Goal: Transaction & Acquisition: Book appointment/travel/reservation

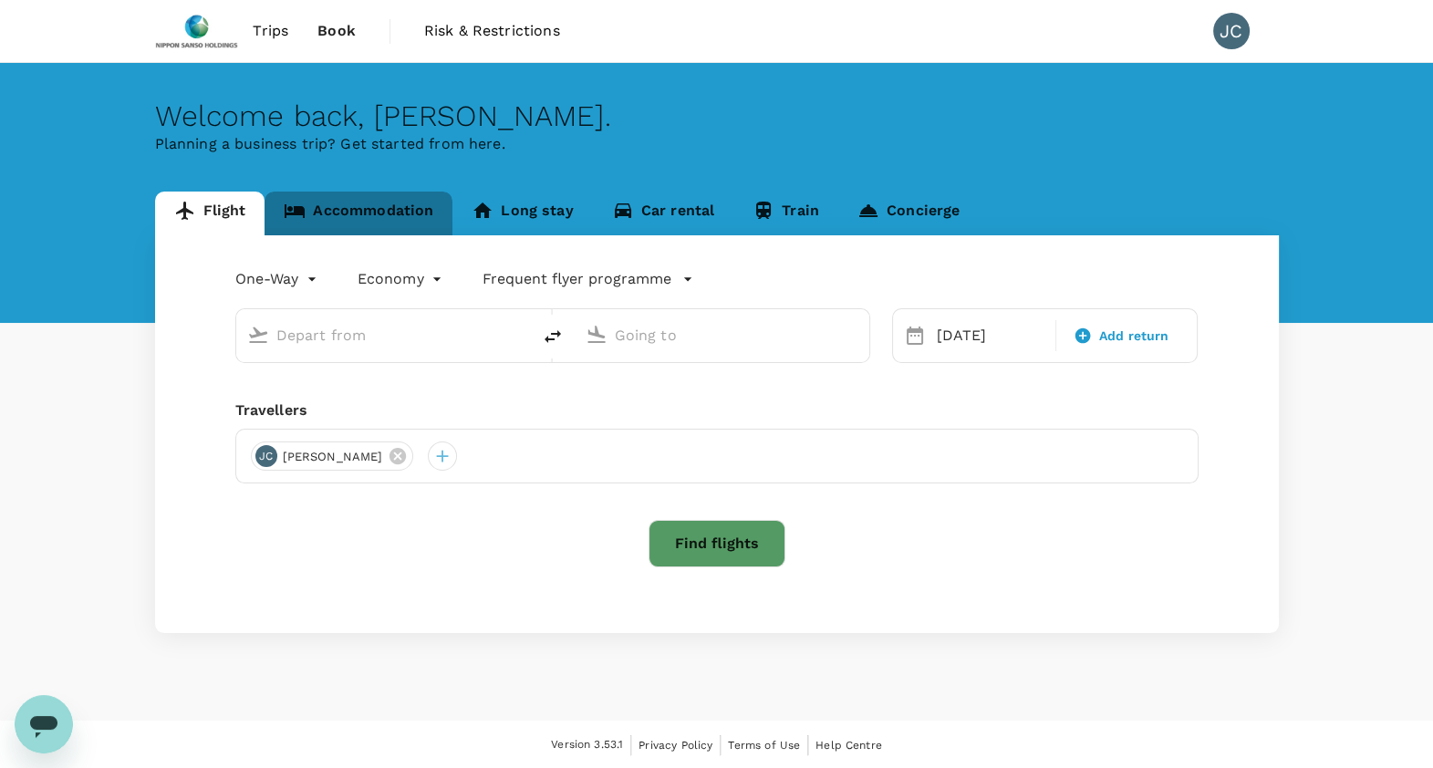
click at [363, 210] on link "Accommodation" at bounding box center [359, 214] width 188 height 44
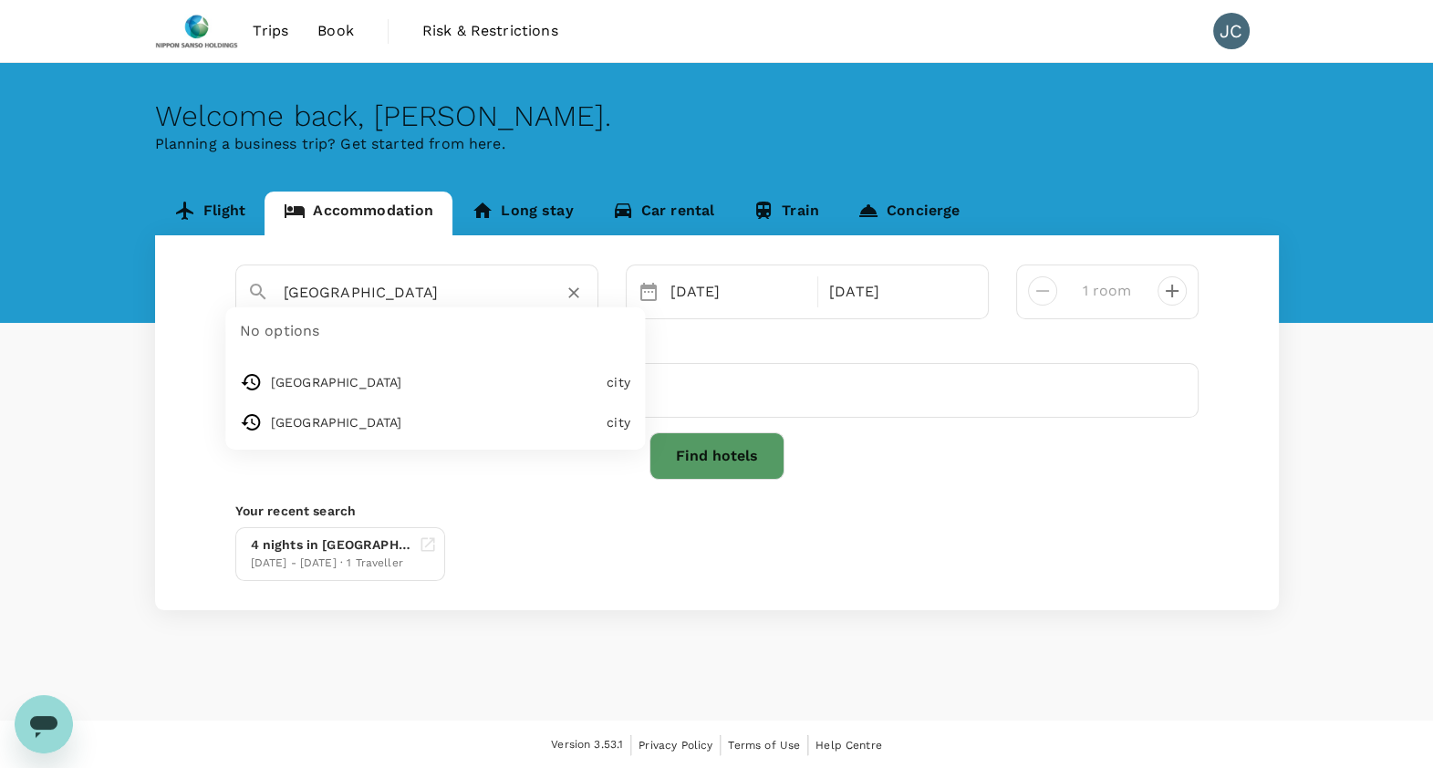
click at [492, 293] on input "Antwerp" at bounding box center [410, 292] width 252 height 28
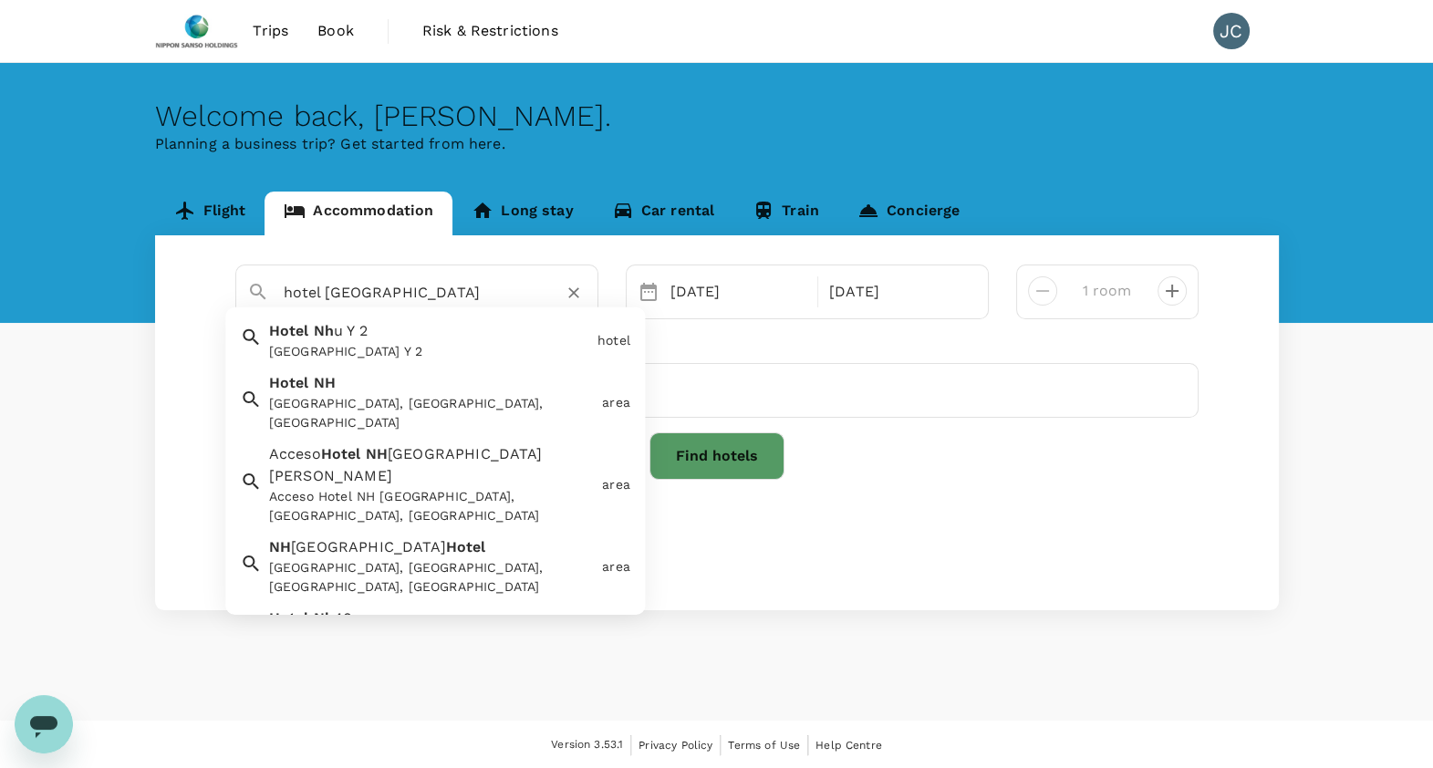
type input "hotel NH"
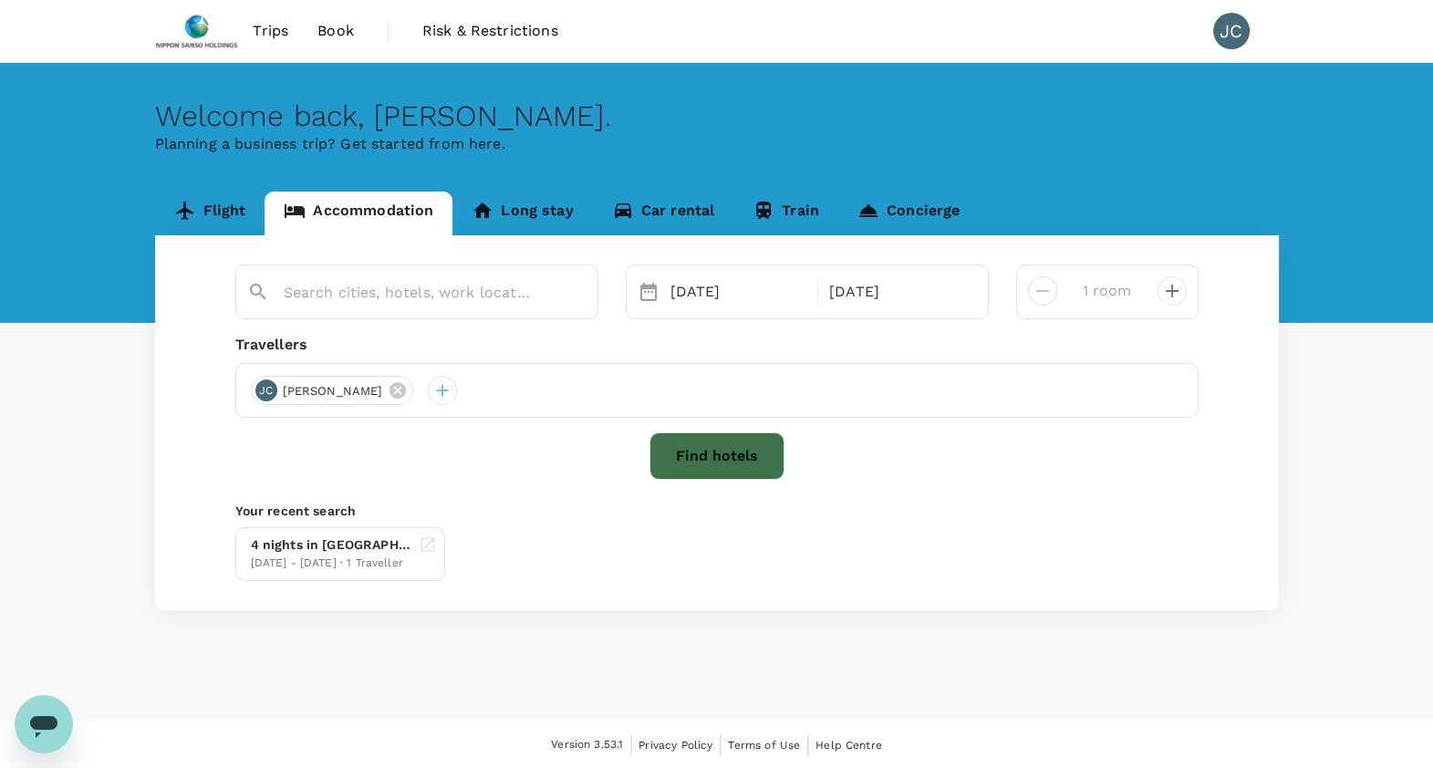
click at [705, 452] on button "Find hotels" at bounding box center [717, 455] width 135 height 47
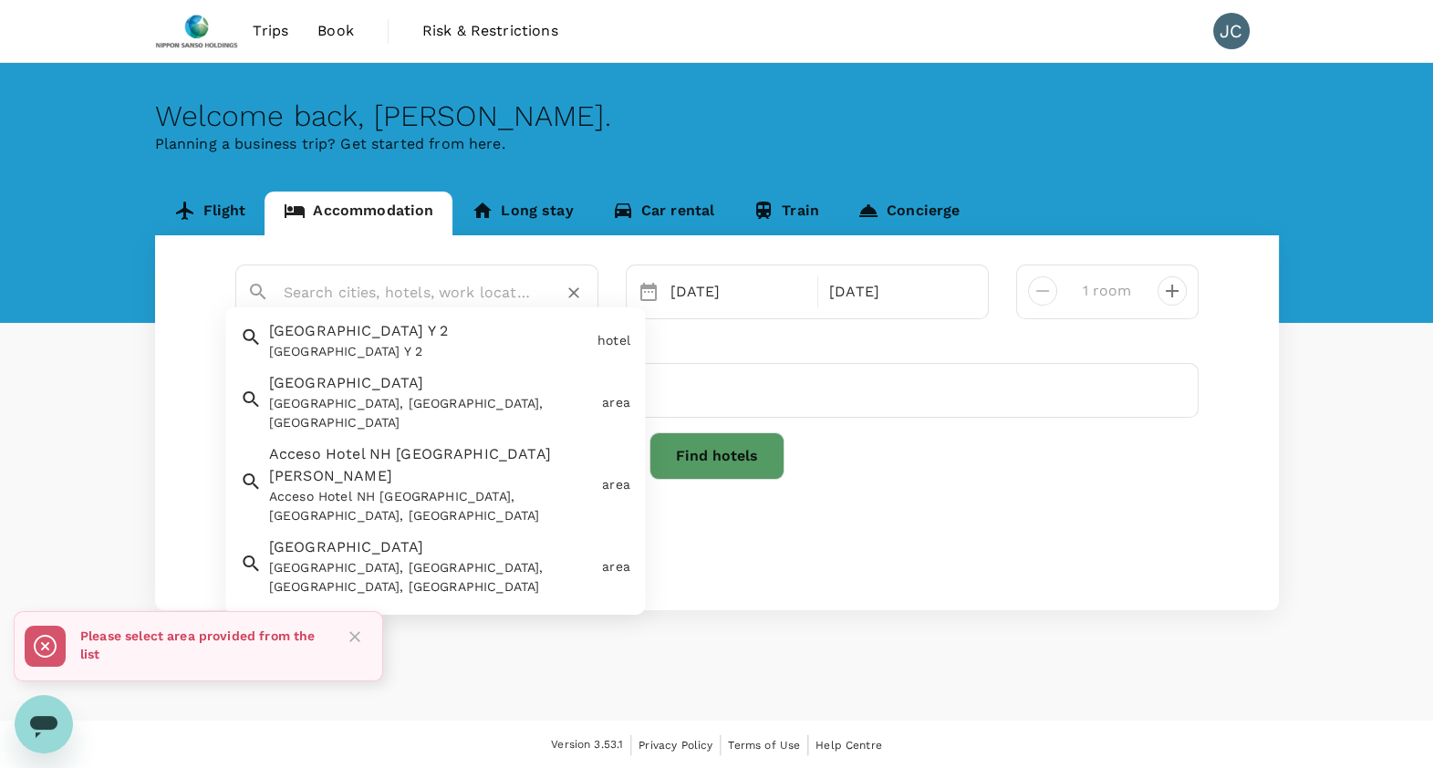
click at [496, 303] on input "text" at bounding box center [410, 292] width 252 height 28
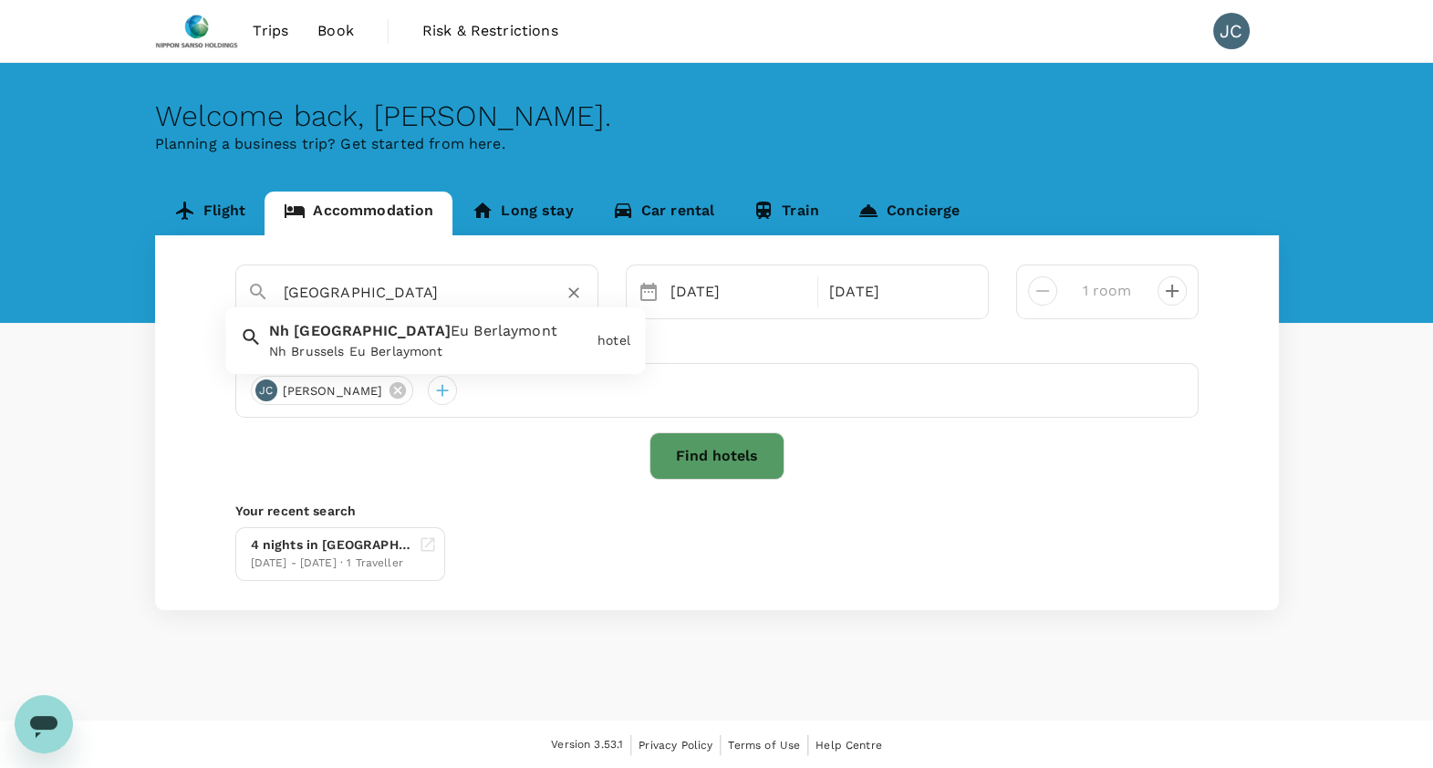
type input "Hotel NH brussels"
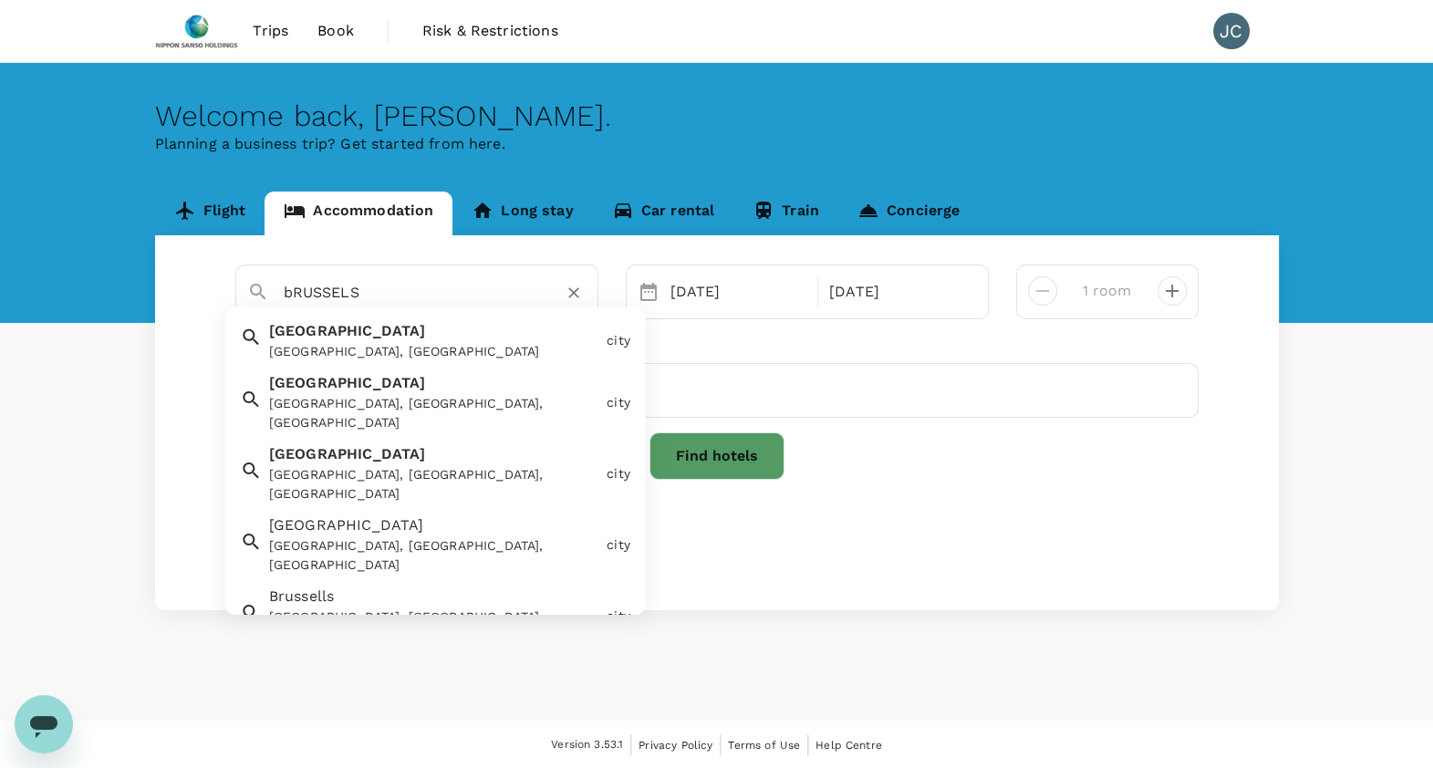
type input "bRUSSELS"
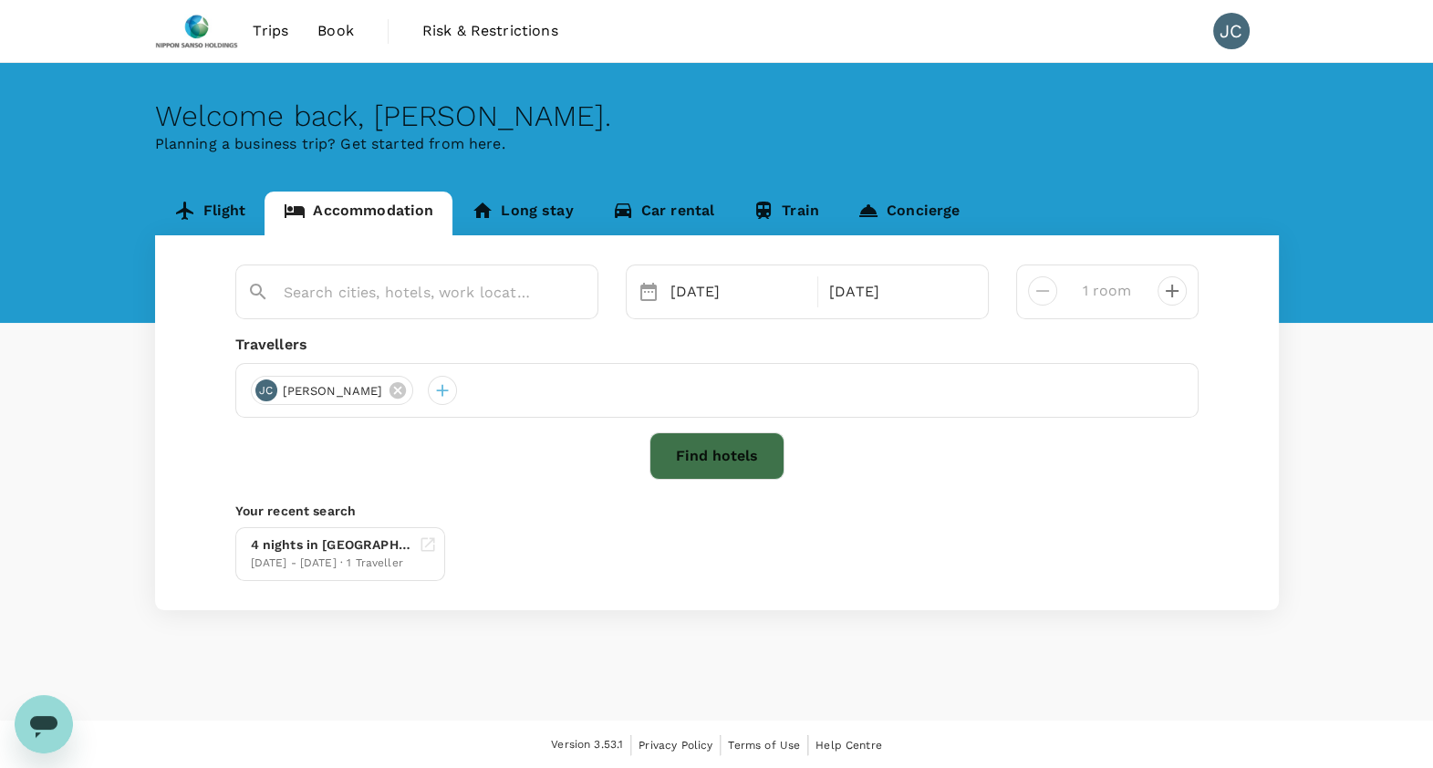
click at [718, 452] on button "Find hotels" at bounding box center [717, 455] width 135 height 47
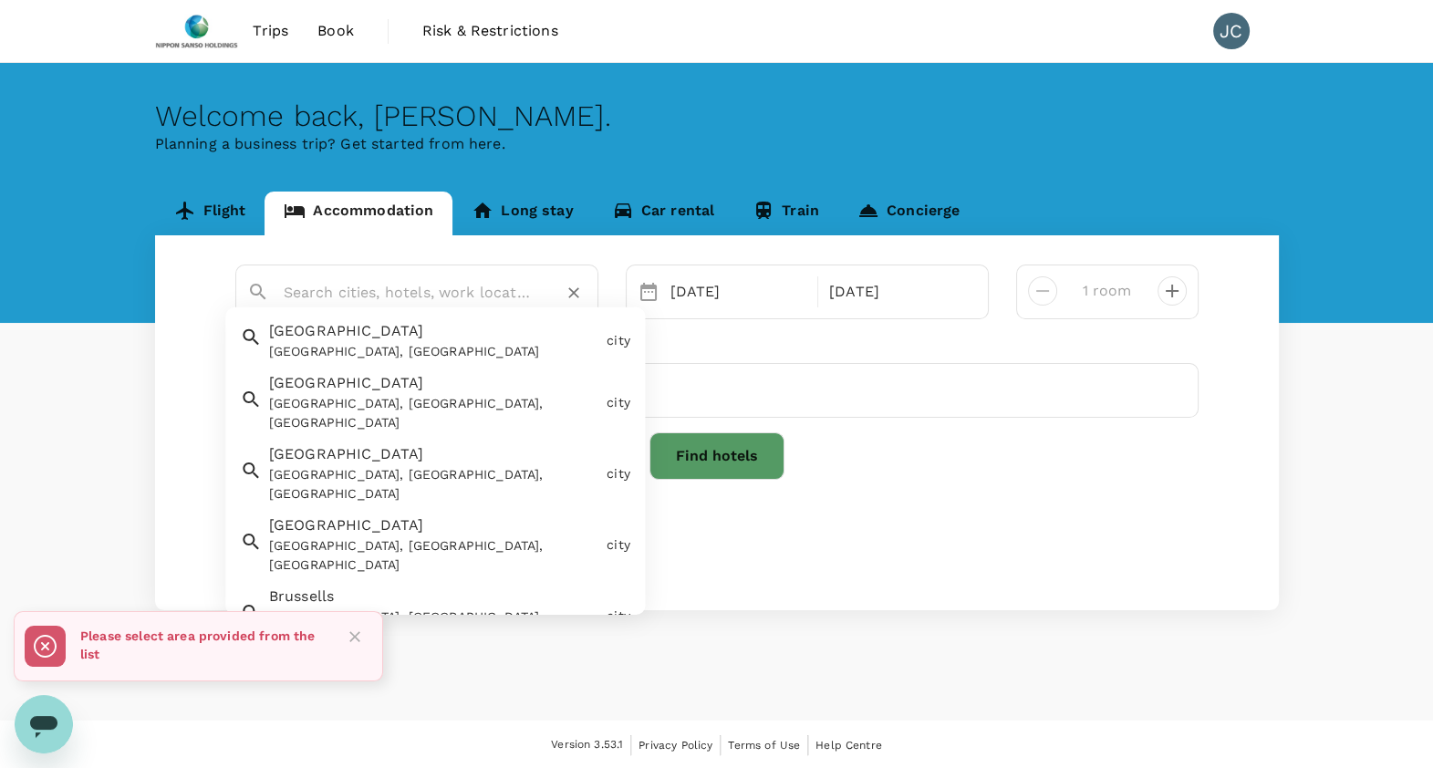
click at [397, 293] on input "text" at bounding box center [410, 292] width 252 height 28
click at [411, 333] on div "Brussels Brussels, Belgium" at bounding box center [431, 337] width 338 height 48
type input "[GEOGRAPHIC_DATA]"
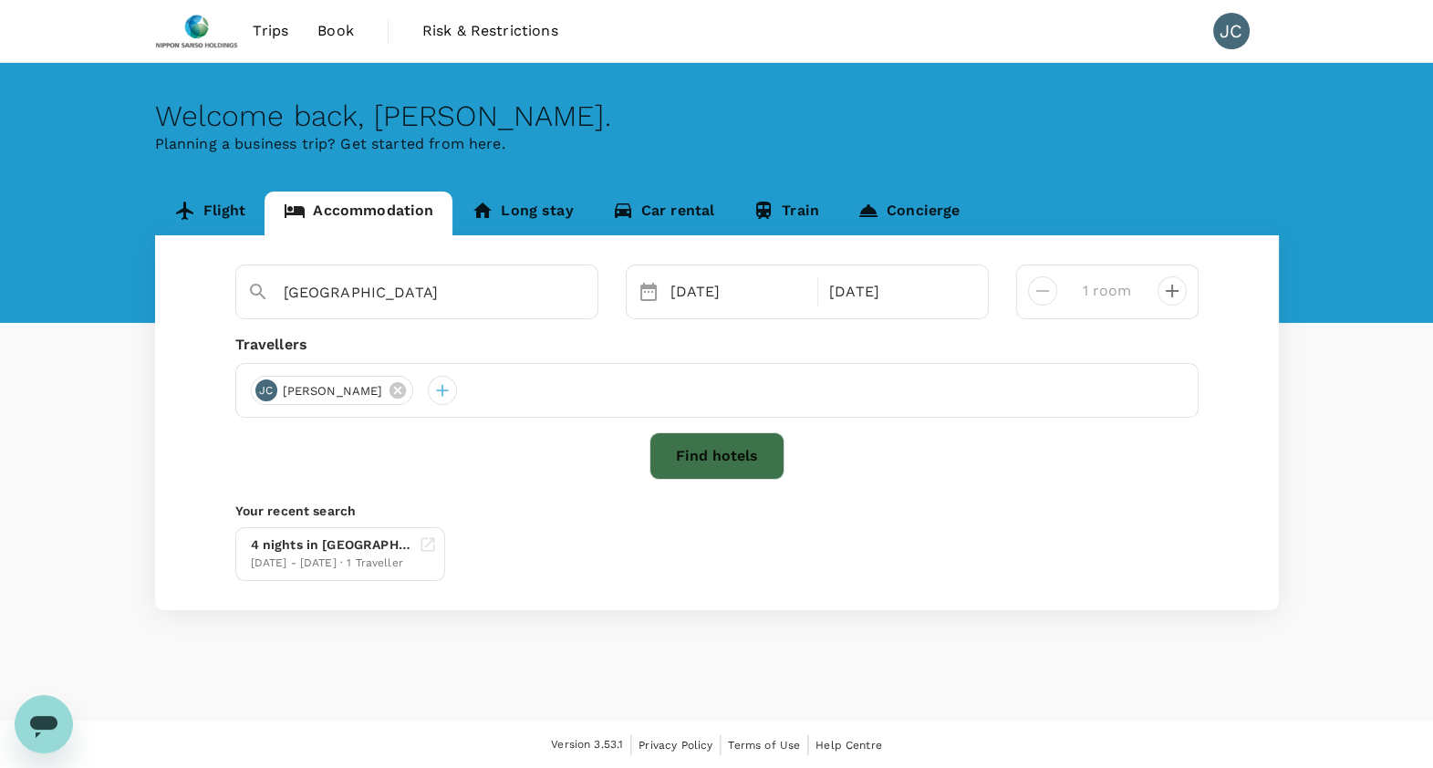
click at [730, 464] on button "Find hotels" at bounding box center [717, 455] width 135 height 47
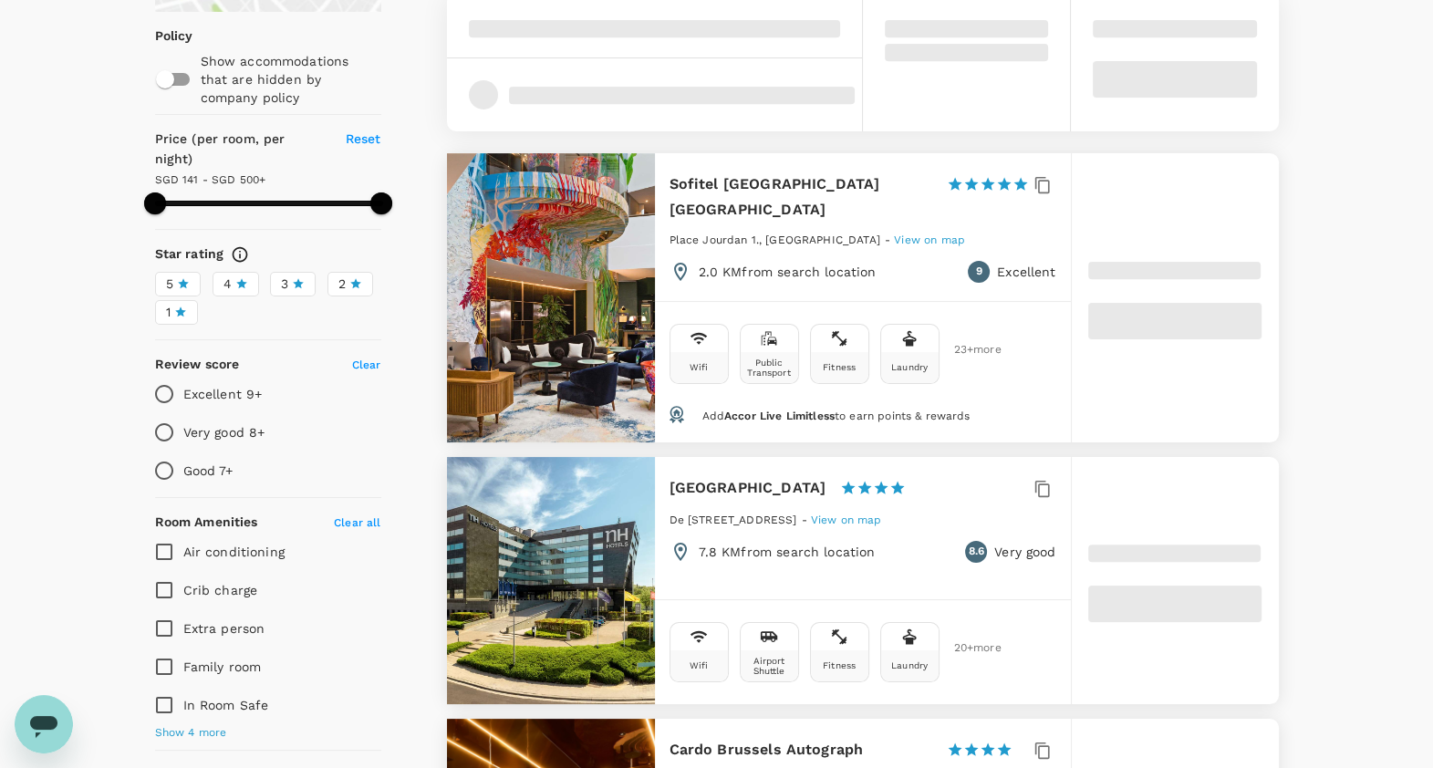
scroll to position [234, 0]
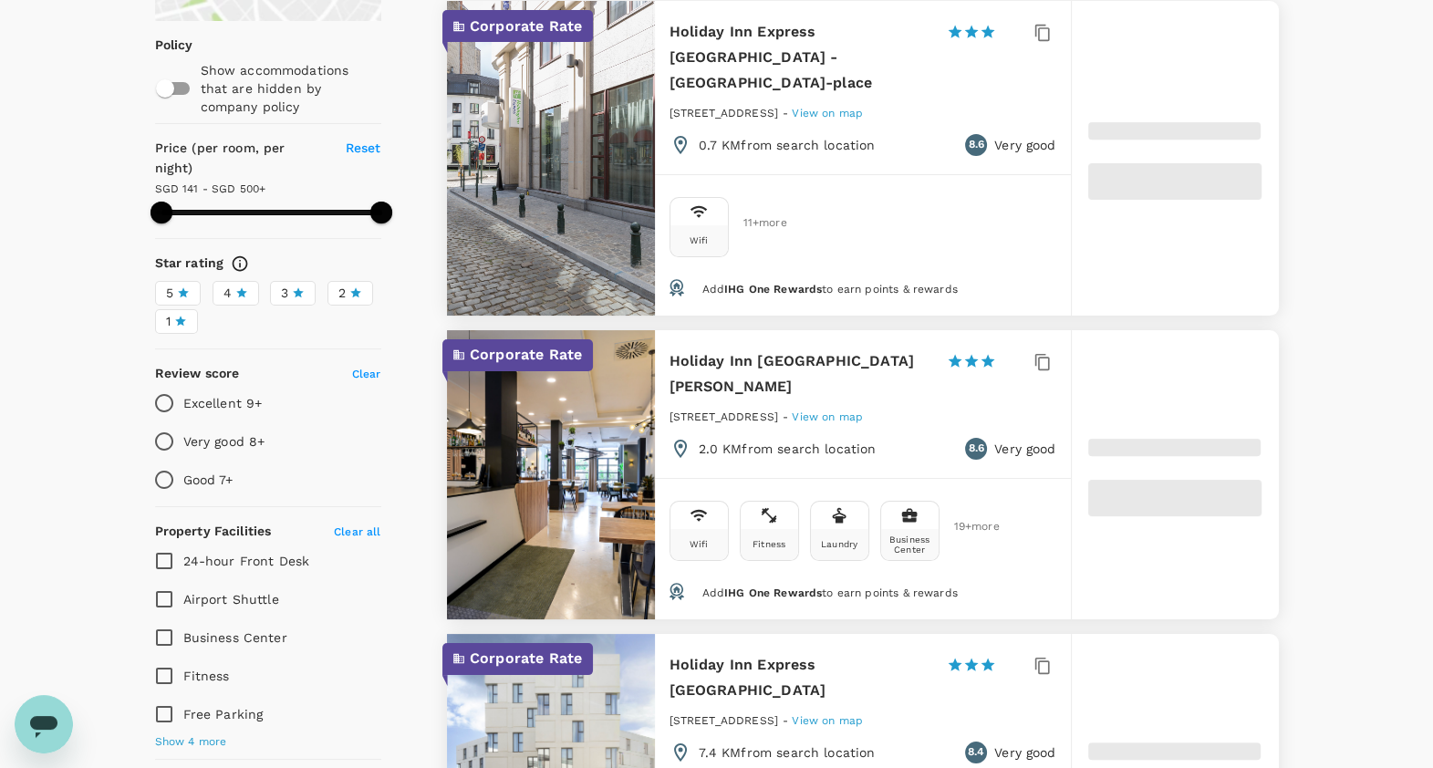
type input "499.84"
type input "129.84"
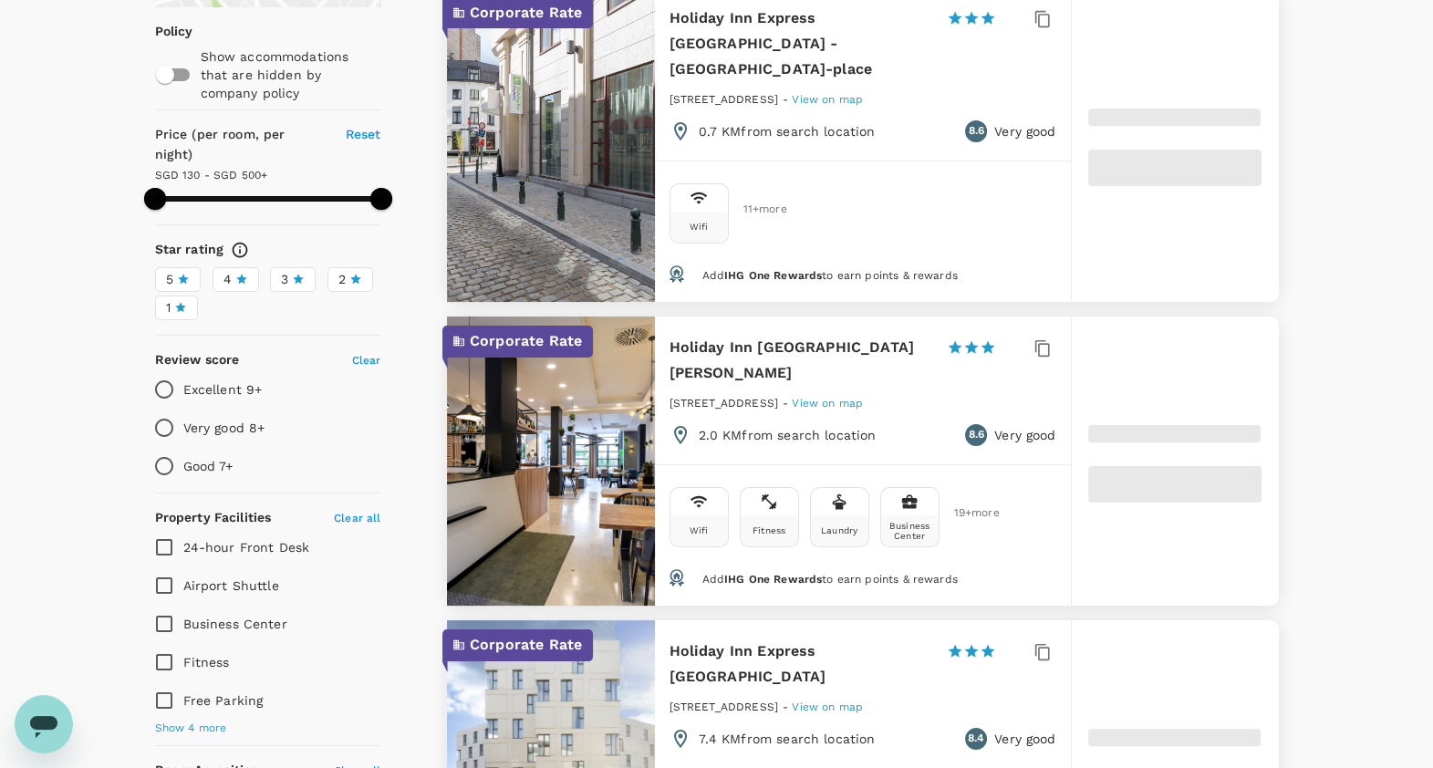
scroll to position [238, 0]
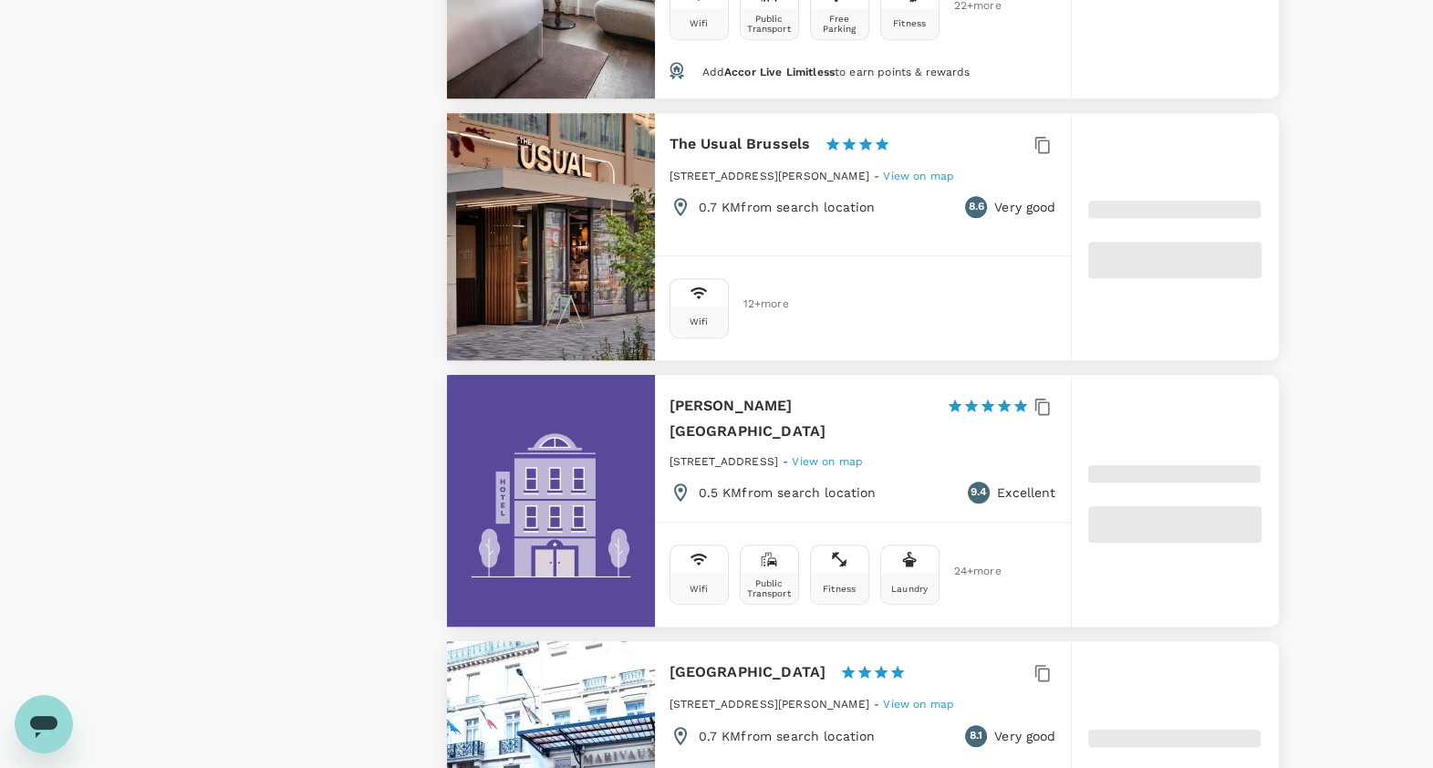
type input "499.51"
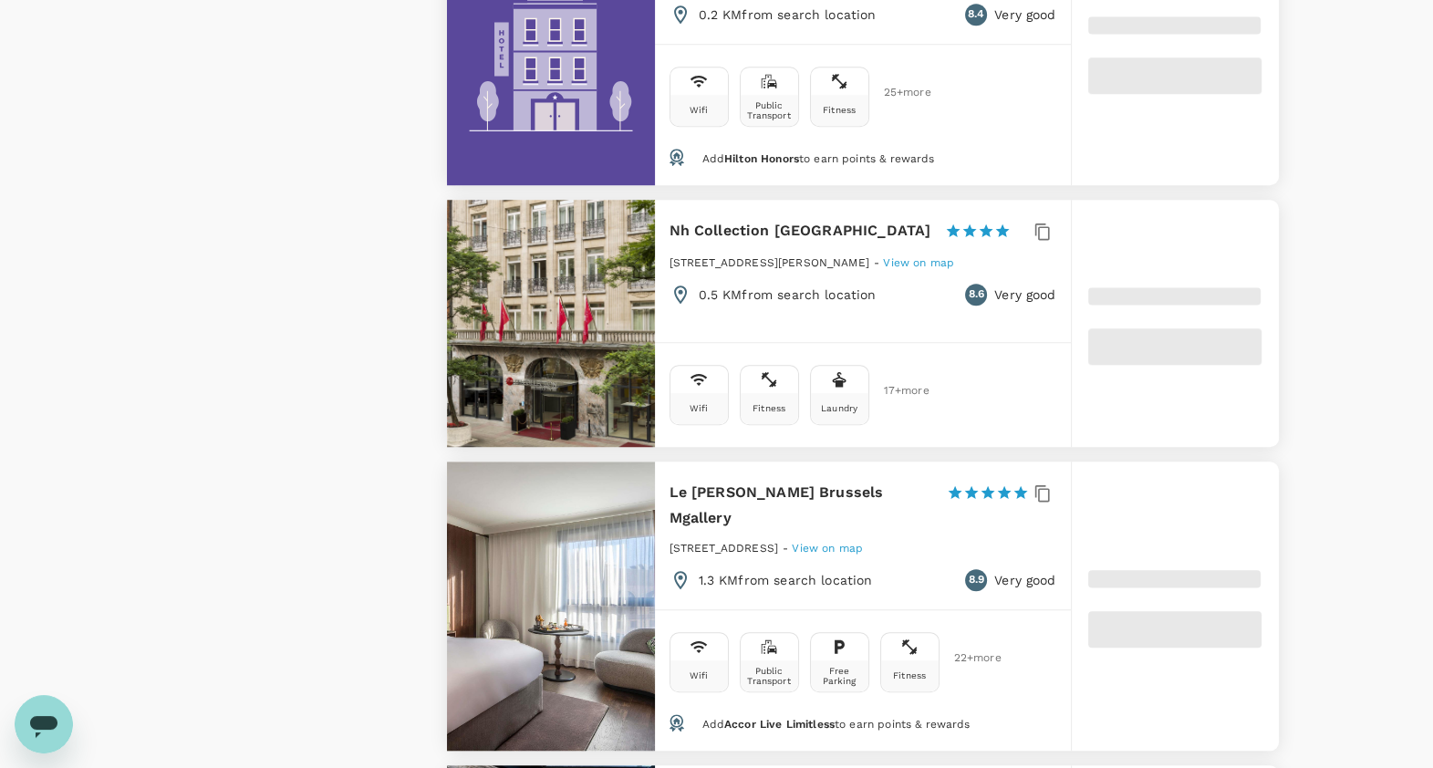
type input "66.51"
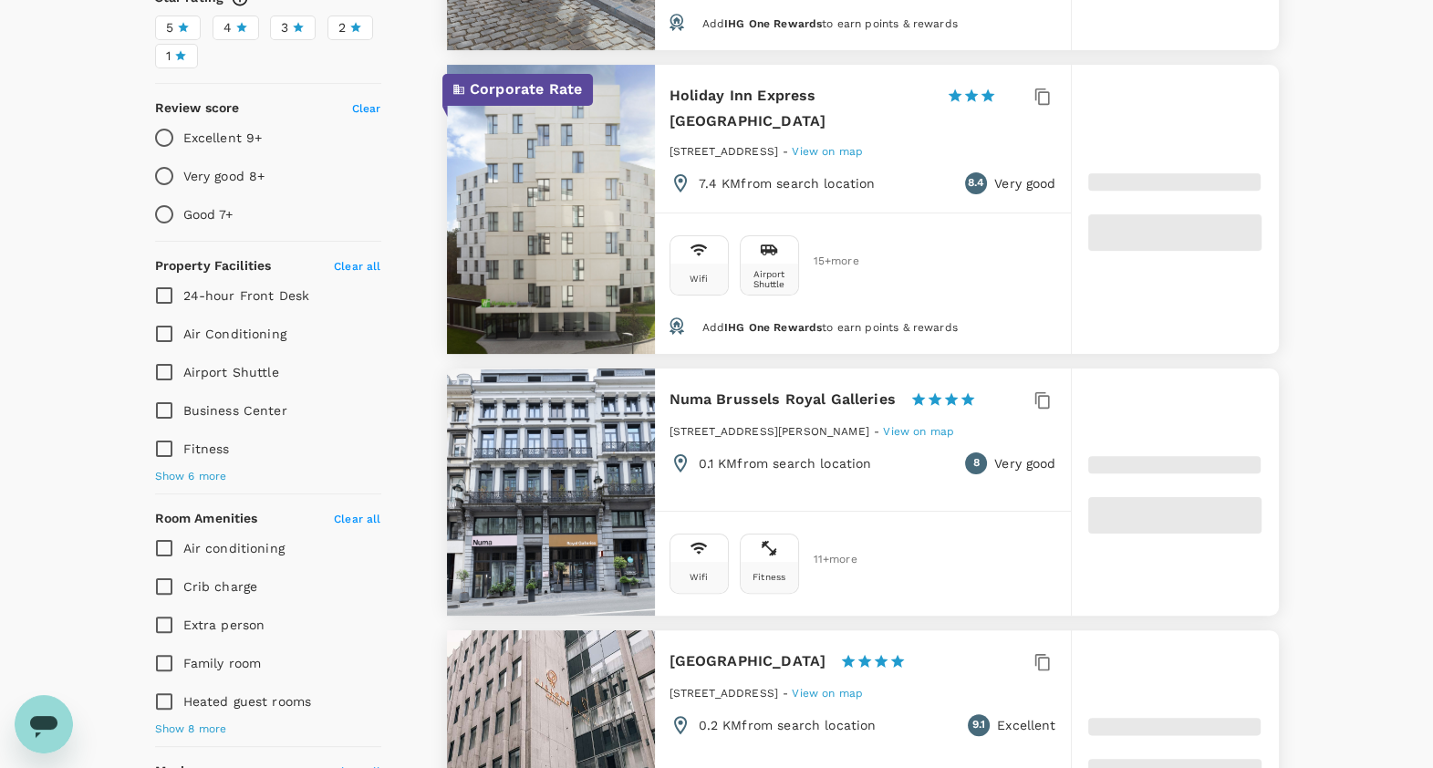
scroll to position [0, 0]
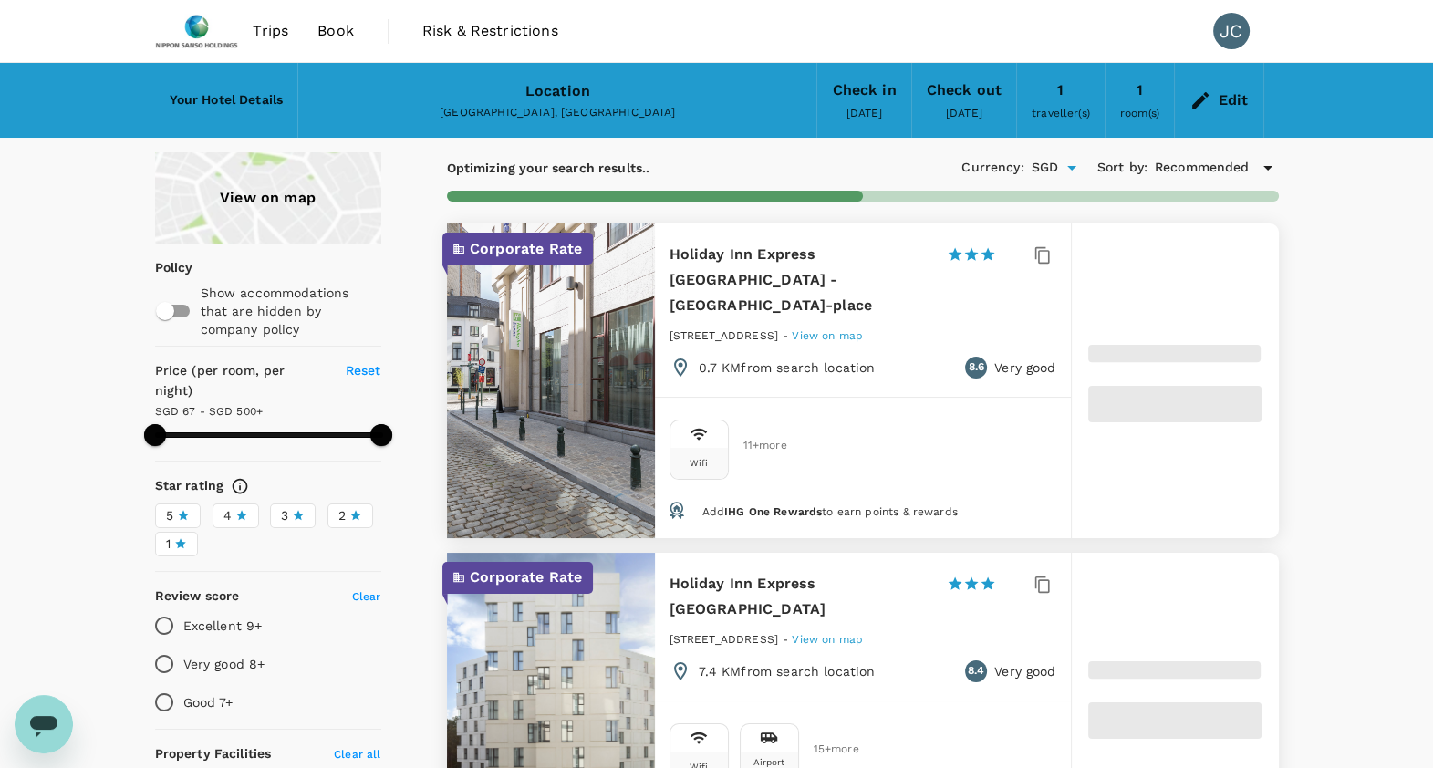
click at [310, 229] on div "View on map" at bounding box center [268, 197] width 226 height 91
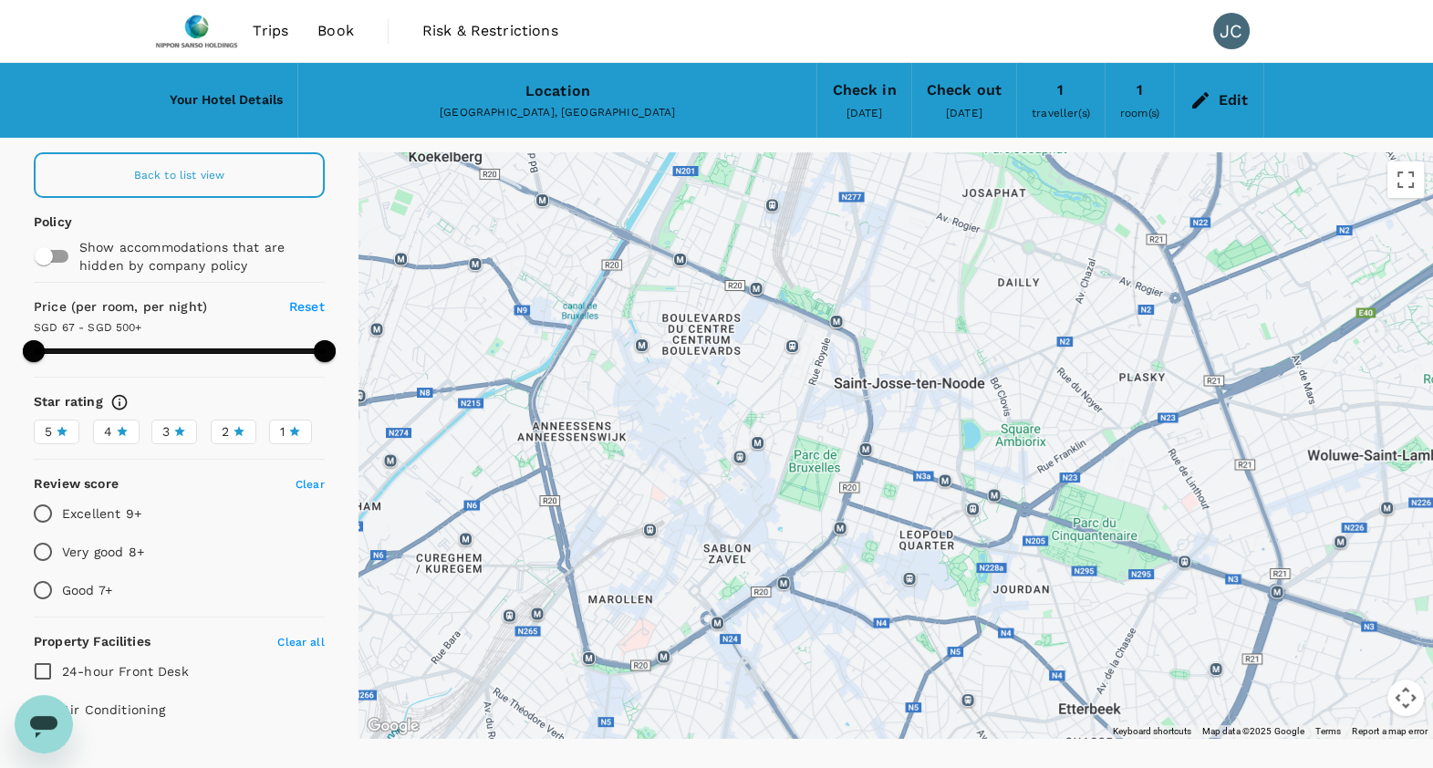
drag, startPoint x: 1007, startPoint y: 504, endPoint x: 712, endPoint y: 374, distance: 322.7
click at [712, 374] on div at bounding box center [1248, 713] width 1168 height 730
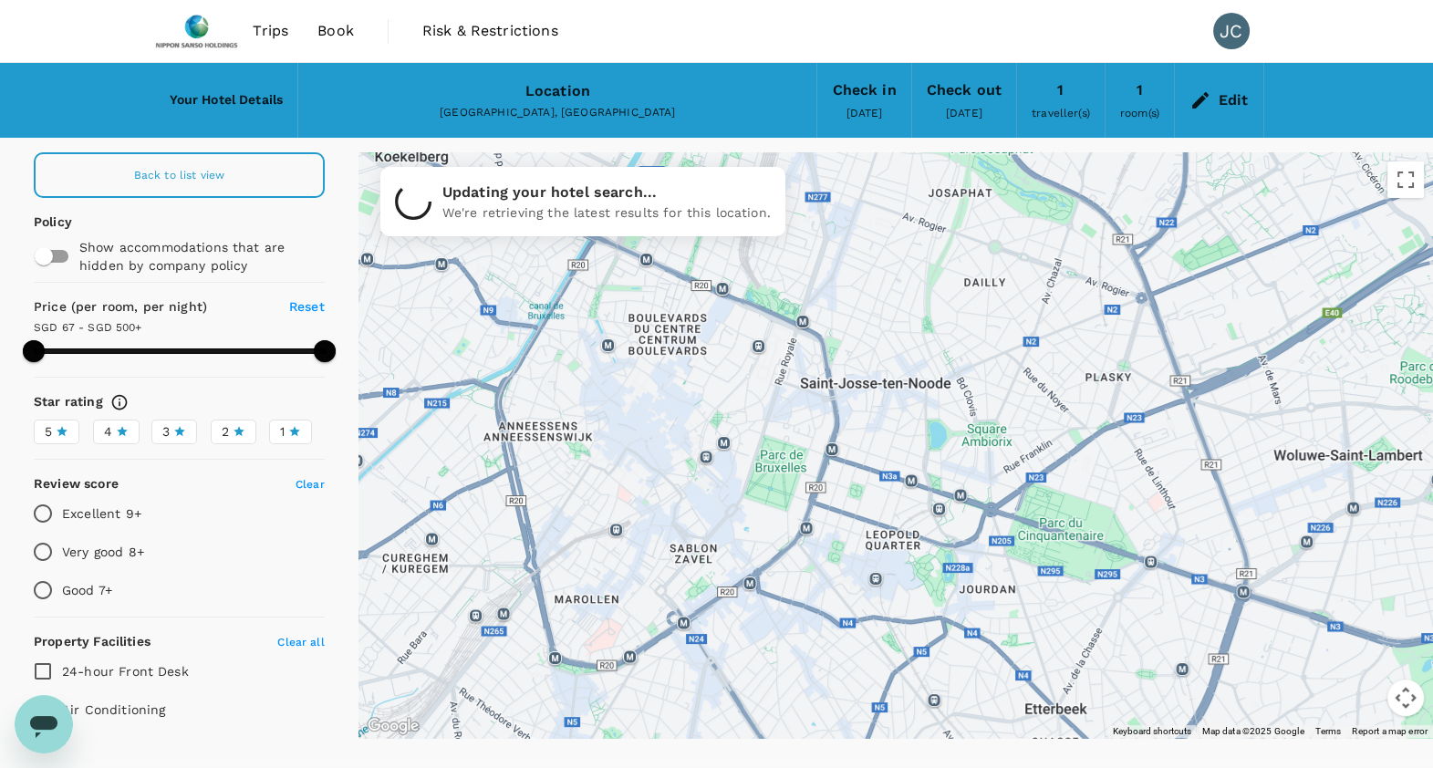
drag, startPoint x: 605, startPoint y: 397, endPoint x: 667, endPoint y: 453, distance: 83.9
click at [667, 453] on div at bounding box center [896, 445] width 1075 height 586
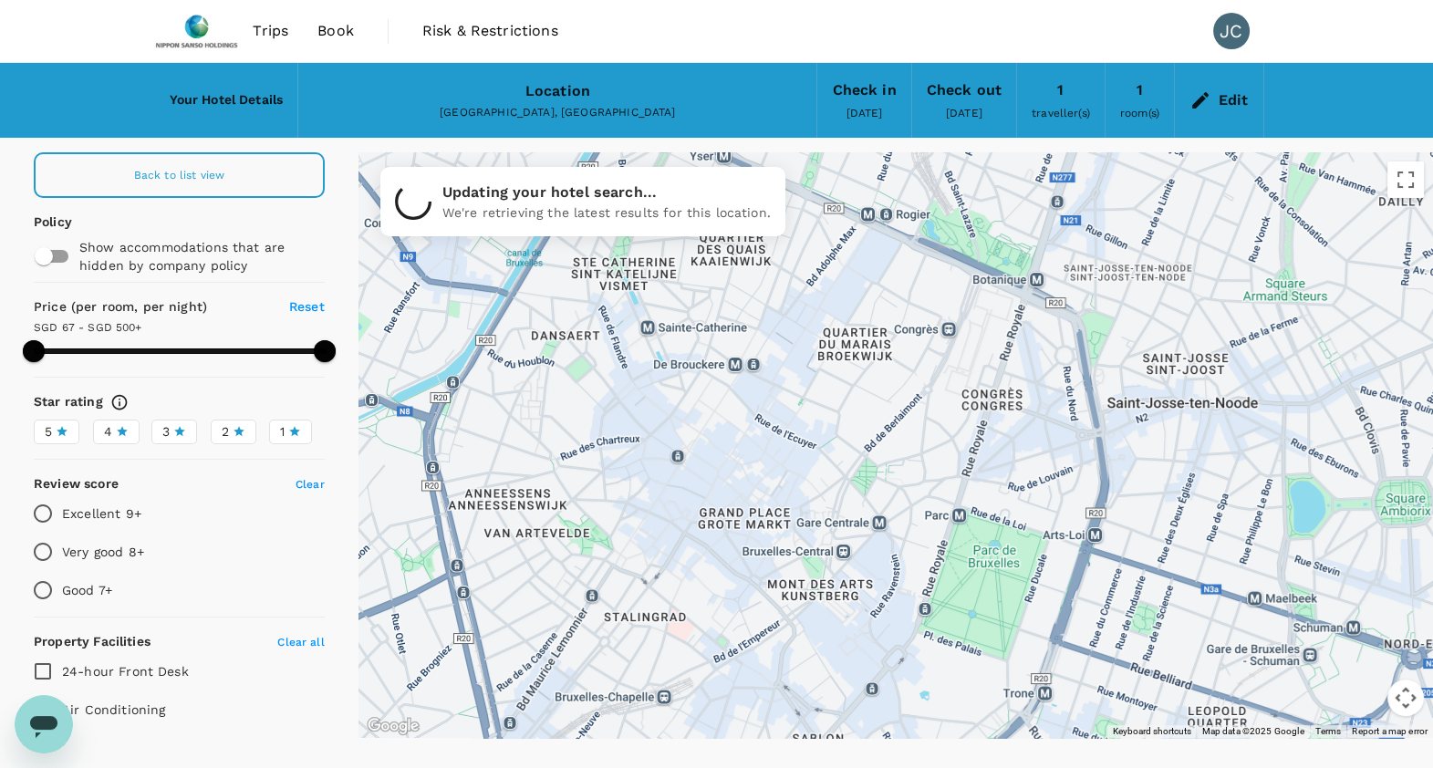
drag, startPoint x: 872, startPoint y: 470, endPoint x: 973, endPoint y: 346, distance: 160.1
click at [973, 346] on div at bounding box center [896, 445] width 1075 height 586
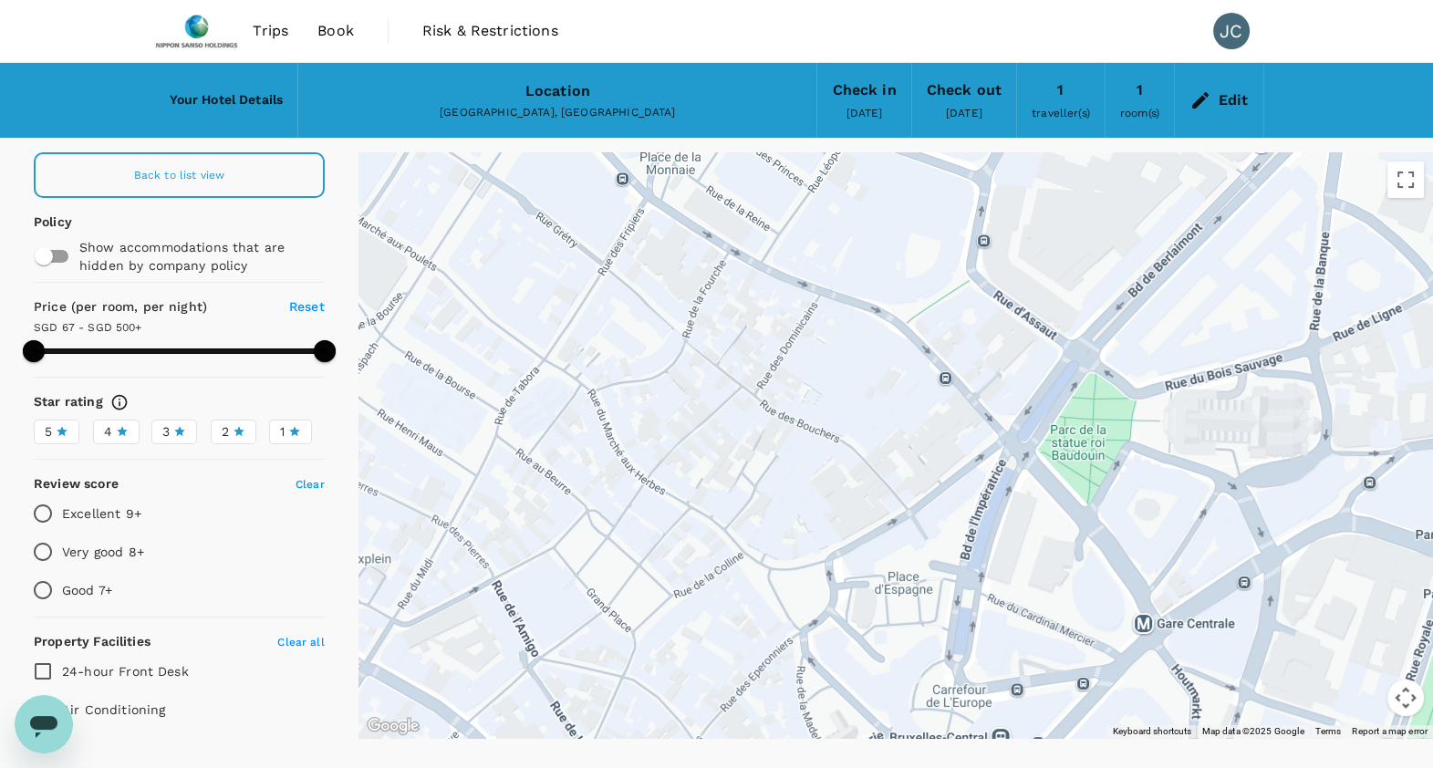
drag, startPoint x: 970, startPoint y: 287, endPoint x: 853, endPoint y: 447, distance: 197.8
click at [853, 444] on div at bounding box center [896, 445] width 1075 height 586
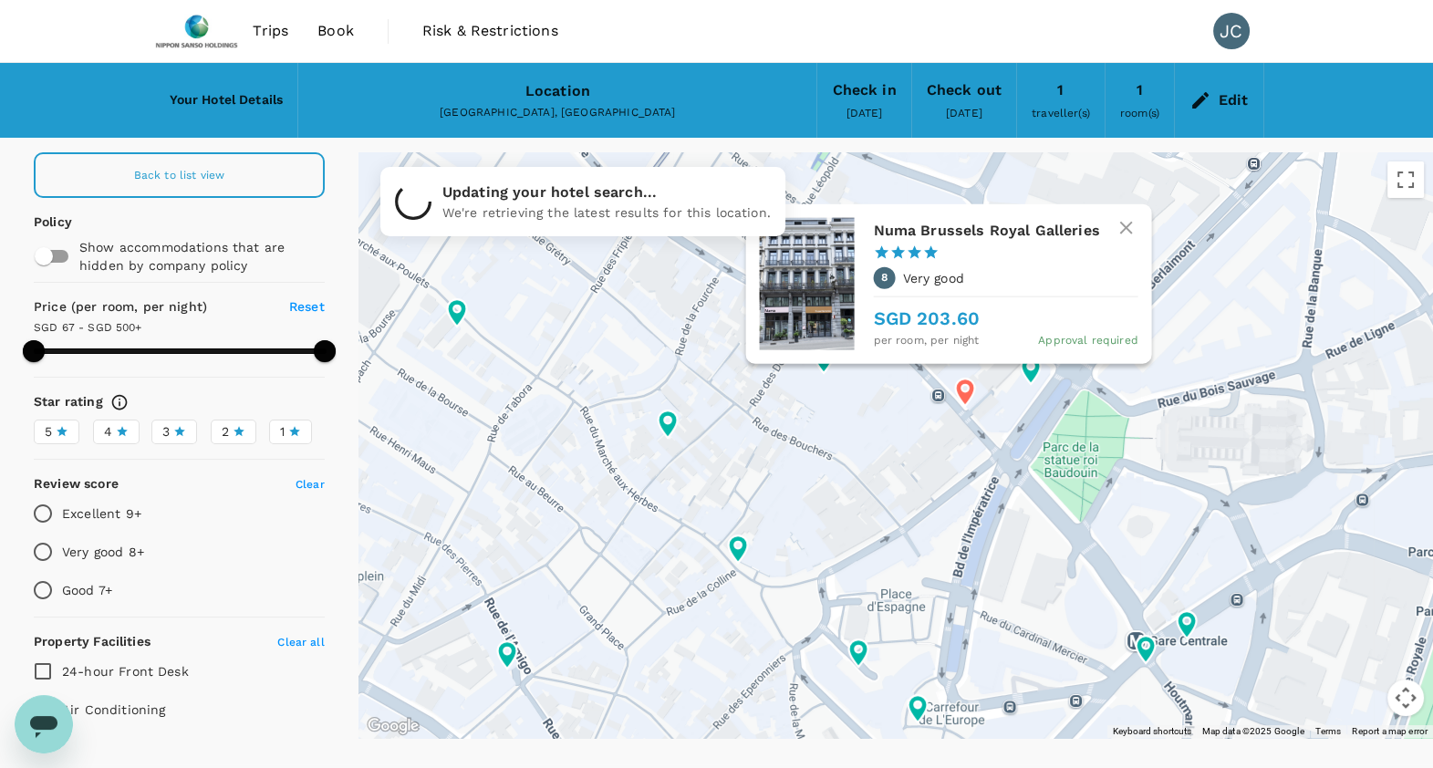
type input "499.51"
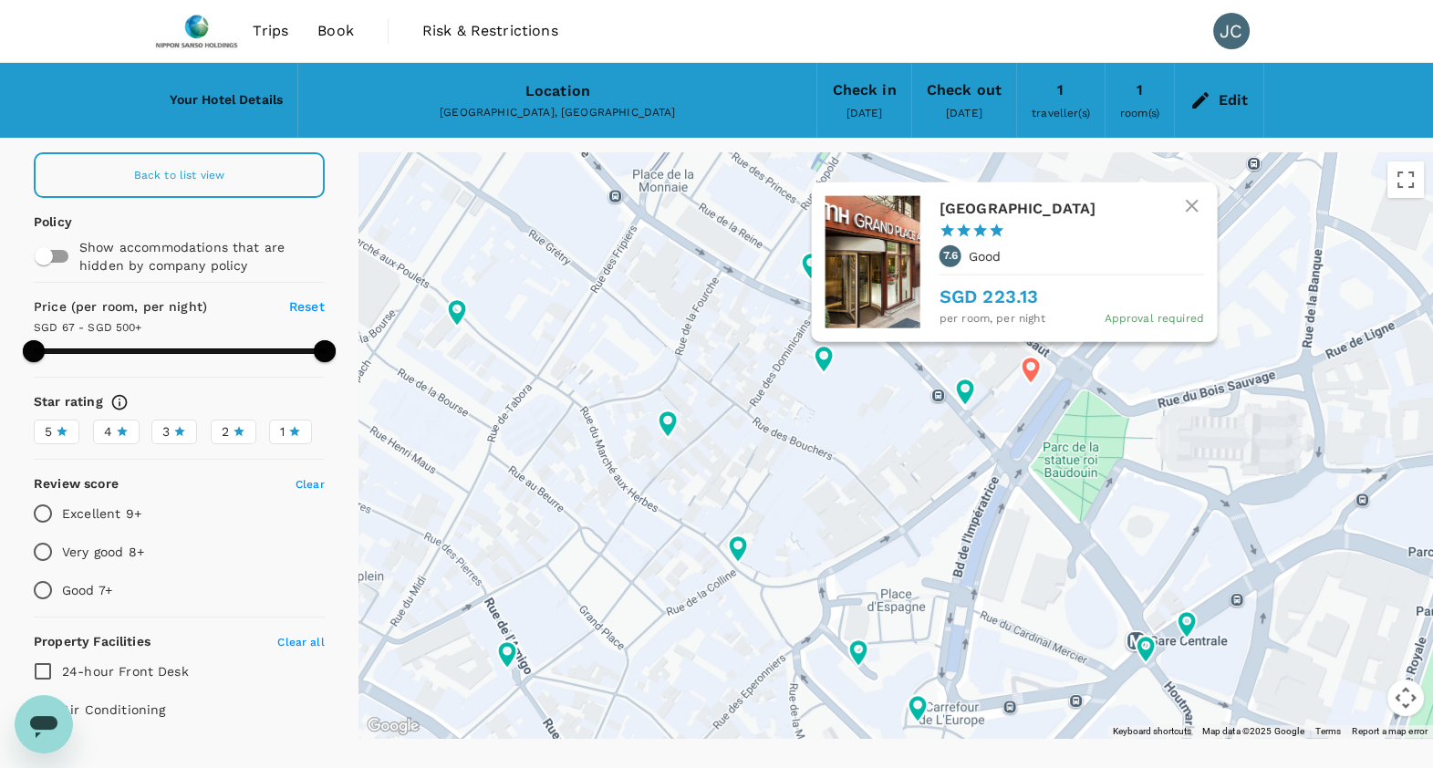
click at [1034, 373] on icon at bounding box center [1031, 370] width 19 height 27
click at [1013, 226] on div "Nh Grand Place Arenberg 1 Star 2 Stars 3 Stars 4 Stars 5 Stars 7.6 Good SGD 223…" at bounding box center [1072, 262] width 265 height 132
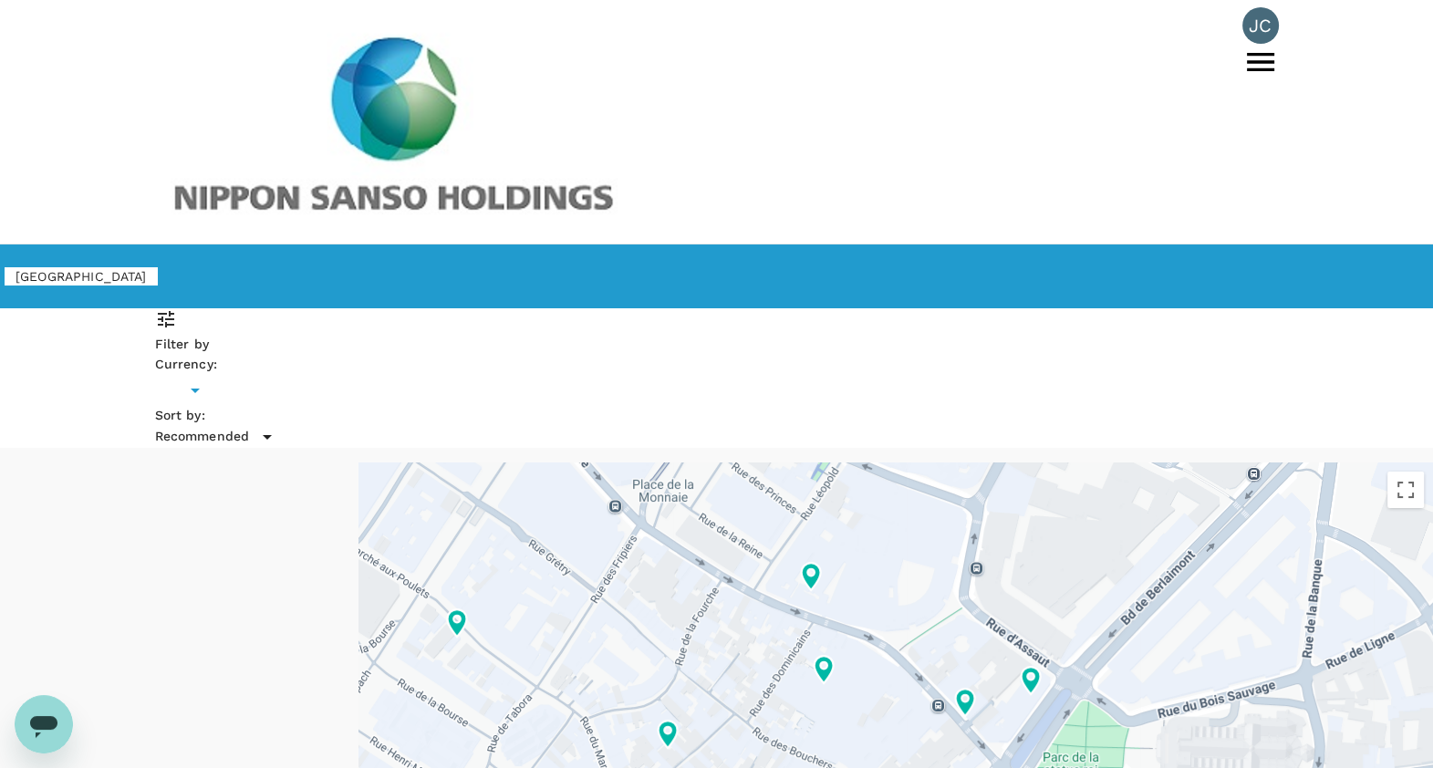
type input "SGD"
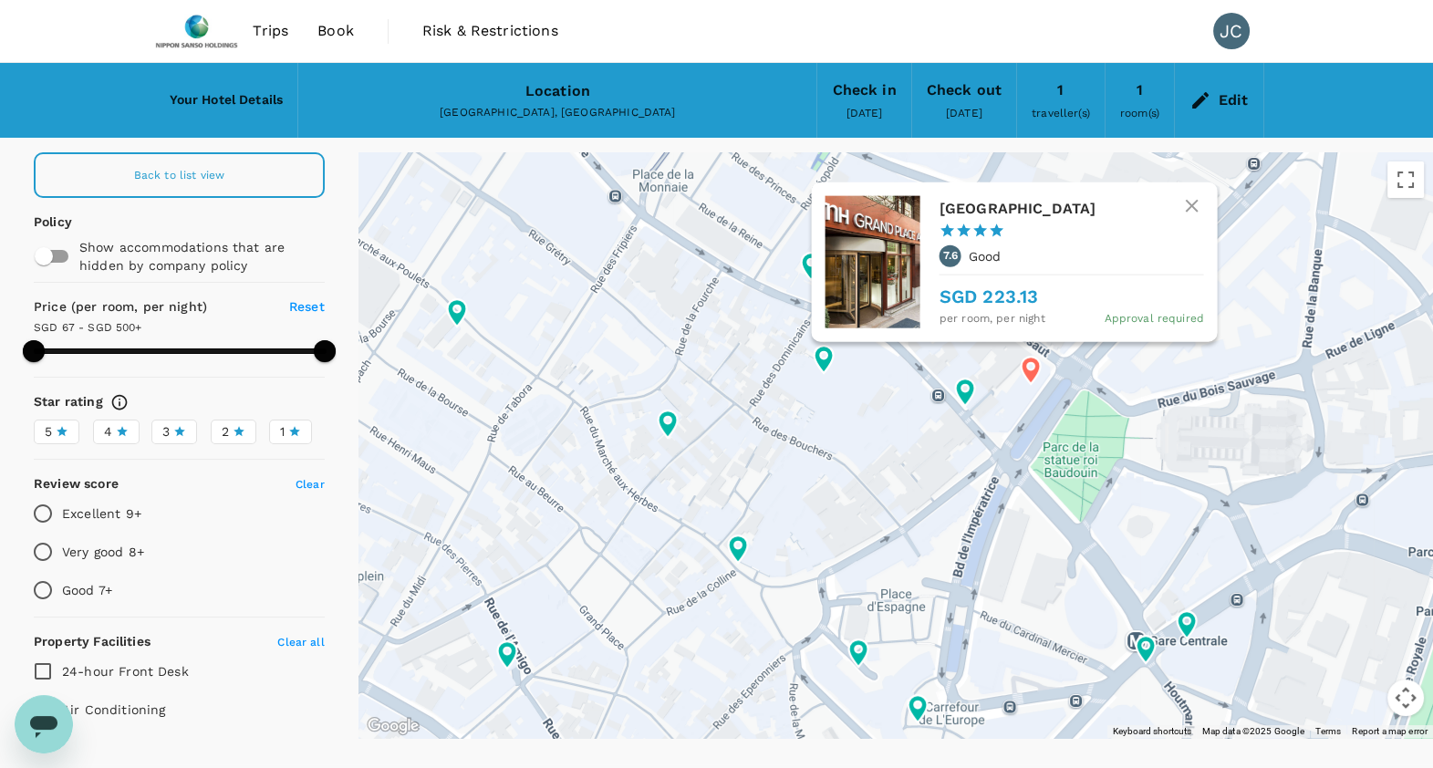
click at [1031, 384] on icon at bounding box center [1030, 370] width 33 height 33
click at [996, 203] on h6 "[GEOGRAPHIC_DATA]" at bounding box center [1065, 209] width 250 height 26
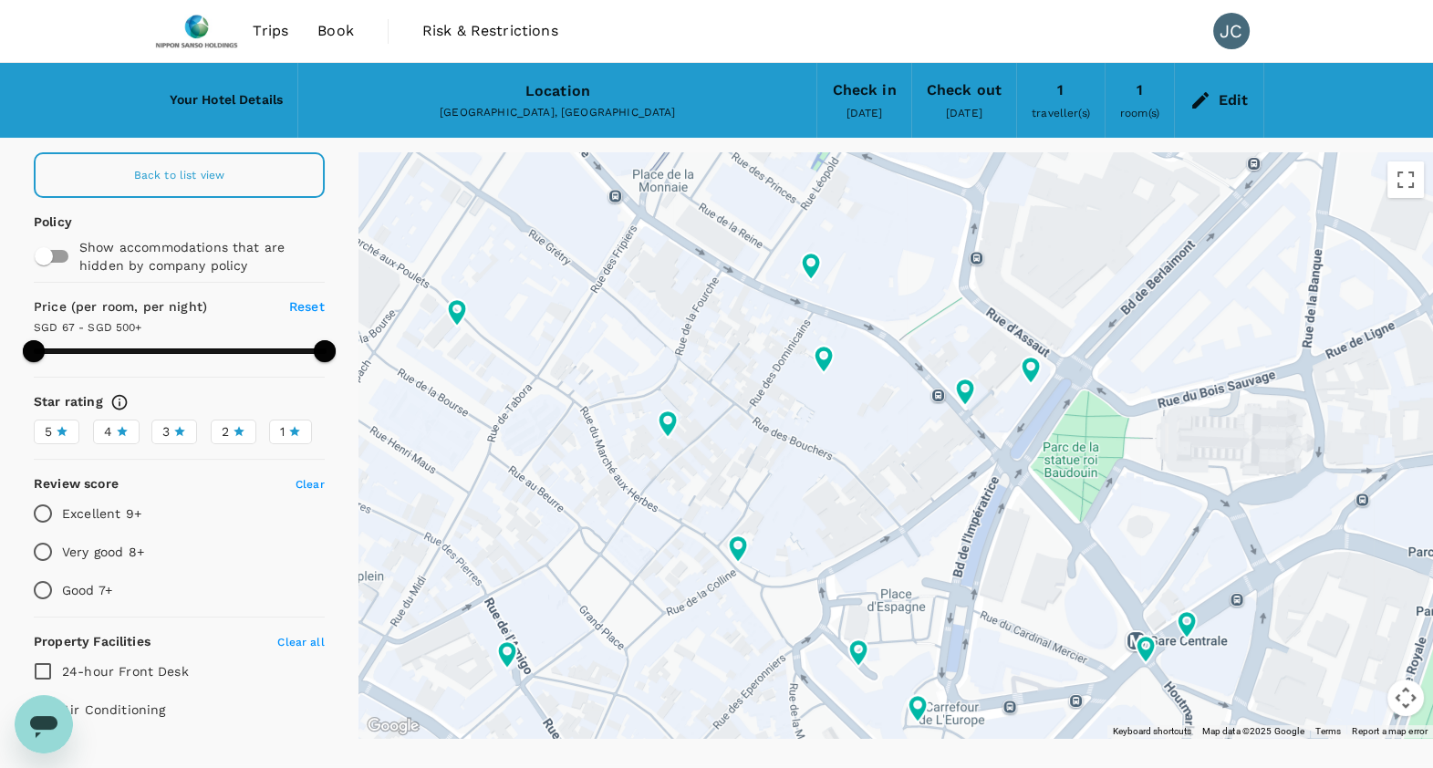
type input "499.51"
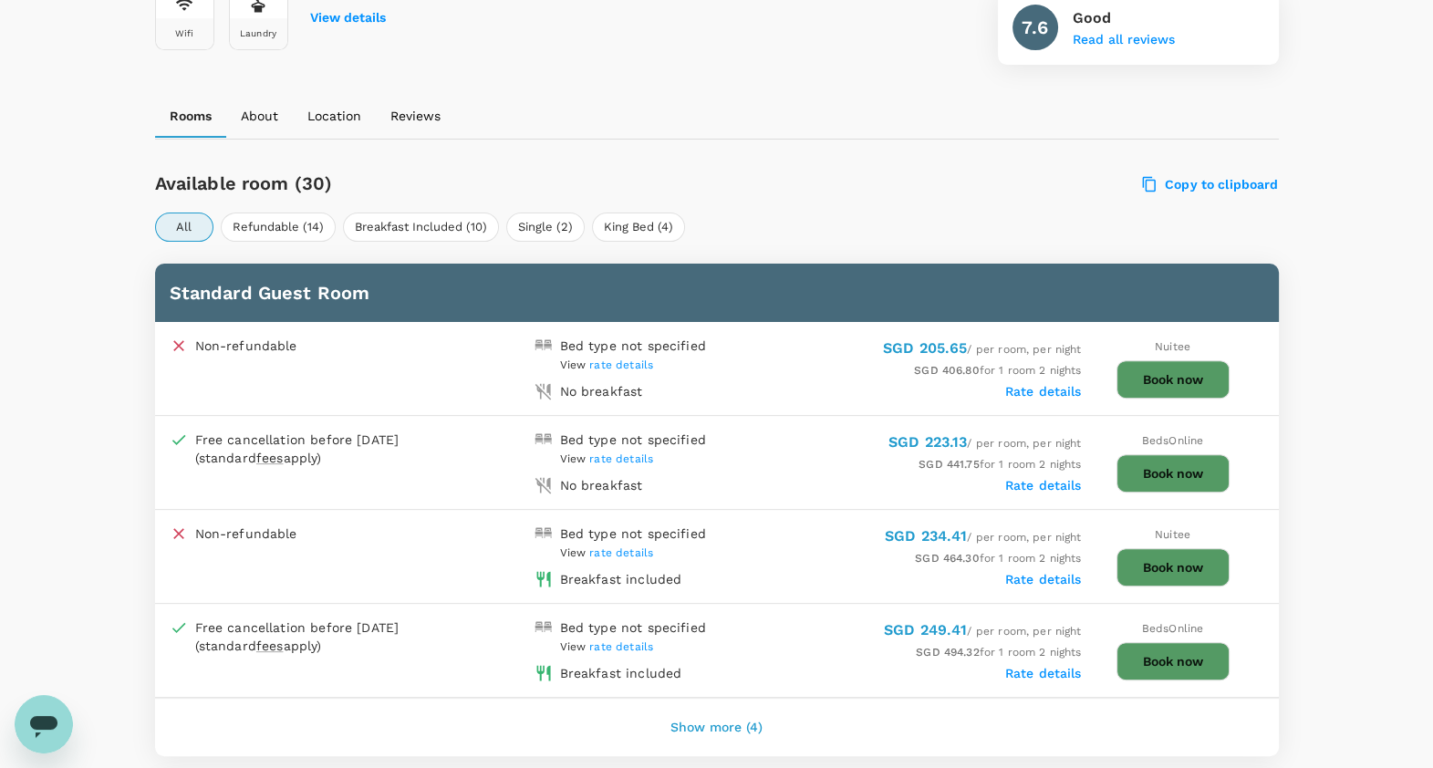
scroll to position [738, 0]
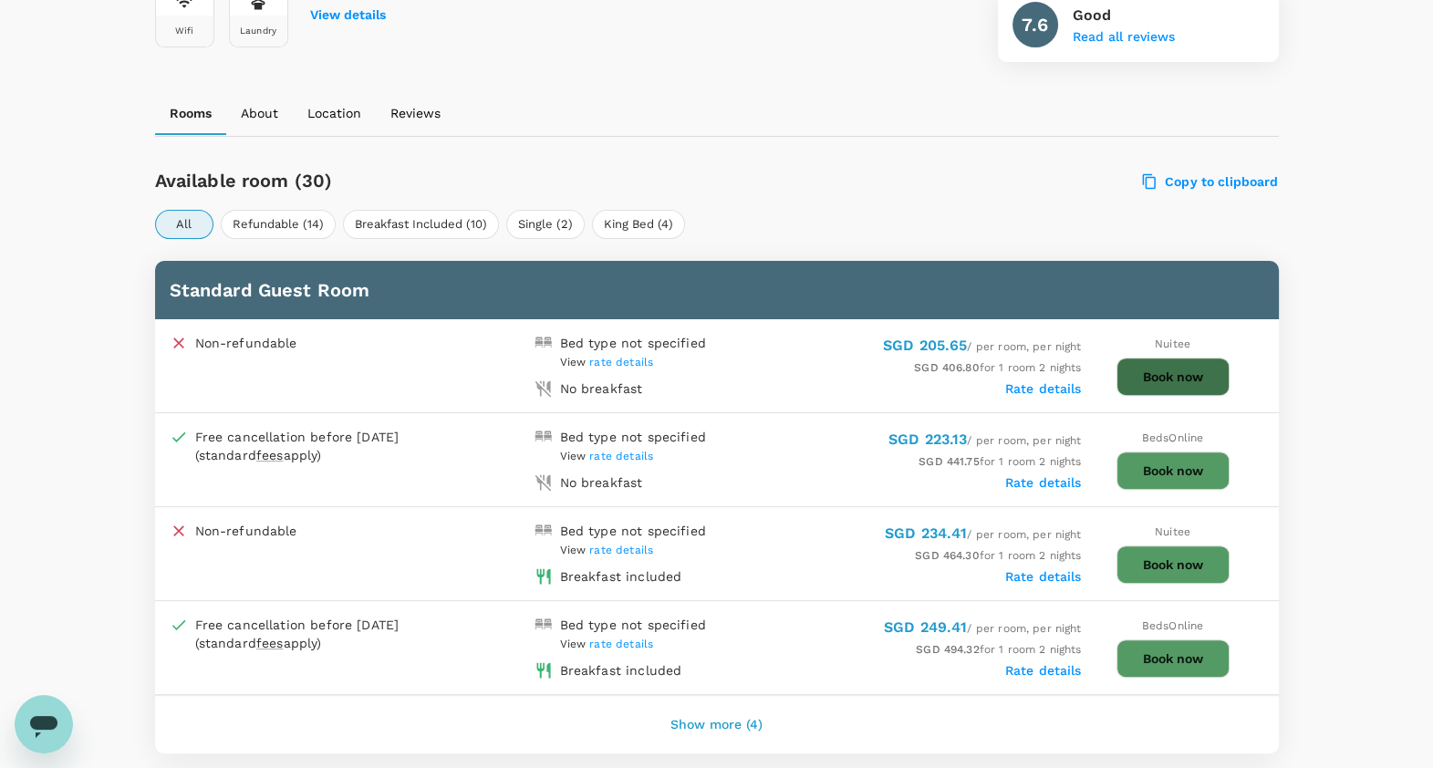
click at [1141, 370] on button "Book now" at bounding box center [1173, 377] width 113 height 38
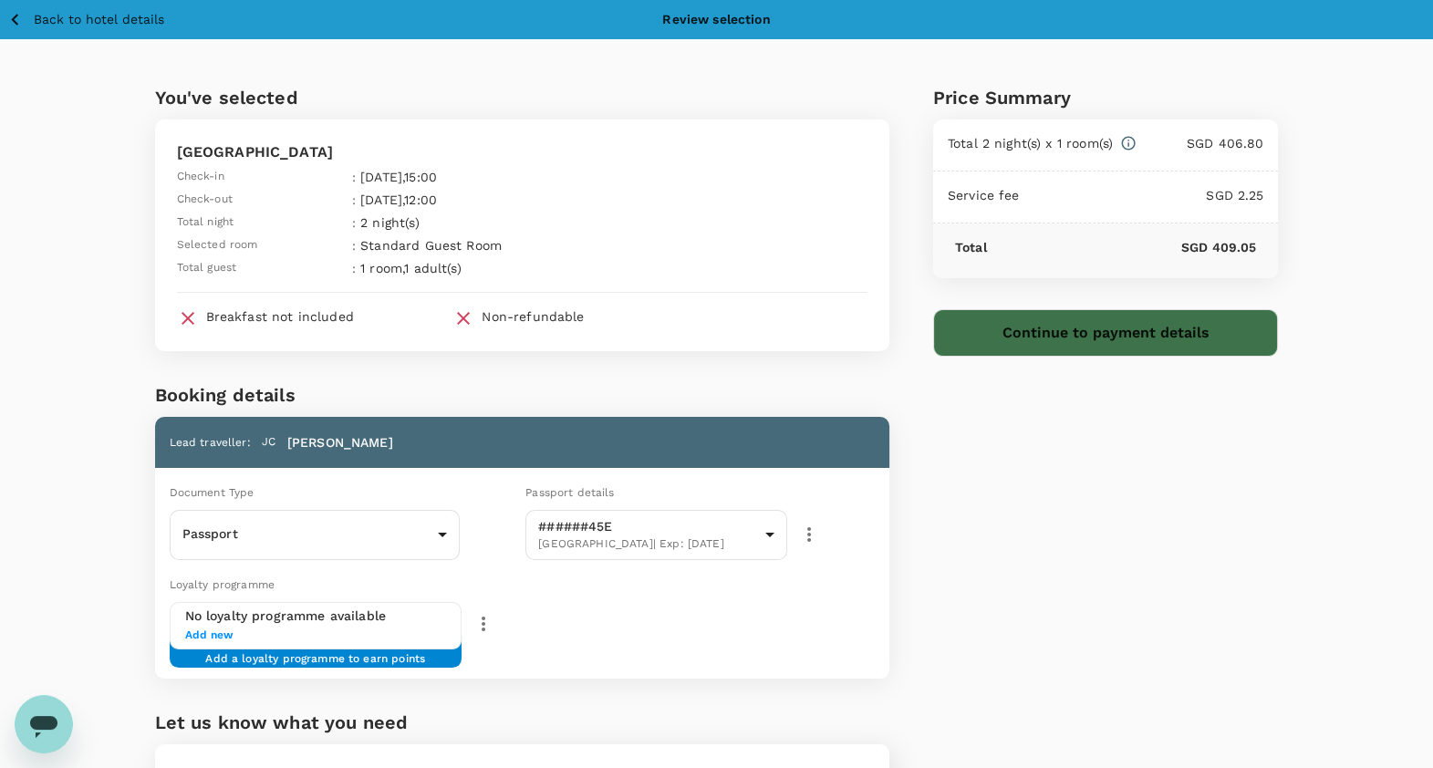
click at [1095, 333] on button "Continue to payment details" at bounding box center [1106, 332] width 346 height 47
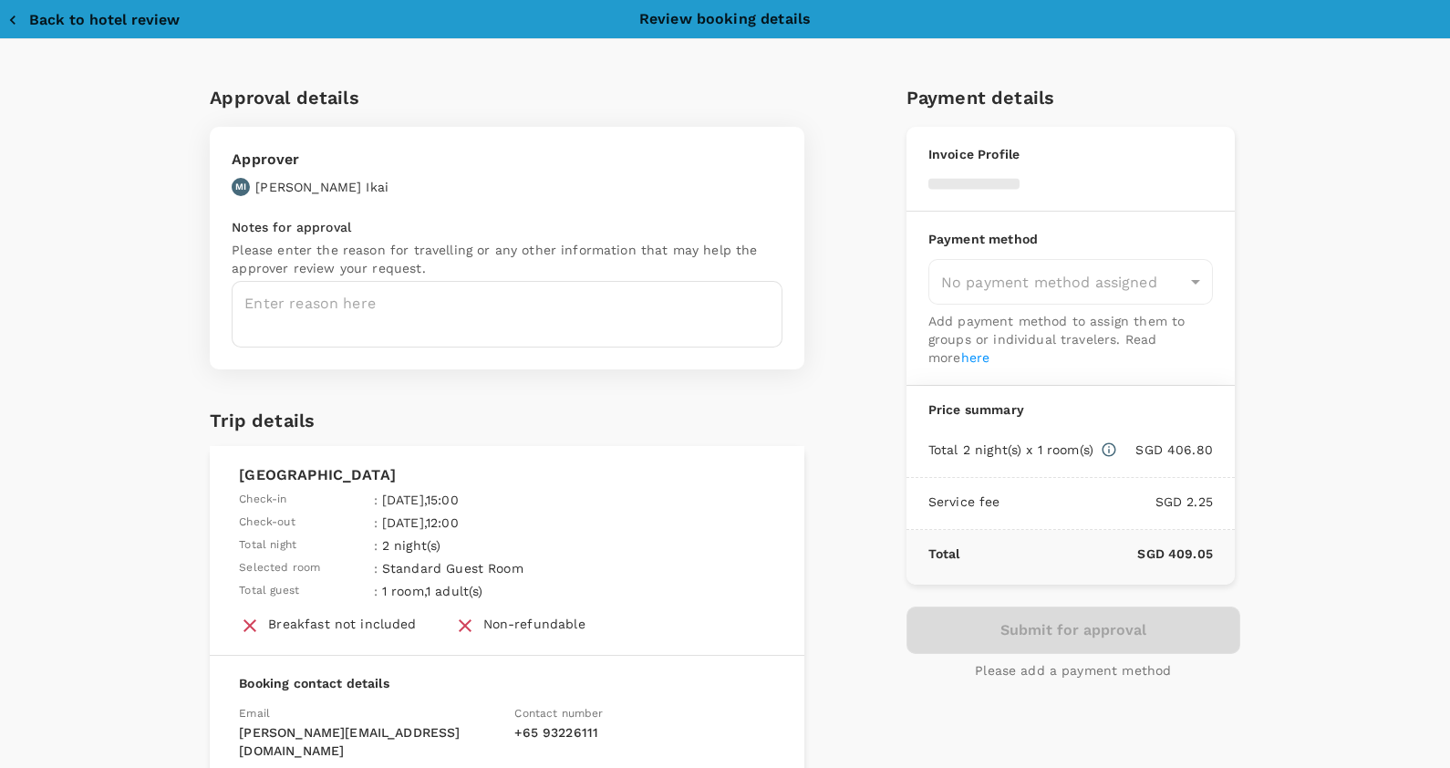
type input "9da82385-ea03-4e8d-b270-32b986f0971a"
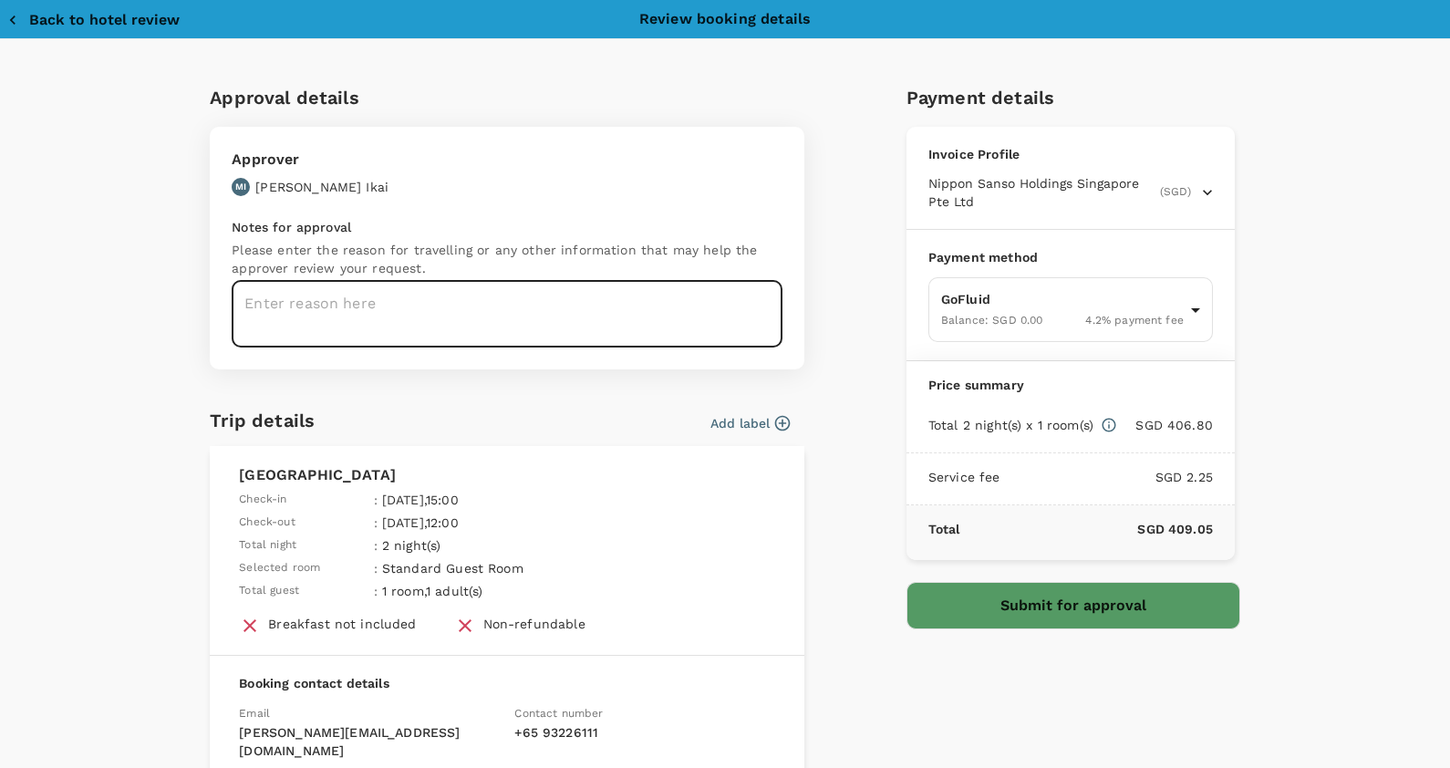
click at [415, 293] on textarea at bounding box center [507, 314] width 551 height 67
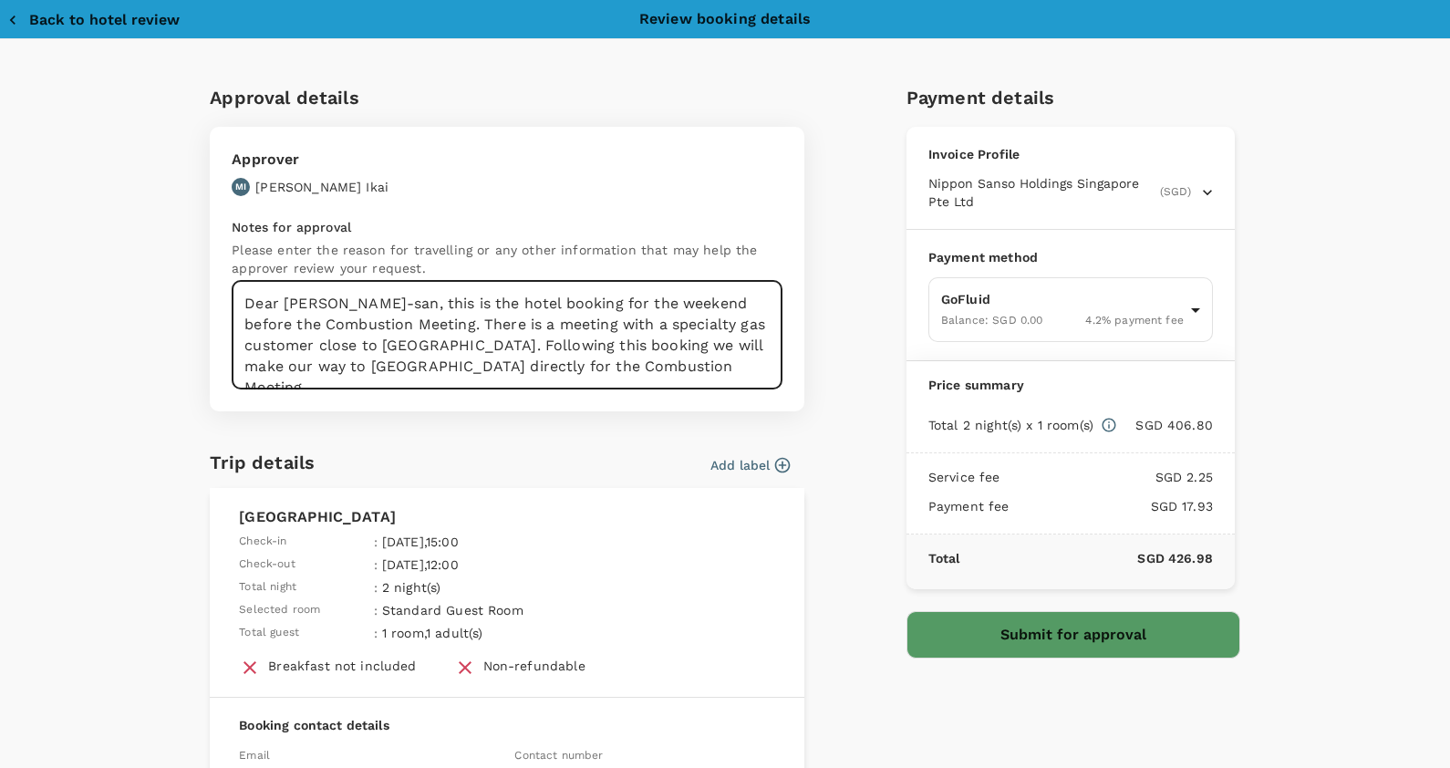
type textarea "Dear Ikai-san, this is the hotel booking for the weekend before the Combustion …"
click at [993, 646] on button "Submit for approval" at bounding box center [1074, 634] width 334 height 47
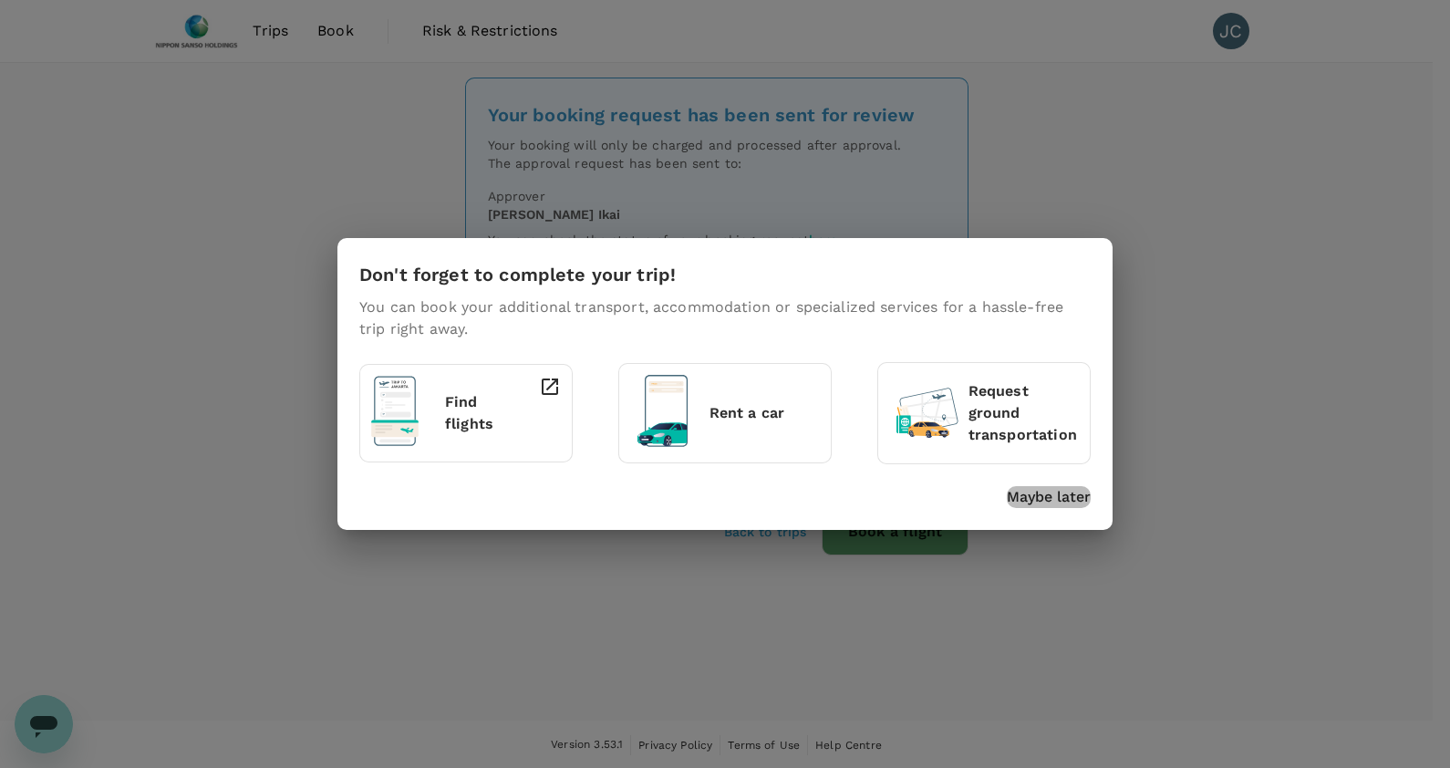
click at [1061, 499] on p "Maybe later" at bounding box center [1049, 497] width 84 height 22
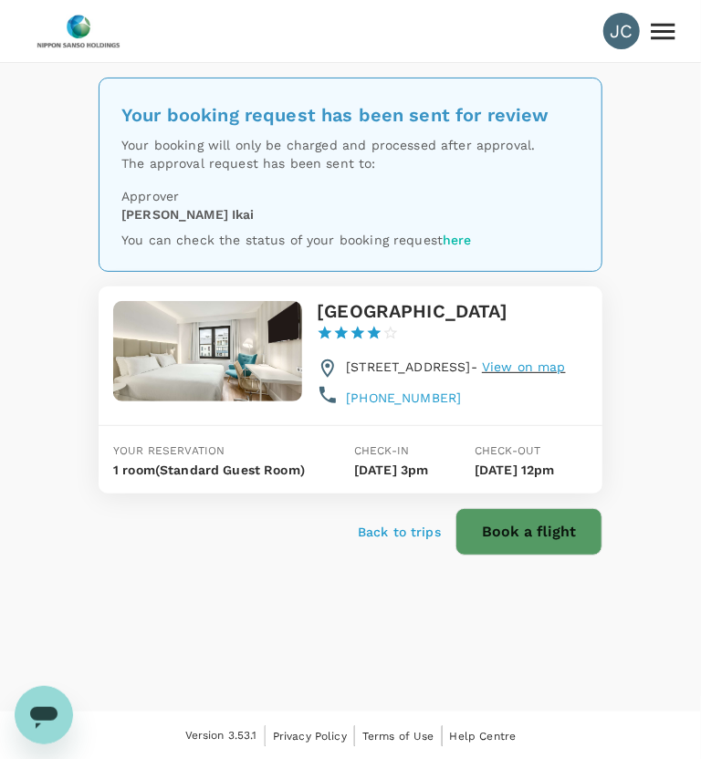
click at [482, 374] on span "View on map" at bounding box center [524, 366] width 84 height 15
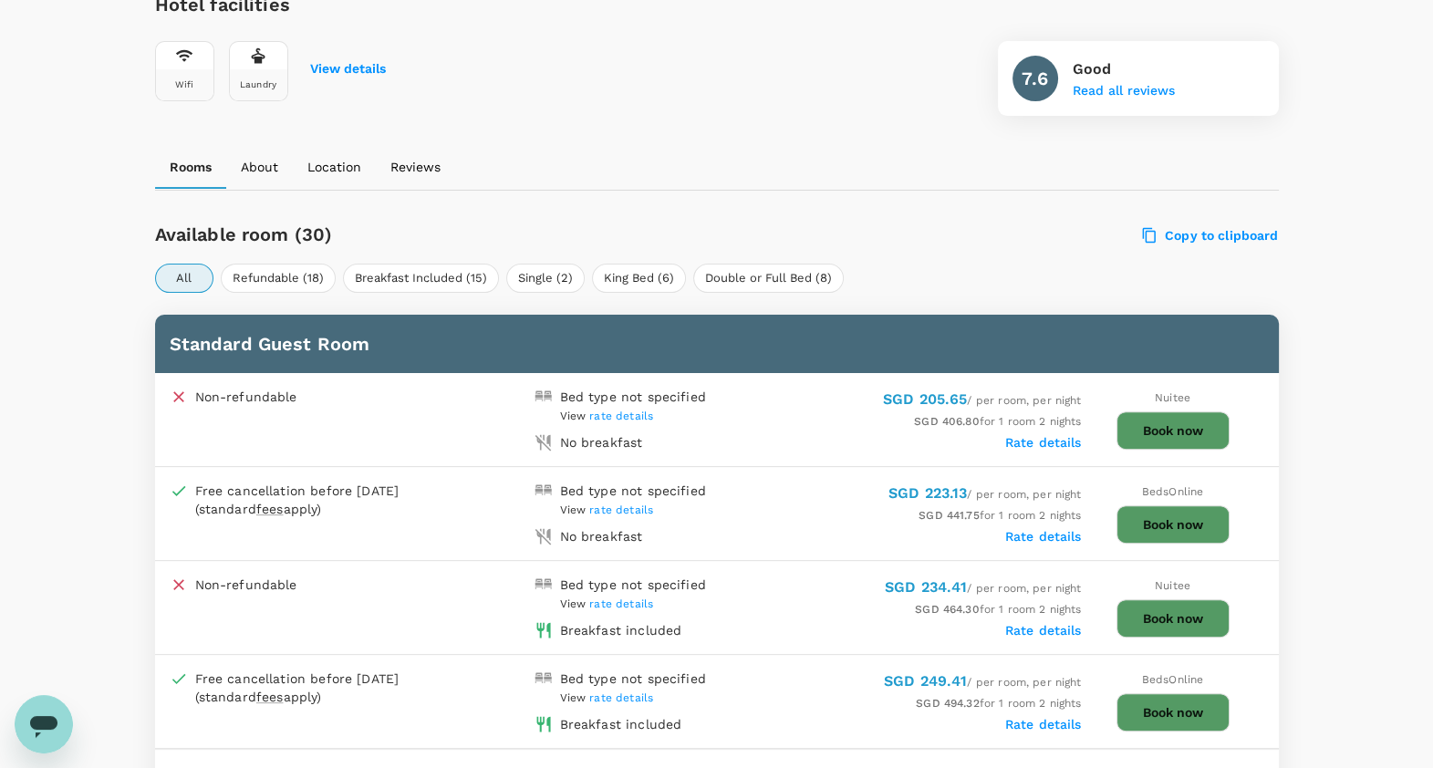
scroll to position [797, 0]
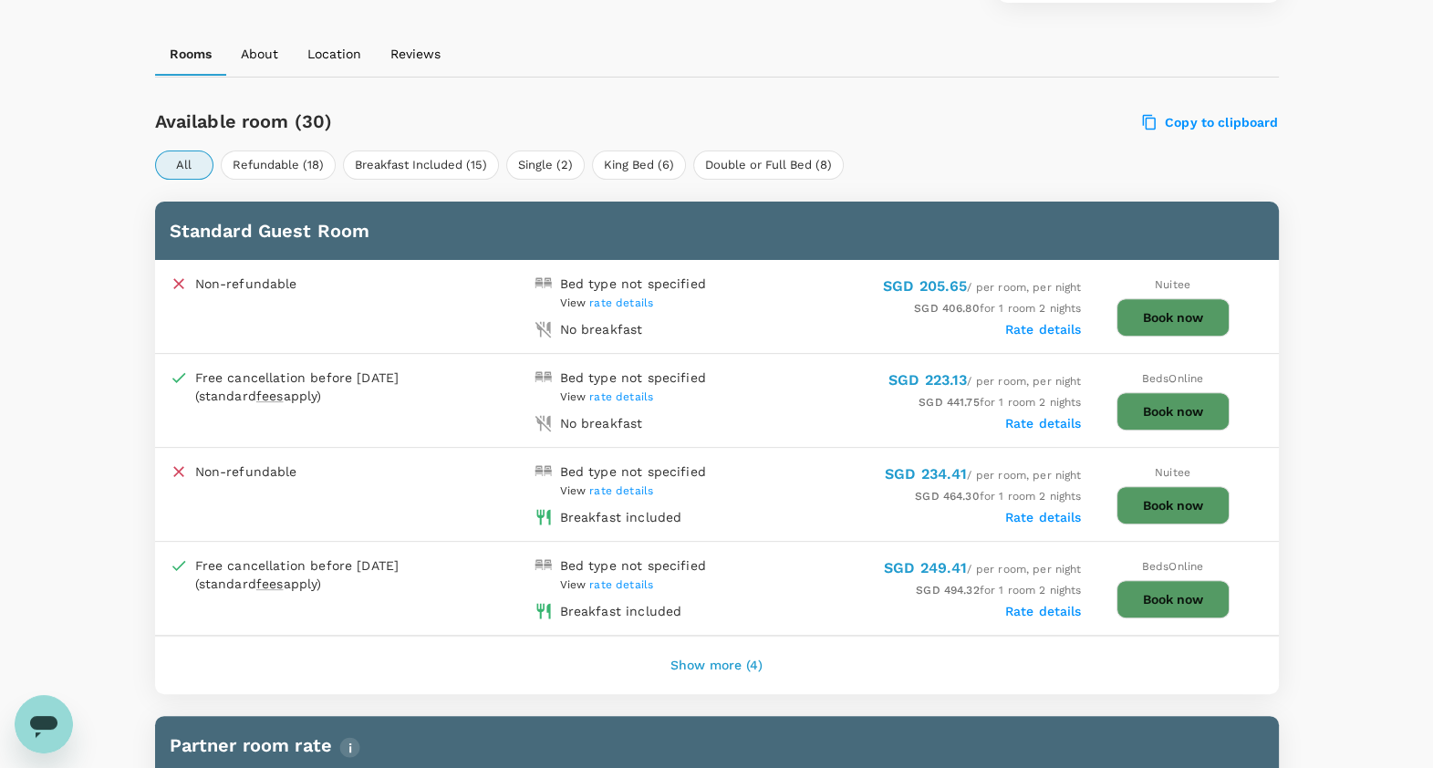
click at [1187, 302] on button "Book now" at bounding box center [1173, 317] width 113 height 38
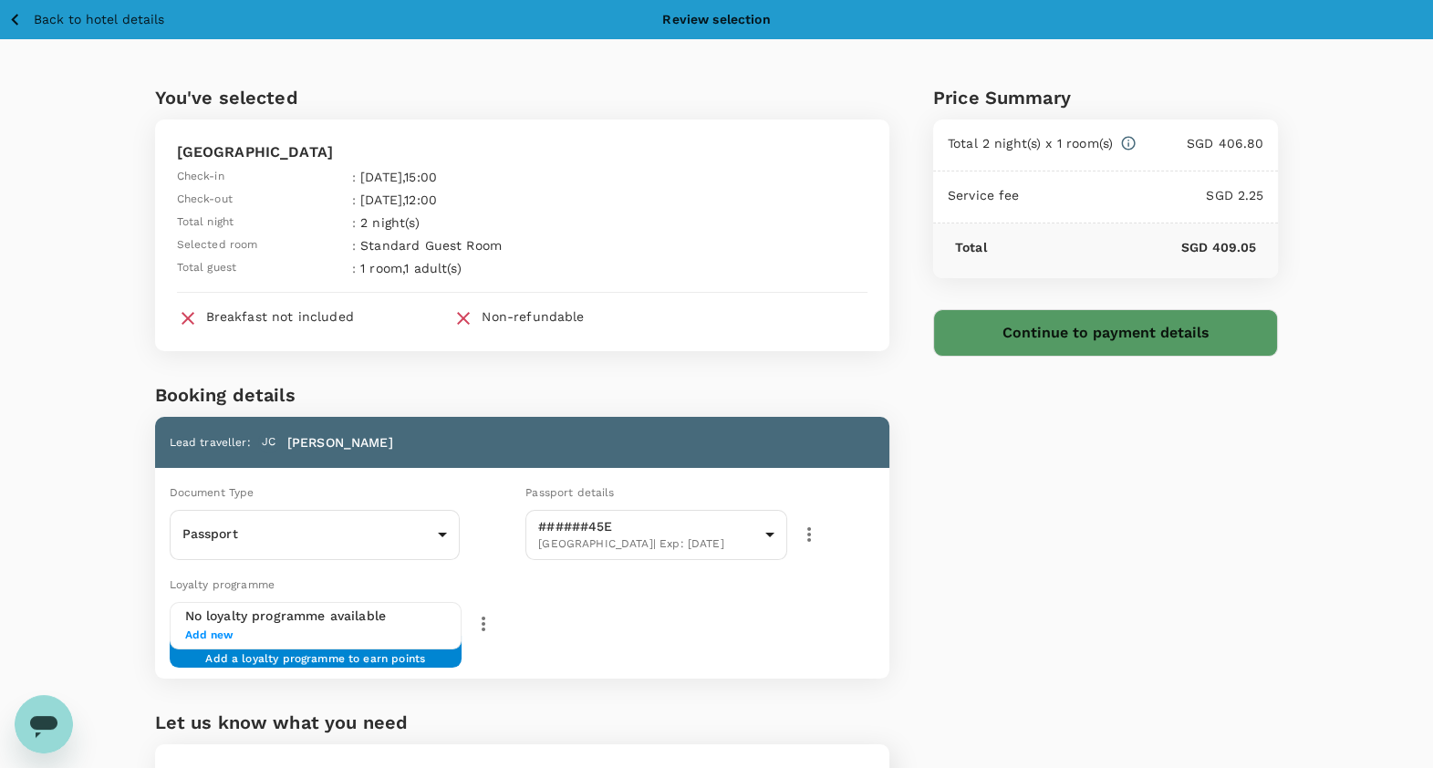
click at [37, 15] on p "Back to hotel details" at bounding box center [99, 19] width 130 height 19
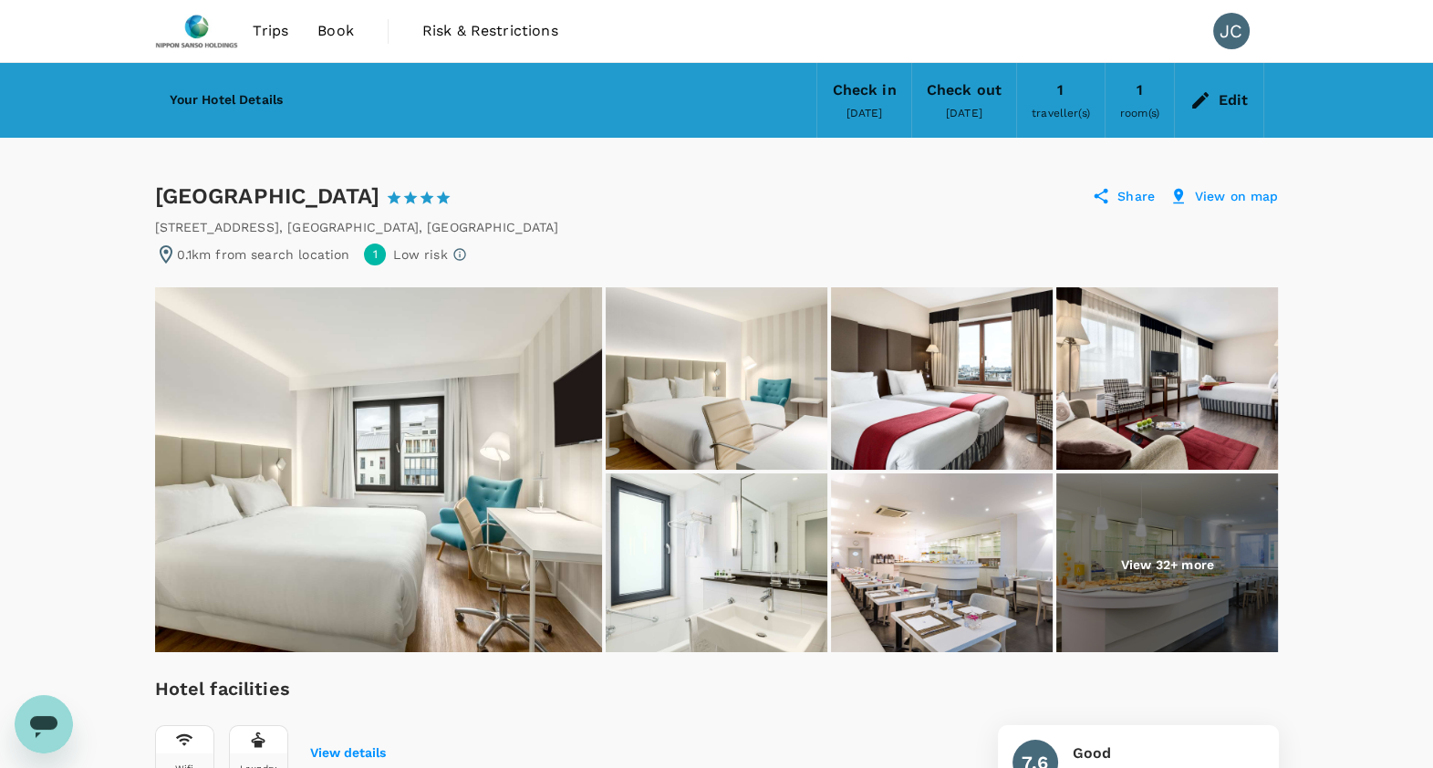
click at [1221, 99] on div "Edit" at bounding box center [1234, 101] width 30 height 26
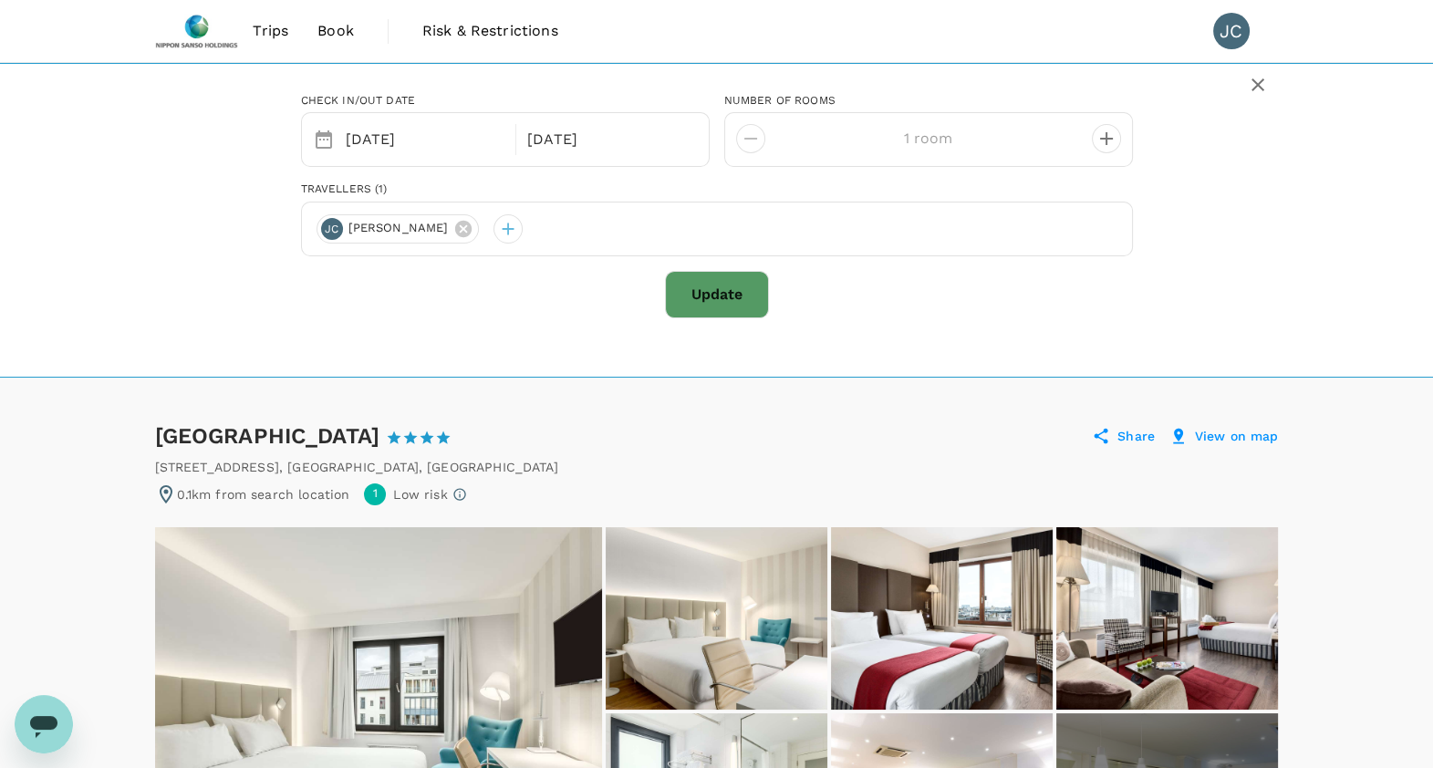
click at [513, 136] on div "11 Oct" at bounding box center [426, 140] width 182 height 36
click at [470, 141] on div "11 Oct" at bounding box center [425, 140] width 174 height 36
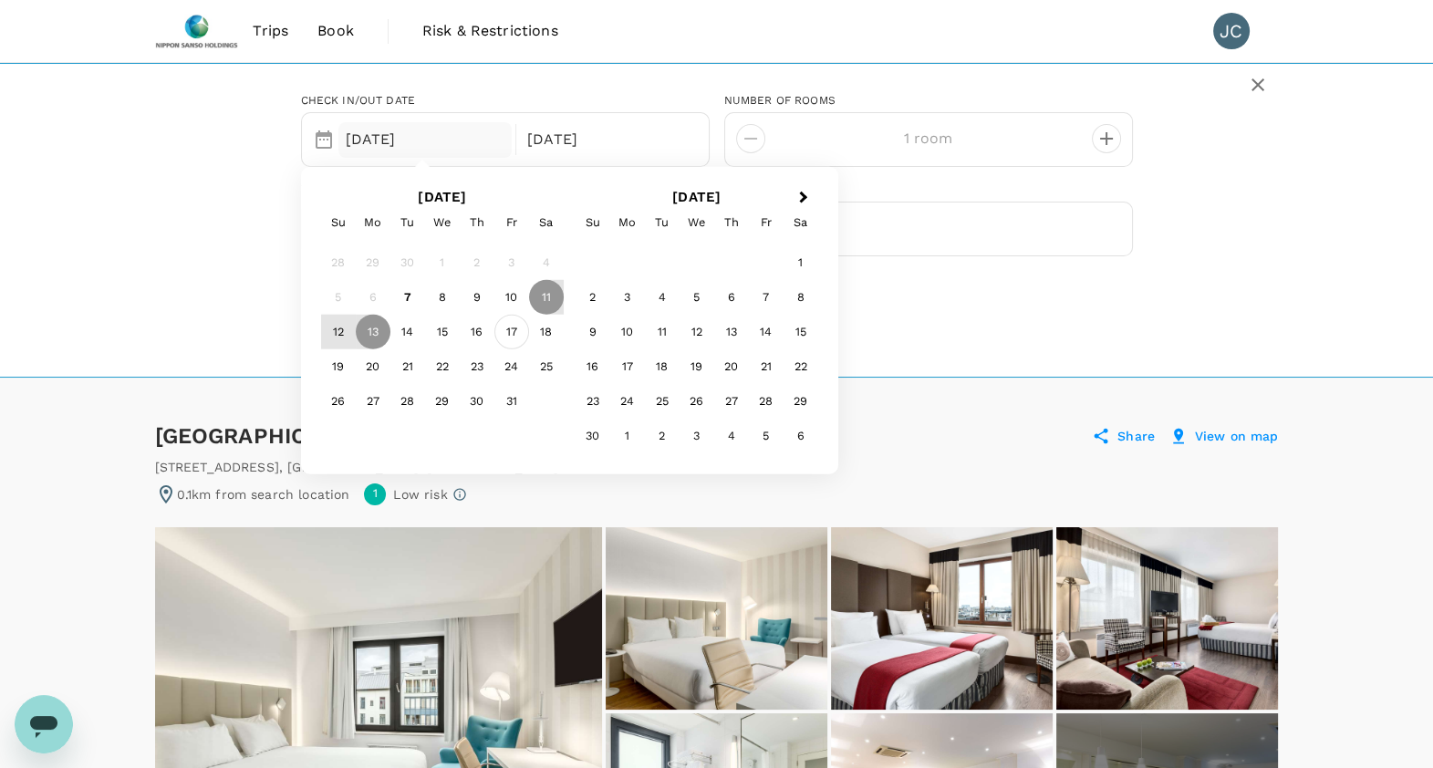
click at [518, 323] on div "17" at bounding box center [511, 332] width 35 height 35
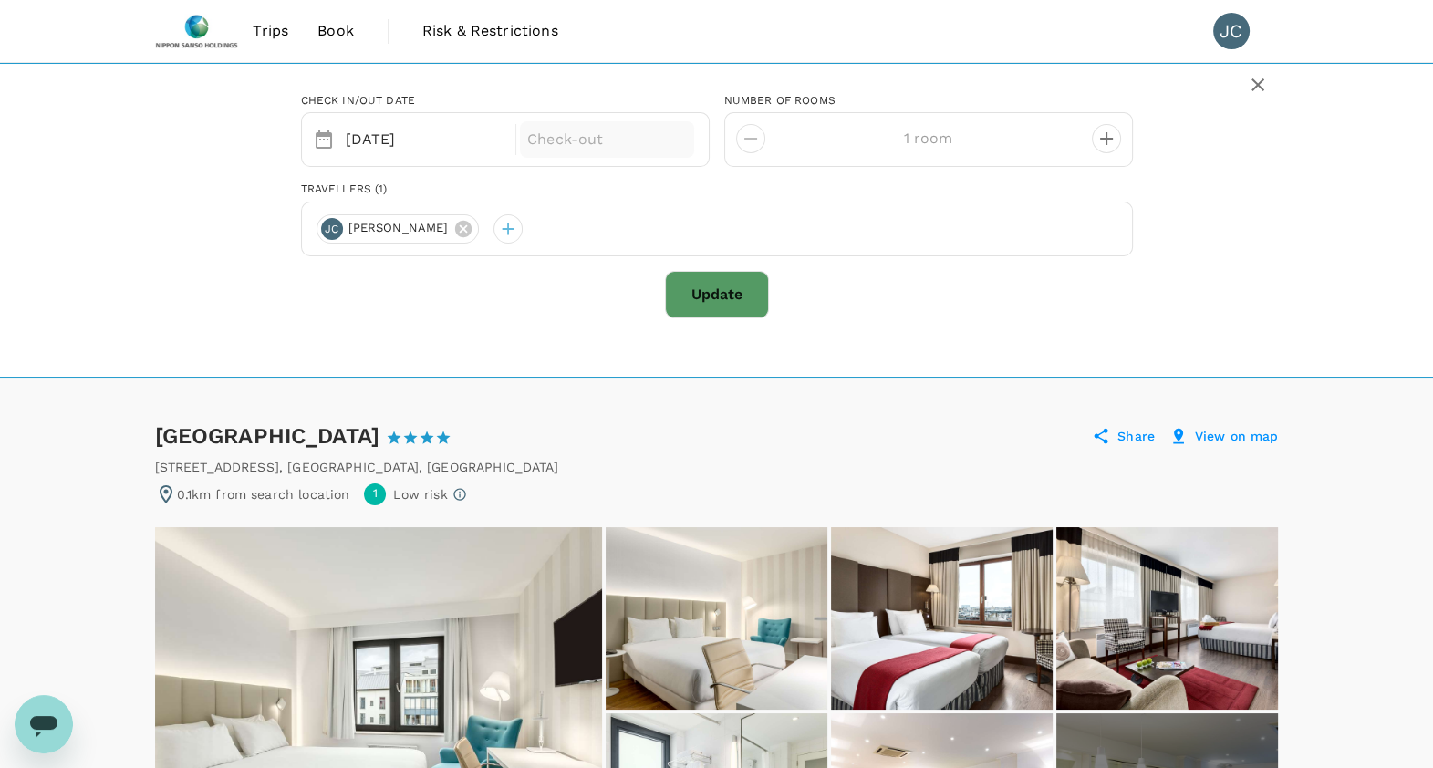
click at [592, 135] on p "Check-out" at bounding box center [607, 140] width 160 height 22
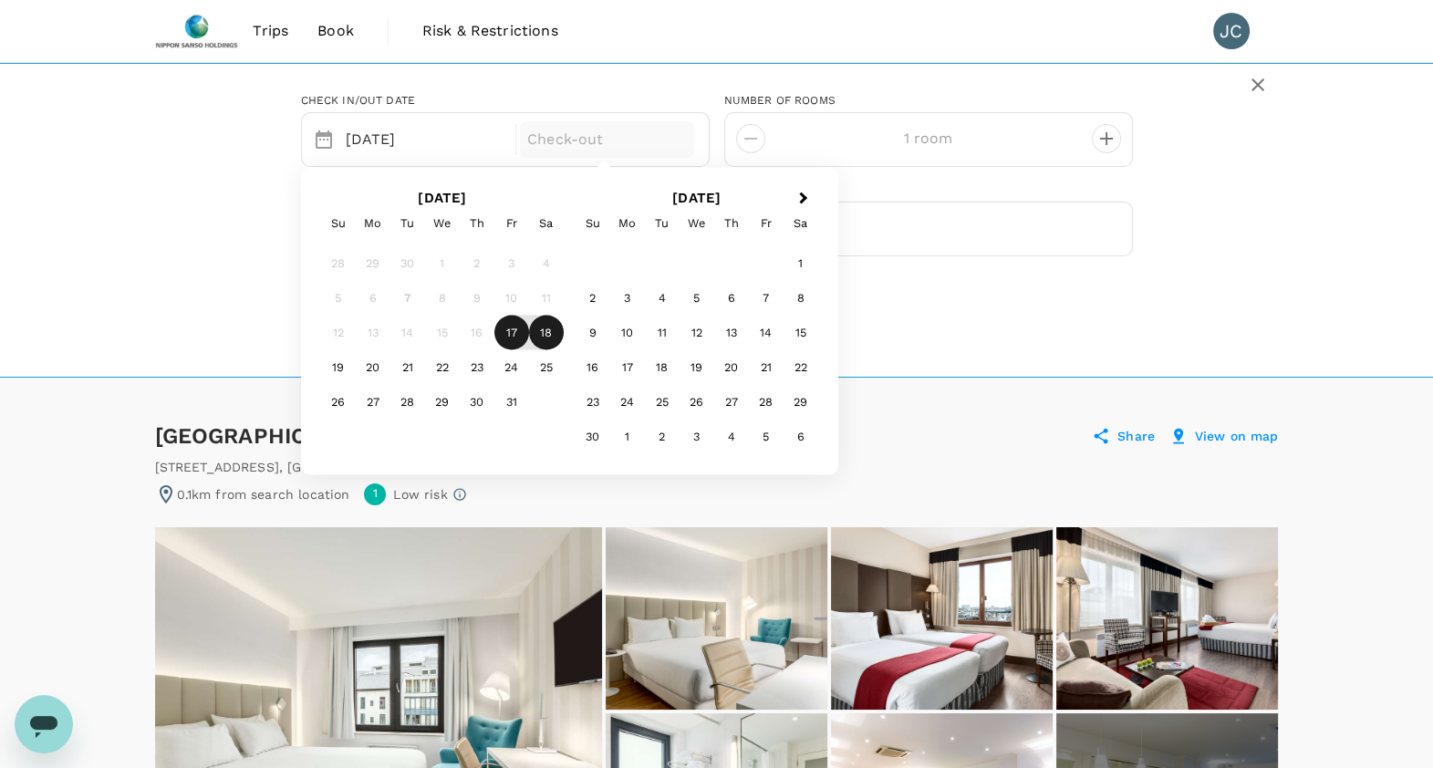
click at [542, 327] on div "18" at bounding box center [546, 333] width 35 height 35
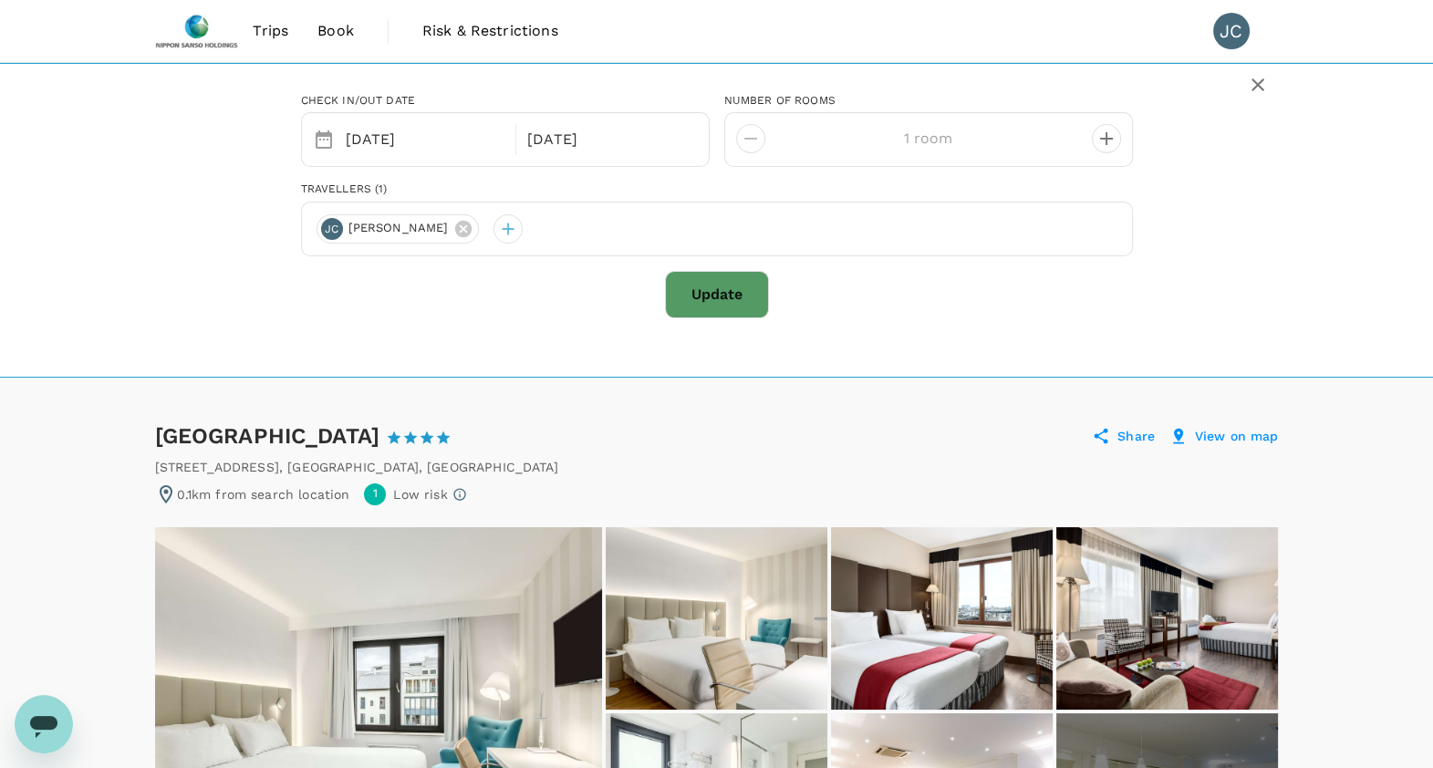
click at [724, 280] on button "Update" at bounding box center [717, 294] width 104 height 47
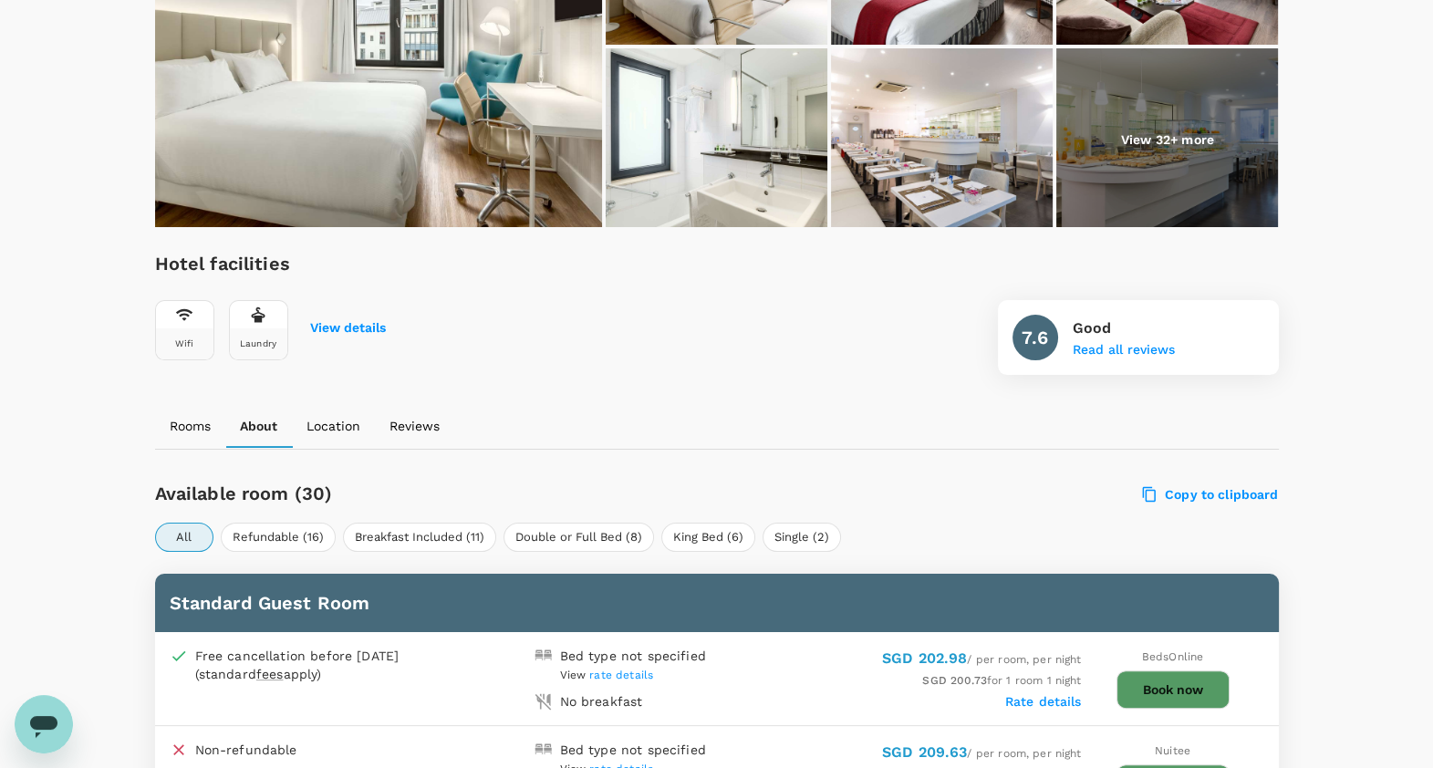
scroll to position [562, 0]
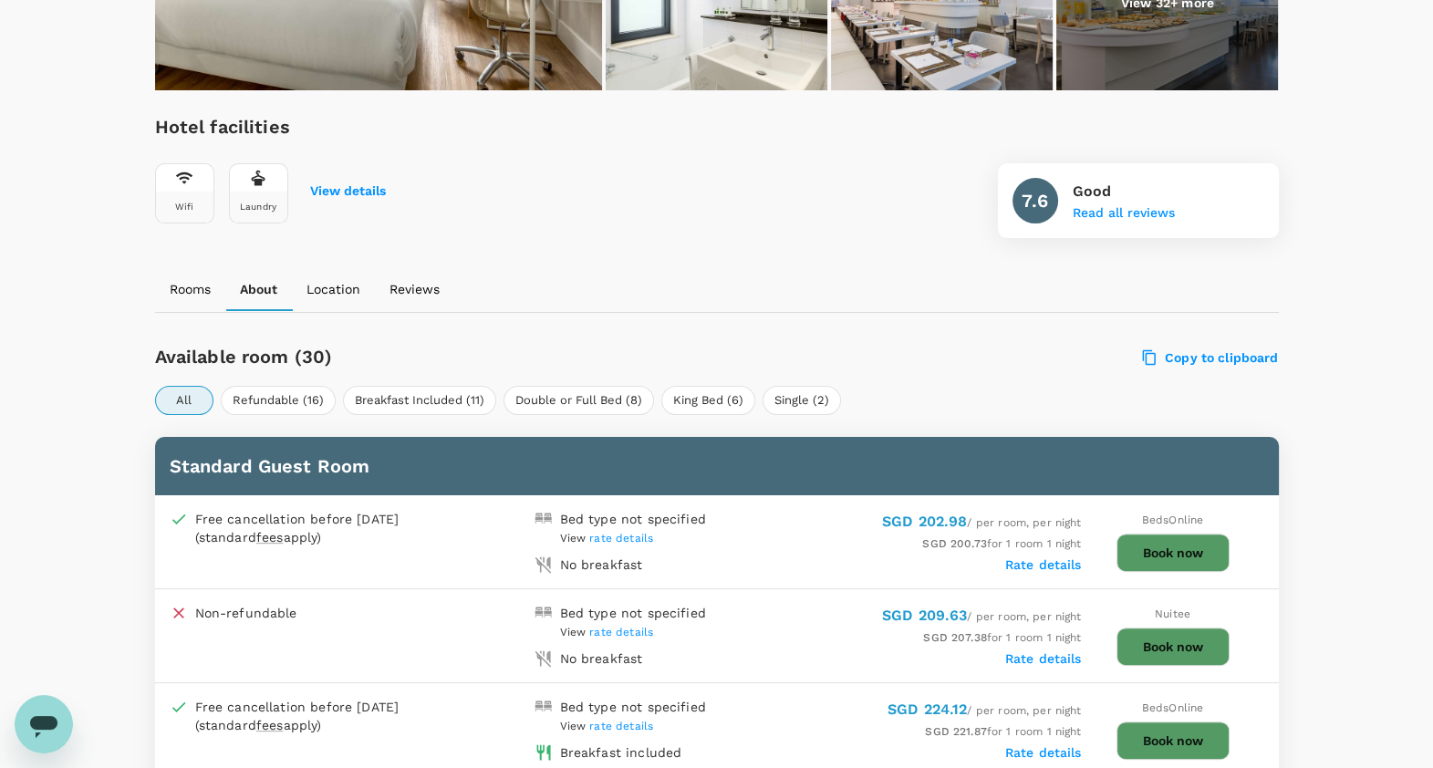
click at [1163, 548] on button "Book now" at bounding box center [1173, 553] width 113 height 38
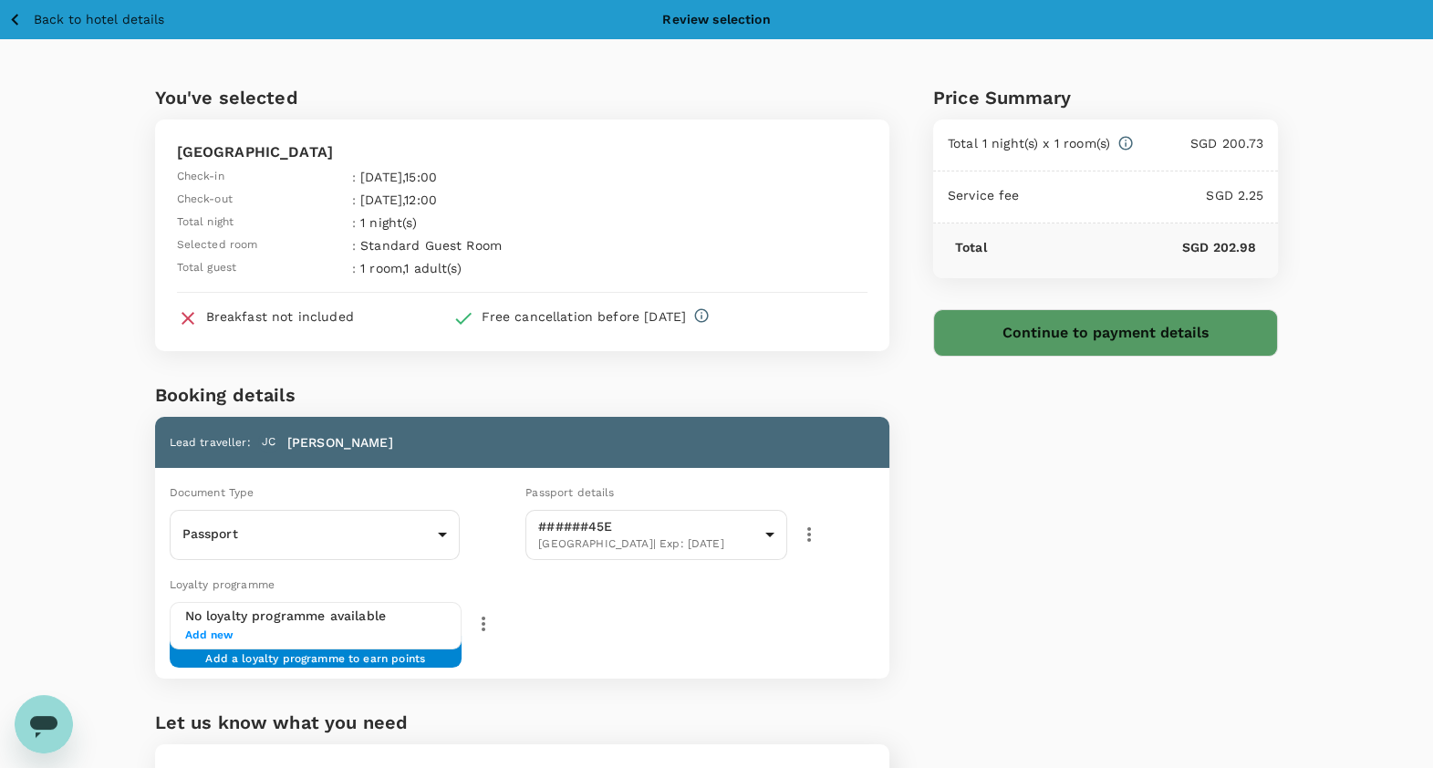
click at [1055, 331] on button "Continue to payment details" at bounding box center [1106, 332] width 346 height 47
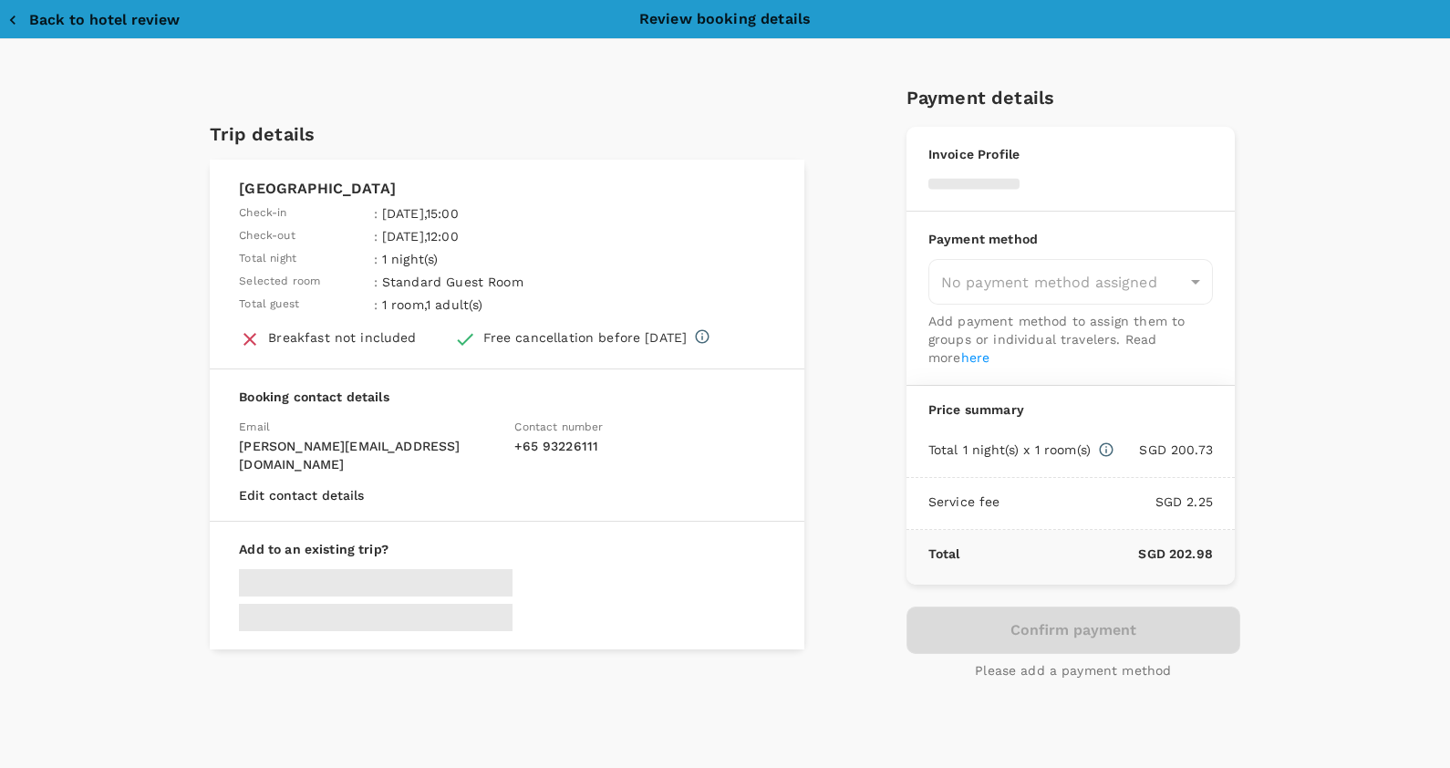
type input "9da82385-ea03-4e8d-b270-32b986f0971a"
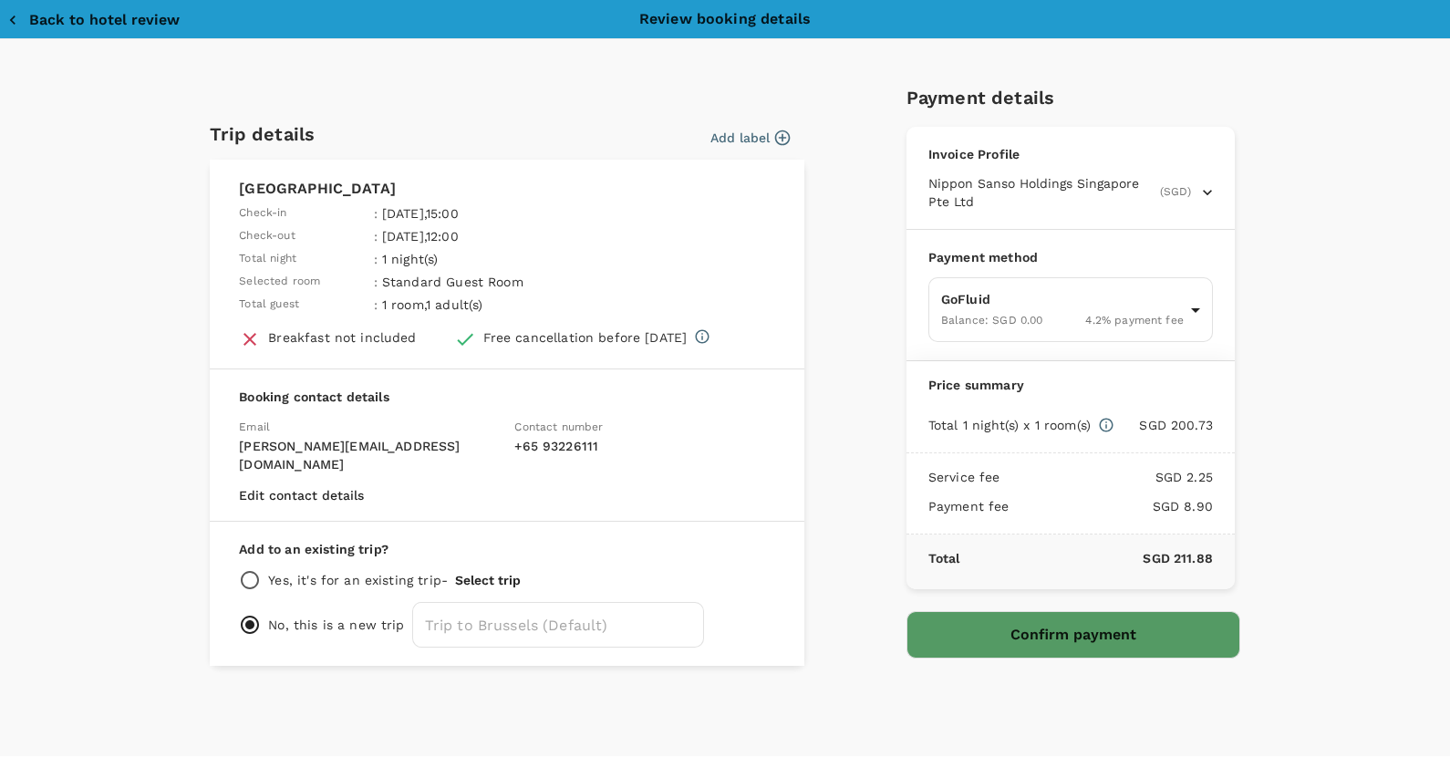
click at [251, 569] on input "radio" at bounding box center [250, 580] width 22 height 22
radio input "true"
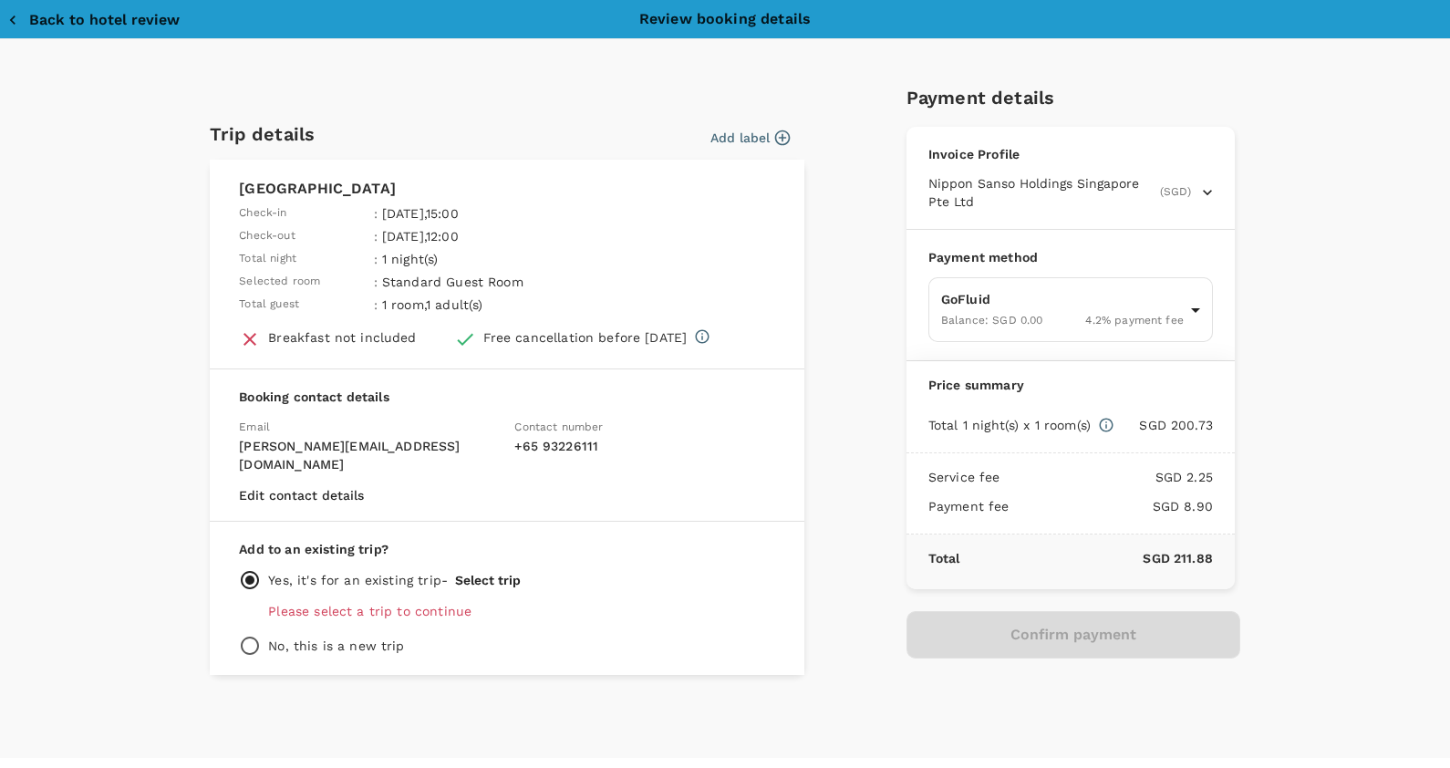
click at [384, 602] on p "Please select a trip to continue" at bounding box center [521, 611] width 507 height 18
click at [306, 637] on p "No, this is a new trip" at bounding box center [336, 646] width 136 height 18
click at [250, 635] on input "radio" at bounding box center [250, 646] width 22 height 22
radio input "true"
radio input "false"
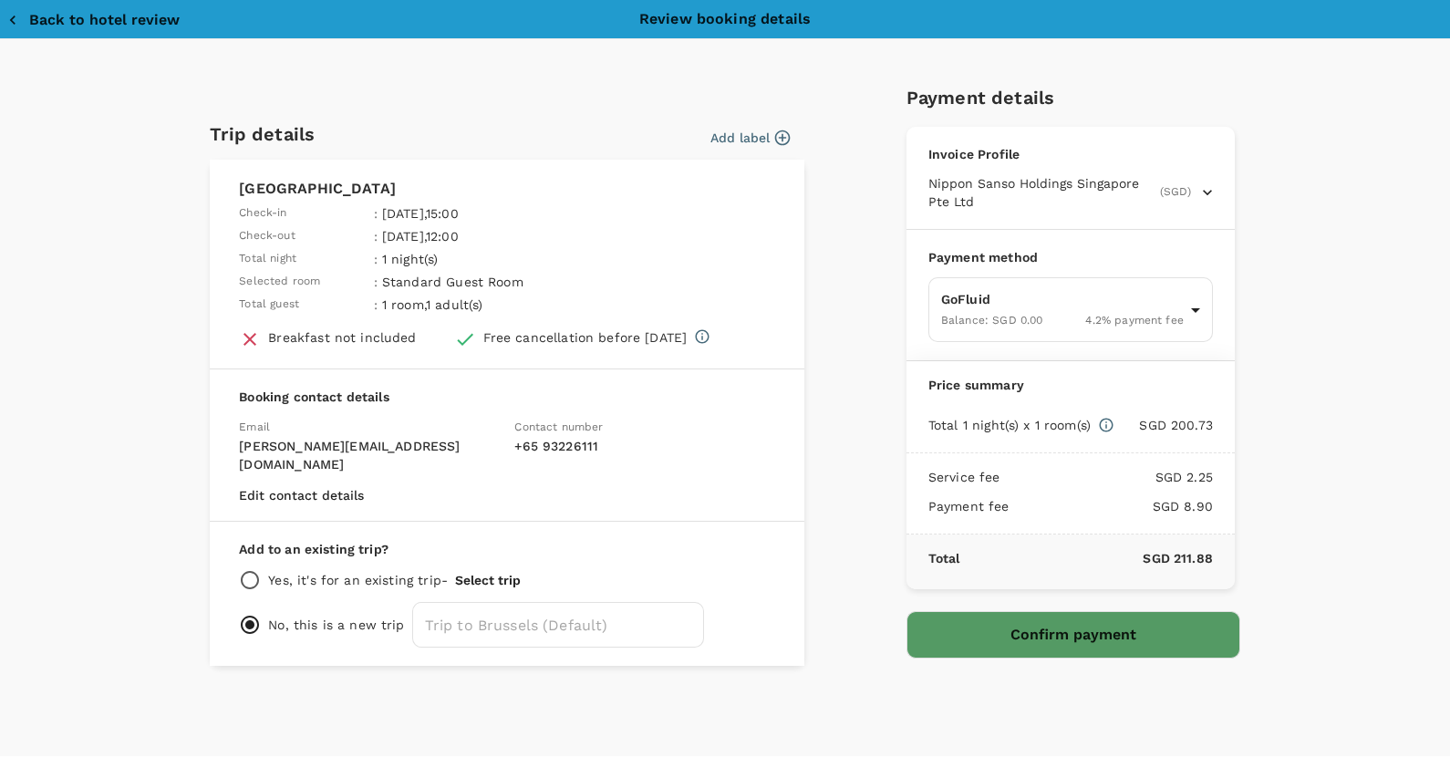
click at [499, 573] on button "Select trip" at bounding box center [488, 580] width 66 height 15
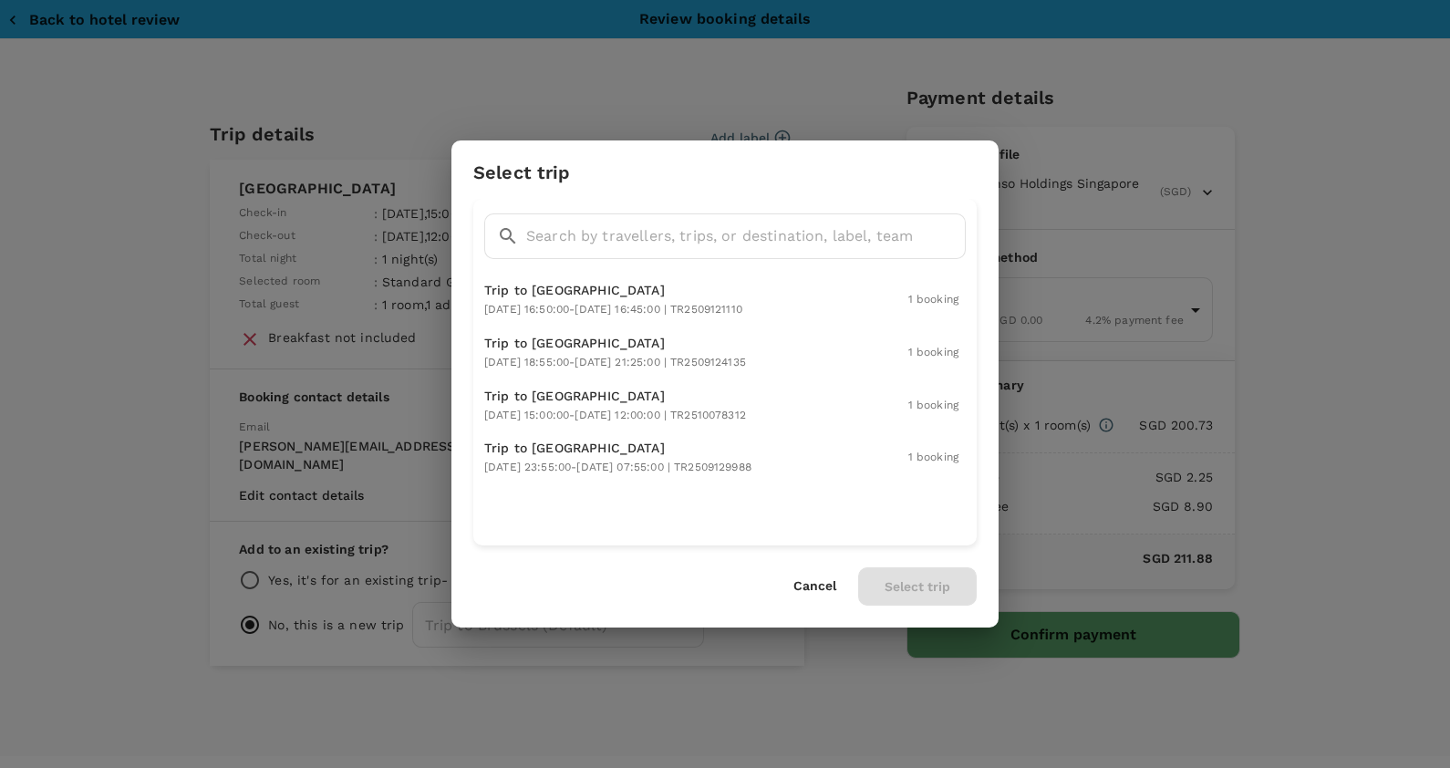
click at [798, 577] on div "Cancel Select trip" at bounding box center [885, 586] width 183 height 38
click at [807, 598] on div "Cancel Select trip" at bounding box center [885, 586] width 183 height 38
click at [820, 577] on div "Cancel Select trip" at bounding box center [885, 586] width 183 height 38
click at [691, 356] on span "2025-10-18 18:55:00 - 2025-10-18 21:25:00 | TR2509124135" at bounding box center [615, 362] width 262 height 13
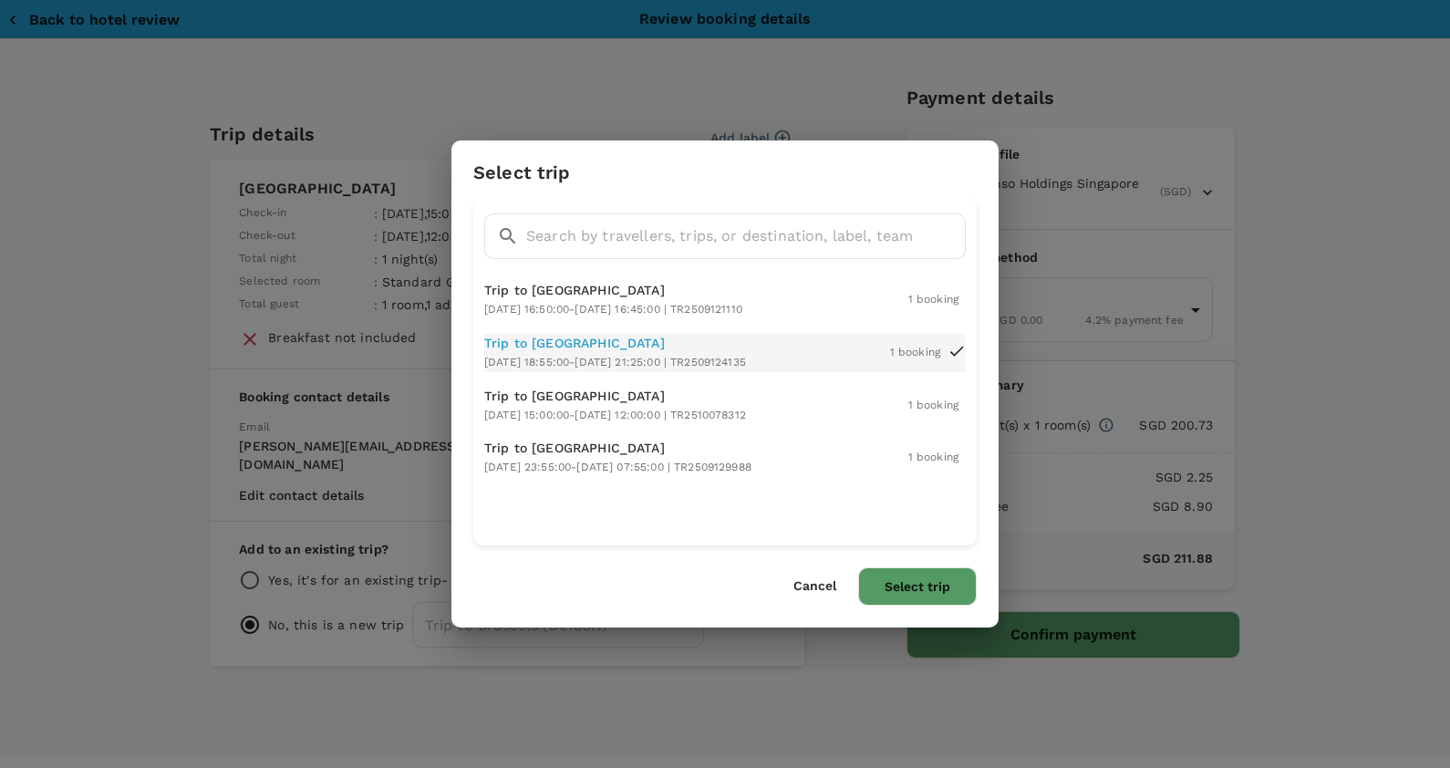
click at [691, 356] on span "2025-10-18 18:55:00 - 2025-10-18 21:25:00 | TR2509124135" at bounding box center [615, 362] width 262 height 13
click at [804, 581] on button "Cancel" at bounding box center [815, 586] width 43 height 15
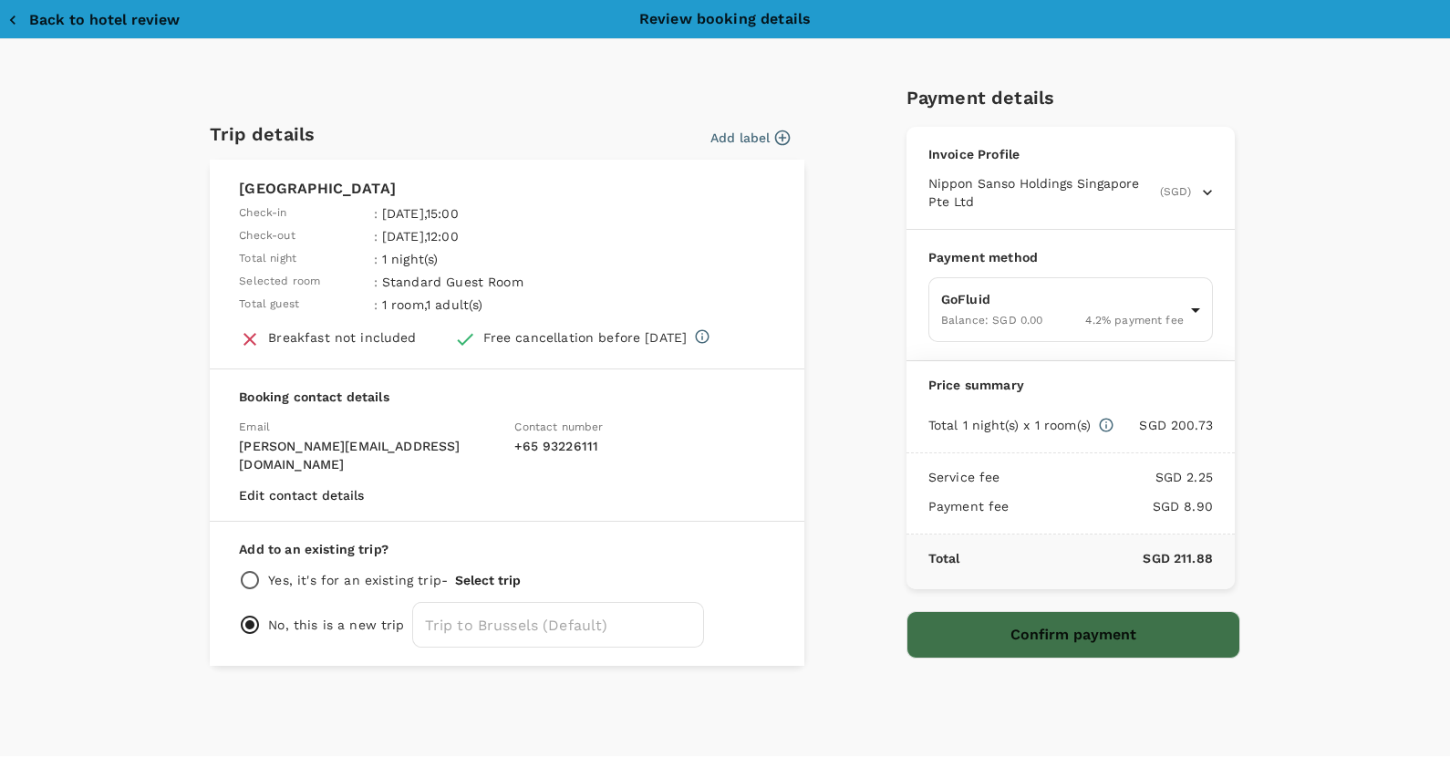
click at [1015, 617] on button "Confirm payment" at bounding box center [1074, 634] width 334 height 47
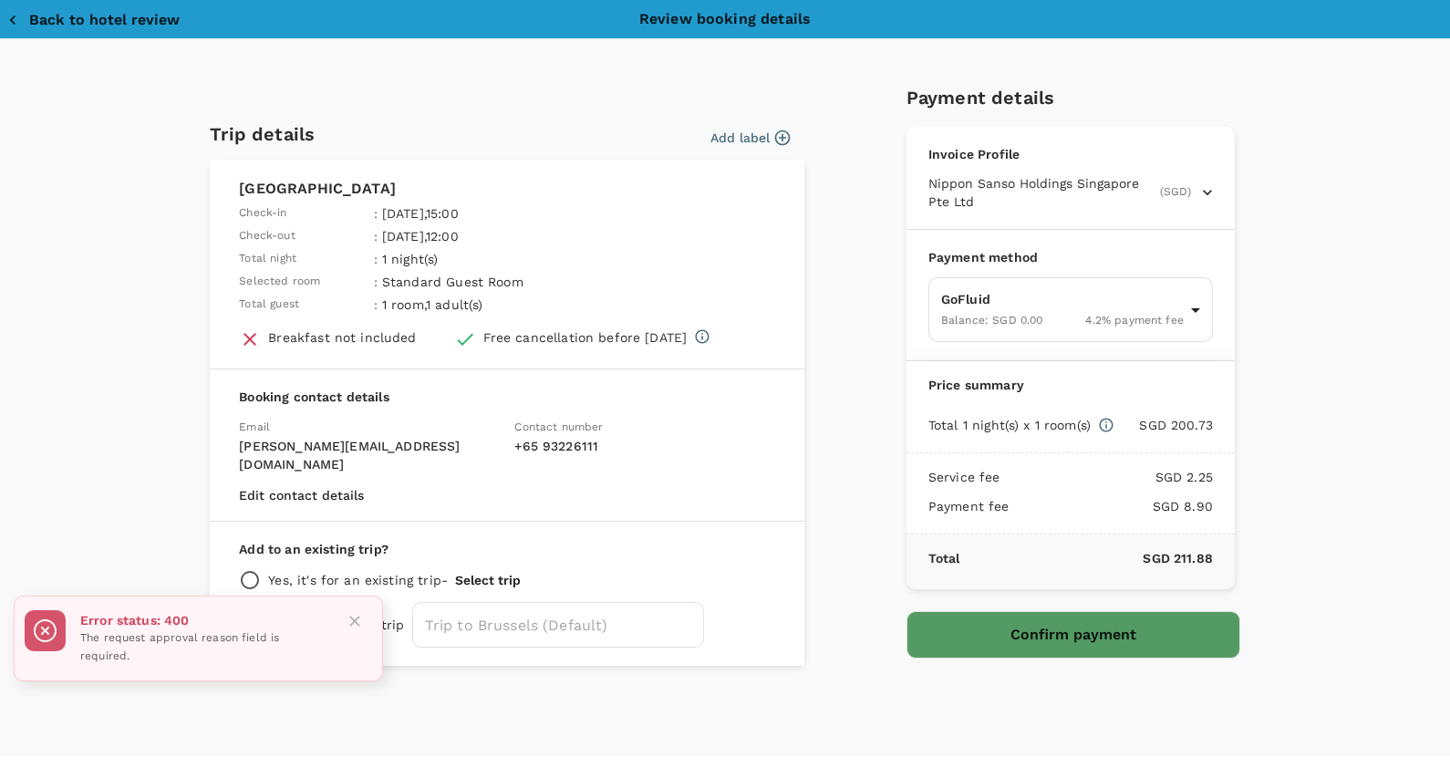
click at [356, 624] on icon "Close" at bounding box center [354, 621] width 11 height 11
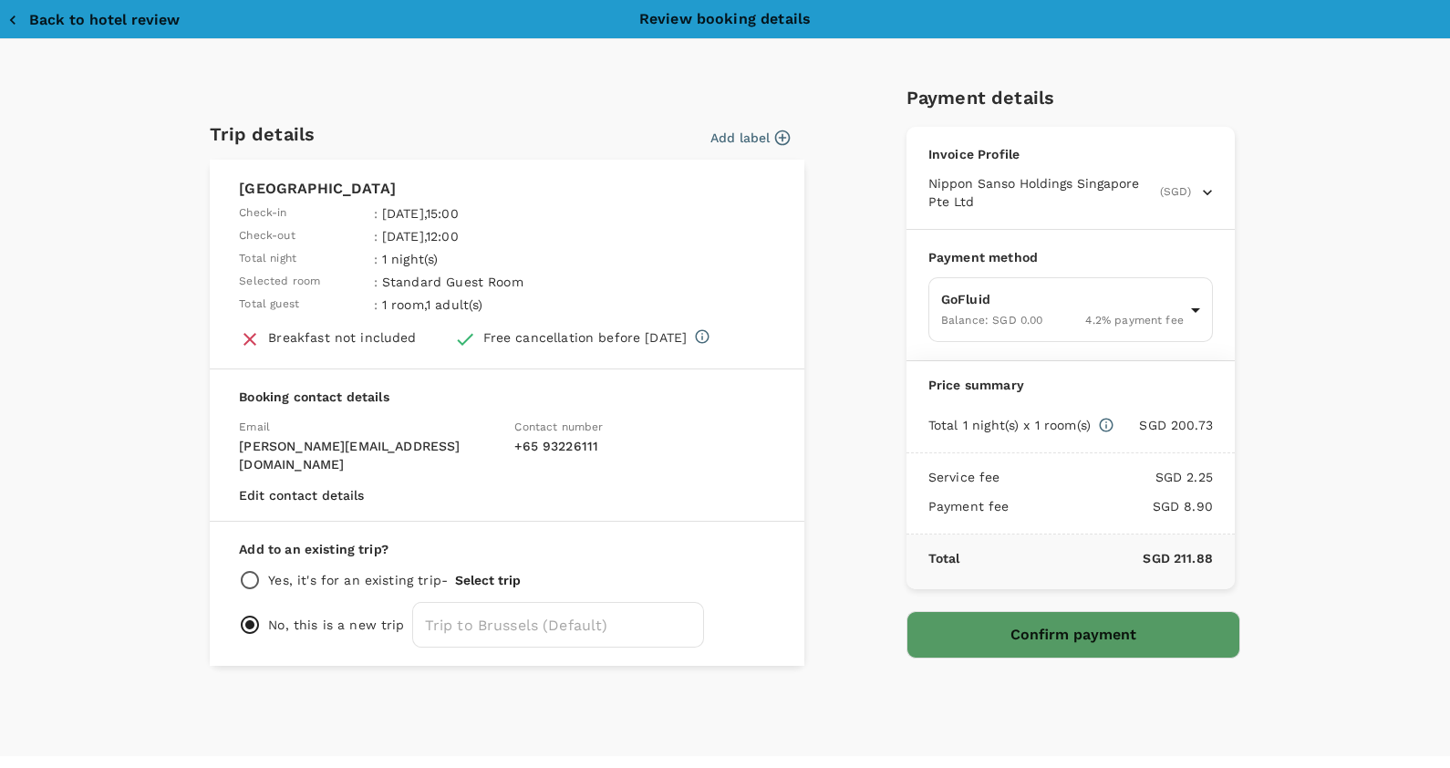
click at [757, 129] on button "Add label" at bounding box center [750, 138] width 79 height 18
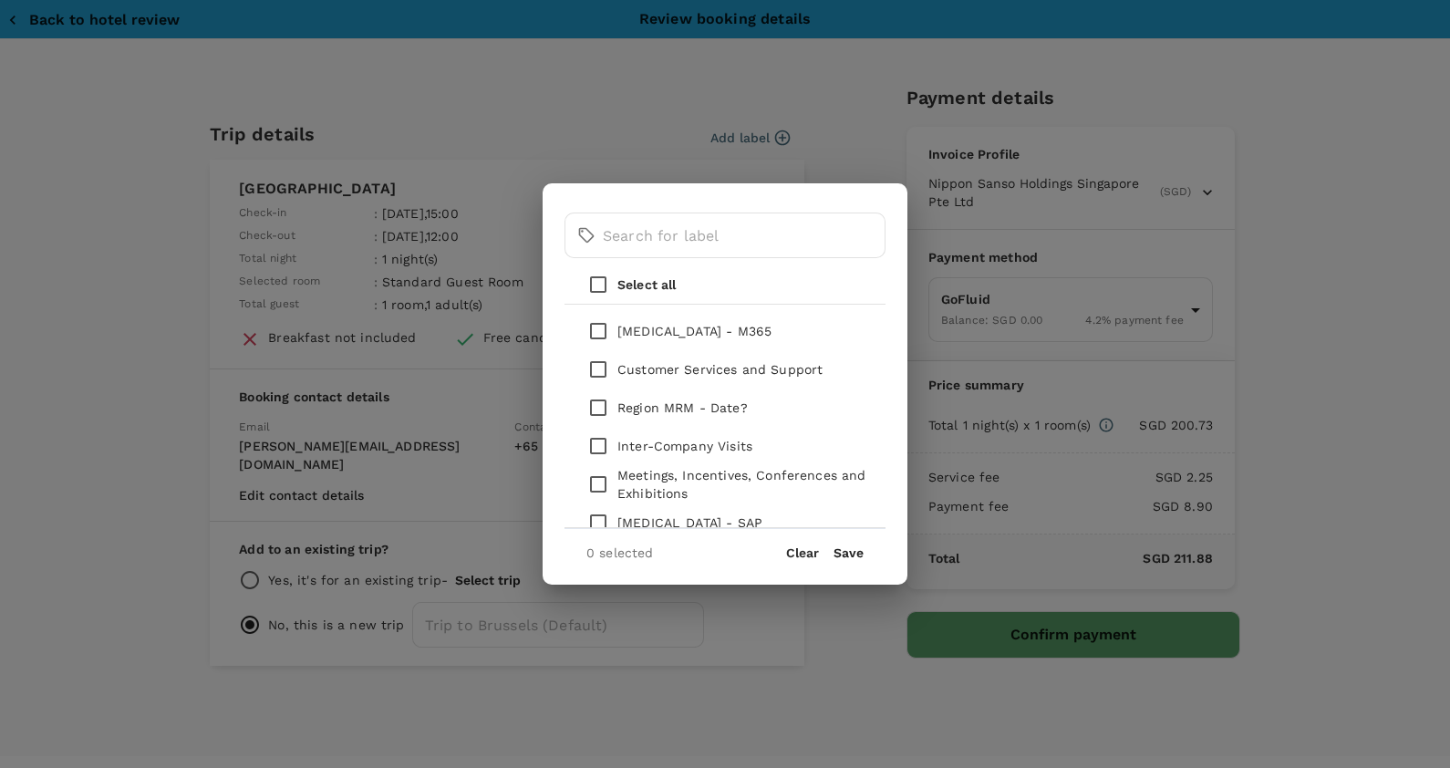
click at [736, 580] on div "​ ​ Select all CAPEX - M365 Customer Services and Support Region MRM - Date? In…" at bounding box center [725, 383] width 365 height 400
click at [790, 550] on button "Clear" at bounding box center [802, 553] width 33 height 15
drag, startPoint x: 707, startPoint y: 185, endPoint x: 689, endPoint y: 175, distance: 20.8
click at [689, 175] on div "​ ​ Select all CAPEX - M365 Customer Services and Support Region MRM - Date? In…" at bounding box center [725, 384] width 1450 height 768
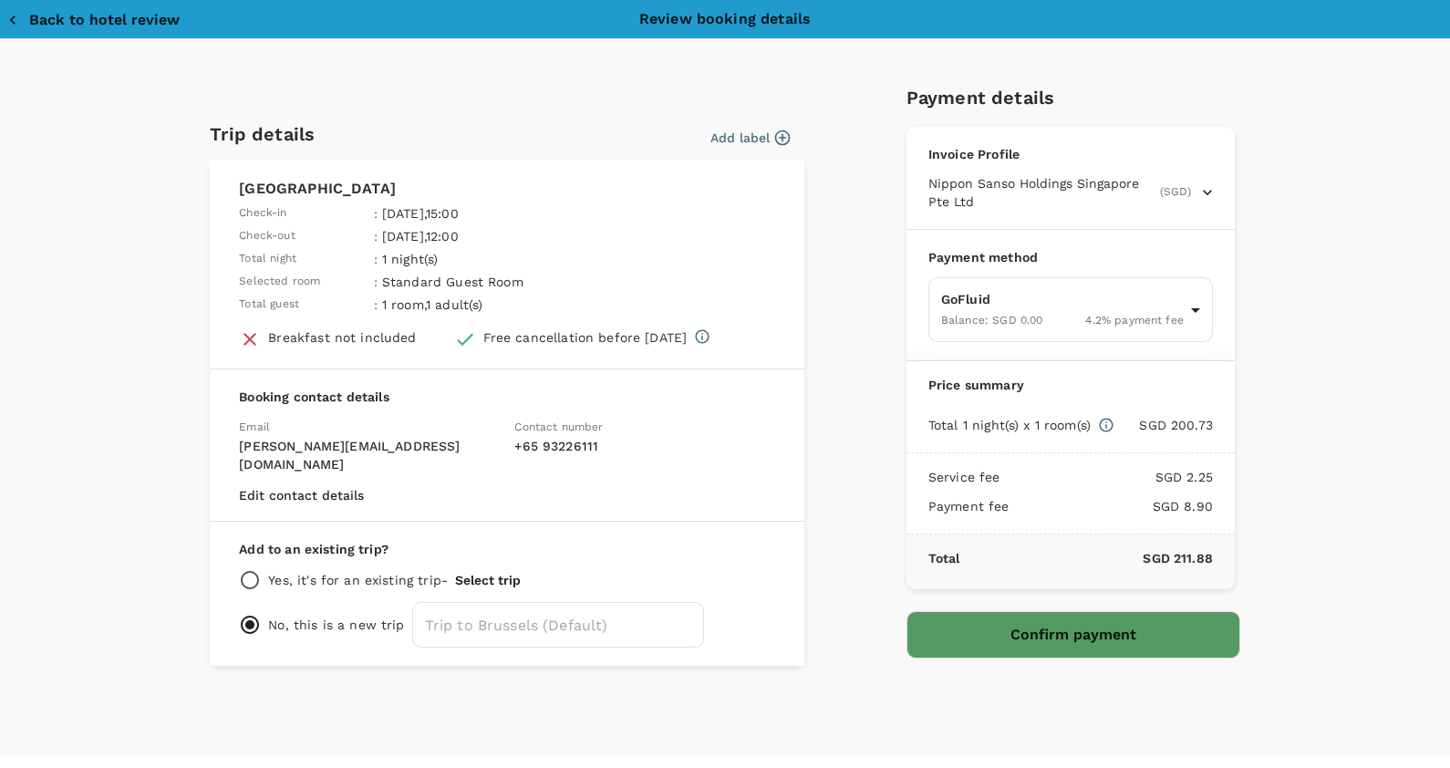
click at [88, 24] on button "Back to hotel review" at bounding box center [93, 20] width 172 height 18
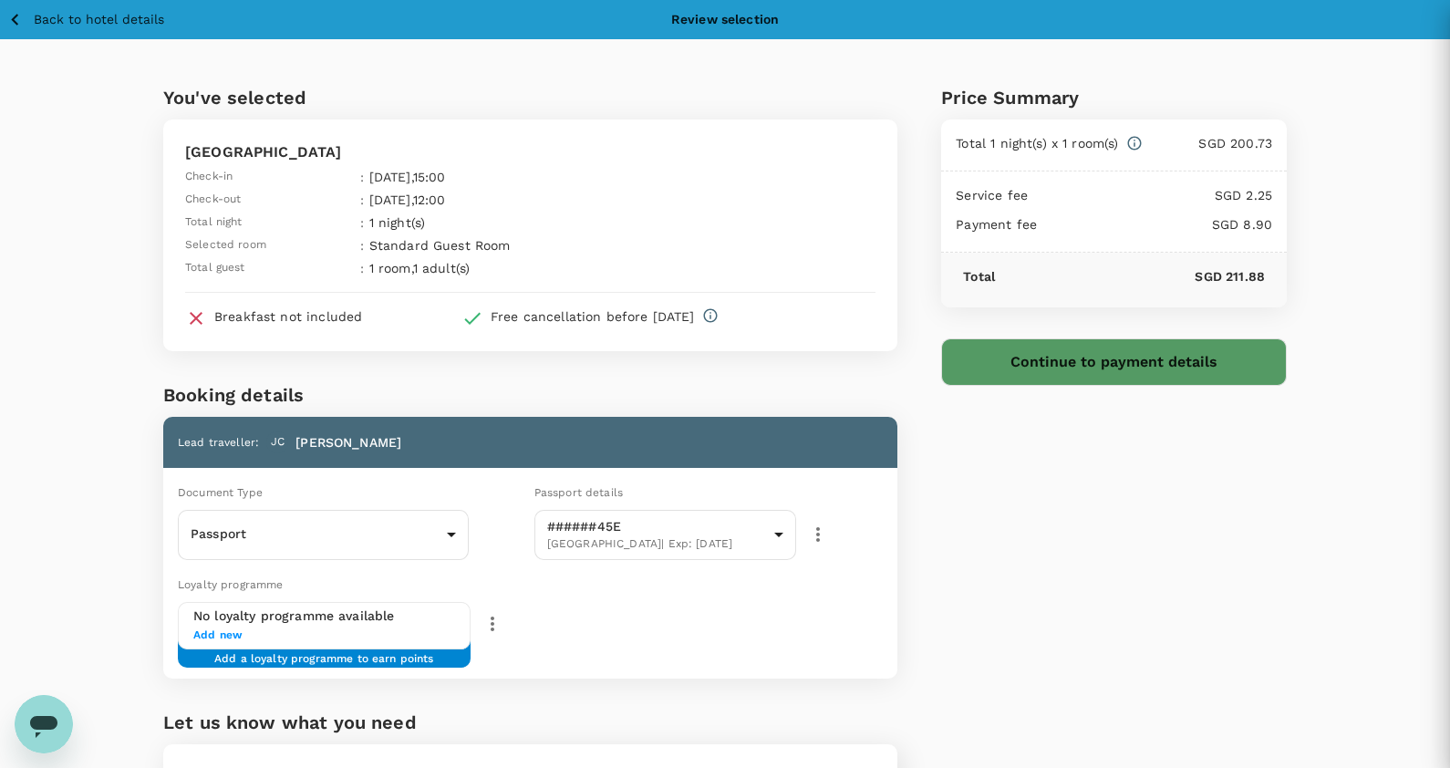
type input "9da82385-ea03-4e8d-b270-32b986f0971a"
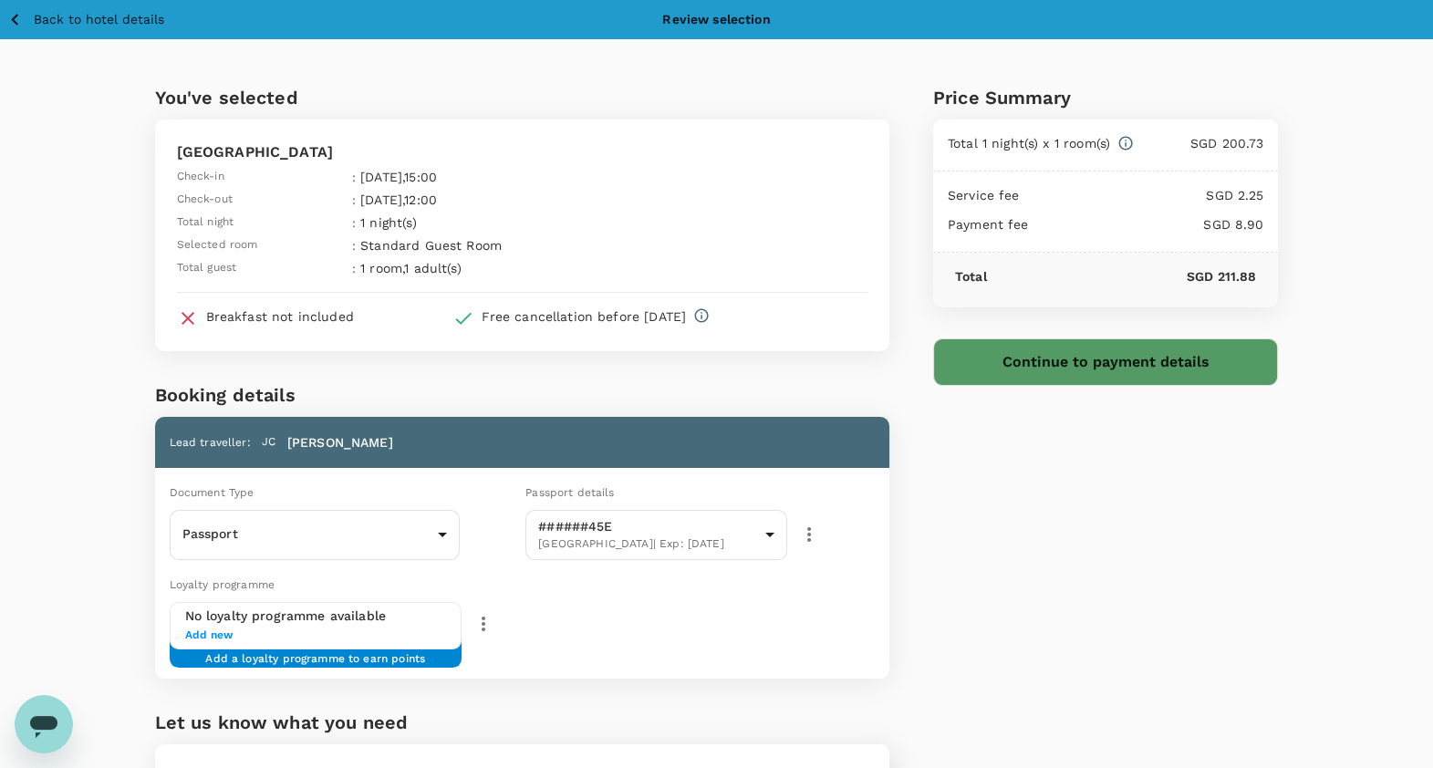
click at [1056, 372] on button "Continue to payment details" at bounding box center [1106, 361] width 346 height 47
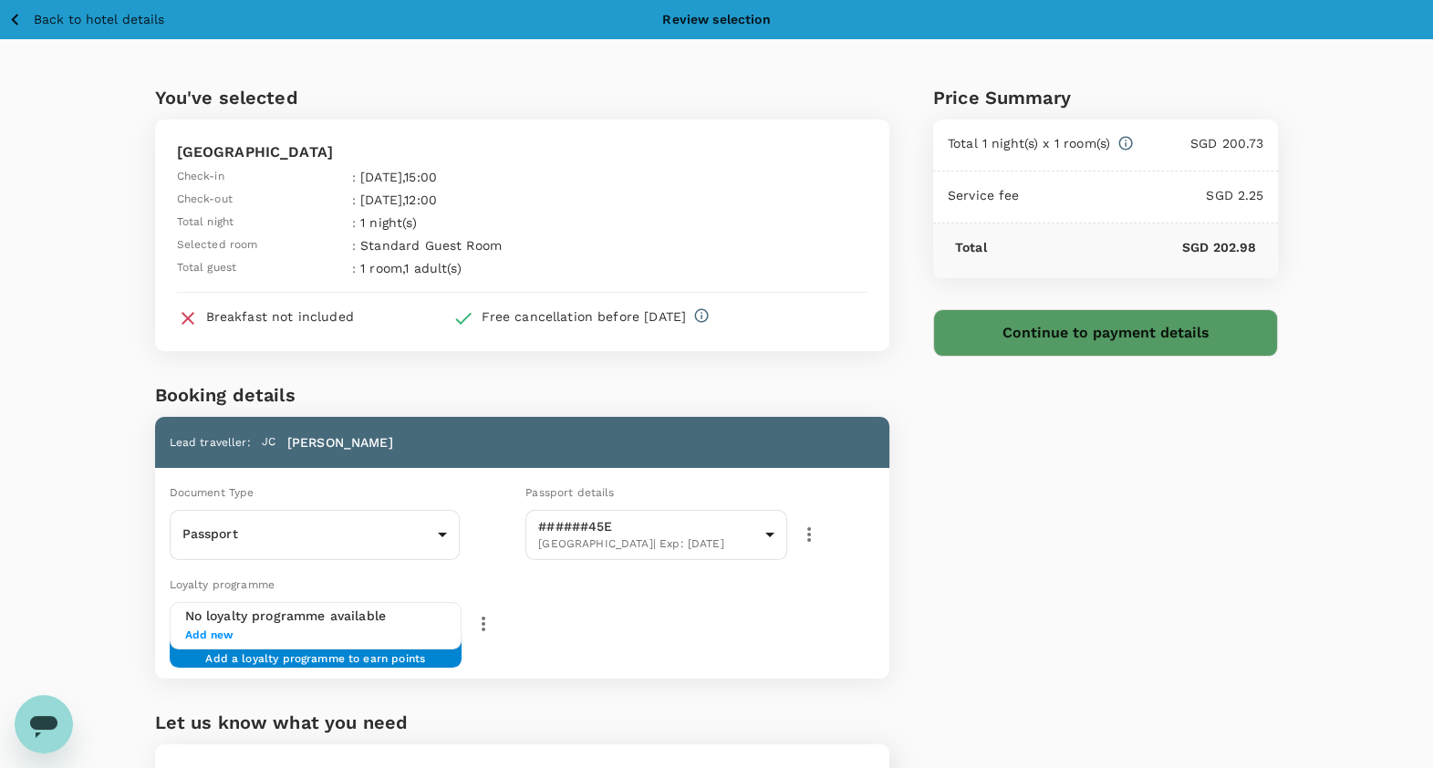
click at [1076, 338] on button "Continue to payment details" at bounding box center [1106, 332] width 346 height 47
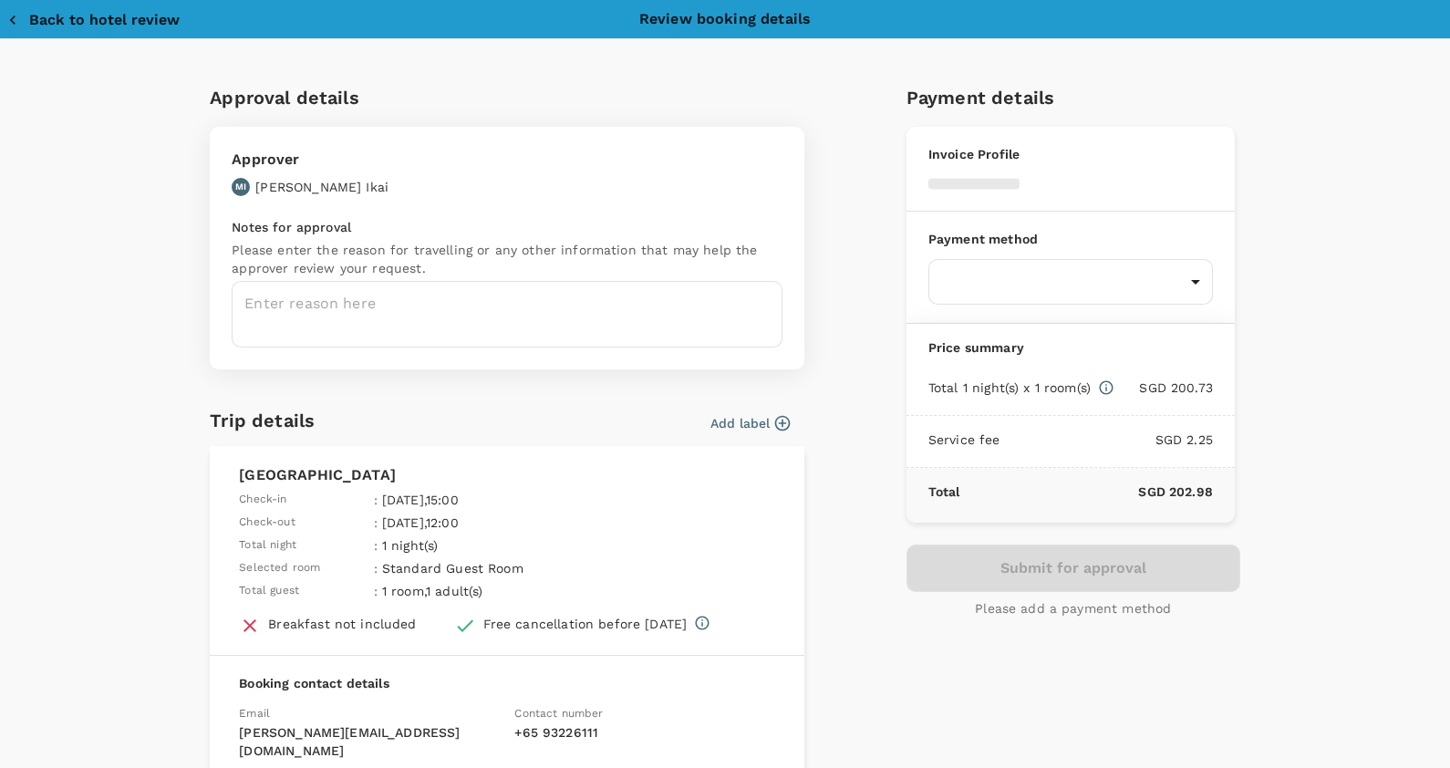
type input "9da82385-ea03-4e8d-b270-32b986f0971a"
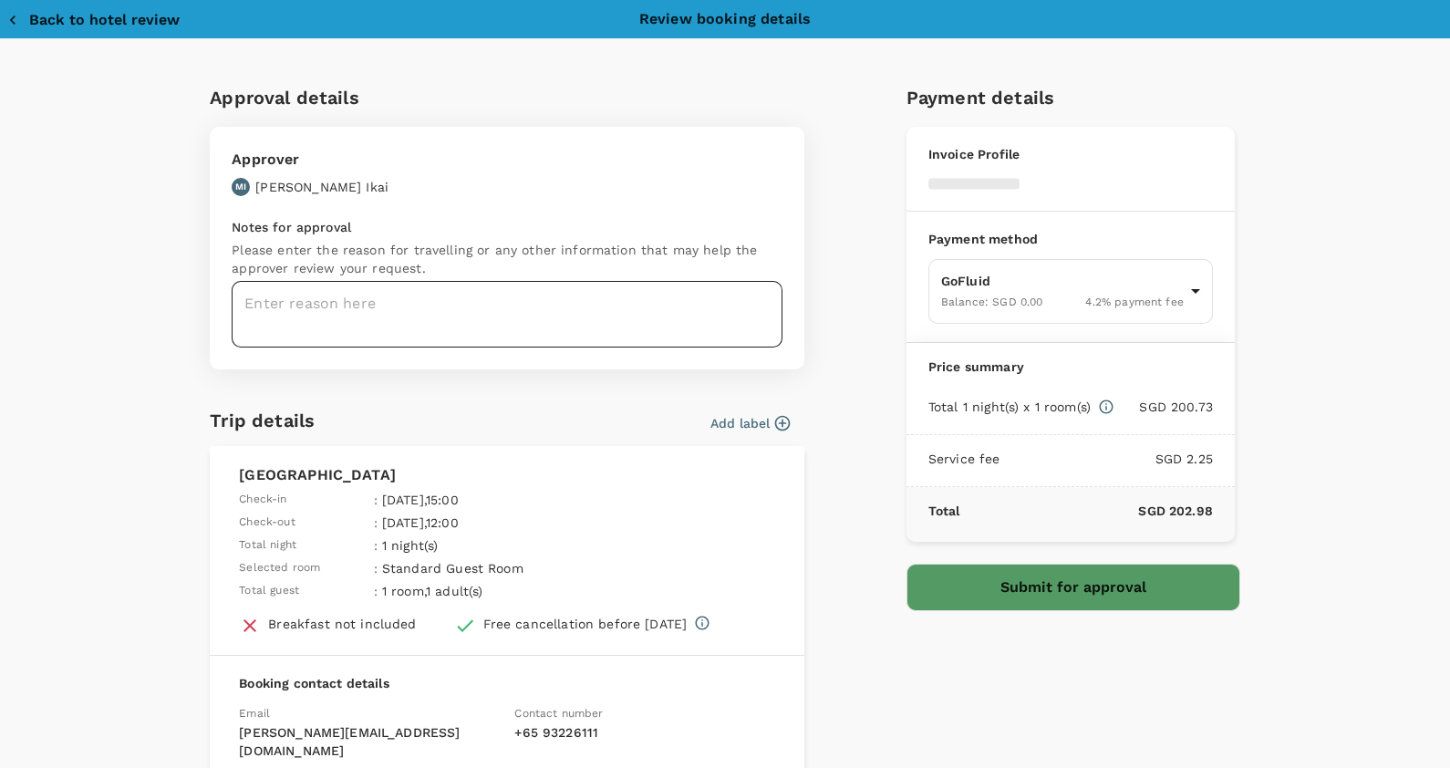
click at [625, 300] on textarea at bounding box center [507, 314] width 551 height 67
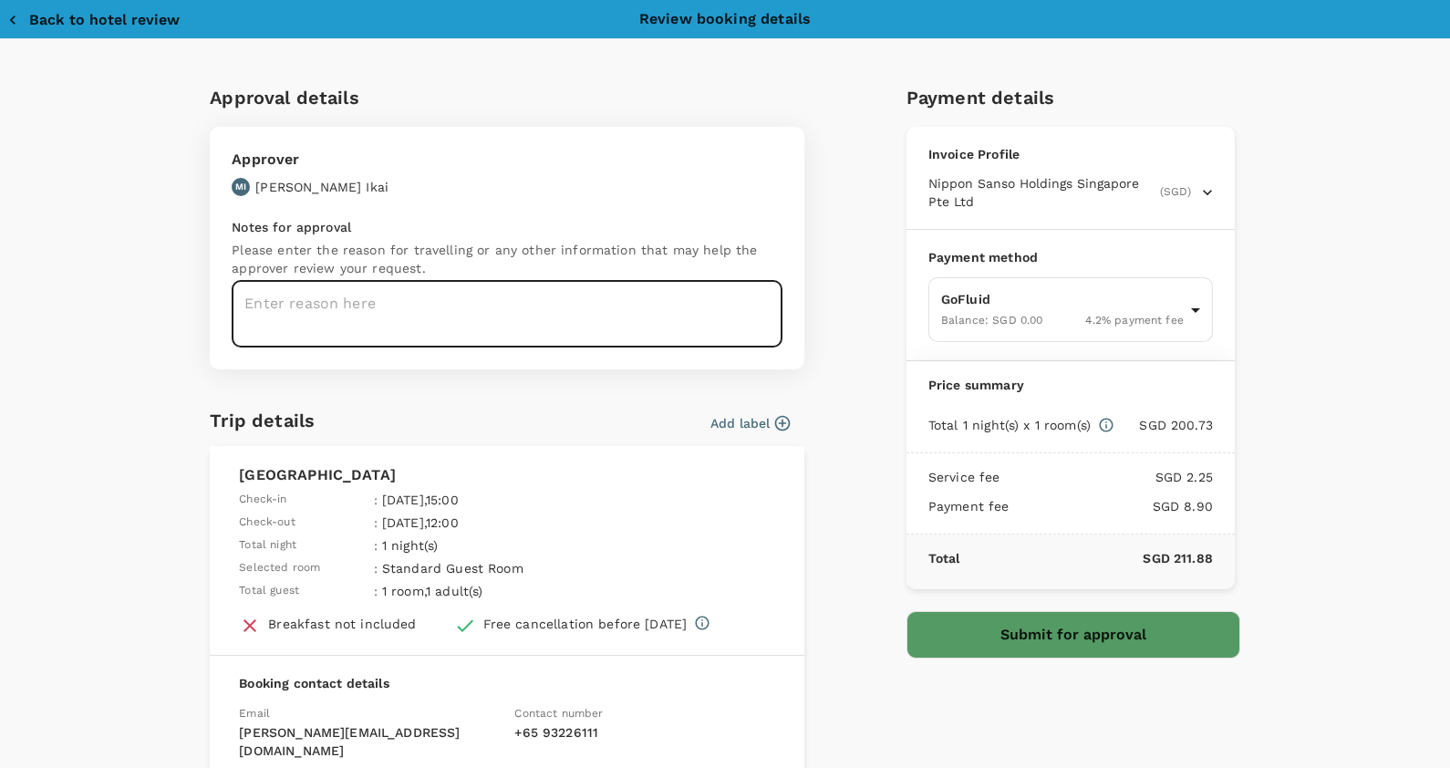
click at [628, 317] on textarea at bounding box center [507, 314] width 551 height 67
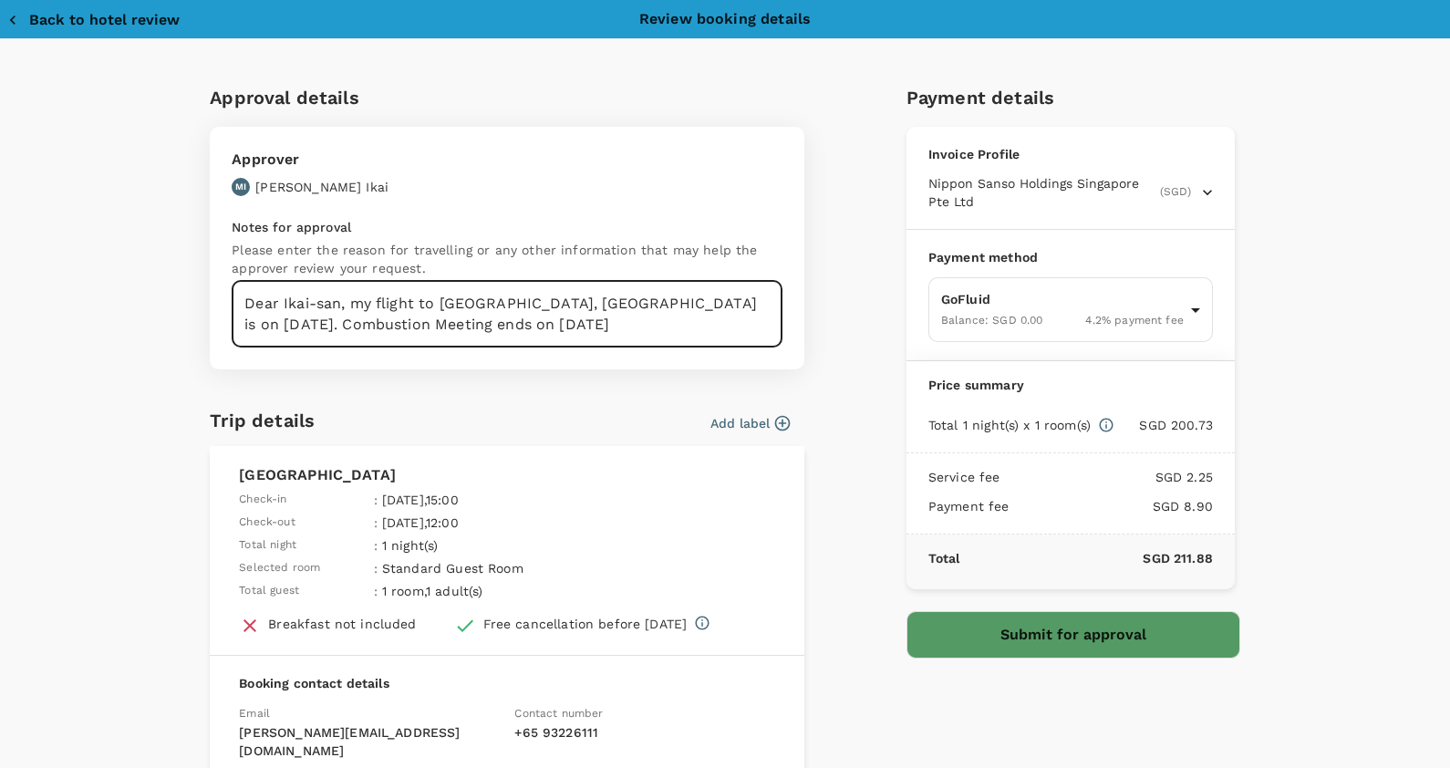
click at [466, 319] on textarea "Dear Ikai-san, my flight to [GEOGRAPHIC_DATA], [GEOGRAPHIC_DATA] is on [DATE]. …" at bounding box center [507, 314] width 551 height 67
click at [672, 309] on textarea "Dear Ikai-san, my flight to [GEOGRAPHIC_DATA], [GEOGRAPHIC_DATA] is on [DATE]. …" at bounding box center [507, 314] width 551 height 67
click at [761, 298] on textarea "Dear [PERSON_NAME]-san, there is another customer visit close to [GEOGRAPHIC_DA…" at bounding box center [507, 314] width 551 height 67
click at [547, 317] on textarea "Dear [PERSON_NAME]-san, there is another customer visit close to [GEOGRAPHIC_DA…" at bounding box center [507, 314] width 551 height 67
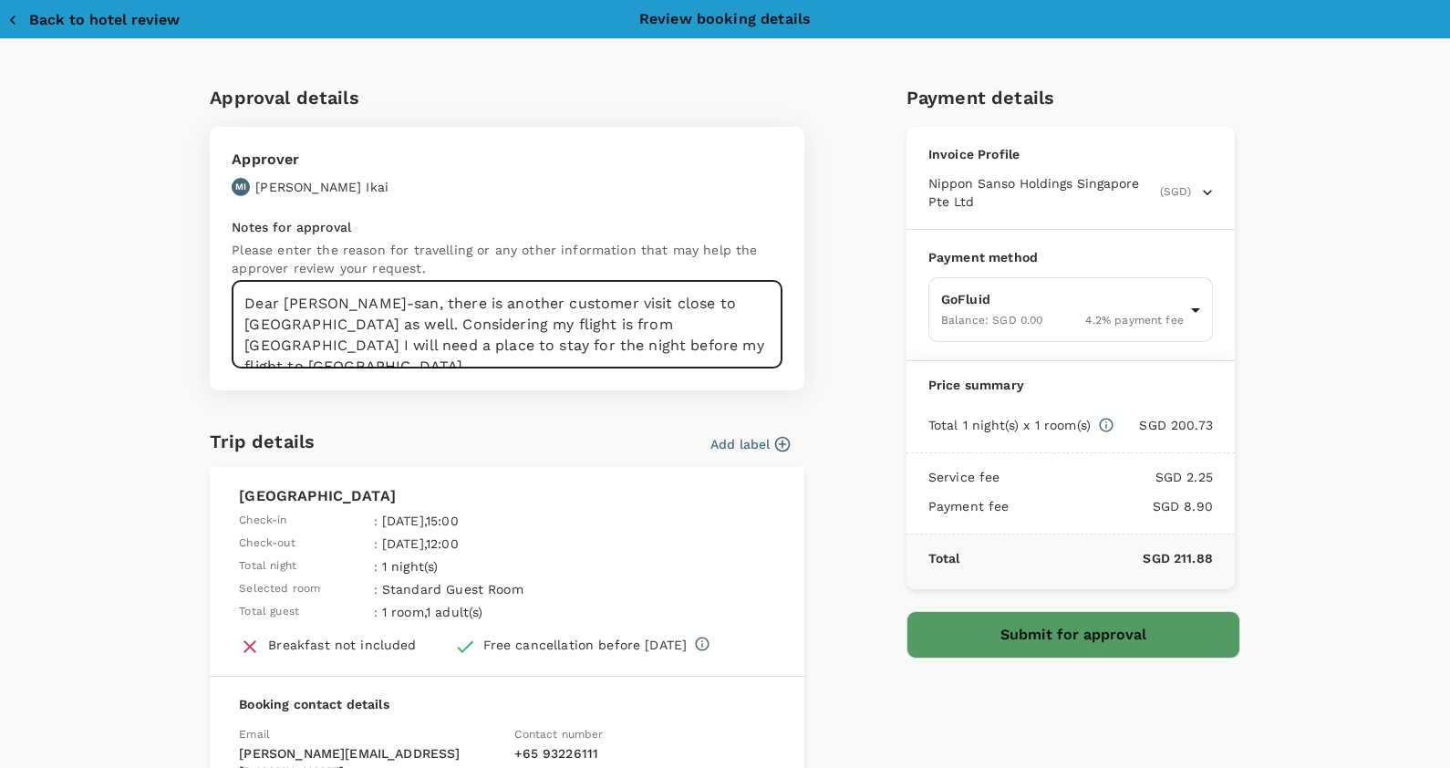
click at [515, 325] on textarea "Dear [PERSON_NAME]-san, there is another customer visit close to [GEOGRAPHIC_DA…" at bounding box center [507, 325] width 551 height 88
click at [575, 342] on textarea "Dear [PERSON_NAME]-san, there is another customer visit close to [GEOGRAPHIC_DA…" at bounding box center [507, 325] width 551 height 88
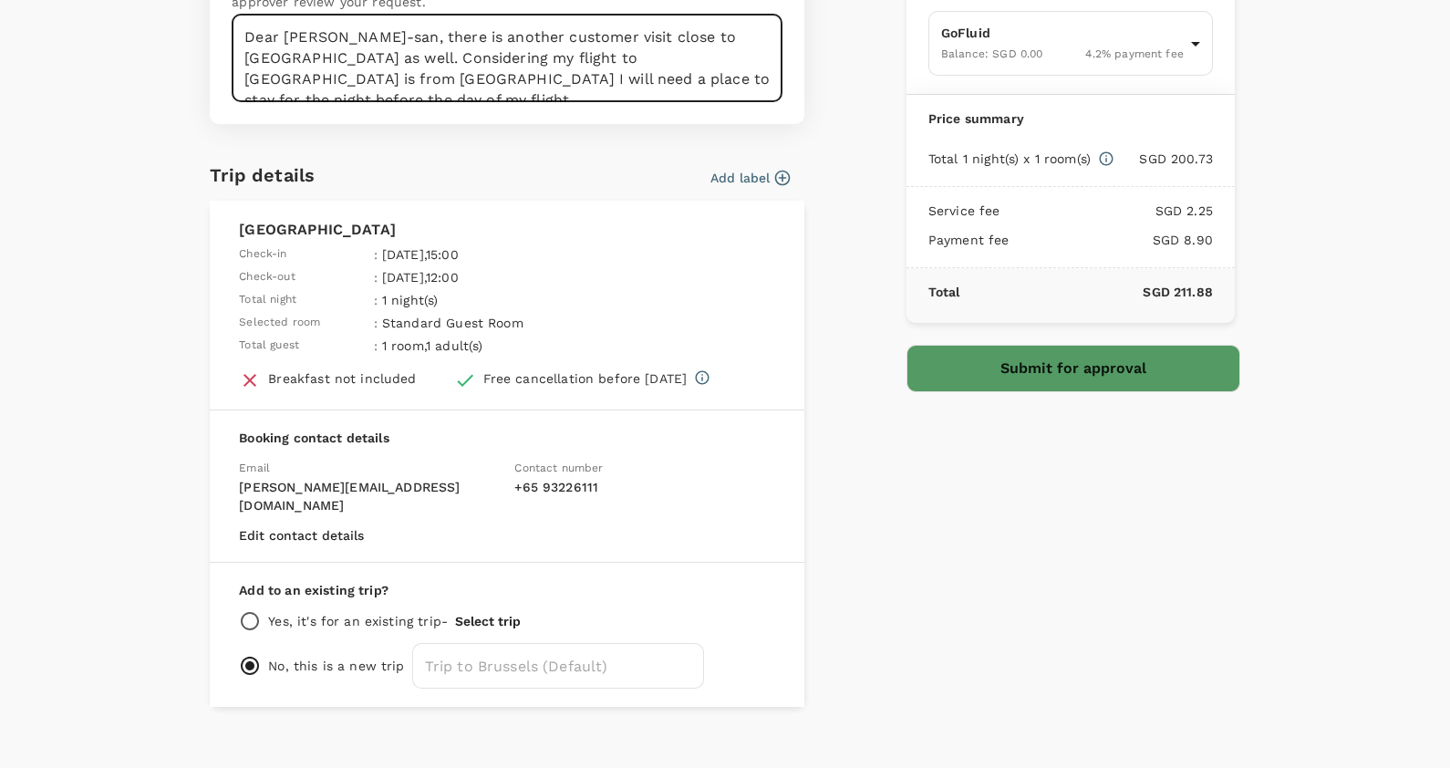
scroll to position [268, 0]
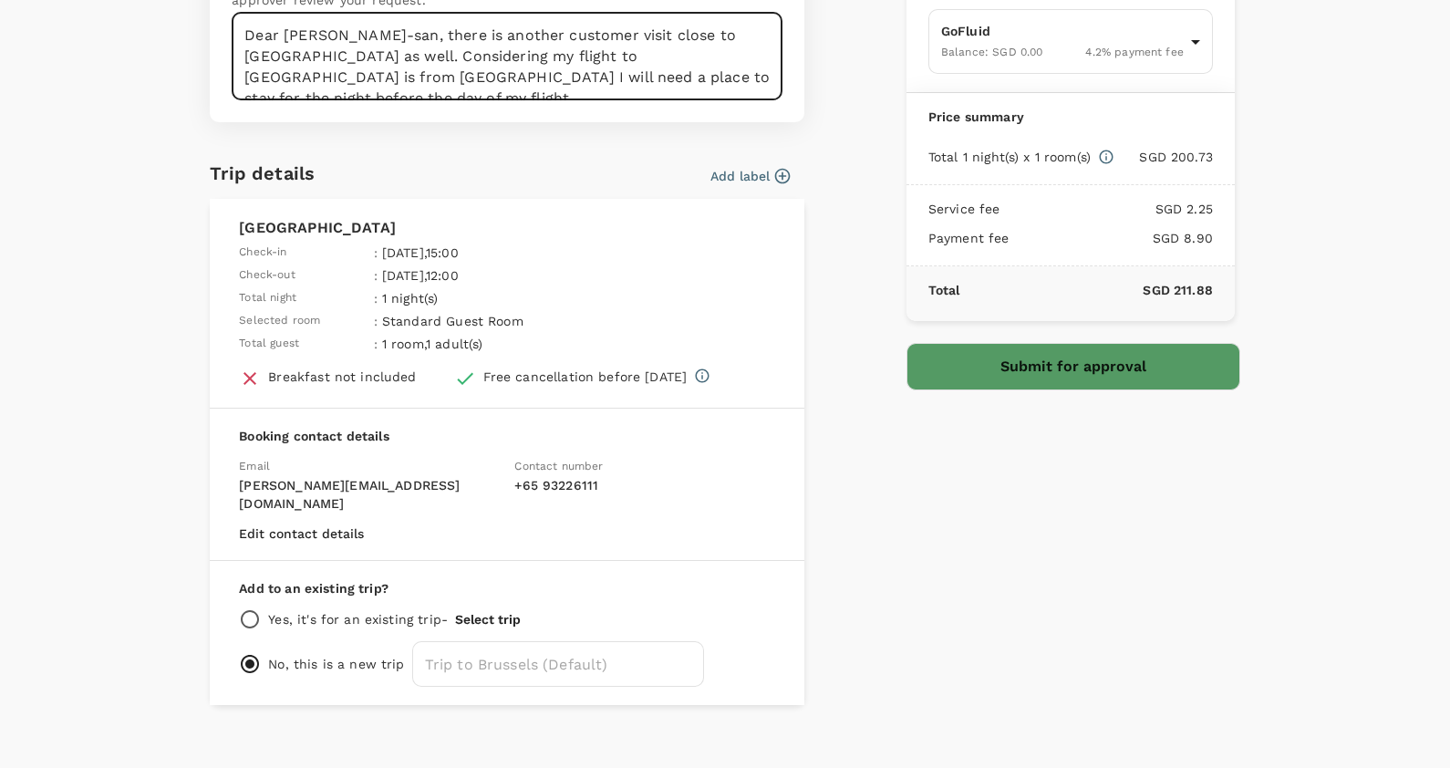
type textarea "Dear [PERSON_NAME]-san, there is another customer visit close to [GEOGRAPHIC_DA…"
click at [1034, 369] on button "Submit for approval" at bounding box center [1074, 366] width 334 height 47
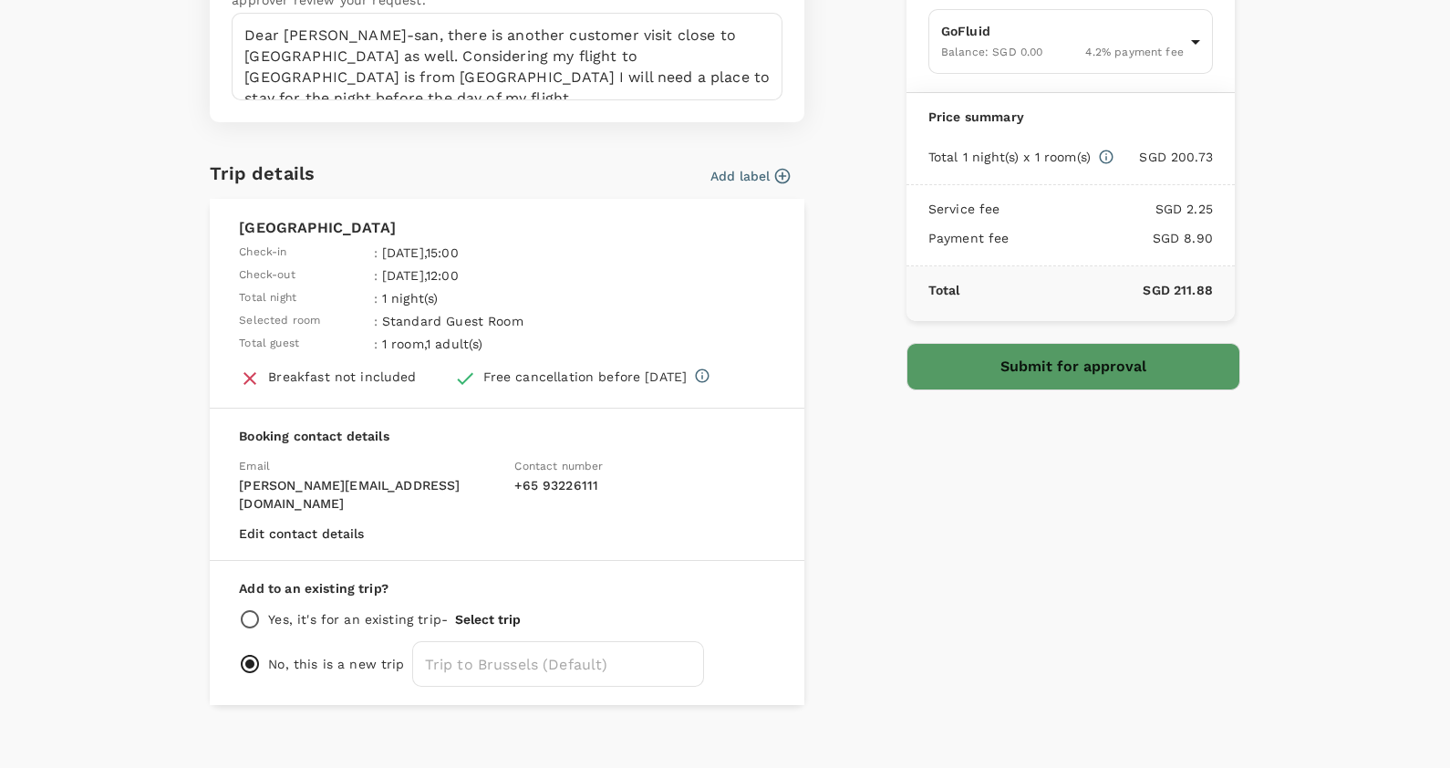
click at [1127, 379] on button "Submit for approval" at bounding box center [1074, 366] width 334 height 47
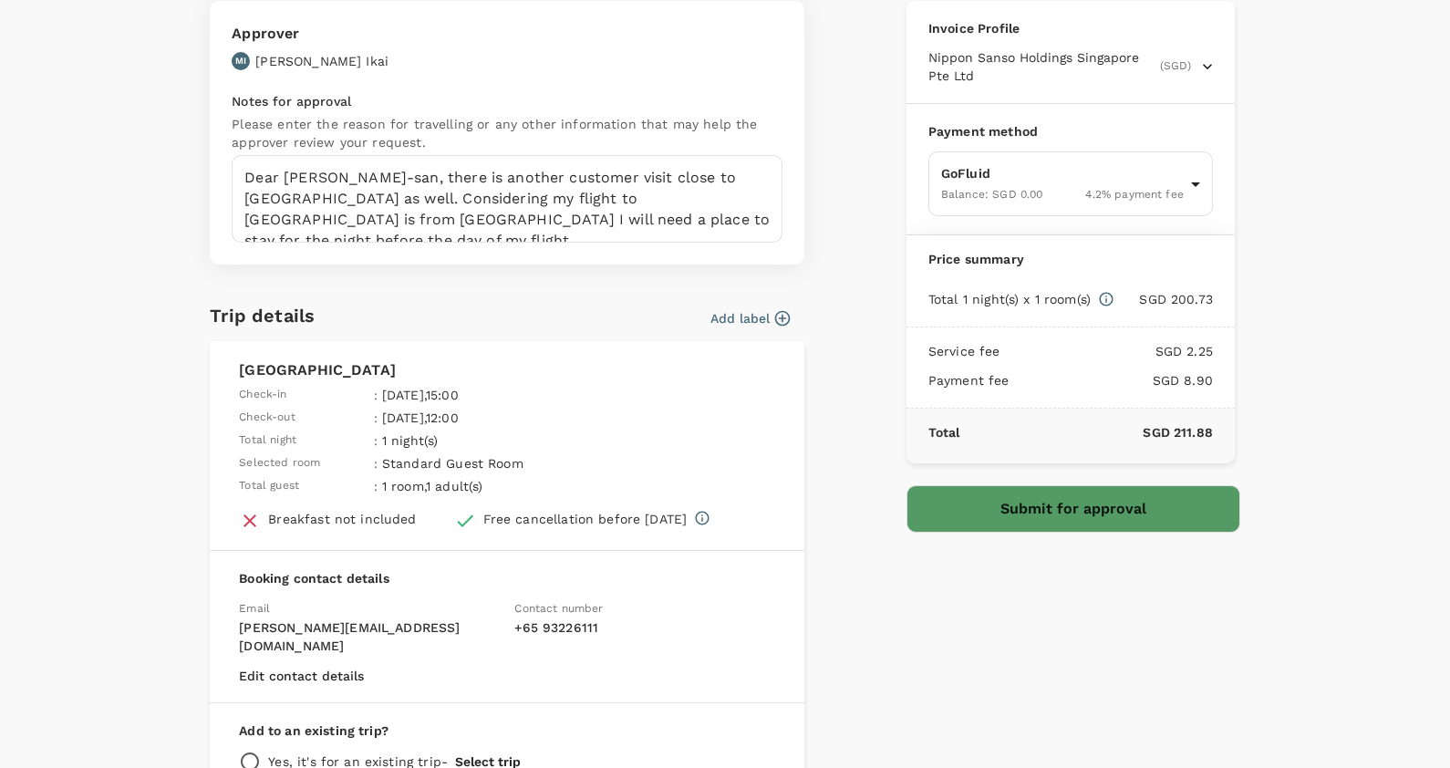
scroll to position [0, 0]
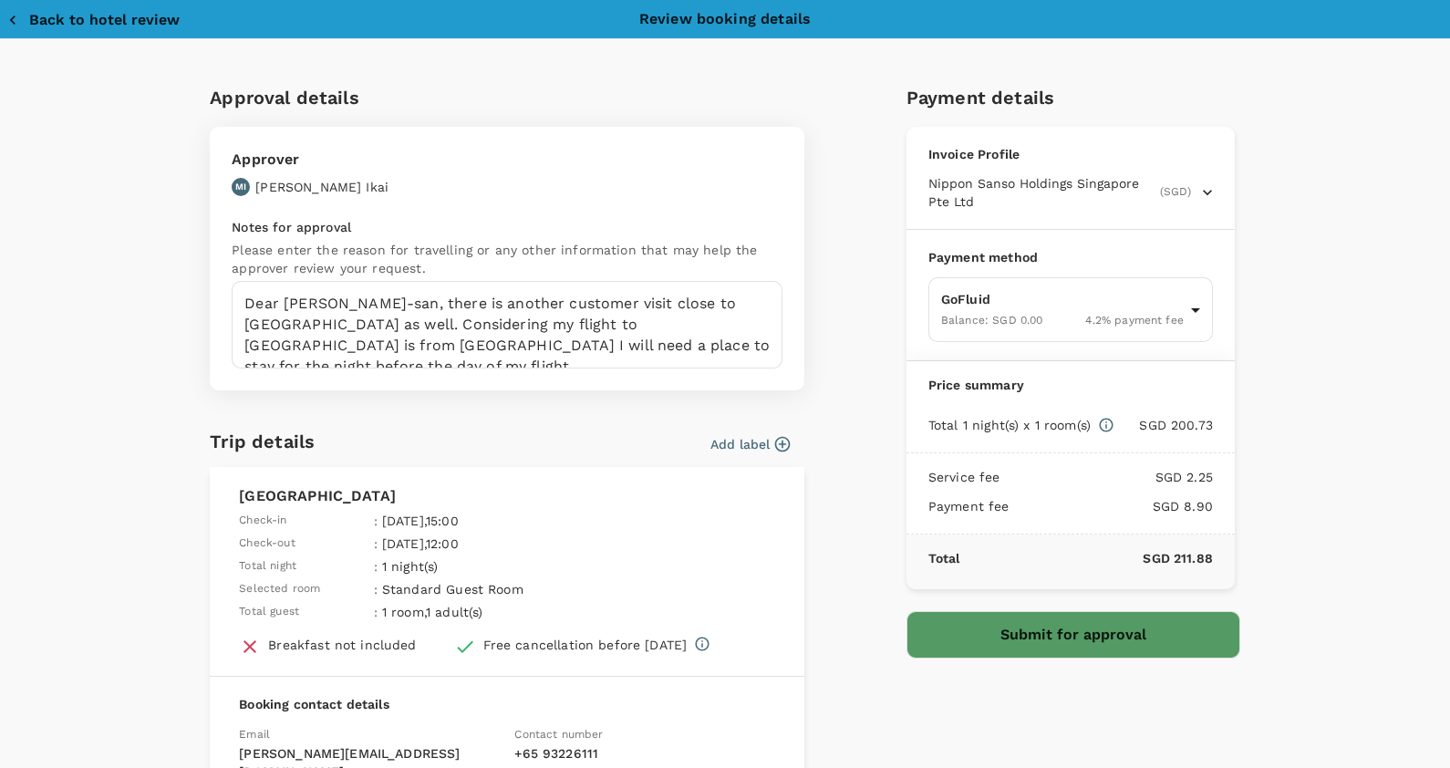
click at [1034, 635] on button "Submit for approval" at bounding box center [1074, 634] width 334 height 47
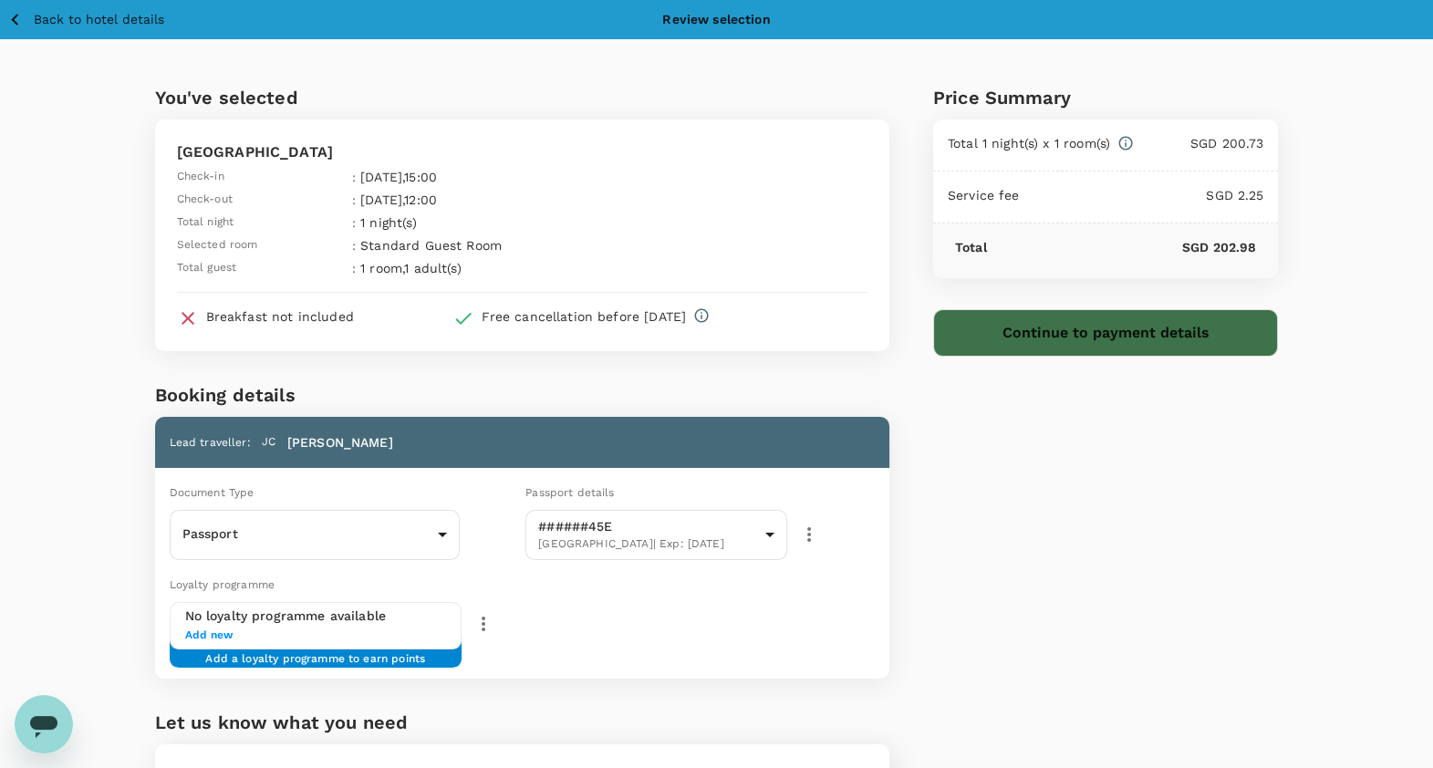
click at [1065, 342] on button "Continue to payment details" at bounding box center [1106, 332] width 346 height 47
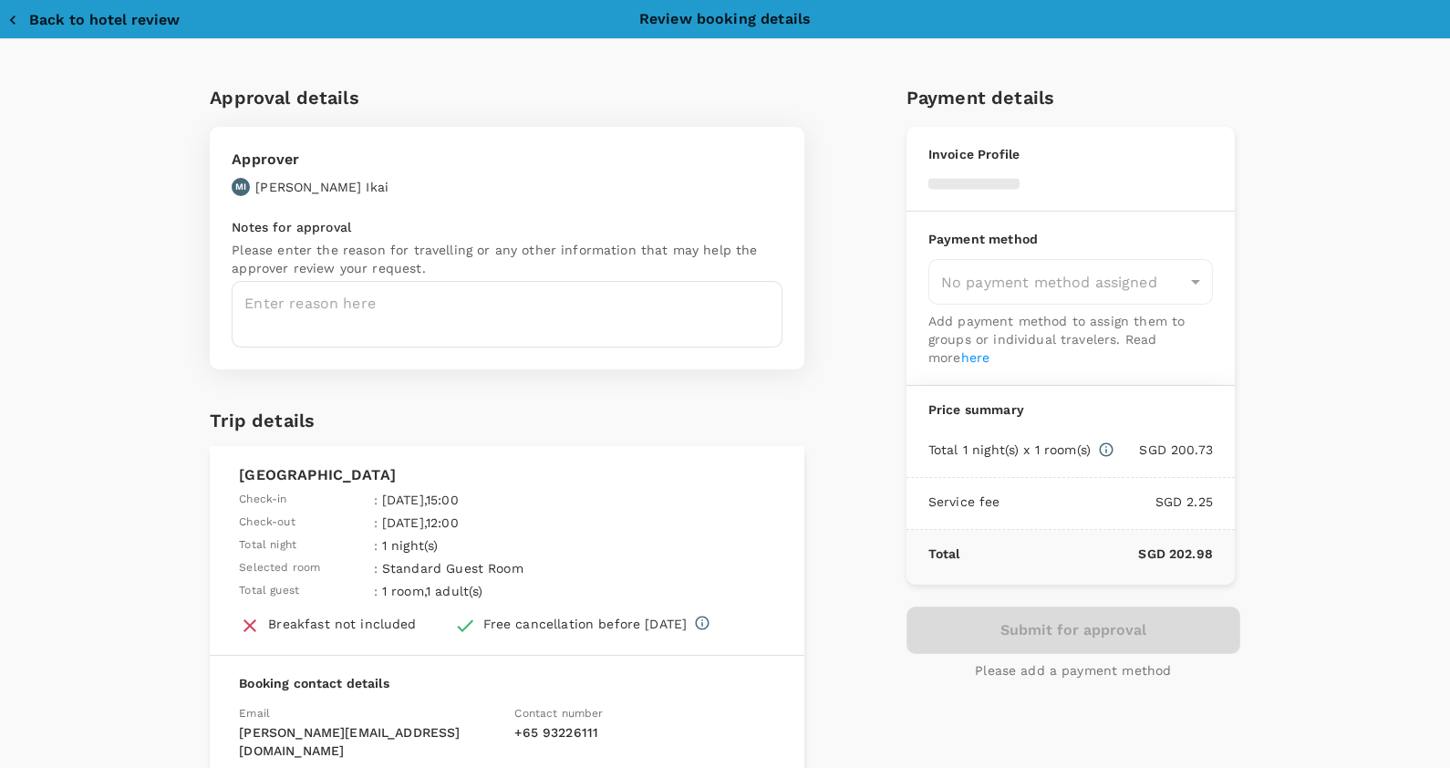
type input "9da82385-ea03-4e8d-b270-32b986f0971a"
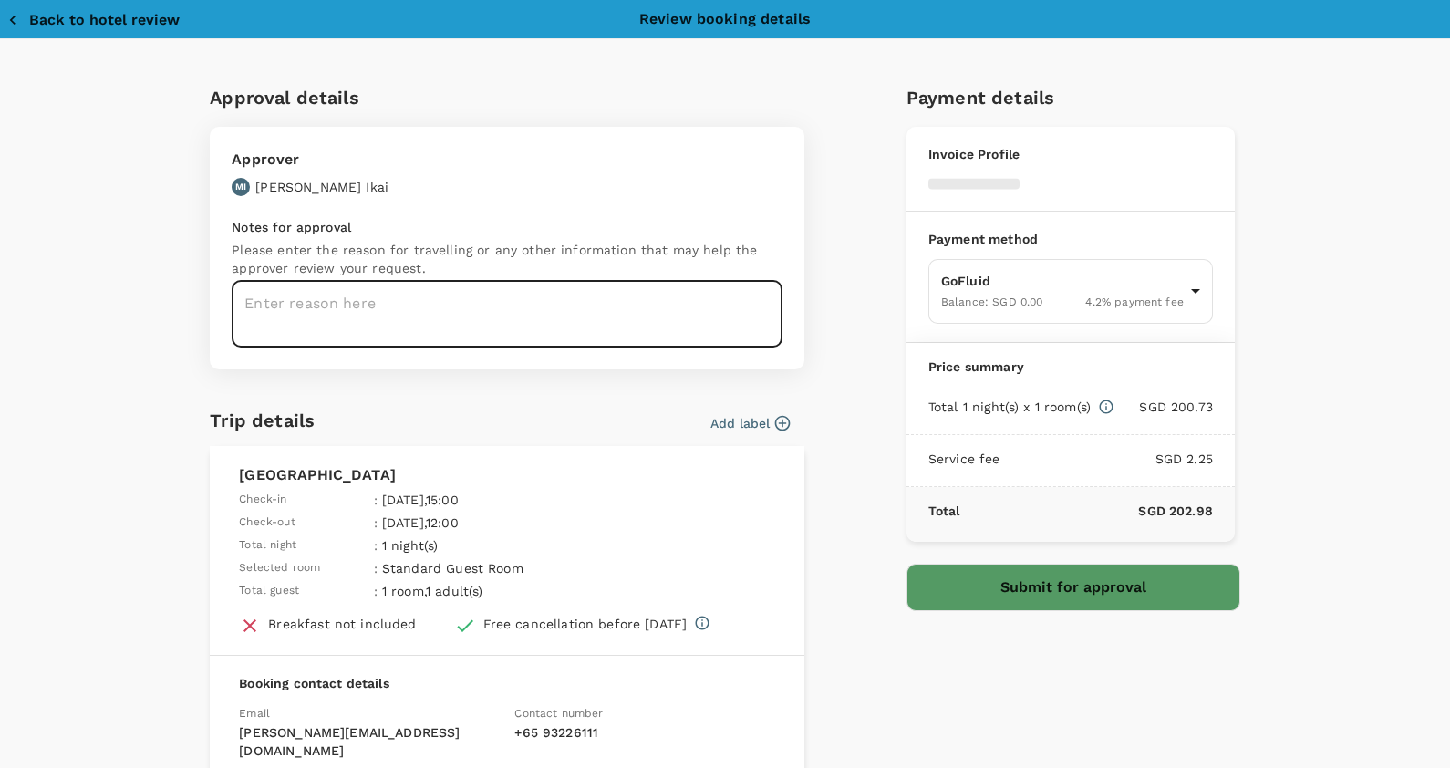
click at [592, 324] on textarea at bounding box center [507, 314] width 551 height 67
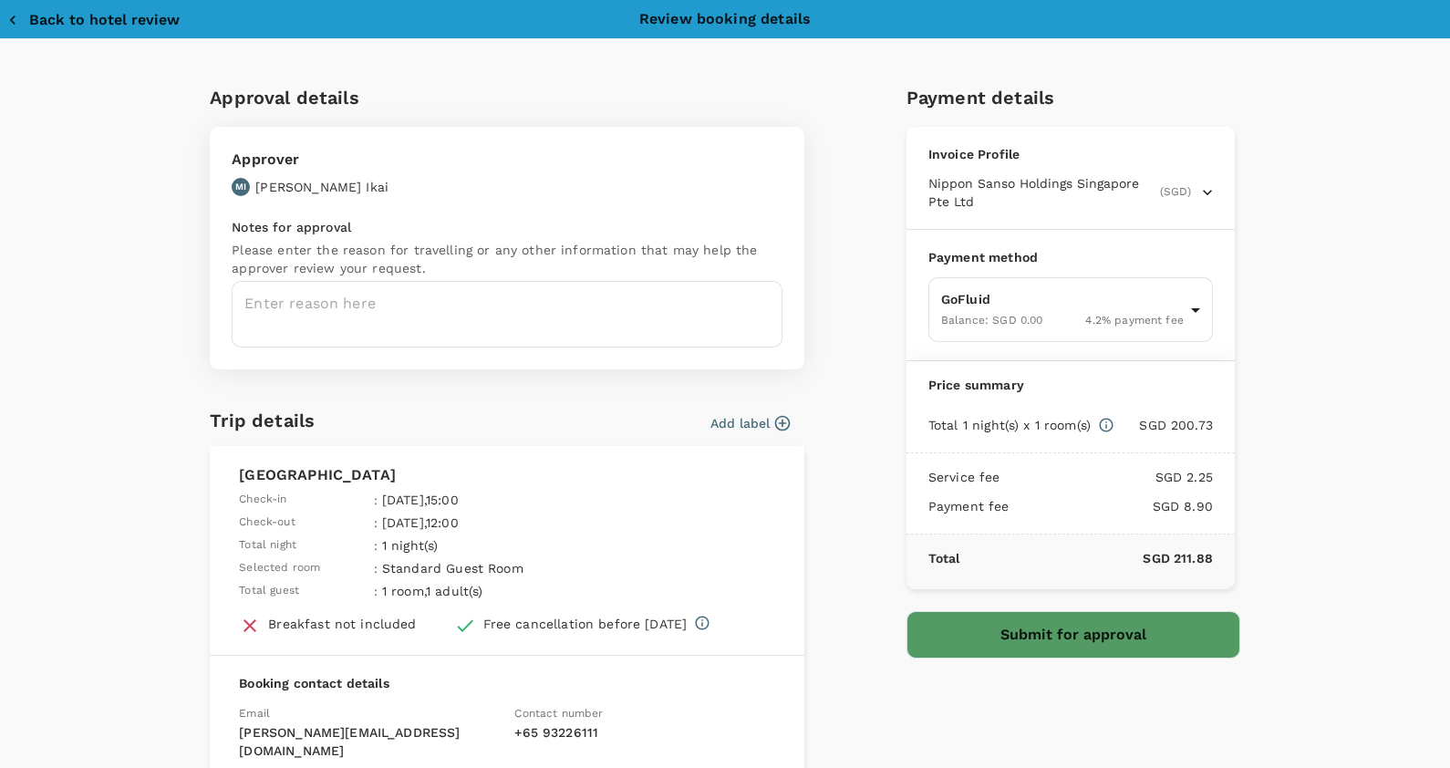
click at [592, 324] on textarea at bounding box center [507, 314] width 551 height 67
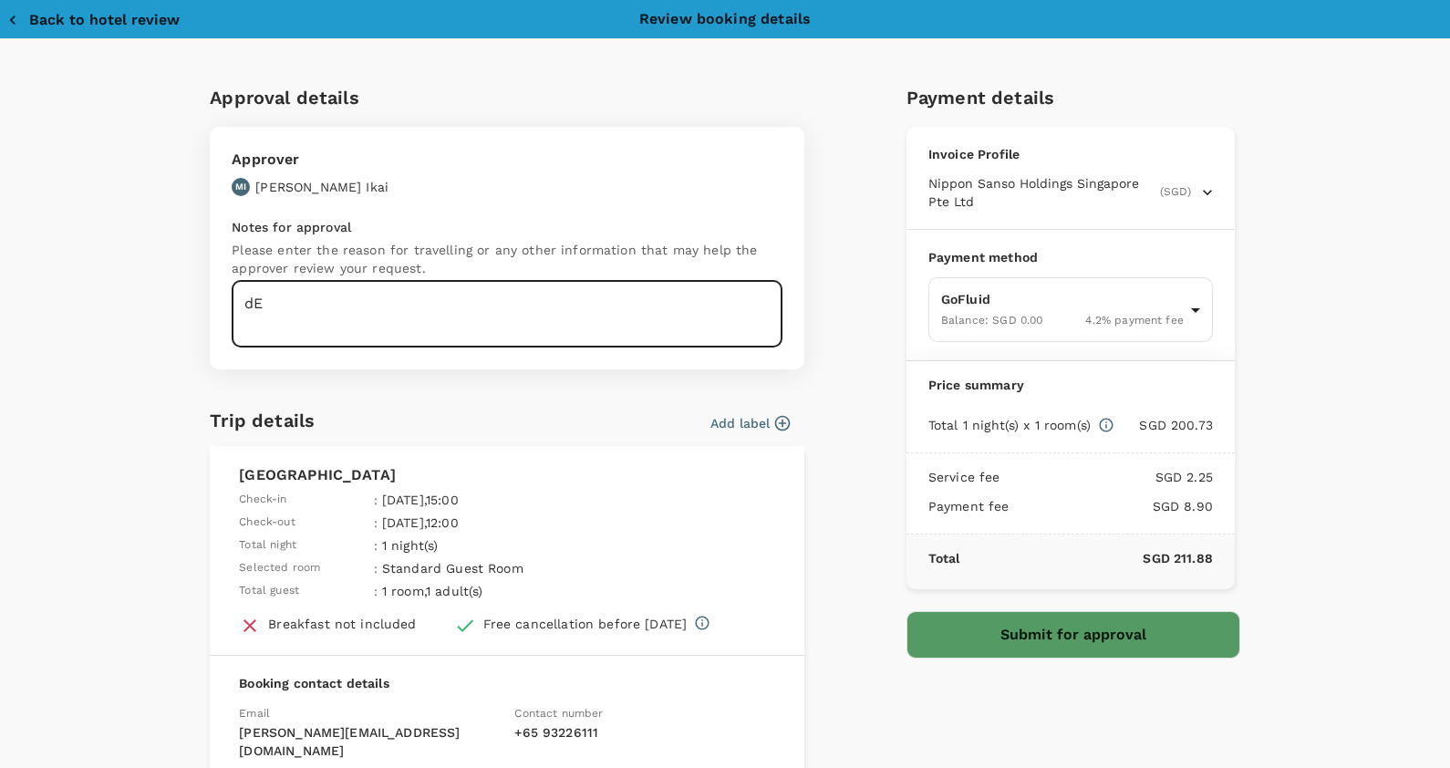
type textarea "d"
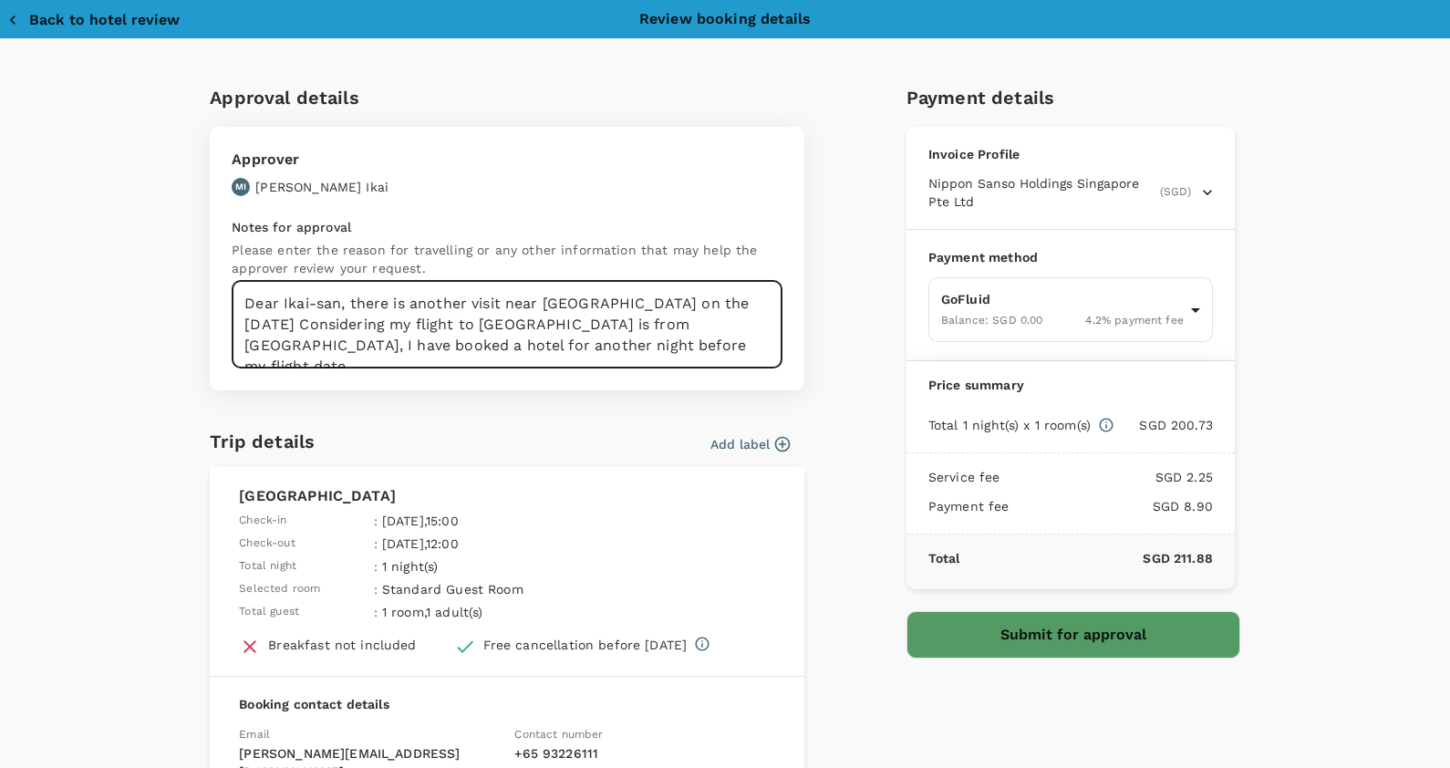
click at [536, 338] on textarea "Dear Ikai-san, there is another visit near [GEOGRAPHIC_DATA] on the [DATE] Cons…" at bounding box center [507, 325] width 551 height 88
type textarea "Dear Ikai-san, there is another visit near [GEOGRAPHIC_DATA] on the [DATE] Cons…"
click at [1070, 633] on button "Submit for approval" at bounding box center [1074, 634] width 334 height 47
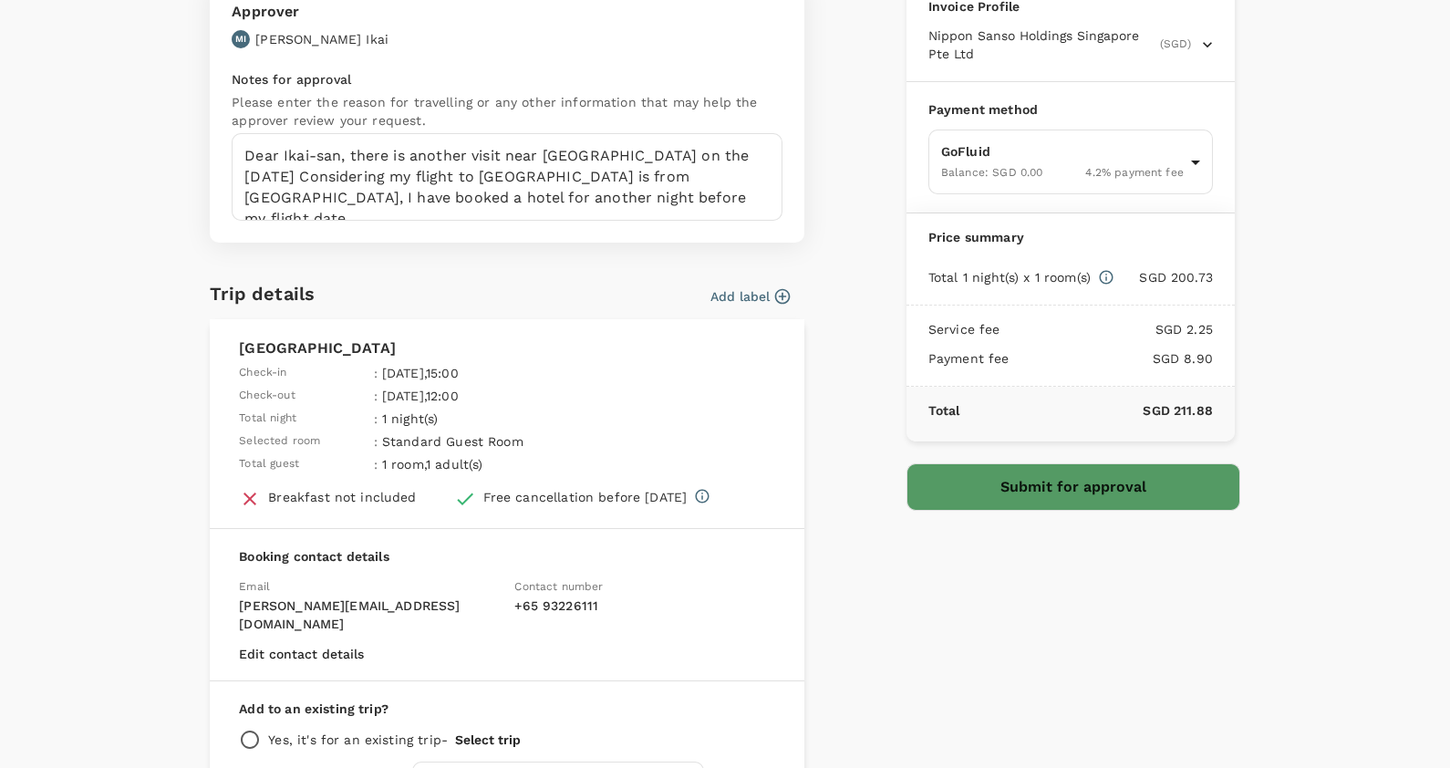
scroll to position [268, 0]
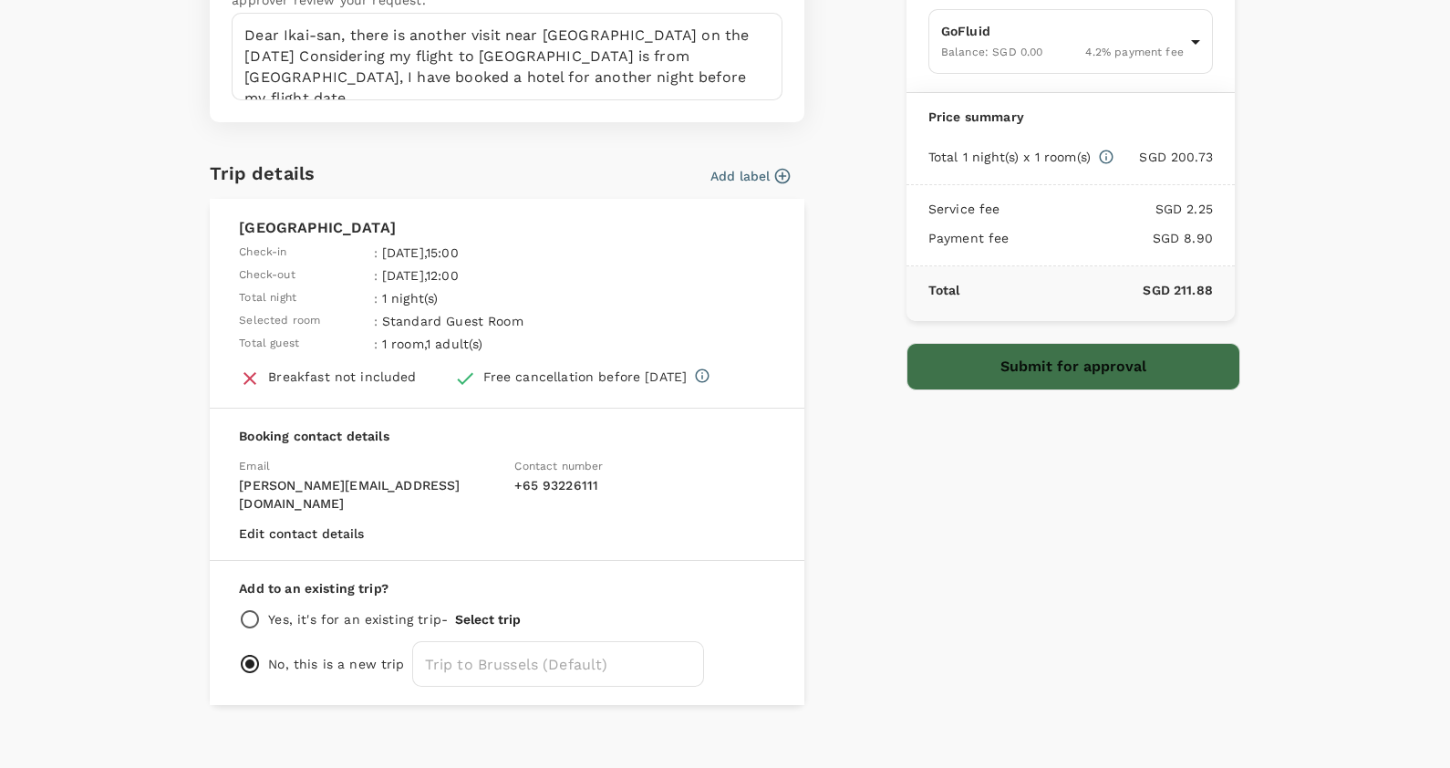
click at [1091, 384] on button "Submit for approval" at bounding box center [1074, 366] width 334 height 47
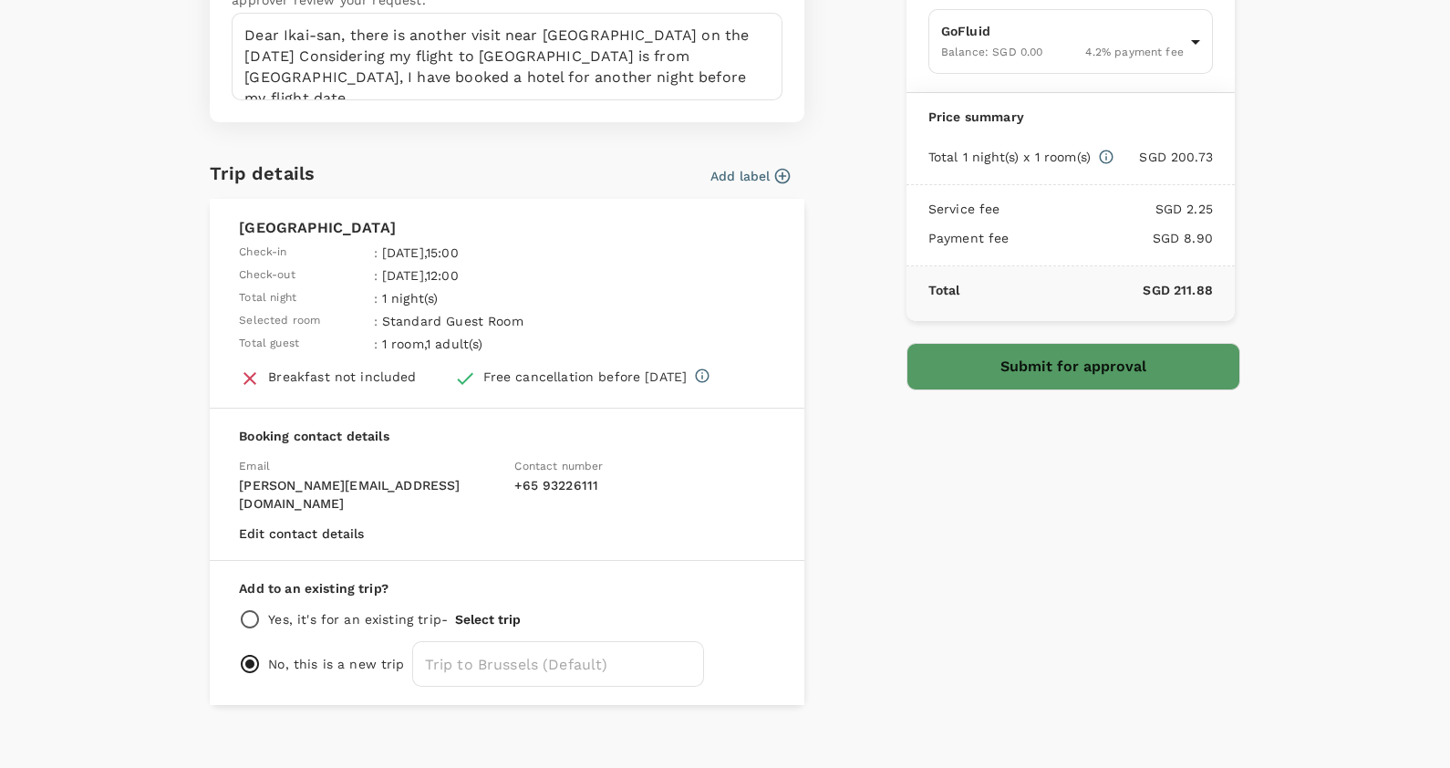
click at [1090, 358] on button "Submit for approval" at bounding box center [1074, 366] width 334 height 47
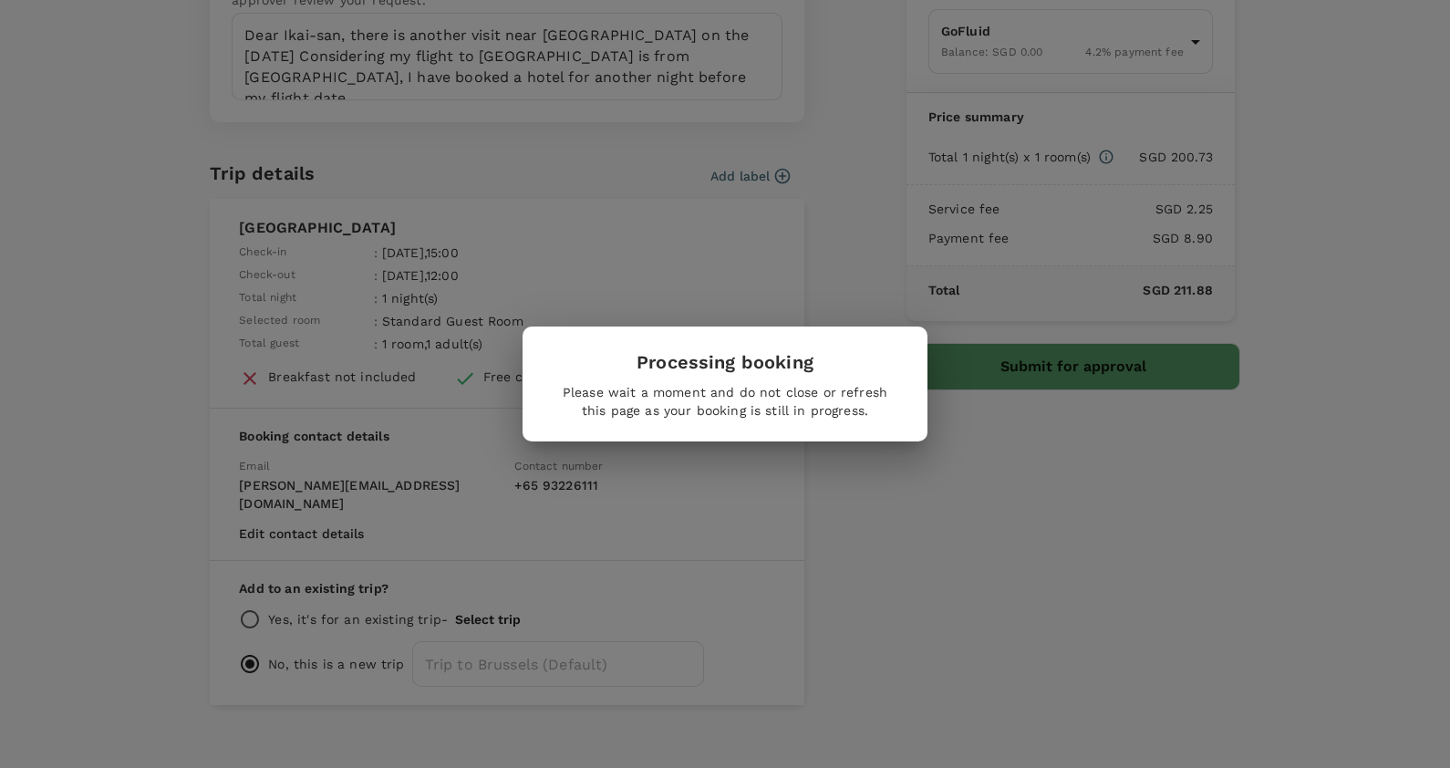
click at [1092, 356] on div "Processing booking Please wait a moment and do not close or refresh this page a…" at bounding box center [725, 384] width 1450 height 768
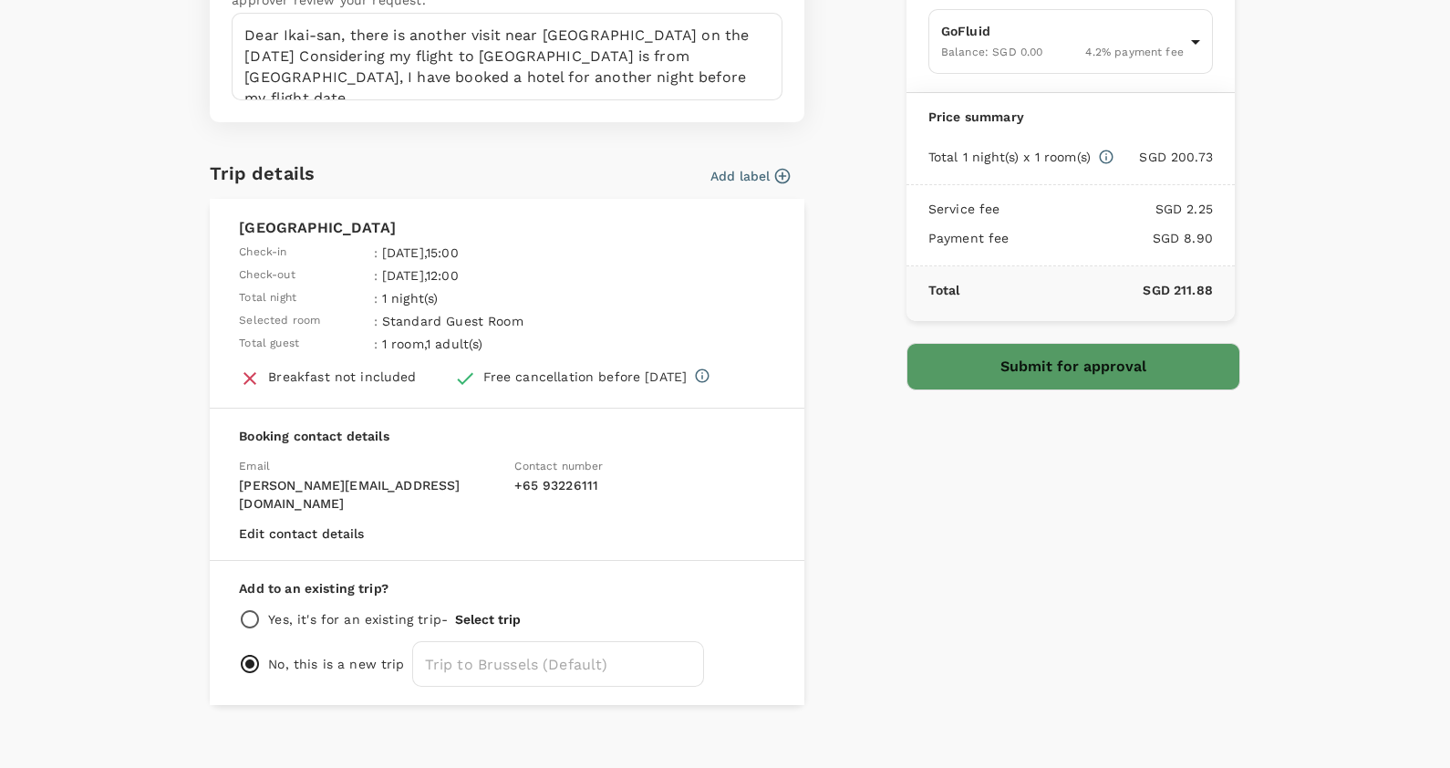
click at [1092, 356] on button "Submit for approval" at bounding box center [1074, 366] width 334 height 47
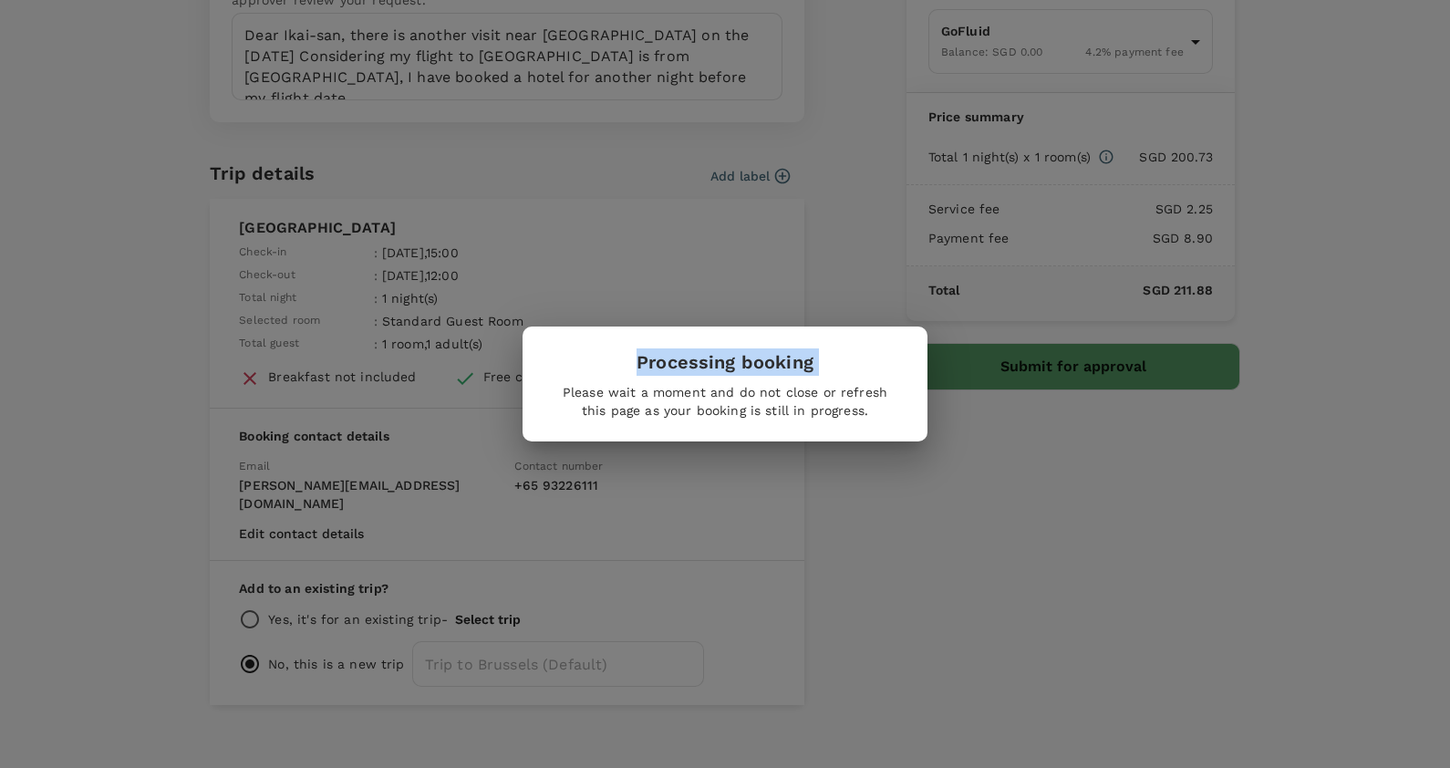
click at [1092, 356] on div "Processing booking Please wait a moment and do not close or refresh this page a…" at bounding box center [725, 384] width 1450 height 768
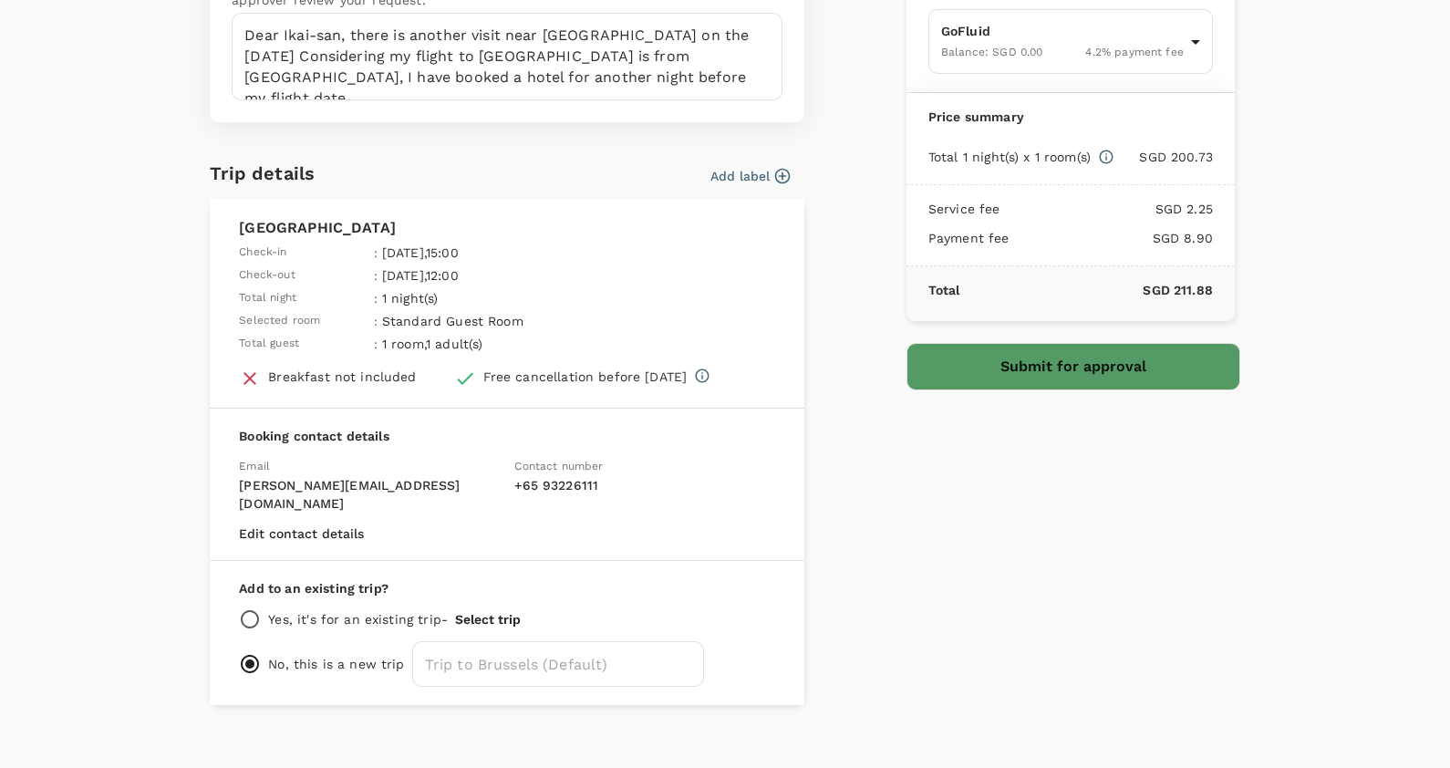
click at [1092, 351] on button "Submit for approval" at bounding box center [1074, 366] width 334 height 47
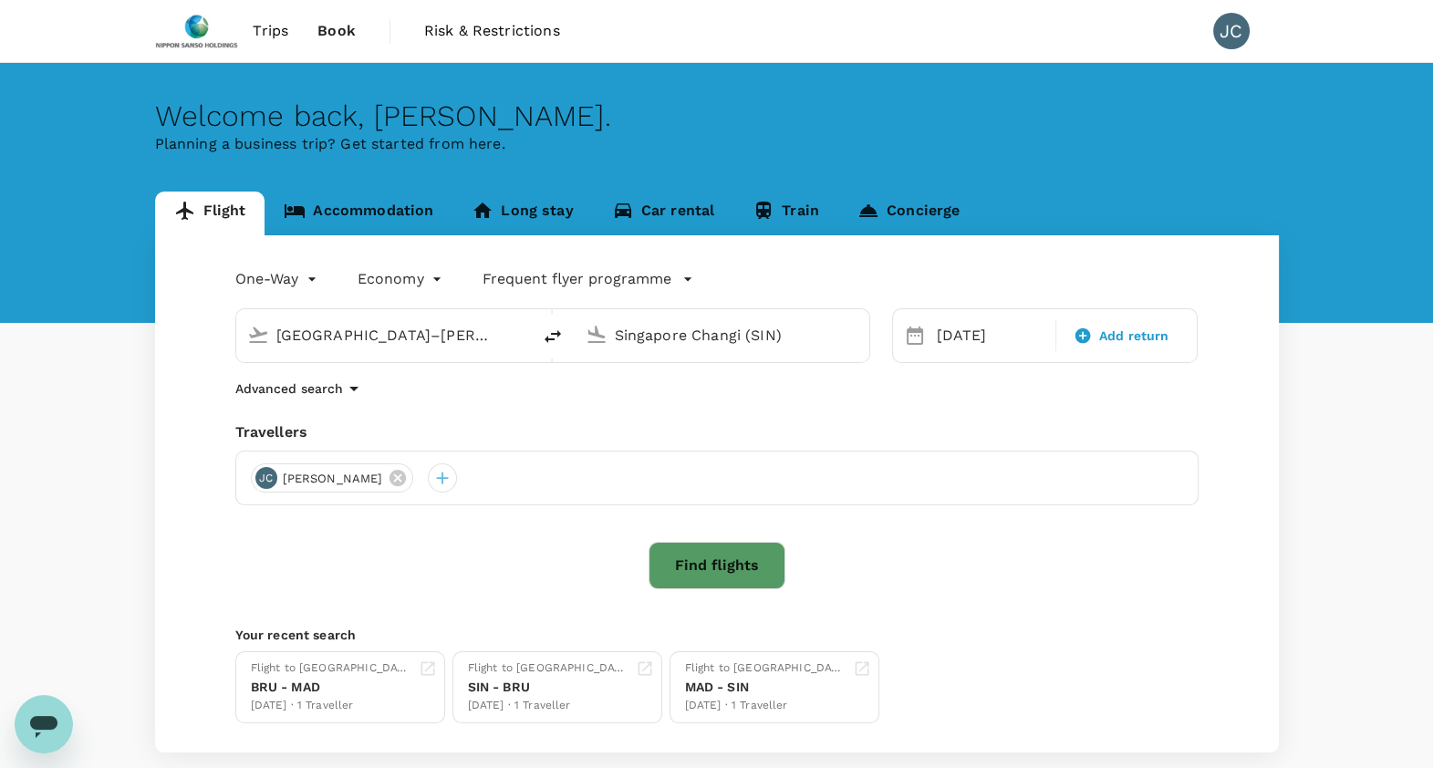
click at [347, 20] on span "Book" at bounding box center [336, 31] width 38 height 22
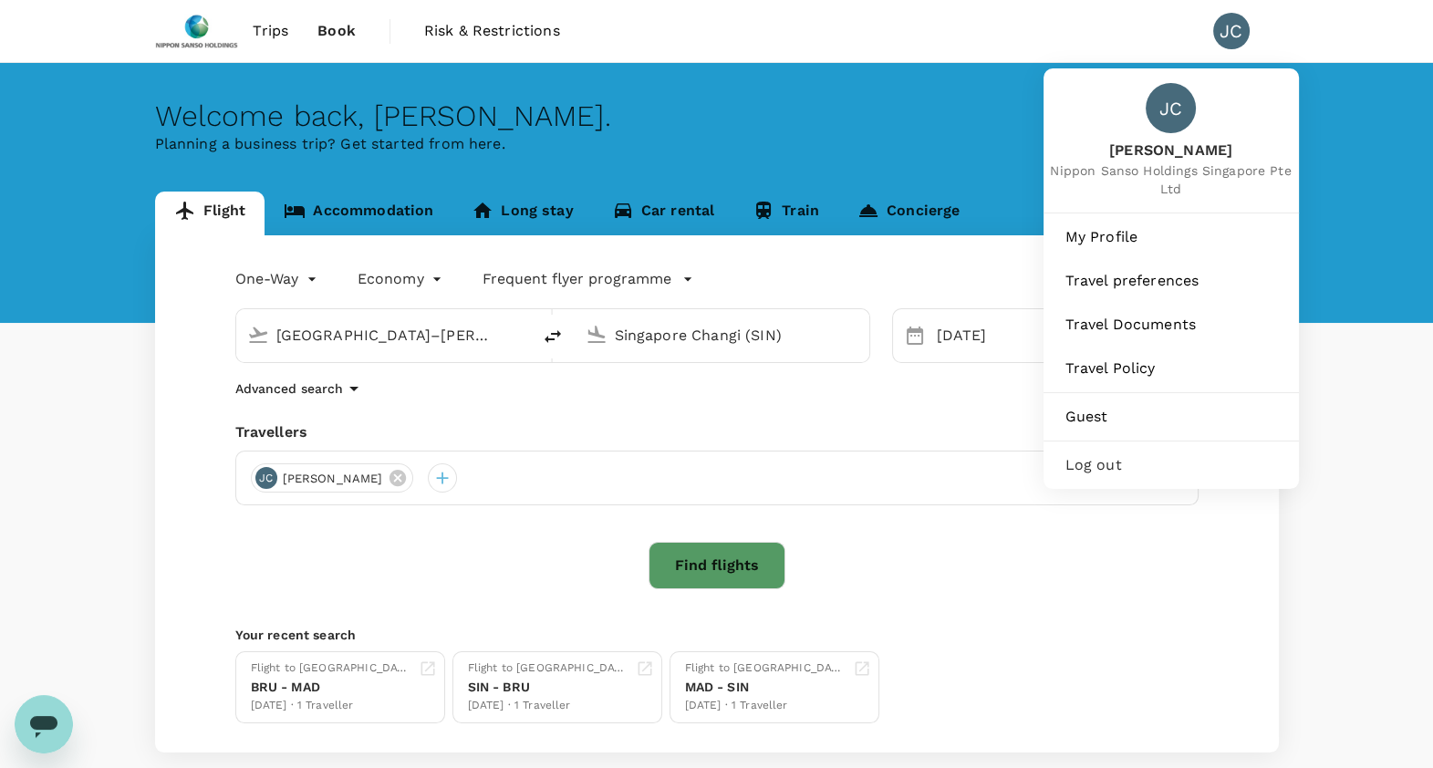
click at [1214, 24] on div "JC" at bounding box center [1231, 31] width 36 height 36
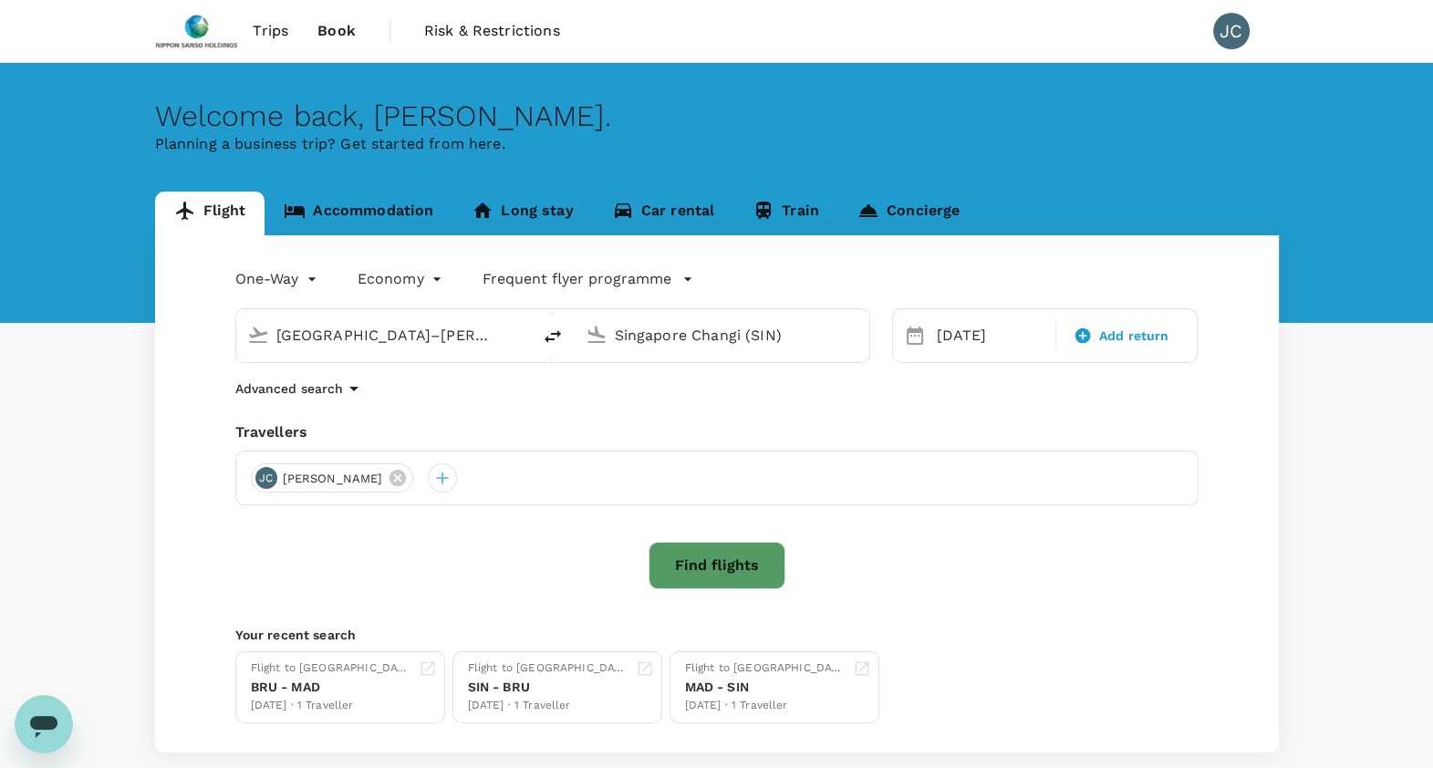
click at [1214, 24] on div "JC" at bounding box center [1231, 31] width 36 height 36
click at [1032, 616] on div "One-Way oneway Economy economy Frequent flyer programme Madrid–Barajas (MAD) Si…" at bounding box center [717, 493] width 1124 height 517
click at [265, 45] on link "Trips" at bounding box center [270, 31] width 65 height 62
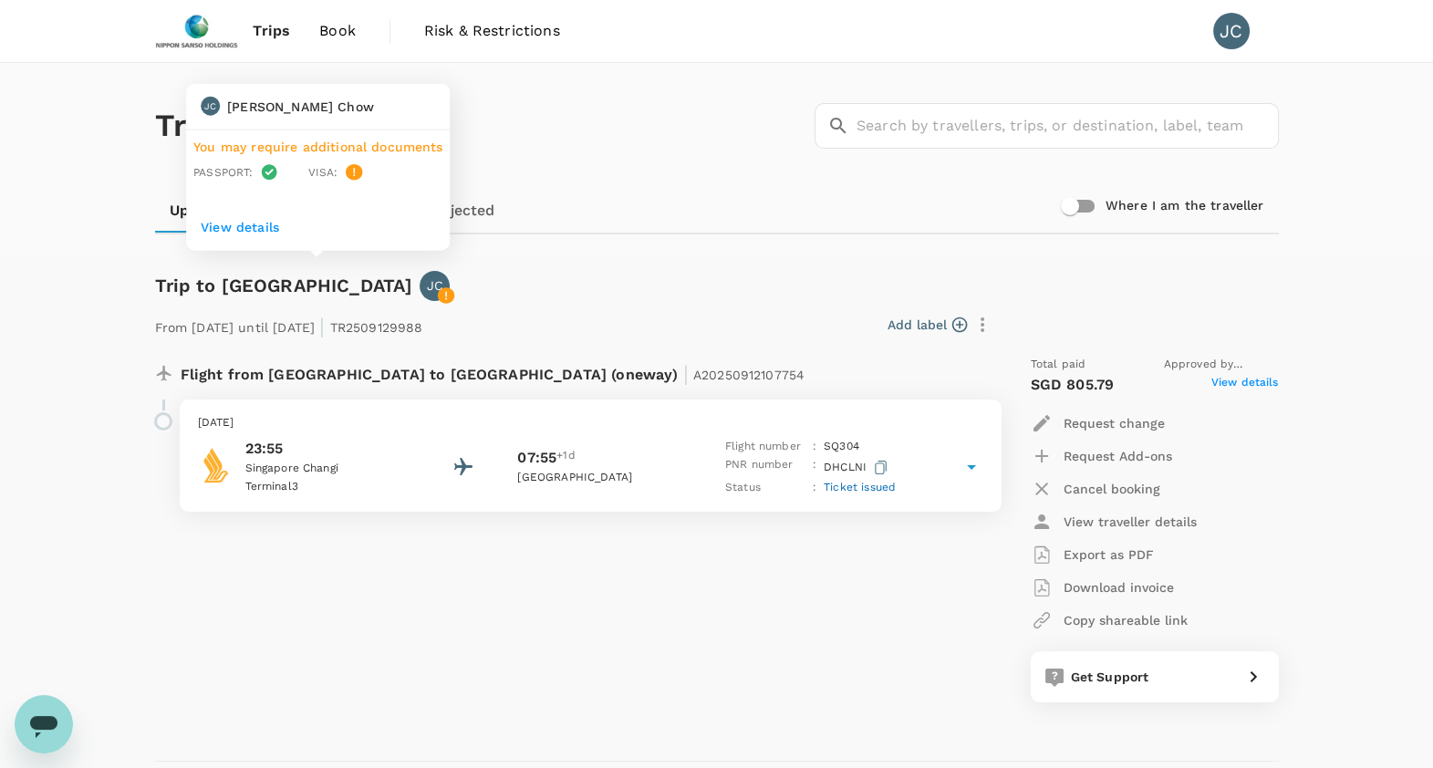
click at [437, 299] on icon at bounding box center [446, 295] width 18 height 18
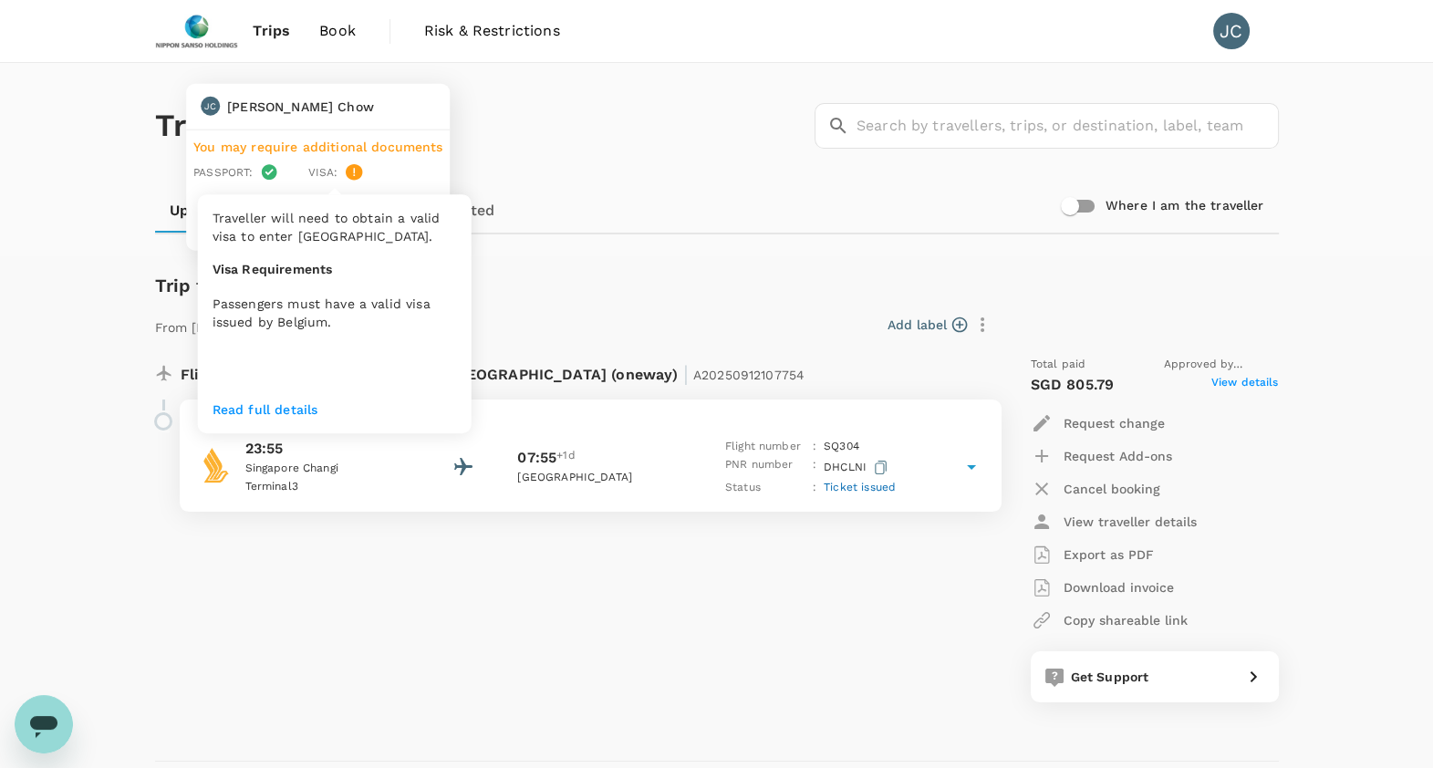
click at [306, 409] on p "Read full details" at bounding box center [335, 409] width 244 height 18
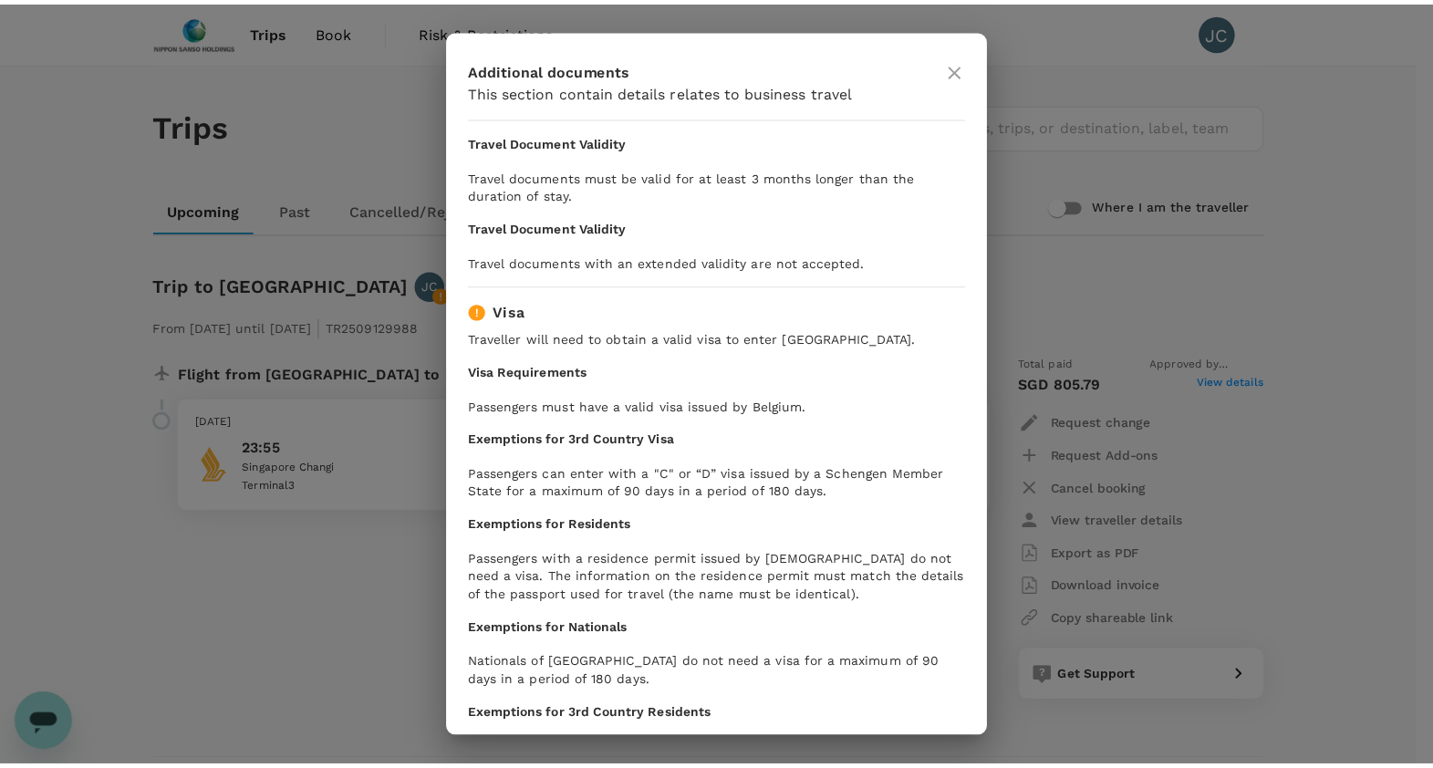
scroll to position [113, 0]
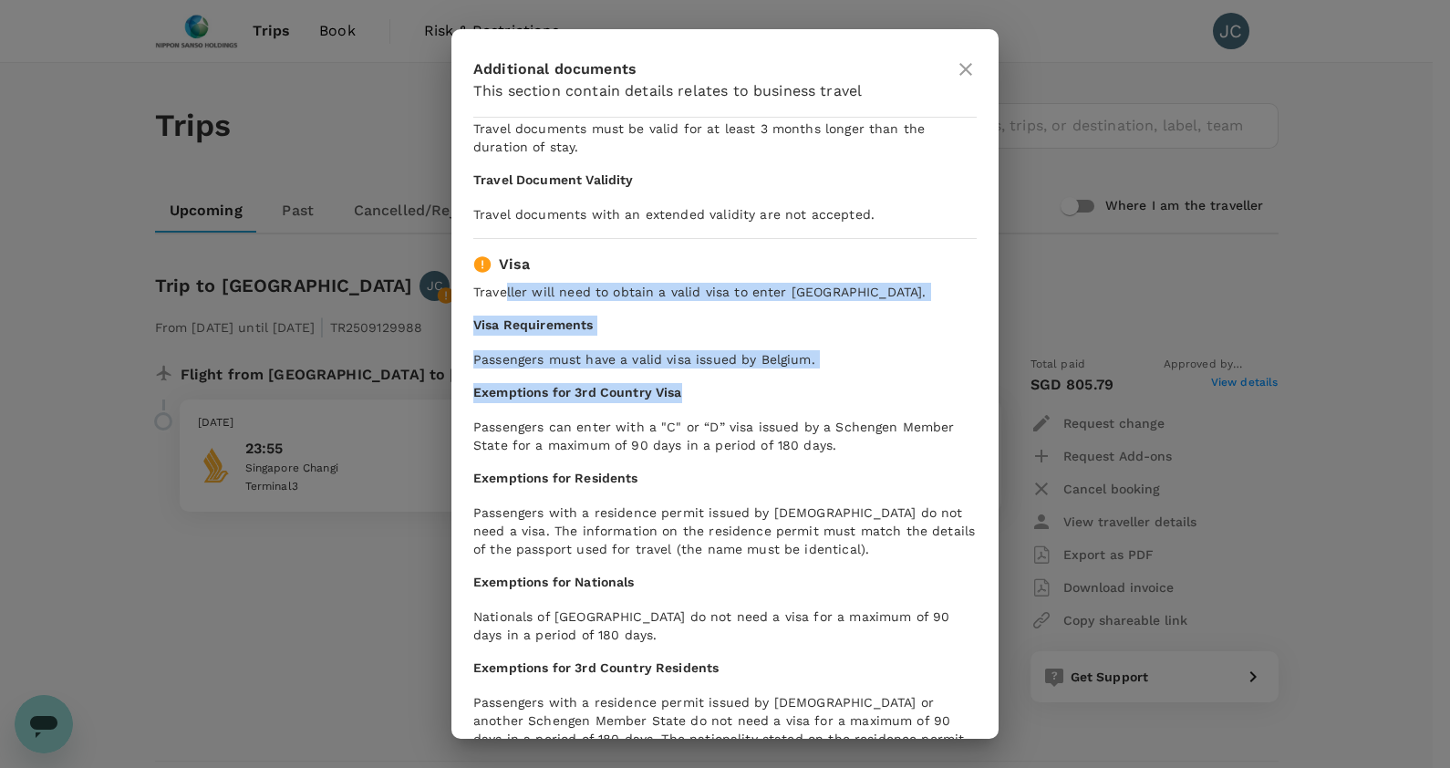
drag, startPoint x: 505, startPoint y: 287, endPoint x: 821, endPoint y: 396, distance: 333.8
click at [821, 396] on div "Visa Traveller will need to obtain a valid visa to enter Belgium. Visa Requirem…" at bounding box center [725, 609] width 504 height 711
click at [971, 72] on icon at bounding box center [966, 69] width 22 height 22
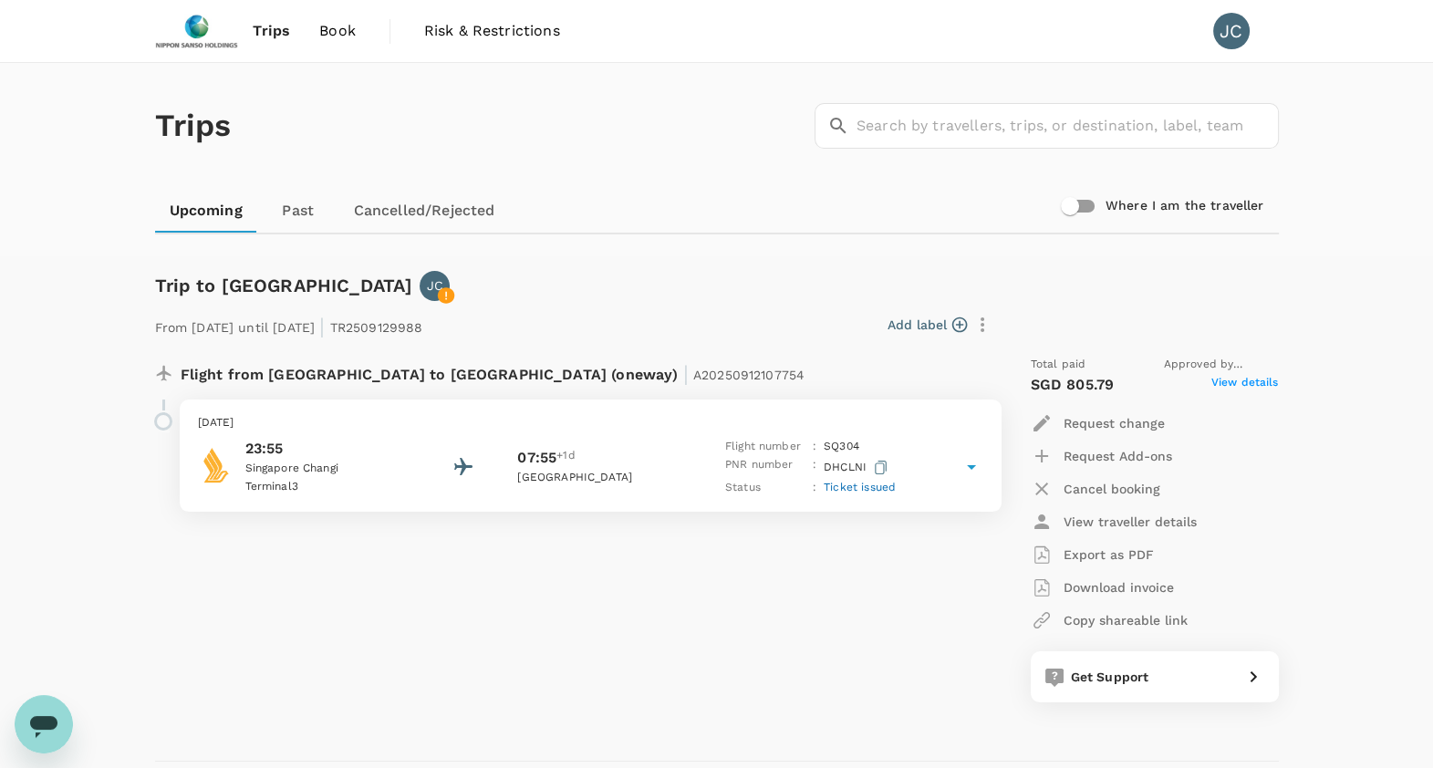
click at [327, 21] on span "Book" at bounding box center [337, 31] width 36 height 22
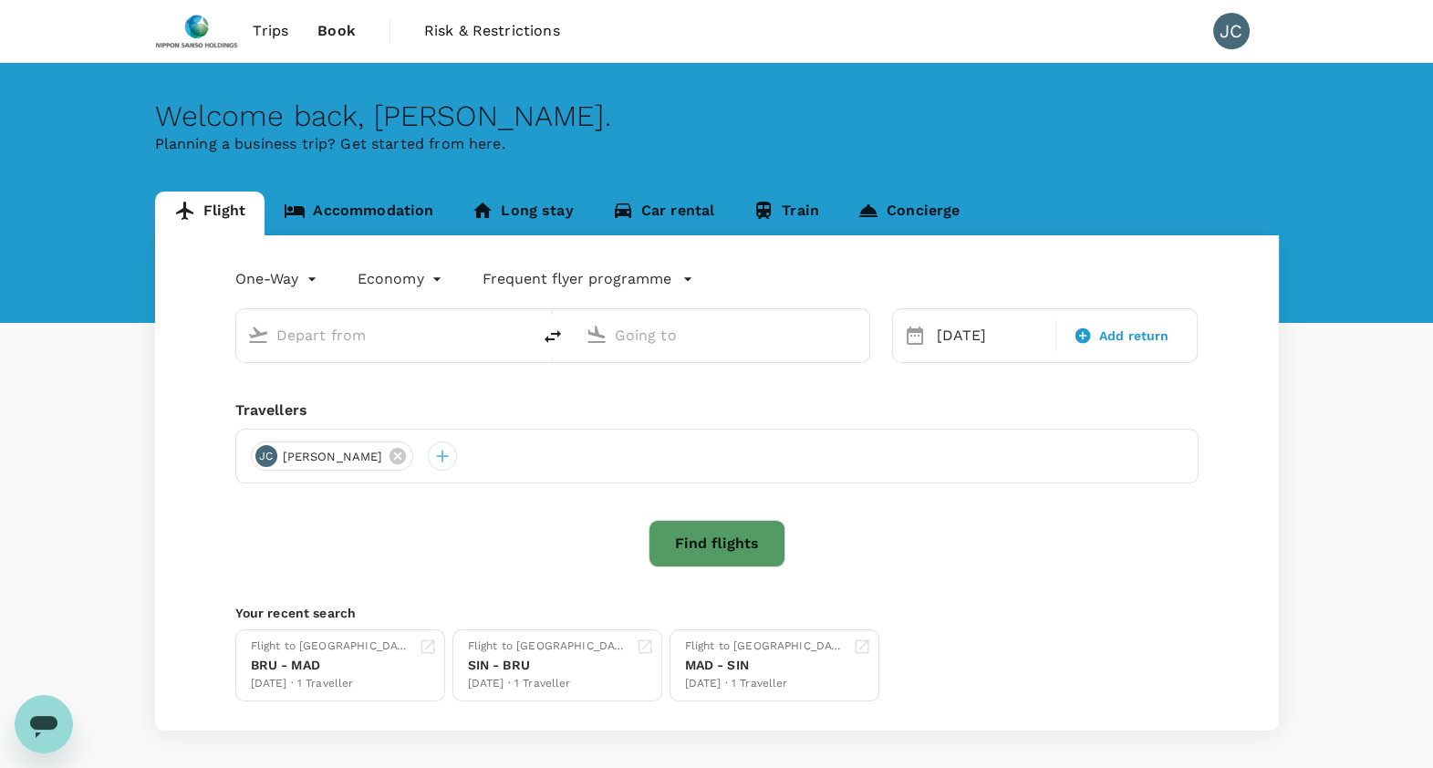
type input "Madrid–Barajas (MAD)"
type input "Singapore Changi (SIN)"
type input "Madrid–Barajas (MAD)"
type input "Singapore Changi (SIN)"
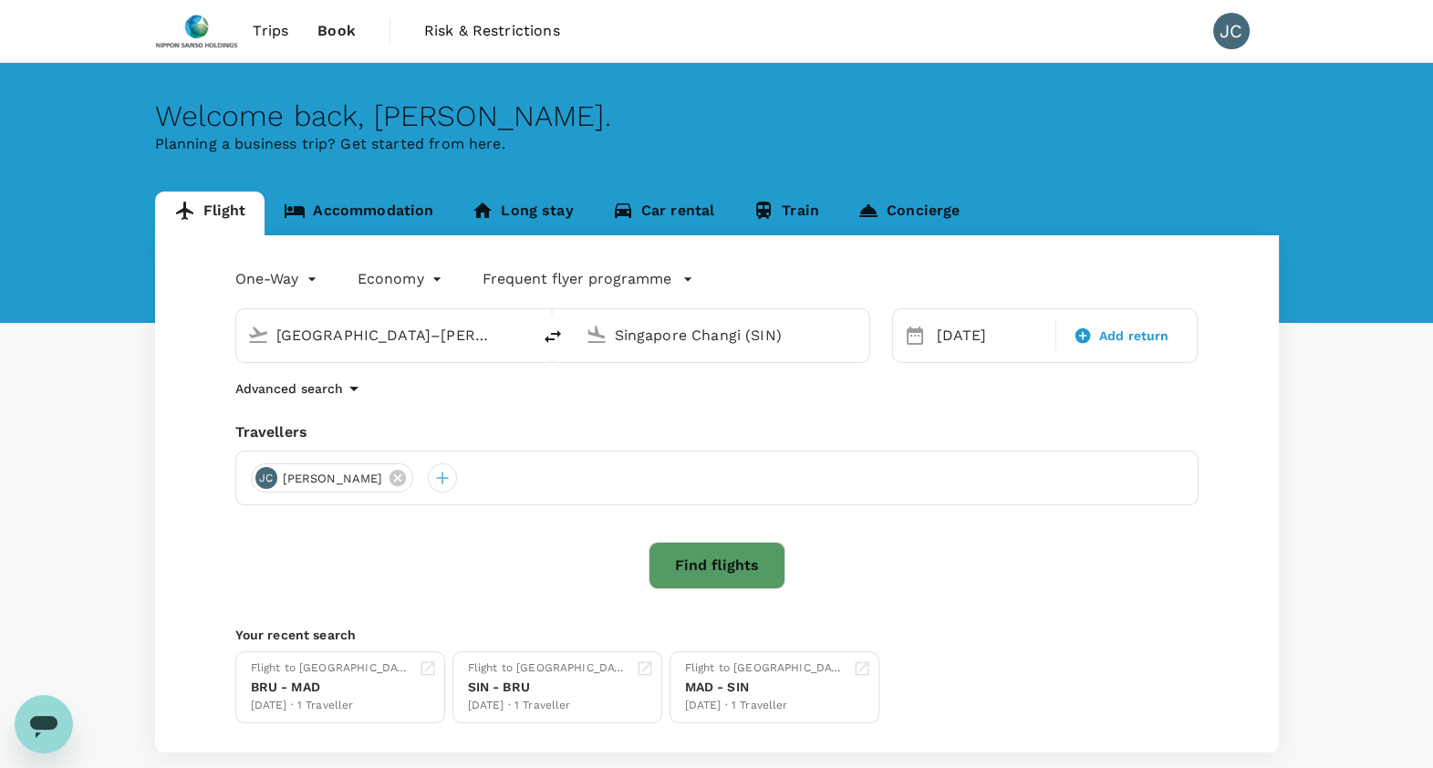
click at [377, 219] on link "Accommodation" at bounding box center [359, 214] width 188 height 44
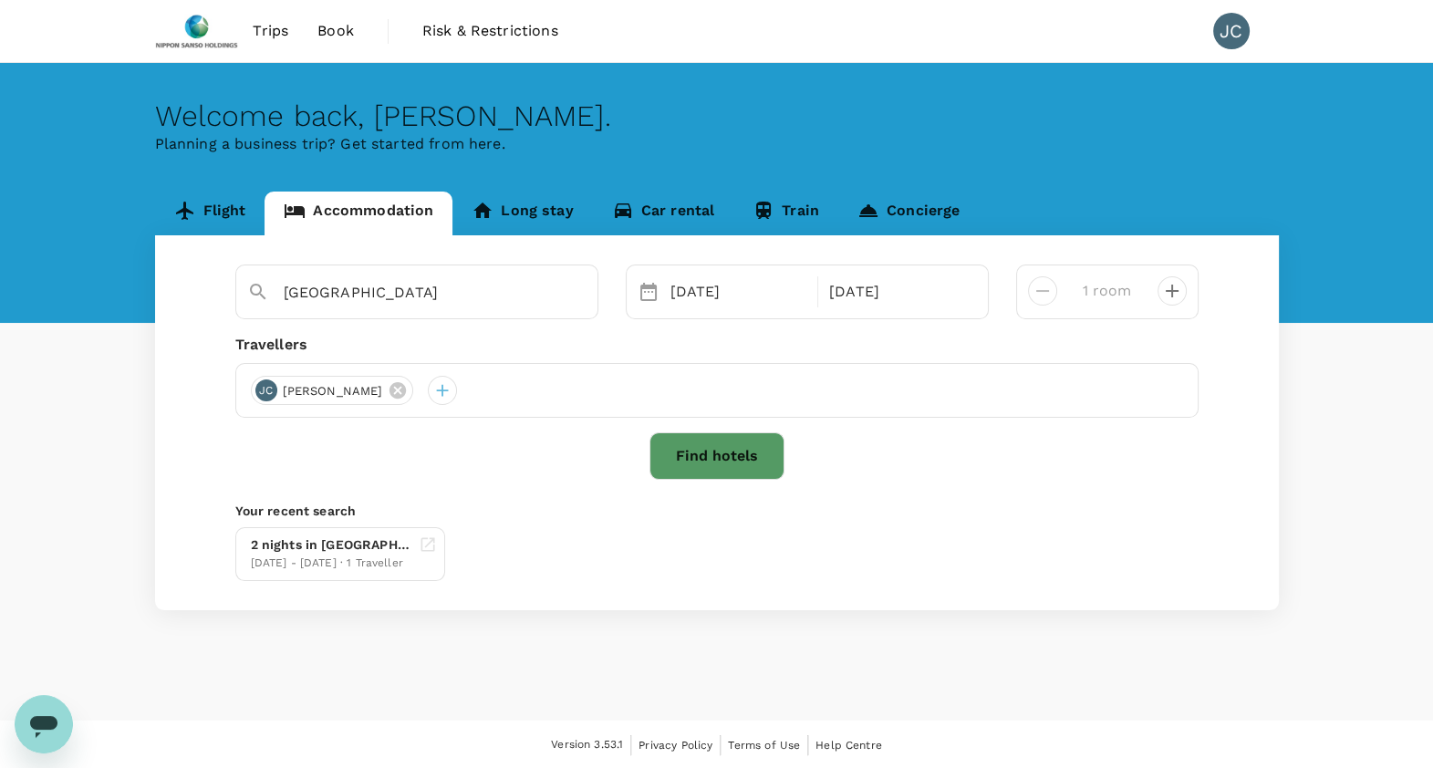
click at [740, 473] on button "Find hotels" at bounding box center [717, 455] width 135 height 47
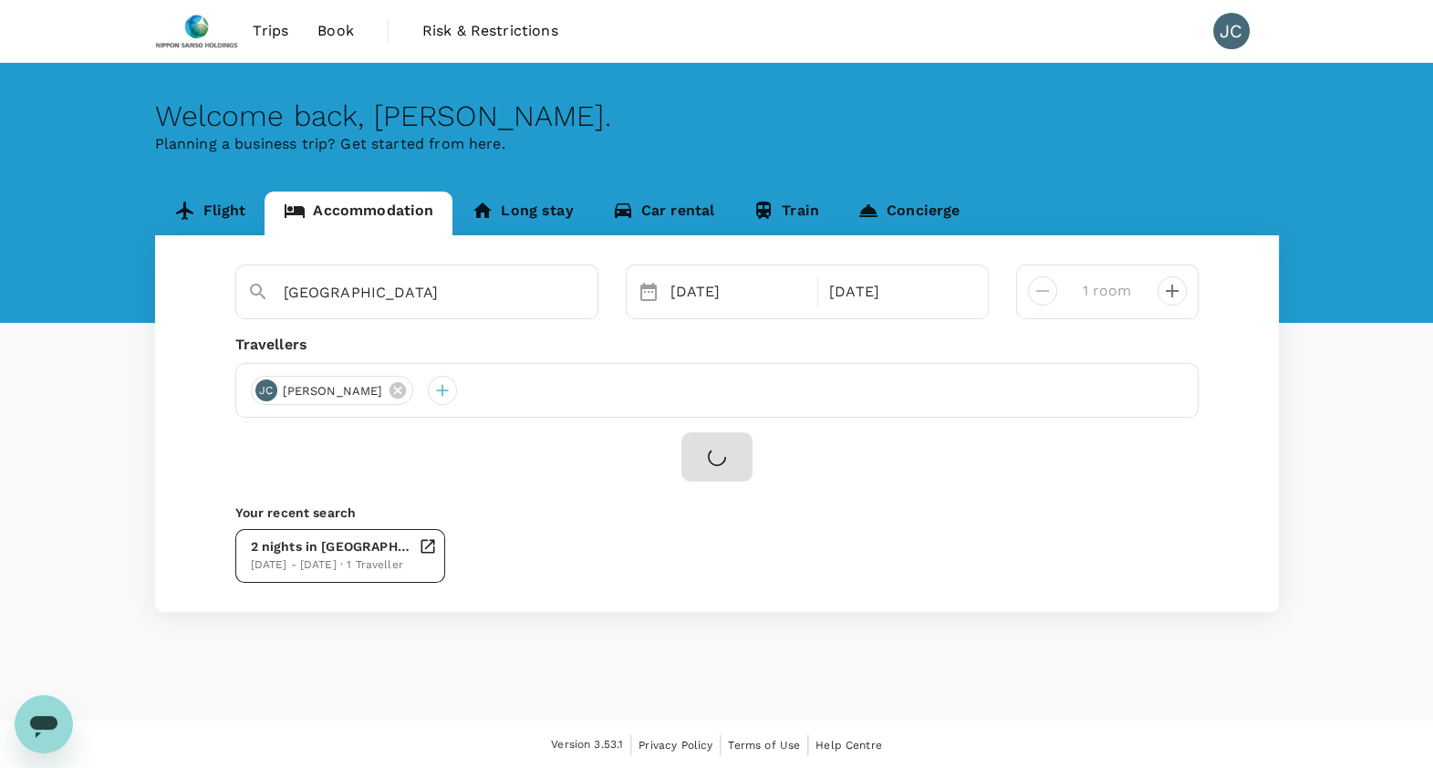
click at [292, 556] on div "11 Oct - 13 Oct · 1 Traveller" at bounding box center [331, 565] width 161 height 18
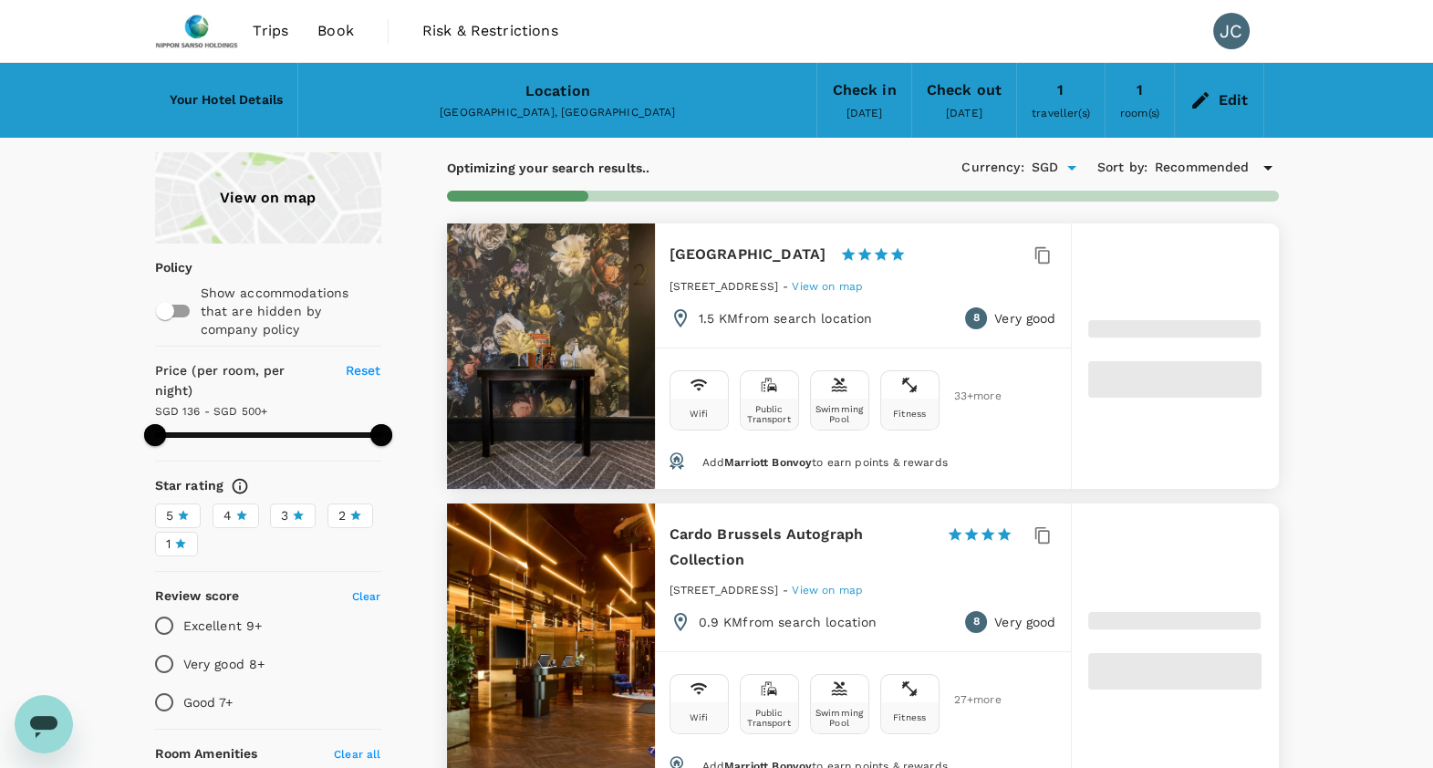
click at [272, 223] on div "View on map" at bounding box center [268, 197] width 226 height 91
type input "499.87"
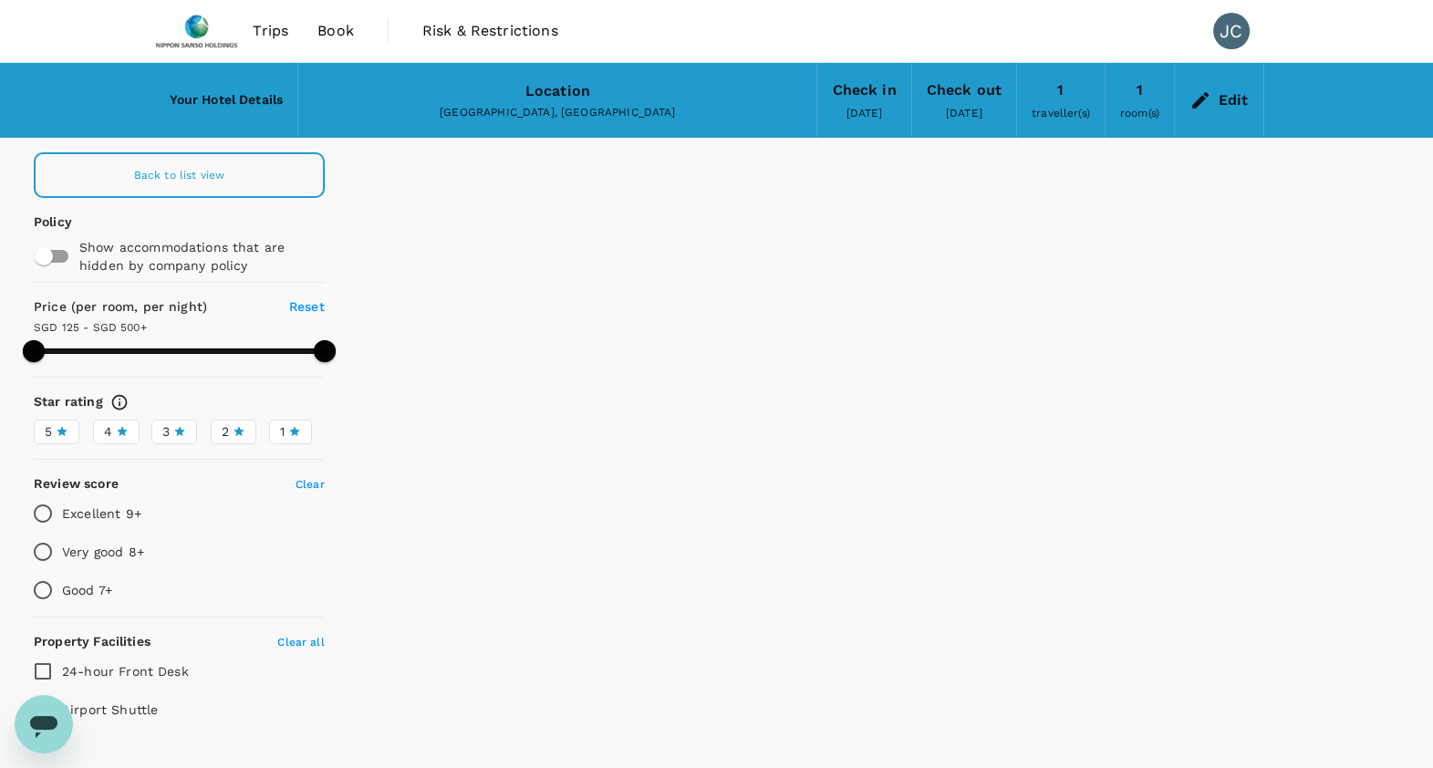
type input "124.87"
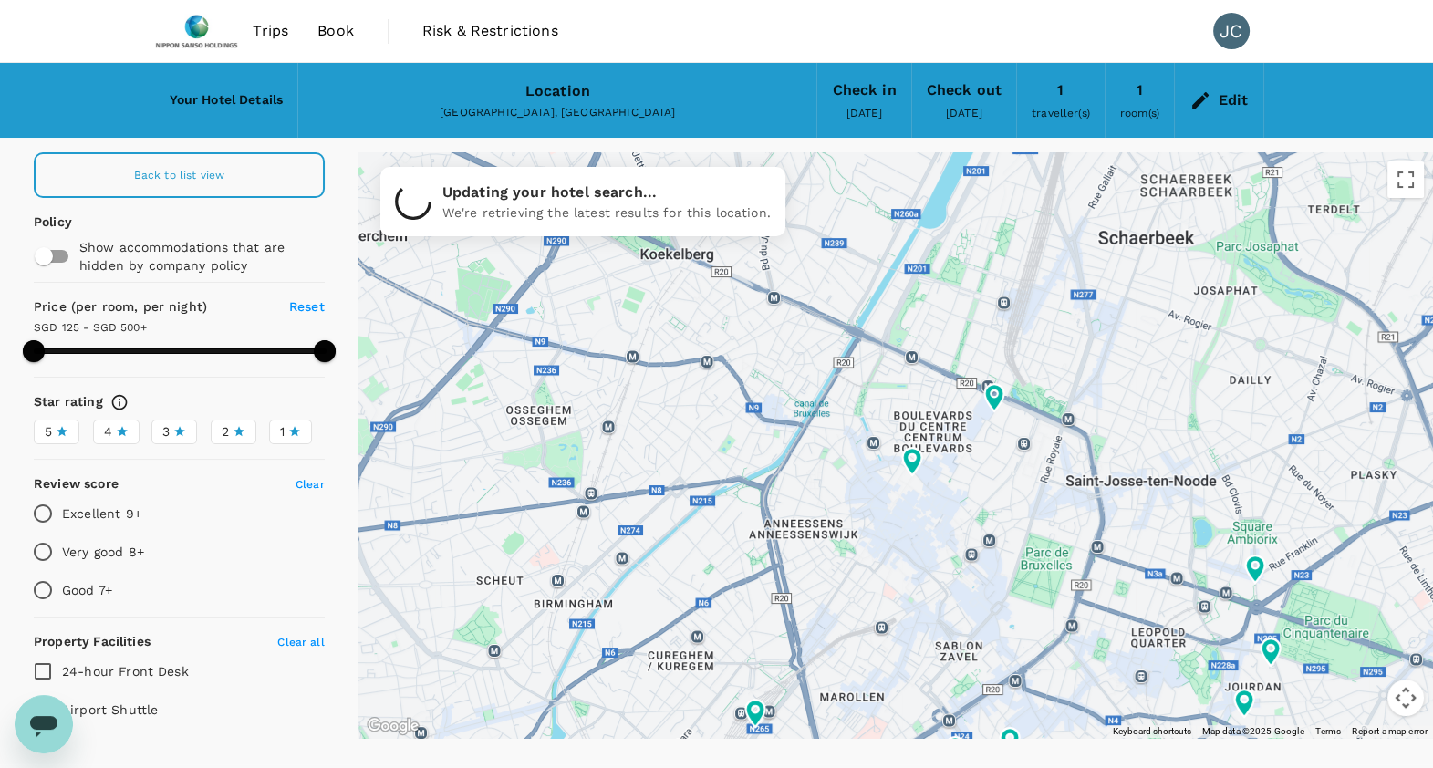
type input "499.31"
type input "67.31"
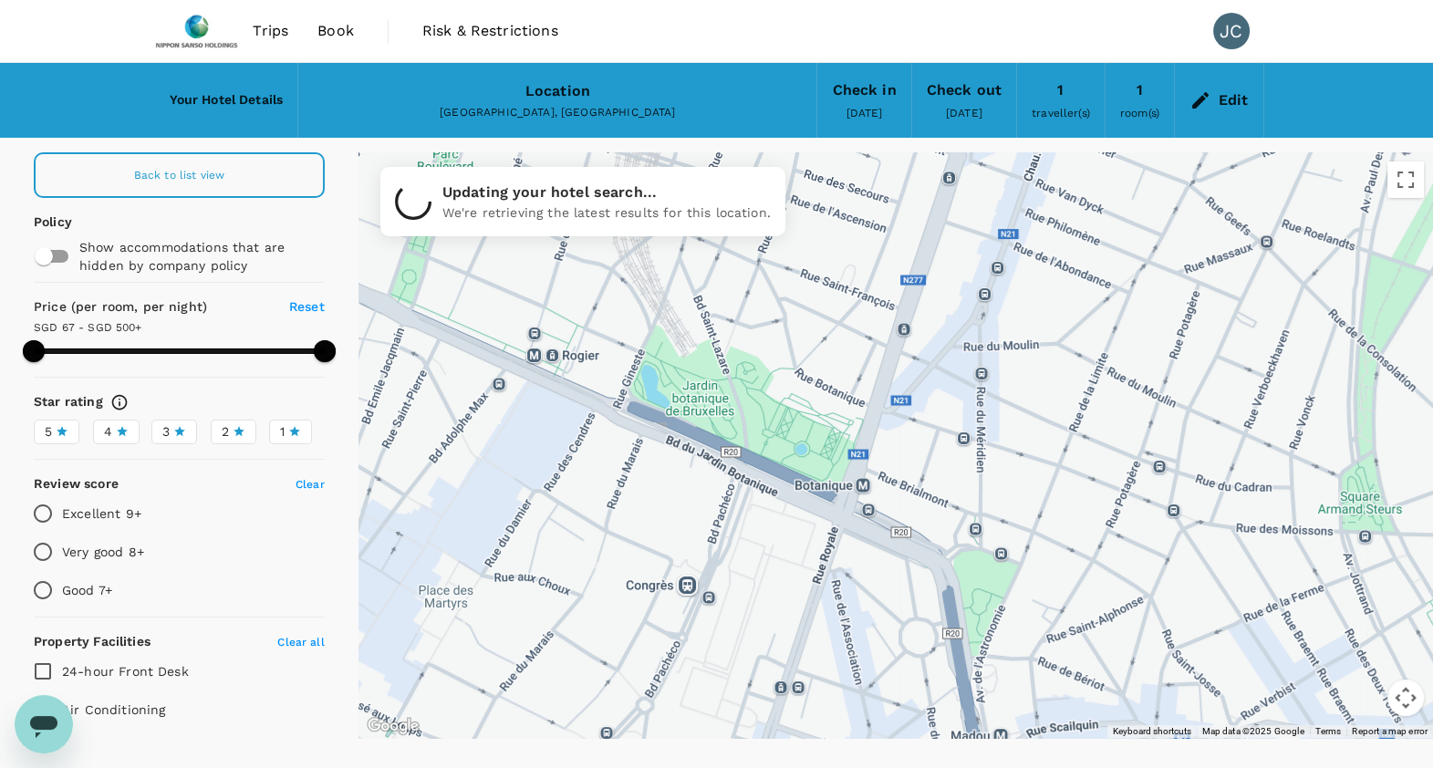
drag, startPoint x: 899, startPoint y: 365, endPoint x: 537, endPoint y: 531, distance: 398.4
click at [537, 531] on div at bounding box center [896, 445] width 1075 height 586
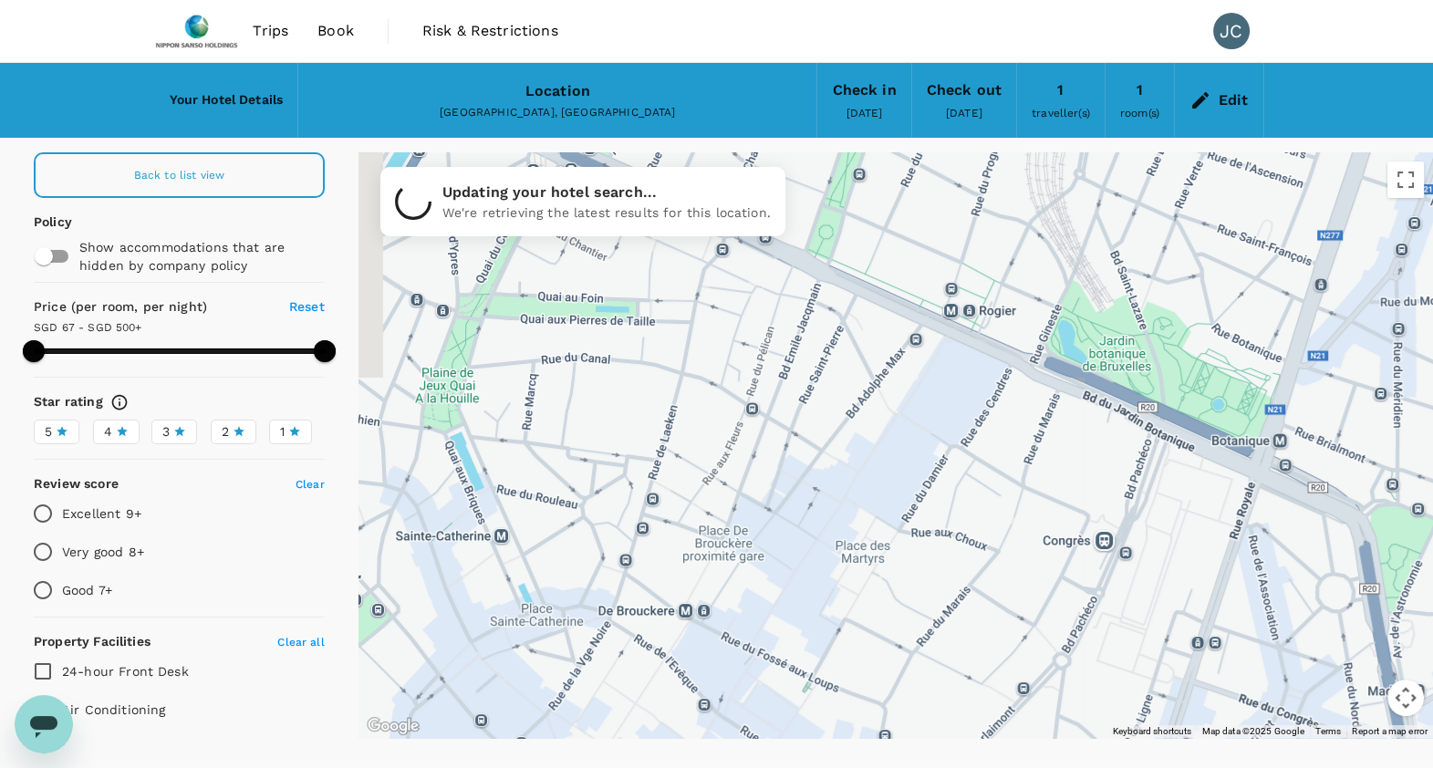
drag, startPoint x: 546, startPoint y: 525, endPoint x: 965, endPoint y: 473, distance: 422.7
click at [965, 473] on div at bounding box center [896, 445] width 1075 height 586
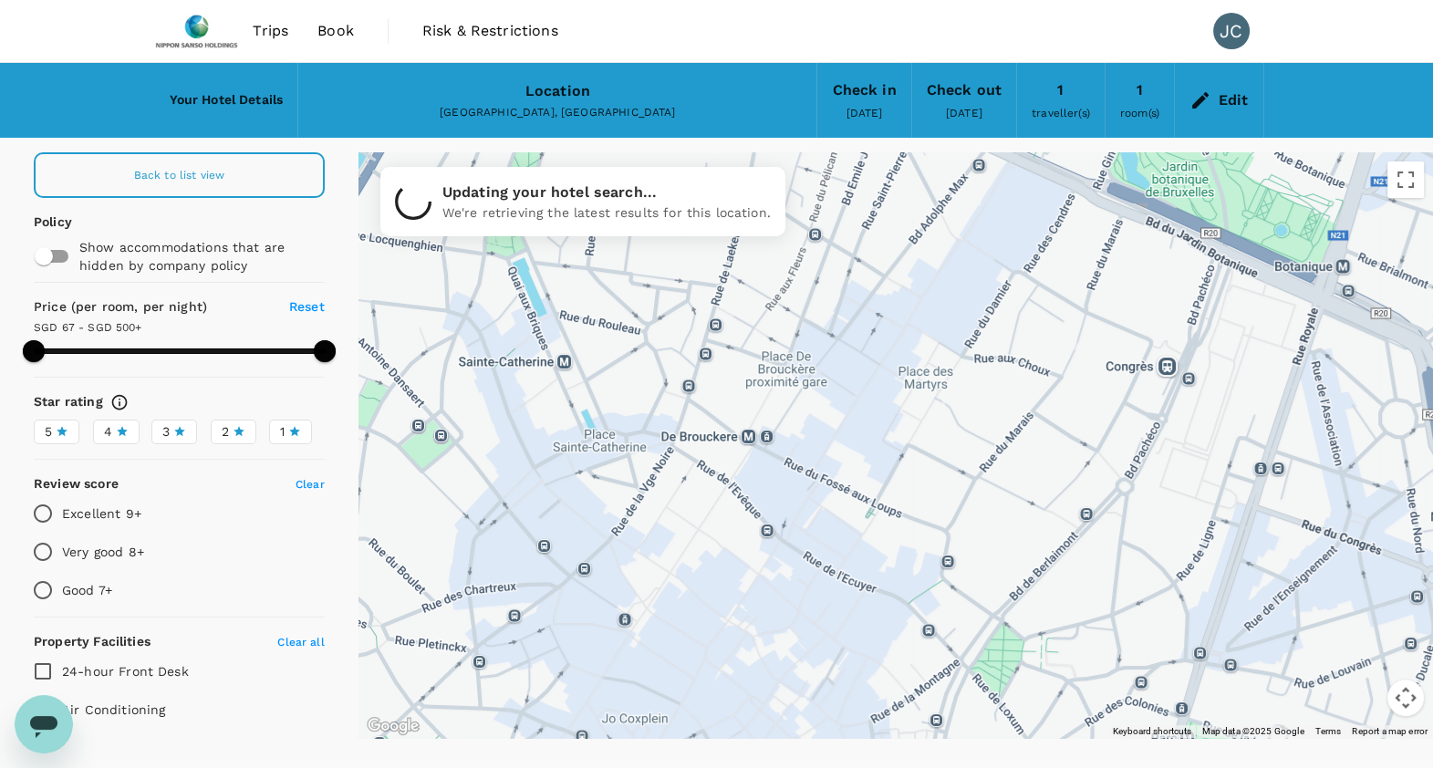
drag, startPoint x: 947, startPoint y: 483, endPoint x: 972, endPoint y: 211, distance: 274.0
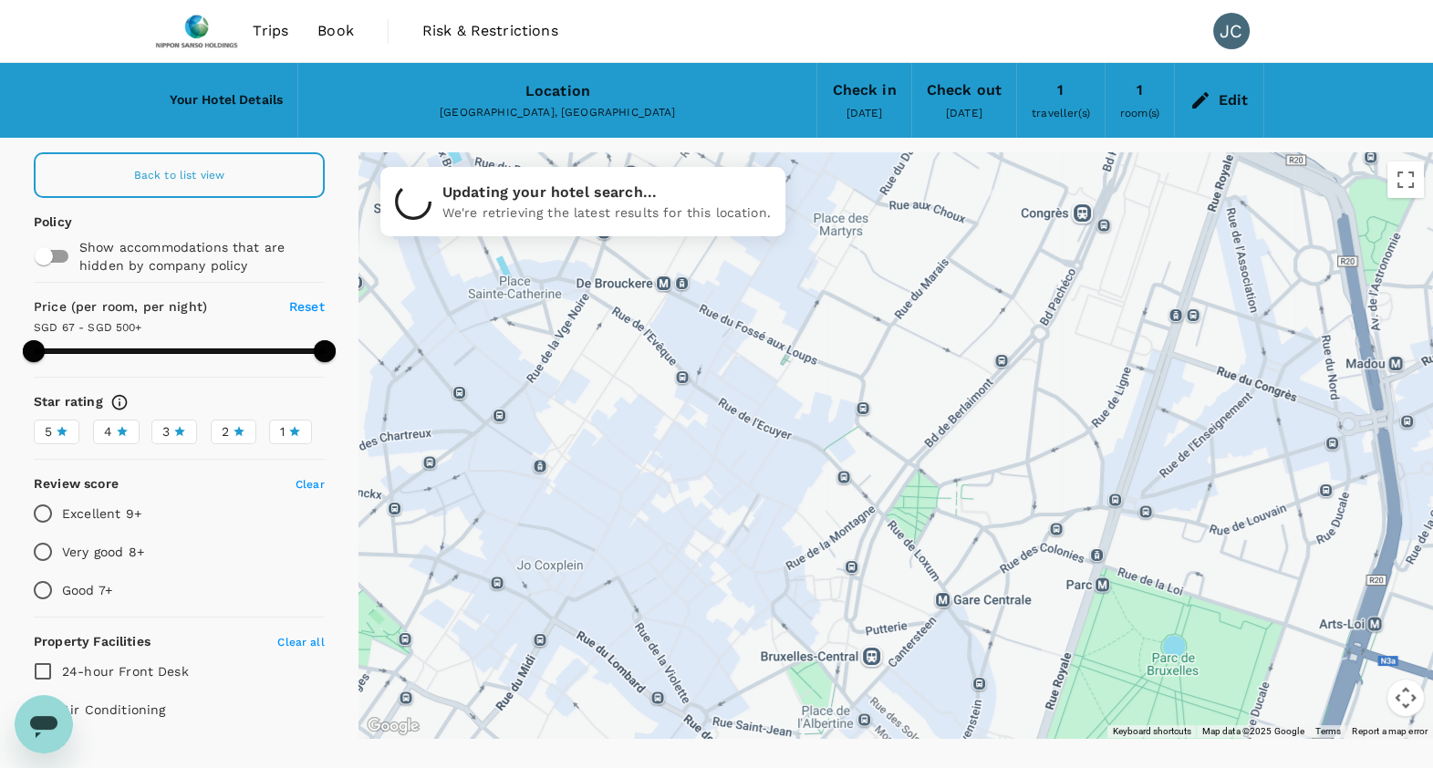
drag, startPoint x: 1042, startPoint y: 434, endPoint x: 892, endPoint y: 393, distance: 155.1
click at [898, 397] on div at bounding box center [896, 445] width 1075 height 586
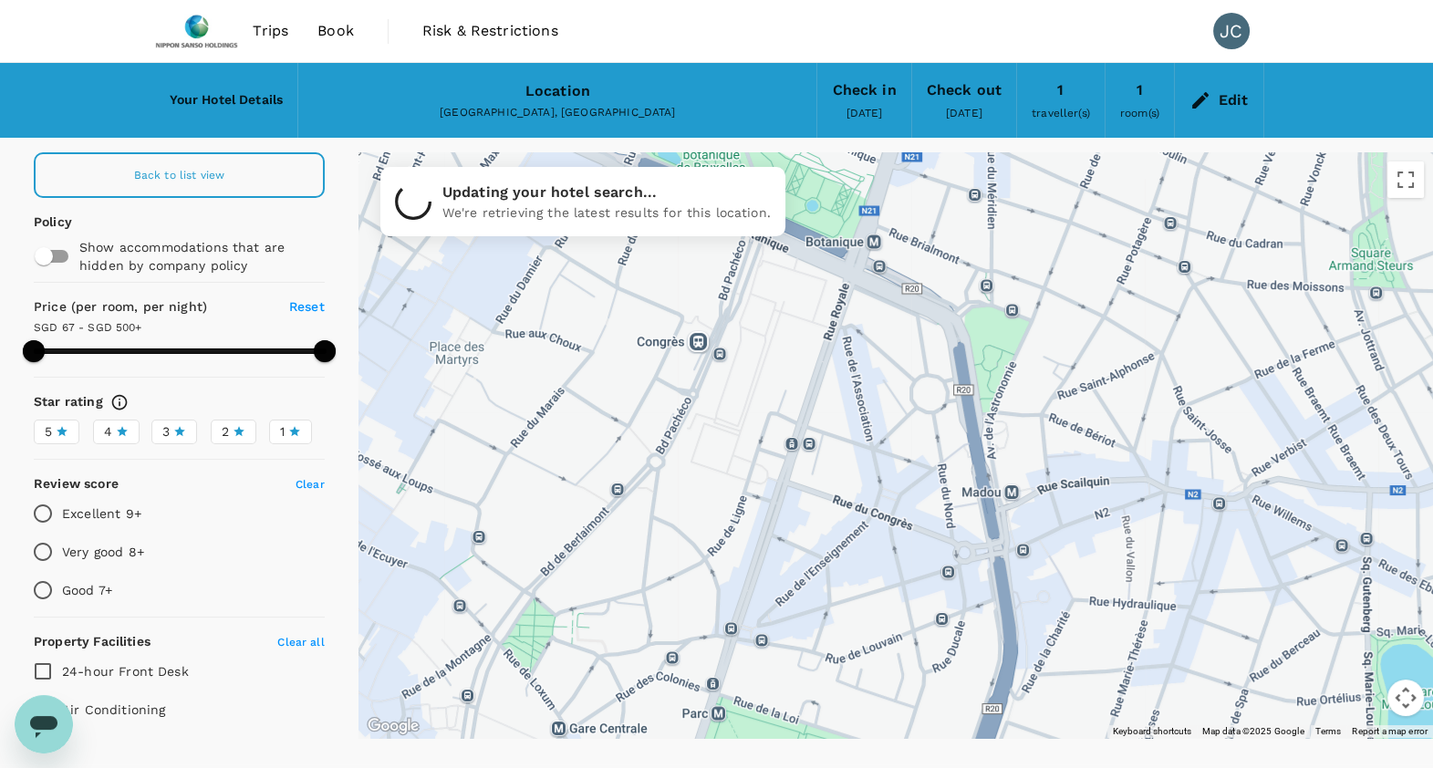
drag, startPoint x: 899, startPoint y: 392, endPoint x: 669, endPoint y: 511, distance: 259.5
click at [669, 511] on div at bounding box center [896, 445] width 1075 height 586
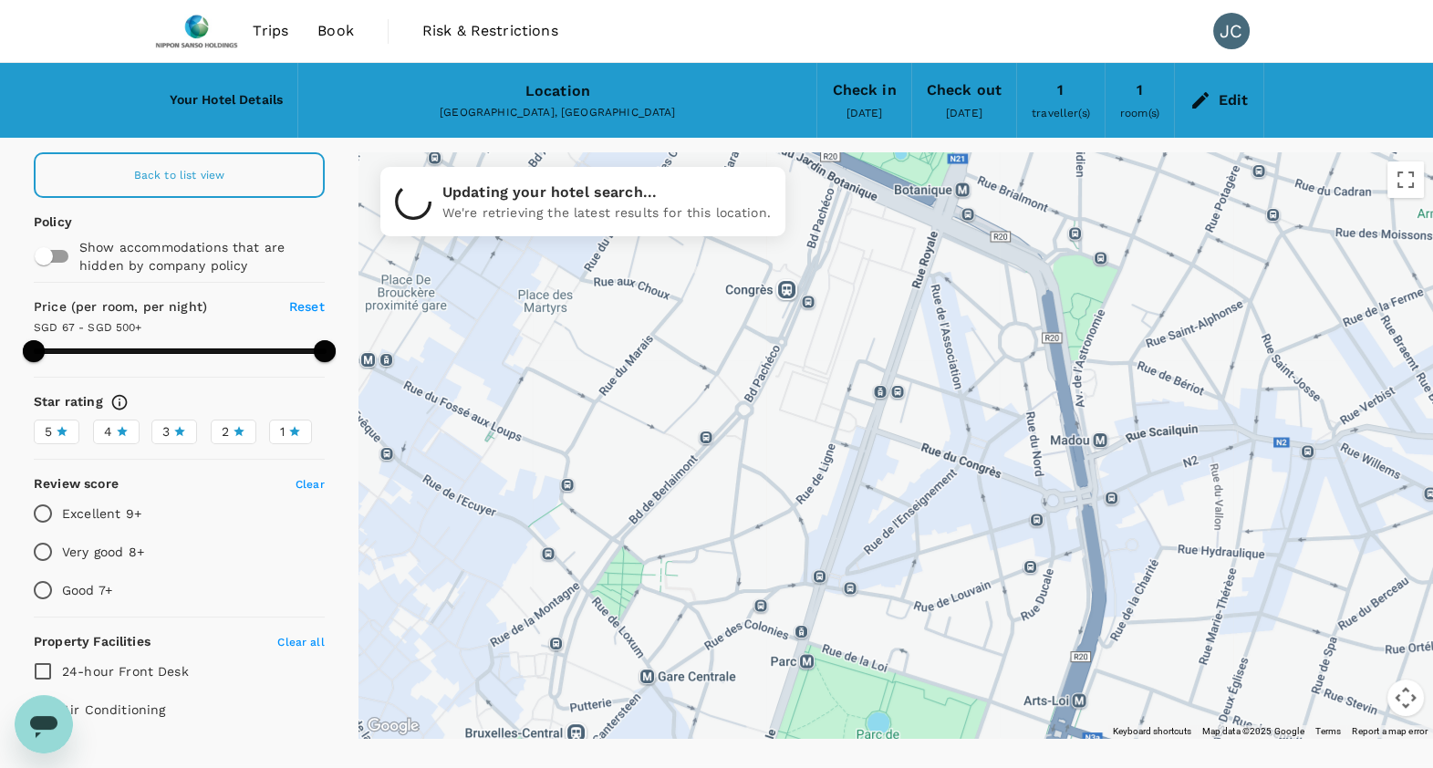
drag, startPoint x: 722, startPoint y: 476, endPoint x: 841, endPoint y: 417, distance: 133.4
click at [840, 417] on div at bounding box center [896, 445] width 1075 height 586
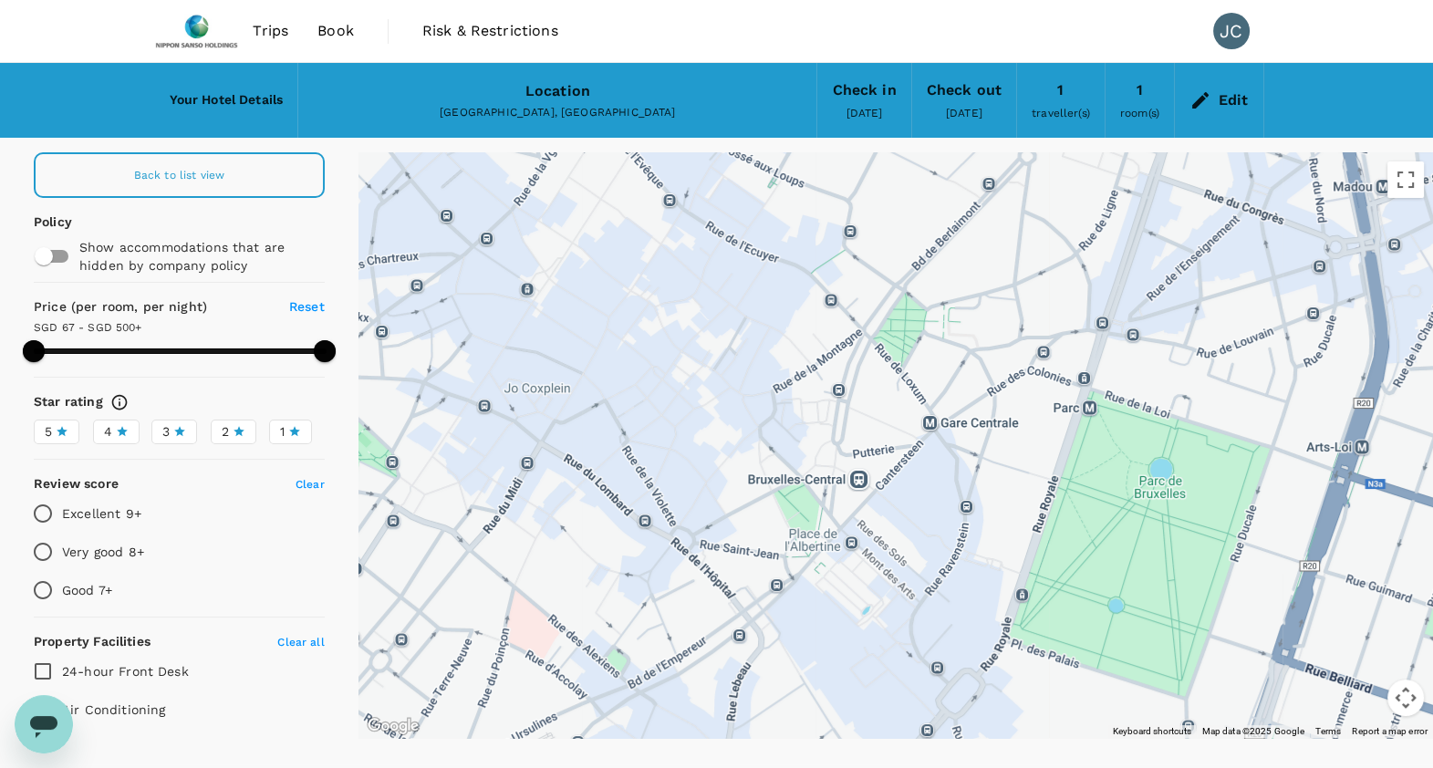
drag, startPoint x: 716, startPoint y: 446, endPoint x: 954, endPoint y: 202, distance: 341.3
click at [954, 202] on div at bounding box center [896, 445] width 1075 height 586
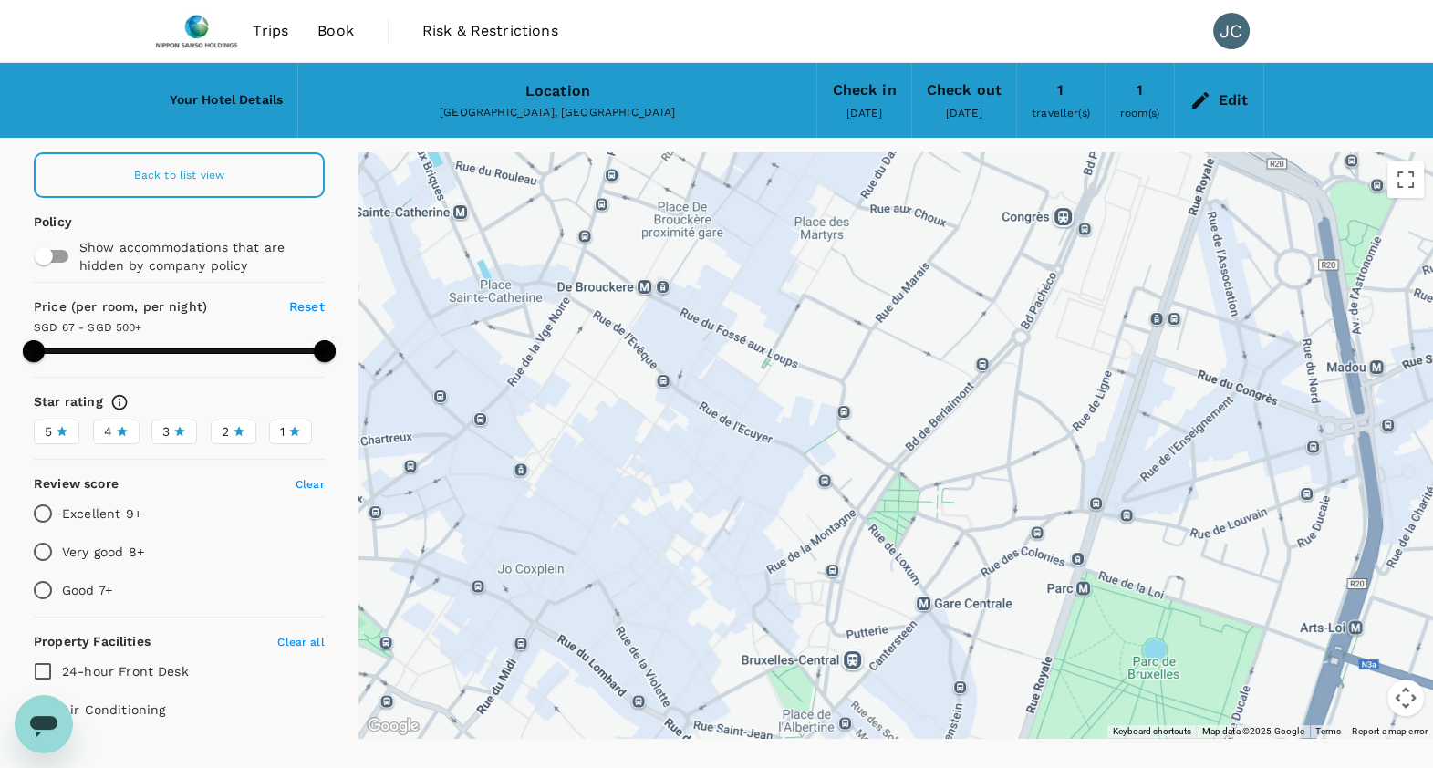
drag, startPoint x: 1042, startPoint y: 312, endPoint x: 1024, endPoint y: 480, distance: 168.7
click at [1042, 493] on div at bounding box center [896, 445] width 1075 height 586
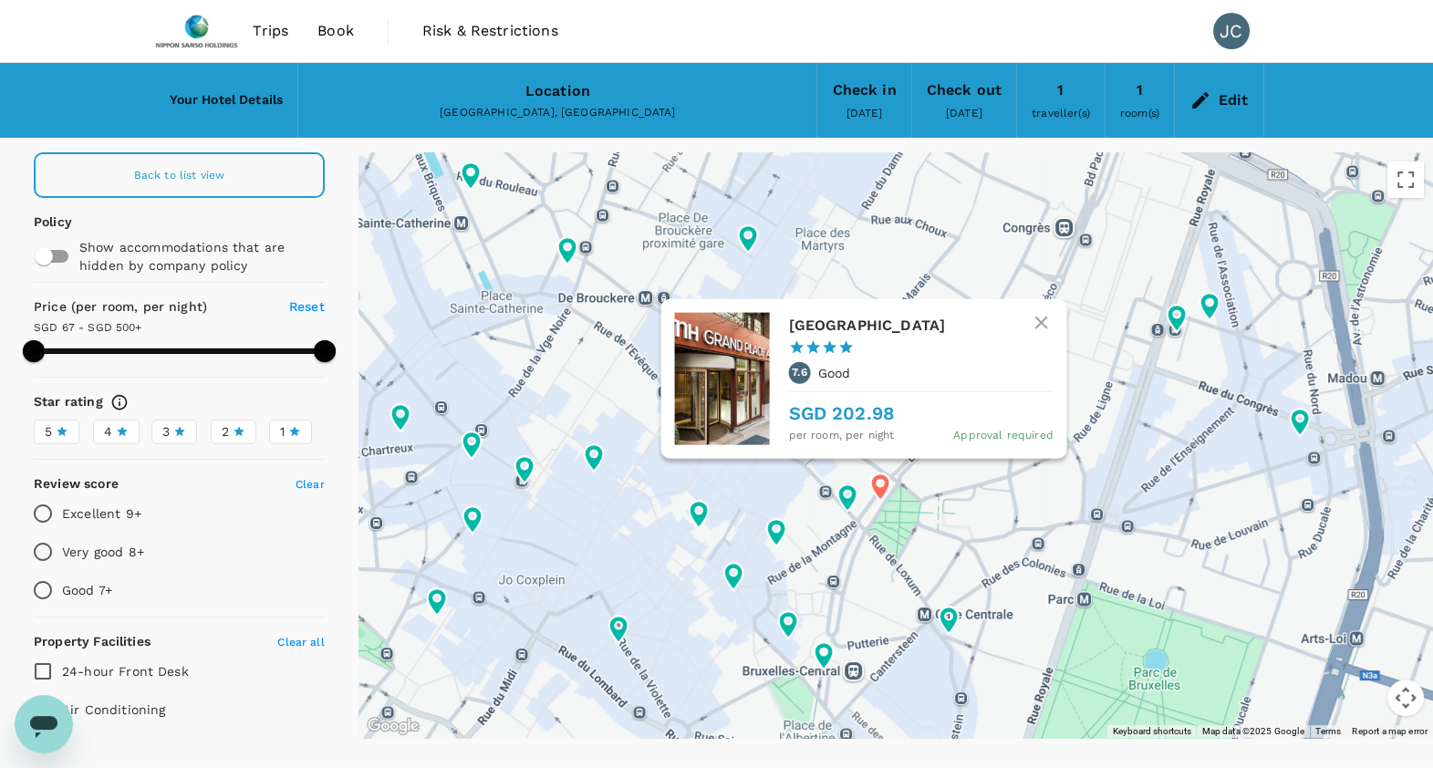
click at [878, 492] on icon at bounding box center [880, 486] width 19 height 27
click at [866, 344] on div "Nh Grand Place Arenberg 1 Star 2 Stars 3 Stars 4 Stars 5 Stars 7.6 Good SGD 202…" at bounding box center [920, 379] width 265 height 132
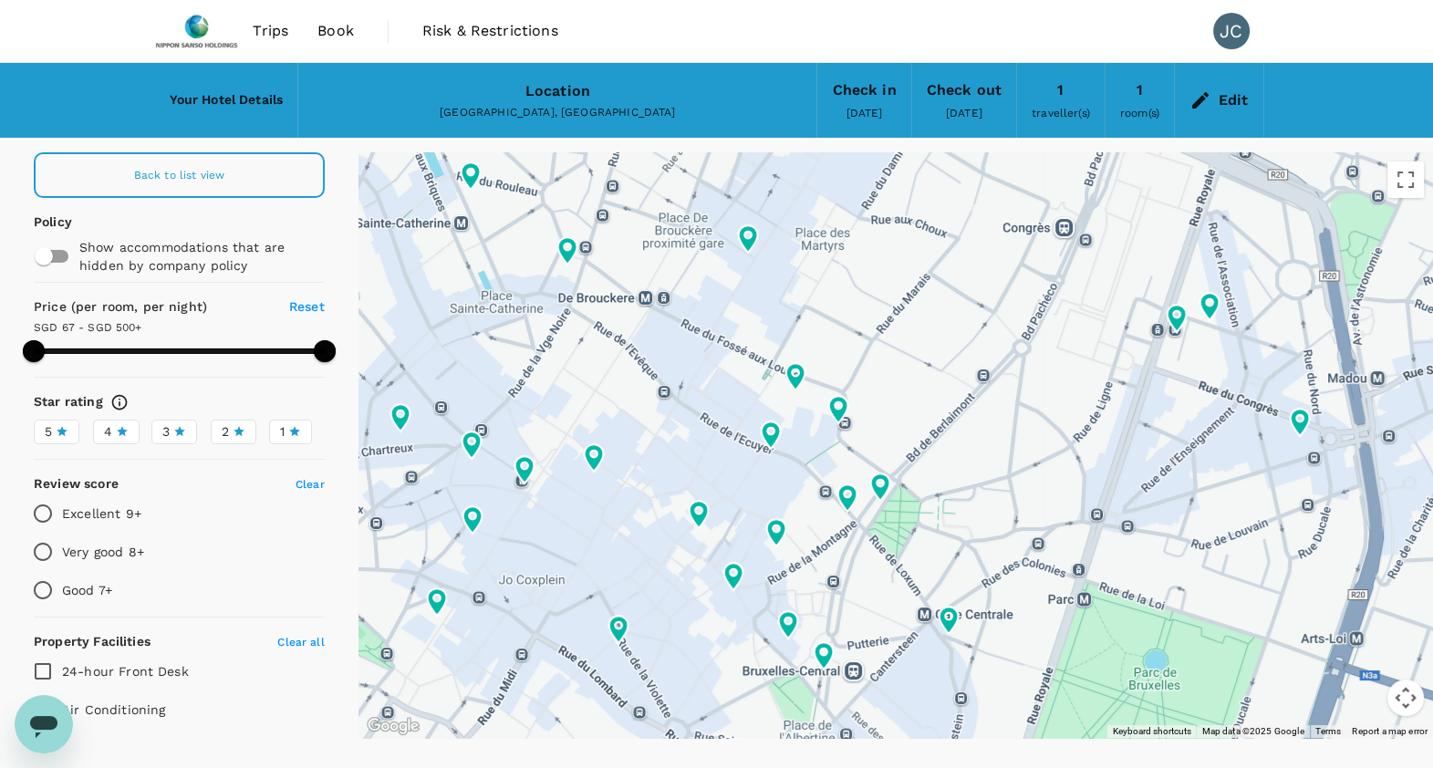
type input "499.31"
click at [205, 24] on img at bounding box center [197, 31] width 84 height 40
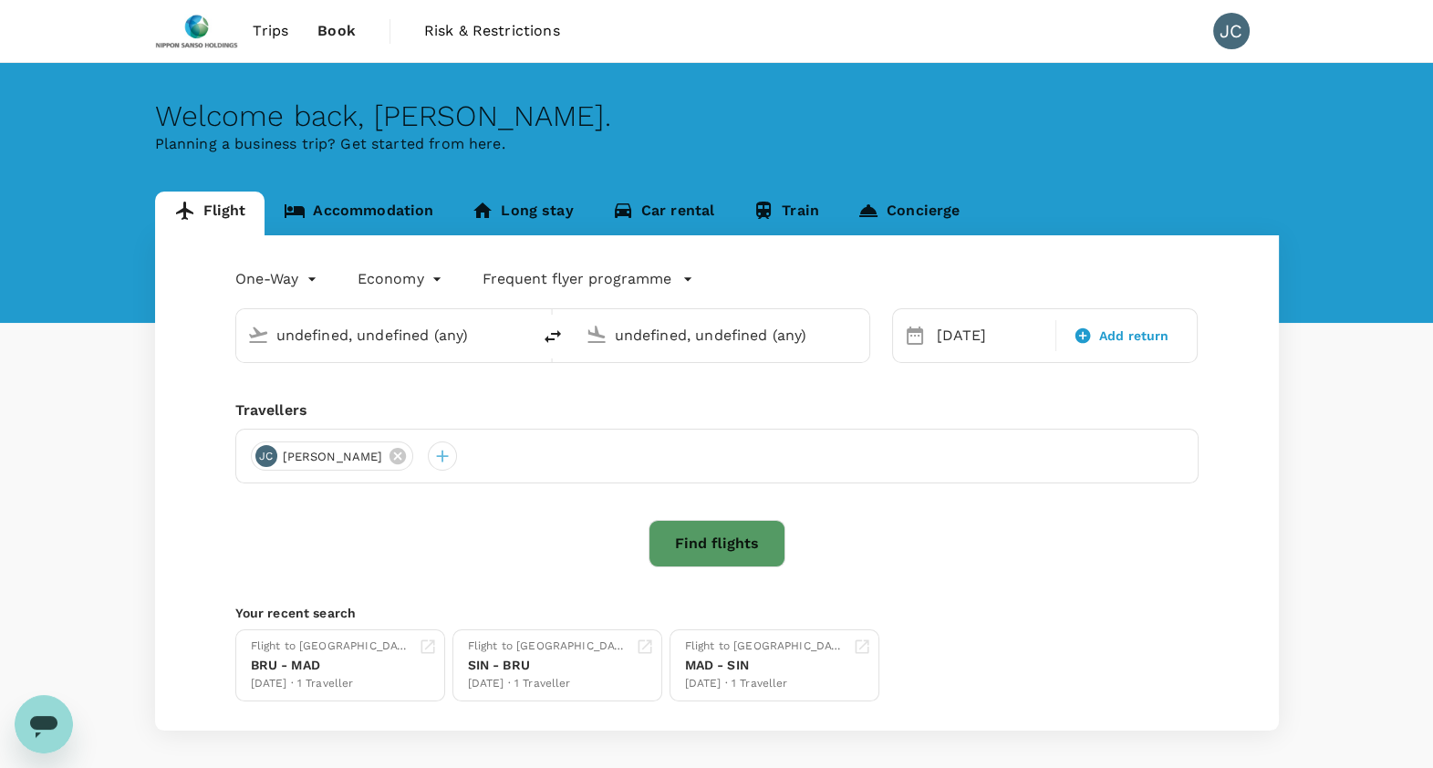
type input "Madrid–Barajas (MAD)"
type input "Singapore Changi (SIN)"
type input "Madrid–Barajas (MAD)"
type input "Singapore Changi (SIN)"
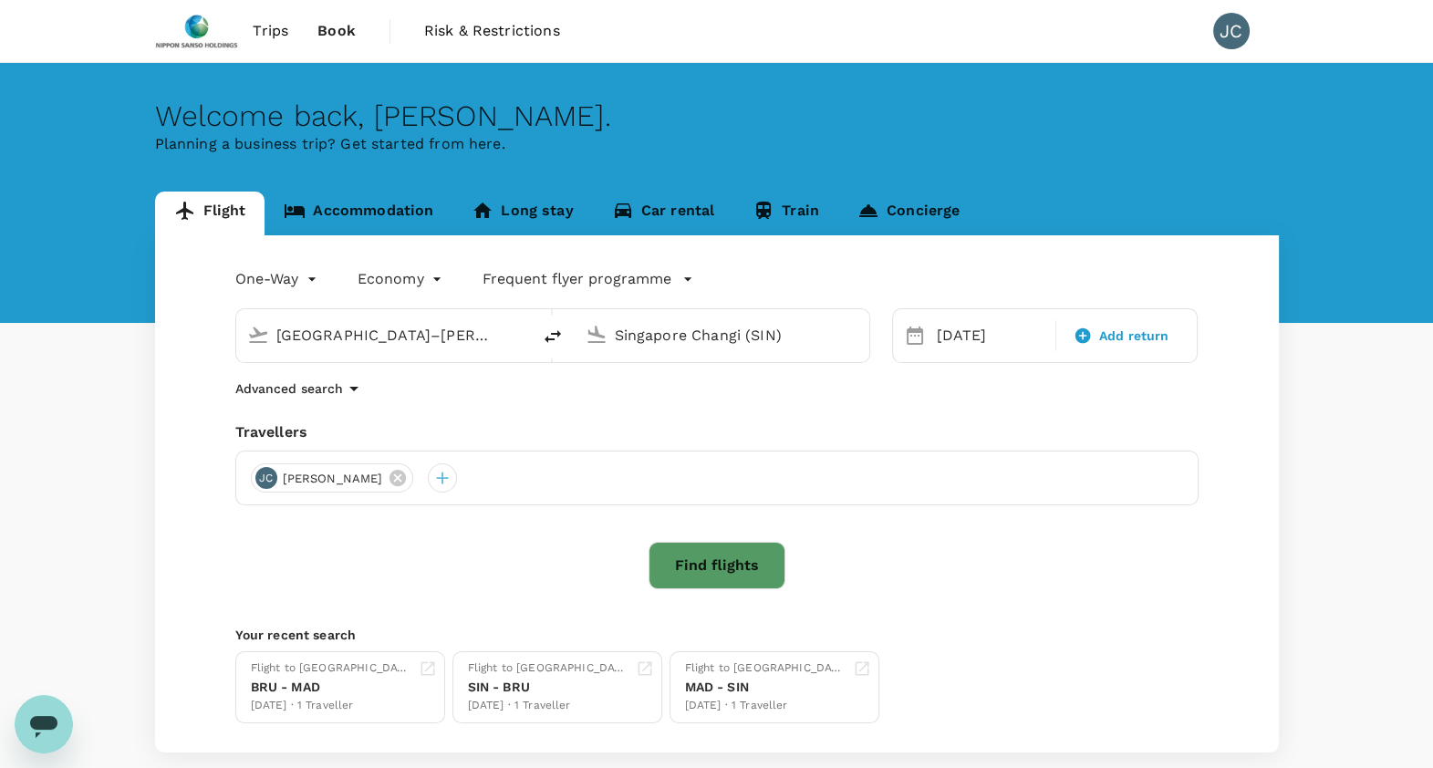
click at [334, 36] on span "Book" at bounding box center [336, 31] width 38 height 22
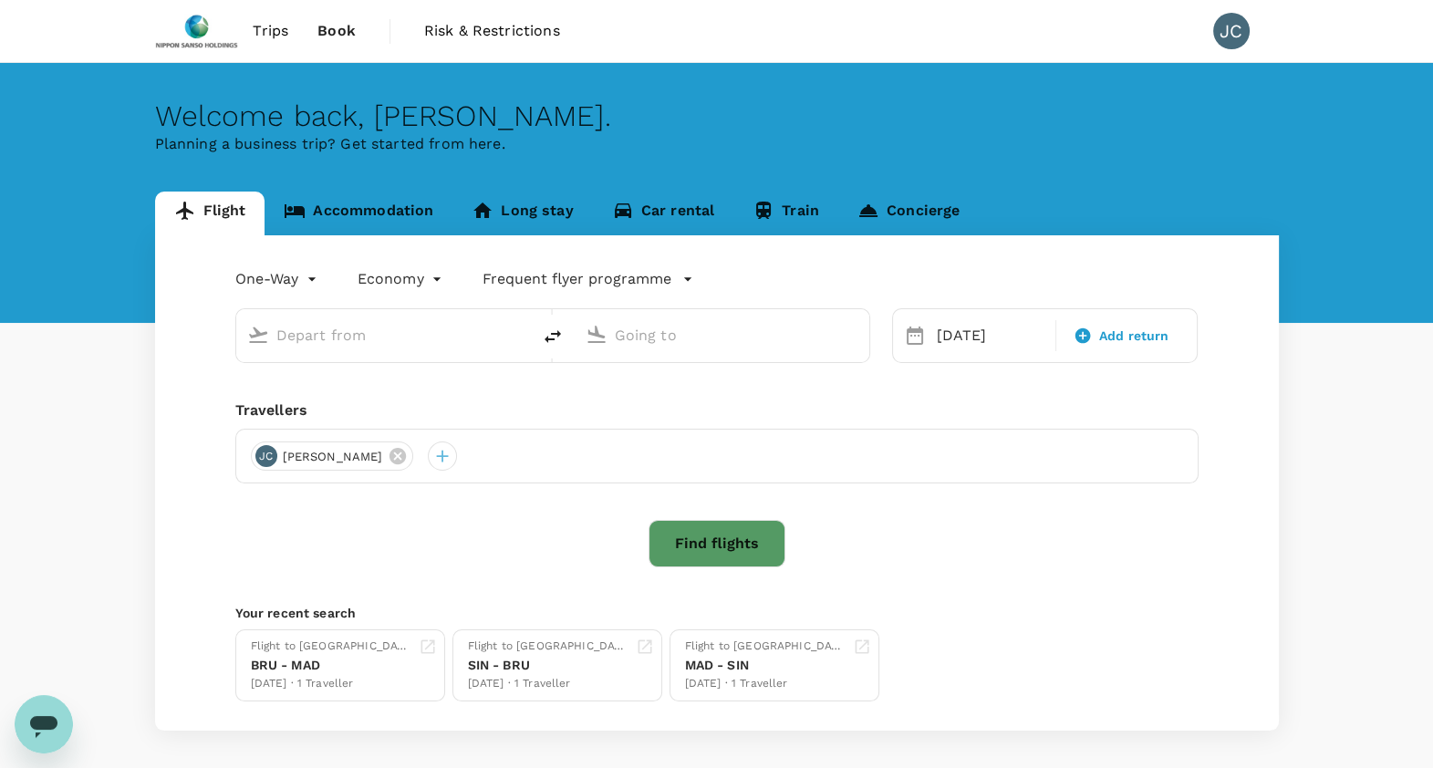
type input "Madrid–Barajas (MAD)"
type input "Singapore Changi (SIN)"
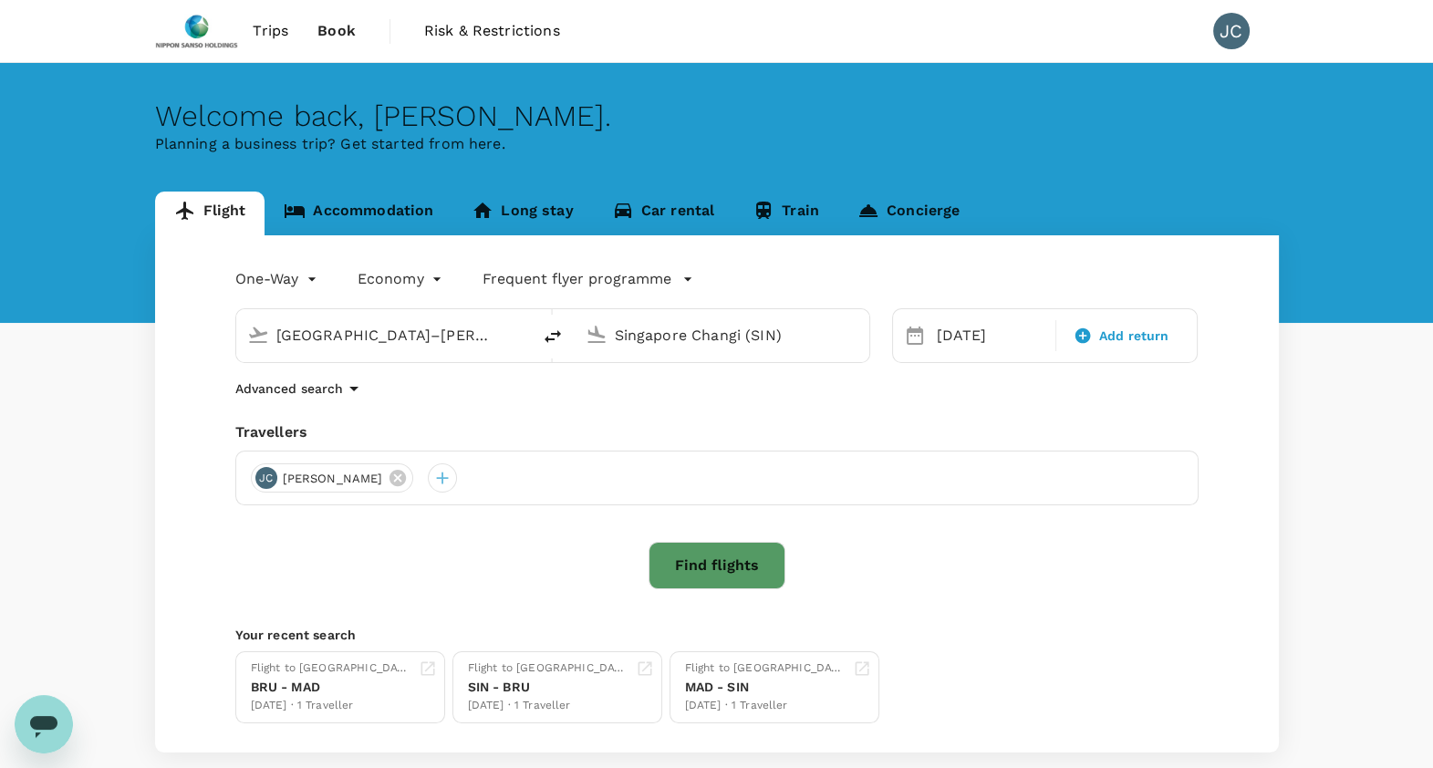
click at [338, 28] on span "Book" at bounding box center [336, 31] width 38 height 22
click at [274, 32] on span "Trips" at bounding box center [271, 31] width 36 height 22
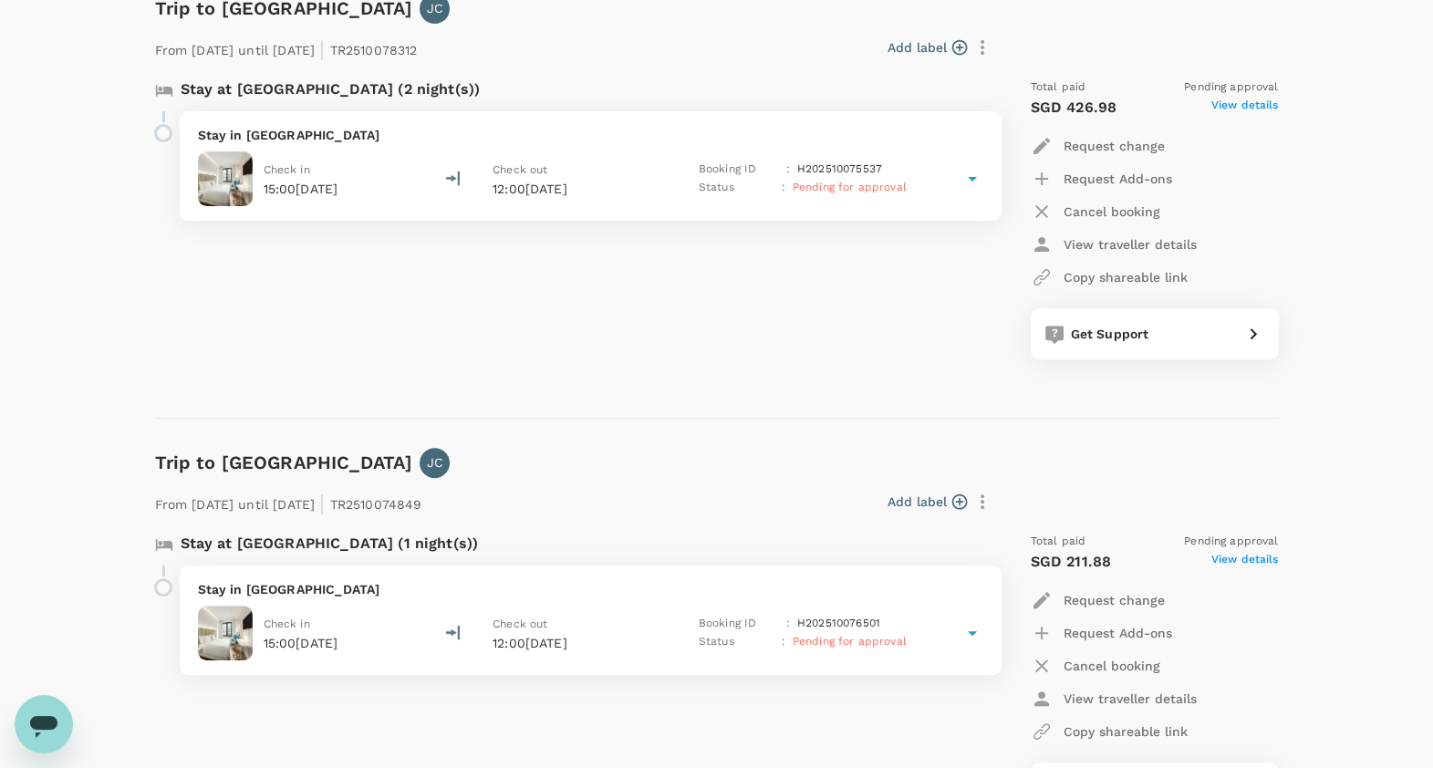
scroll to position [113, 0]
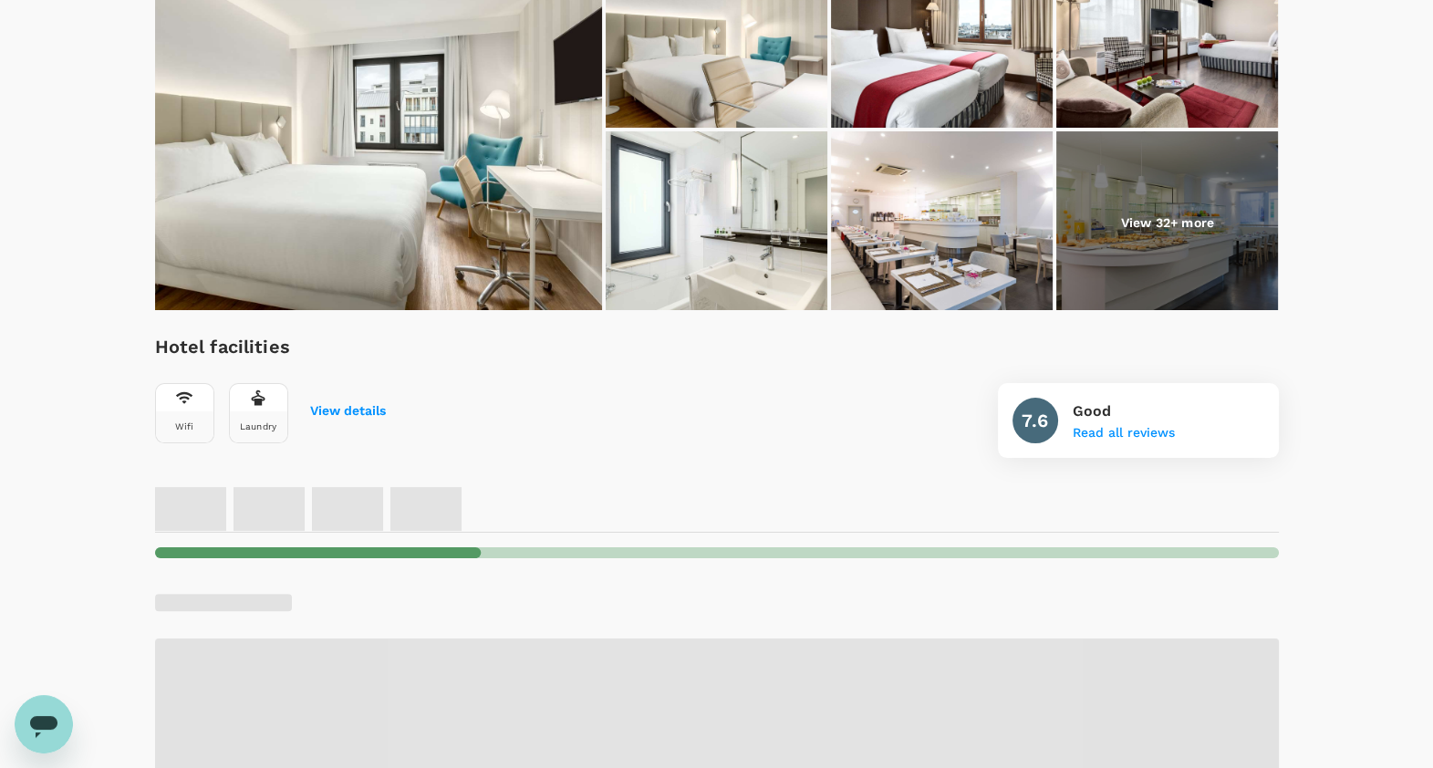
scroll to position [562, 0]
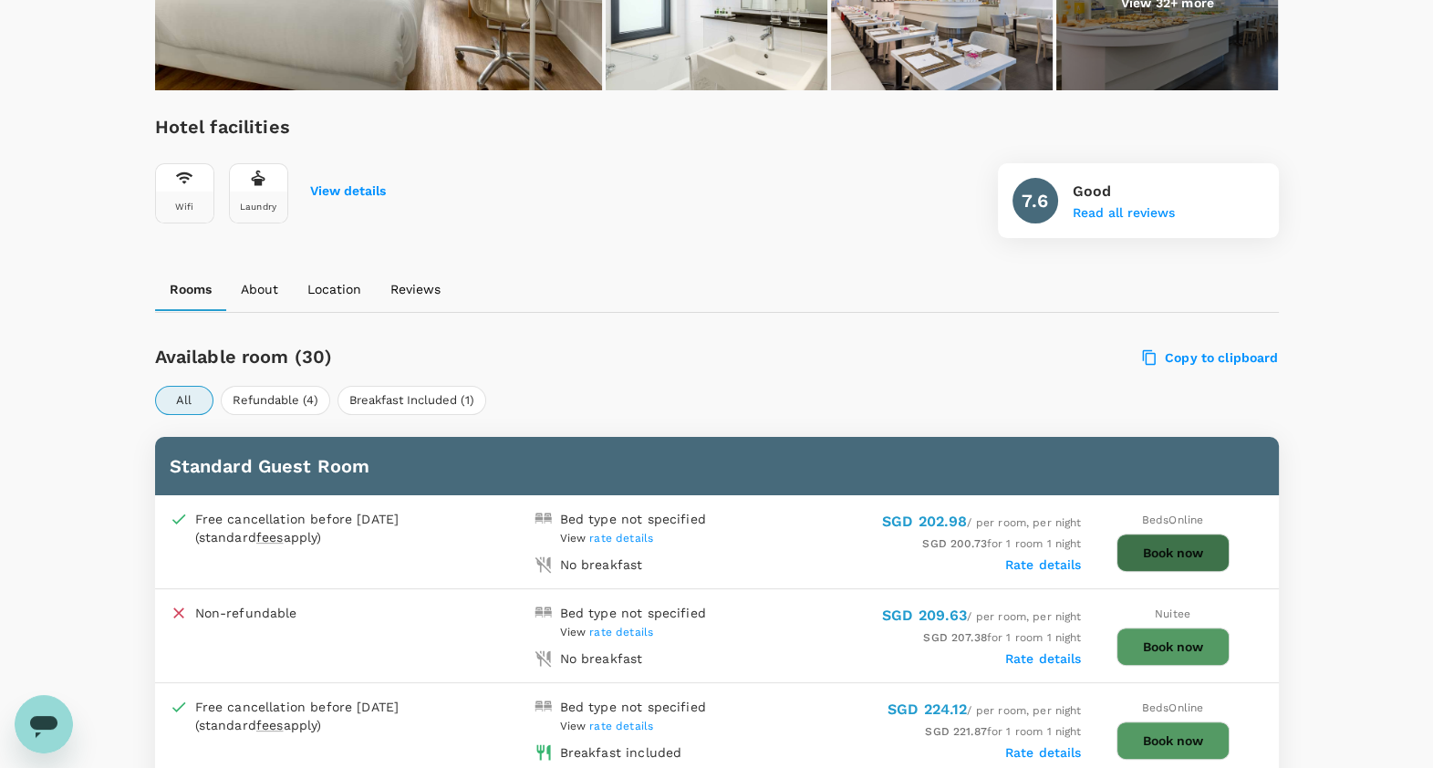
click at [1168, 544] on button "Book now" at bounding box center [1173, 553] width 113 height 38
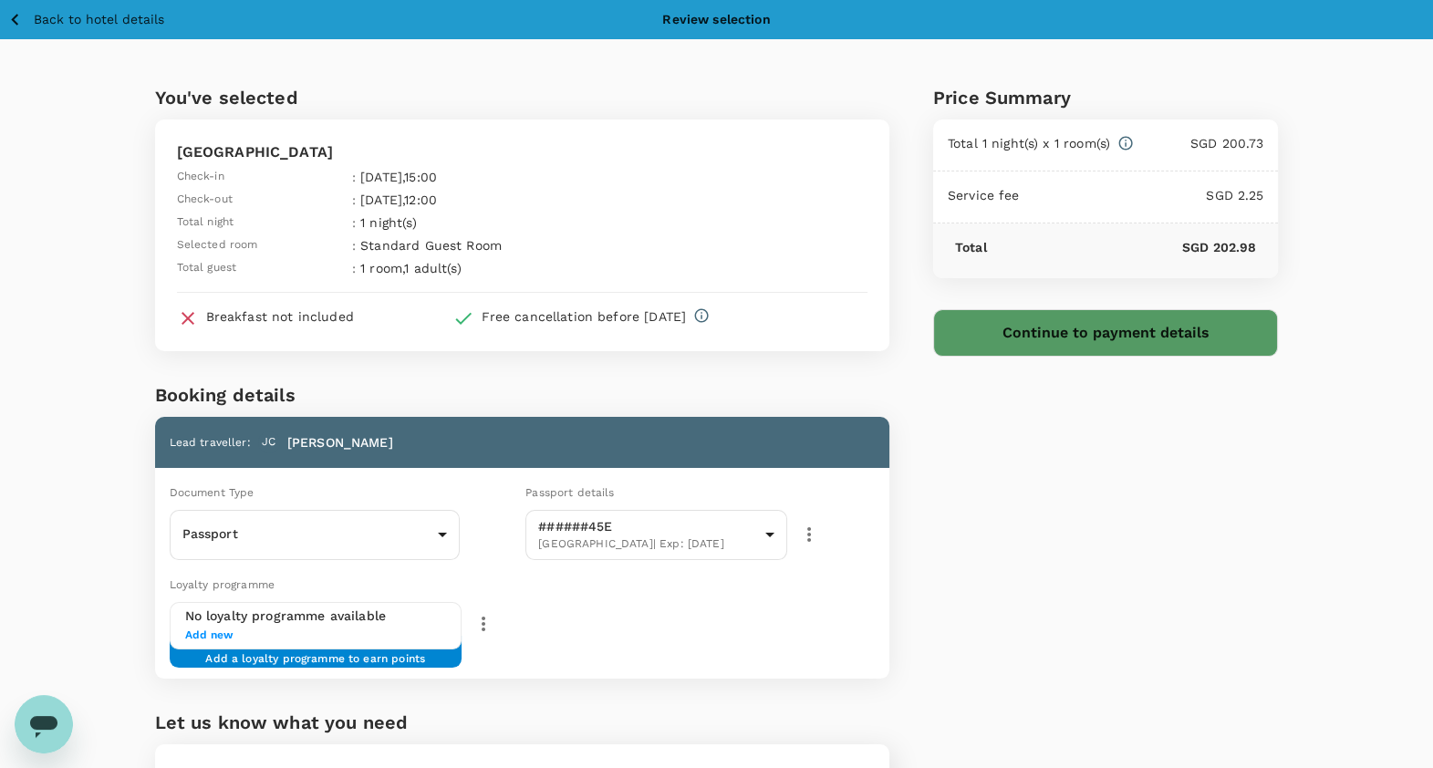
click at [1159, 325] on button "Continue to payment details" at bounding box center [1106, 332] width 346 height 47
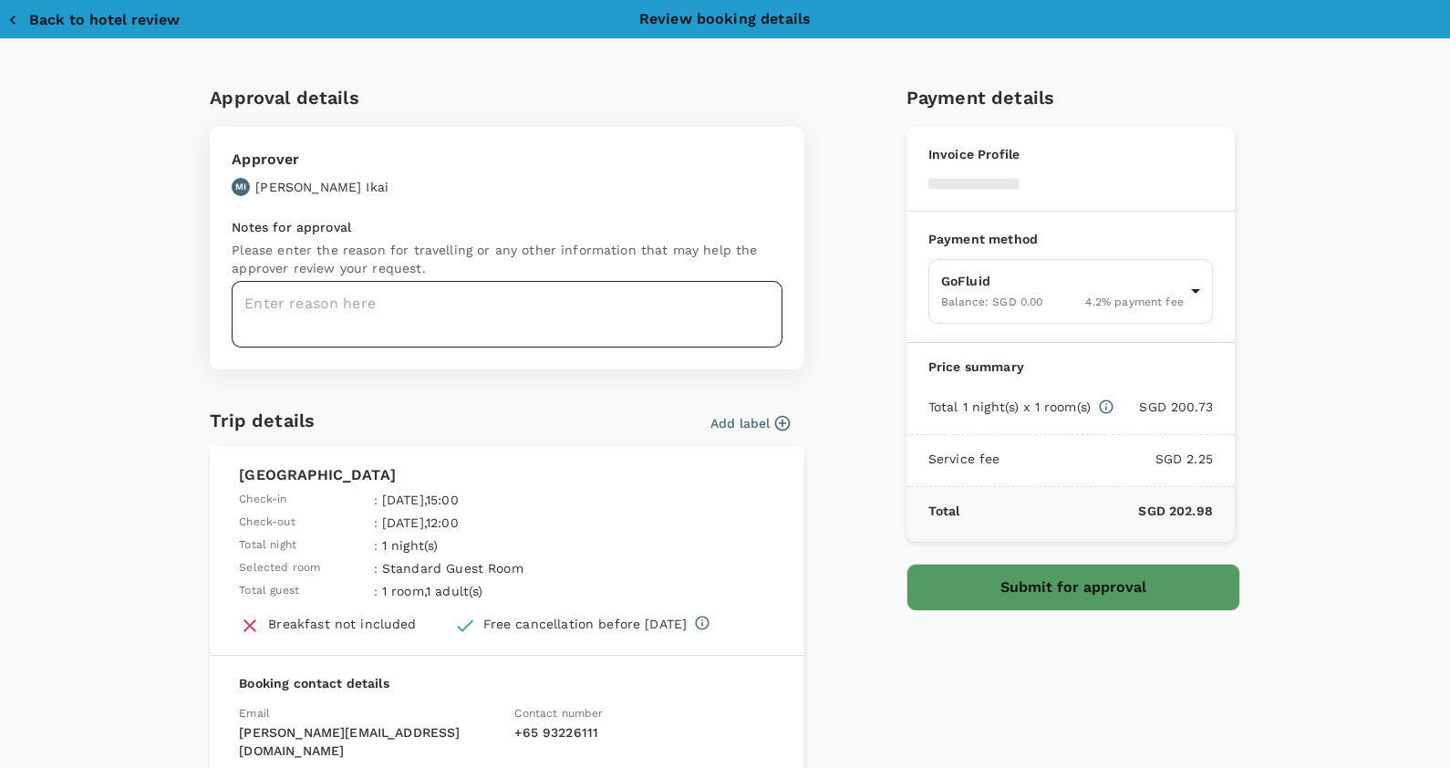
type input "9da82385-ea03-4e8d-b270-32b986f0971a"
click at [347, 313] on textarea at bounding box center [507, 314] width 551 height 67
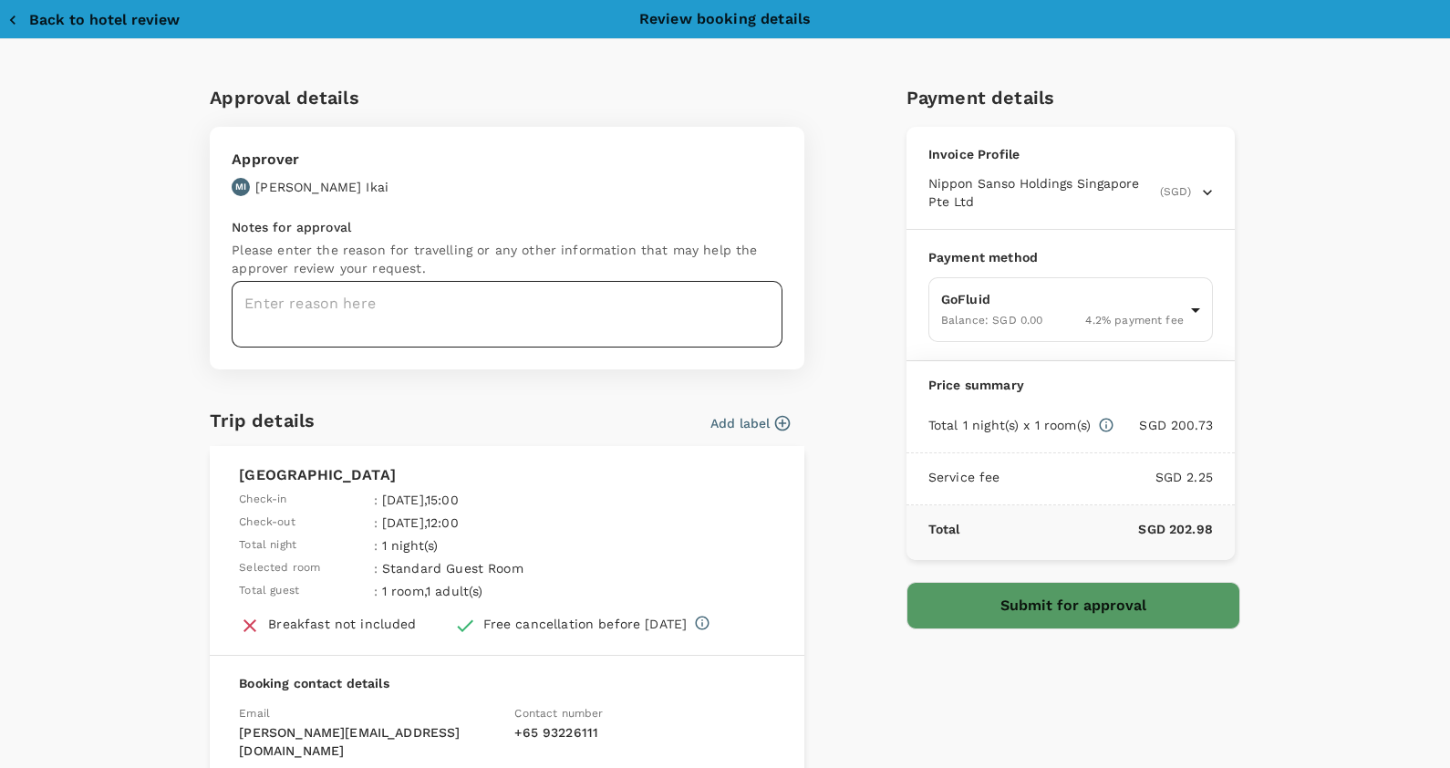
click at [347, 318] on textarea at bounding box center [507, 314] width 551 height 67
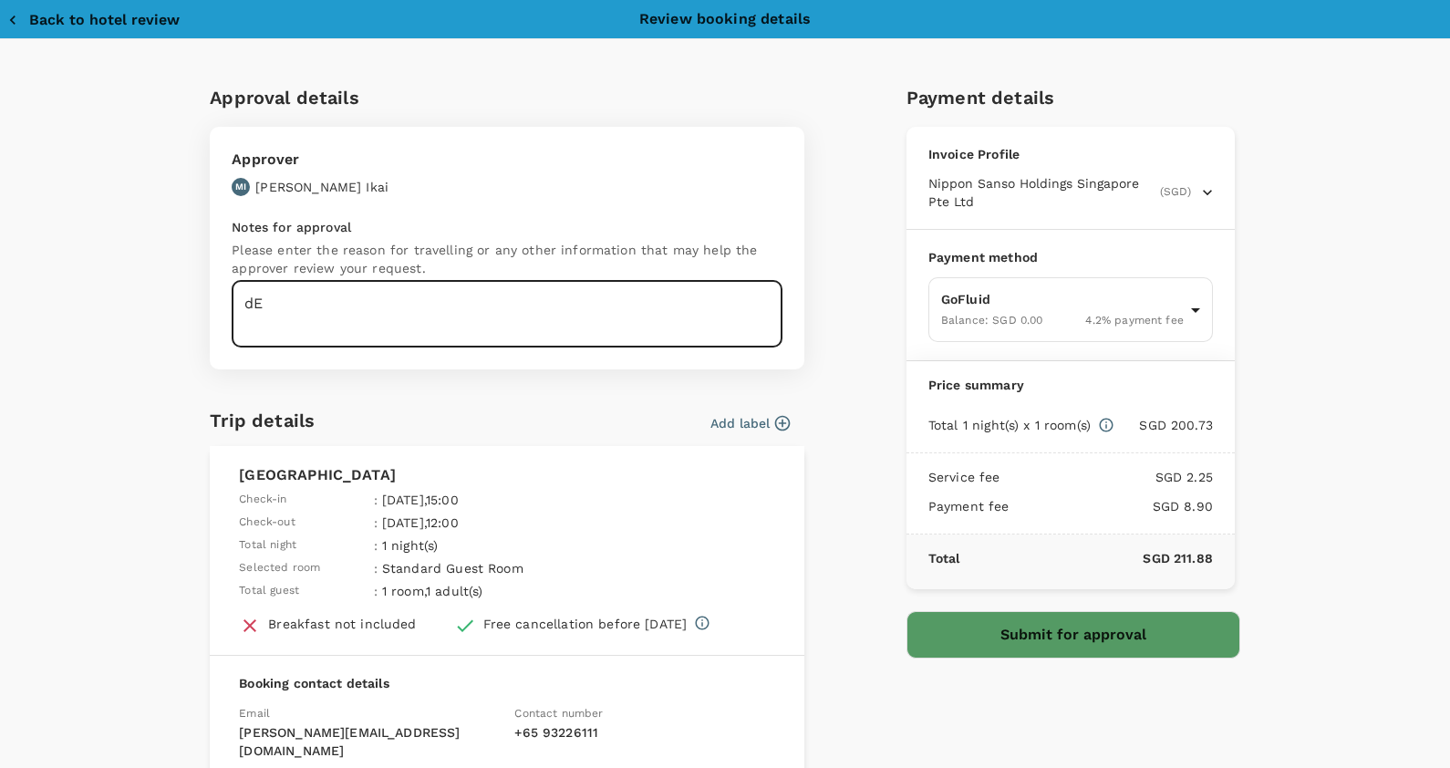
type textarea "d"
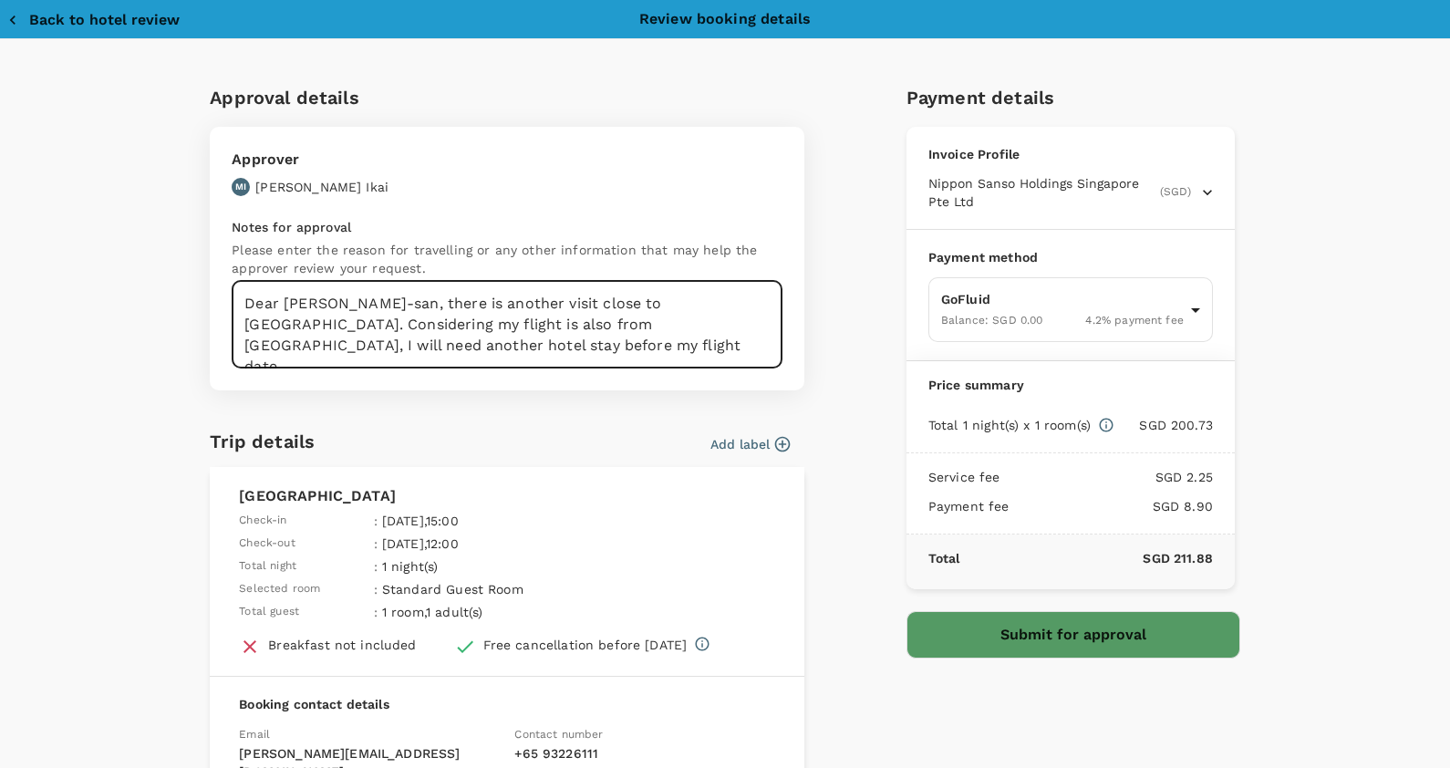
type textarea "Dear Ikai-san, there is another visit close to Brussels. Considering my flight …"
click at [972, 626] on button "Submit for approval" at bounding box center [1074, 634] width 334 height 47
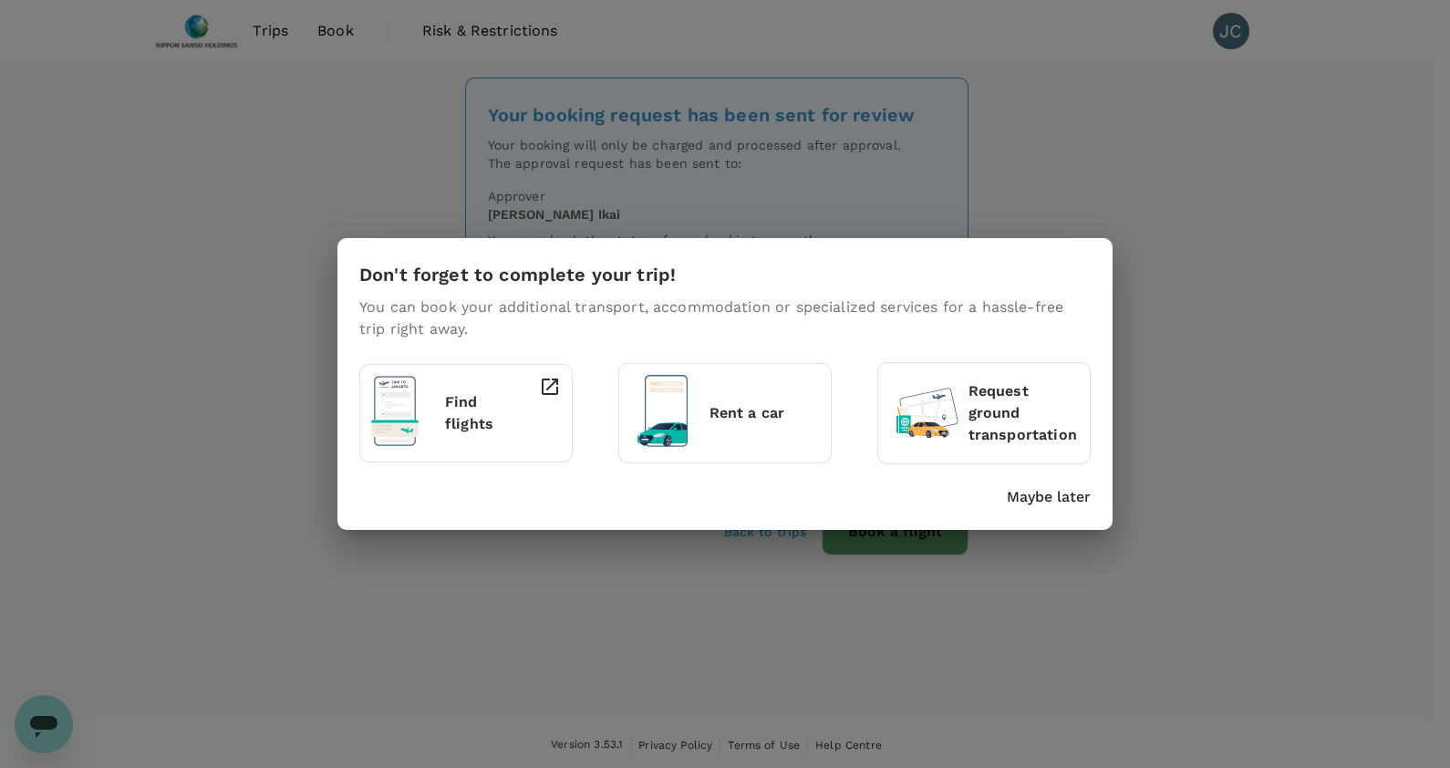
click at [1070, 506] on p "Maybe later" at bounding box center [1049, 497] width 84 height 22
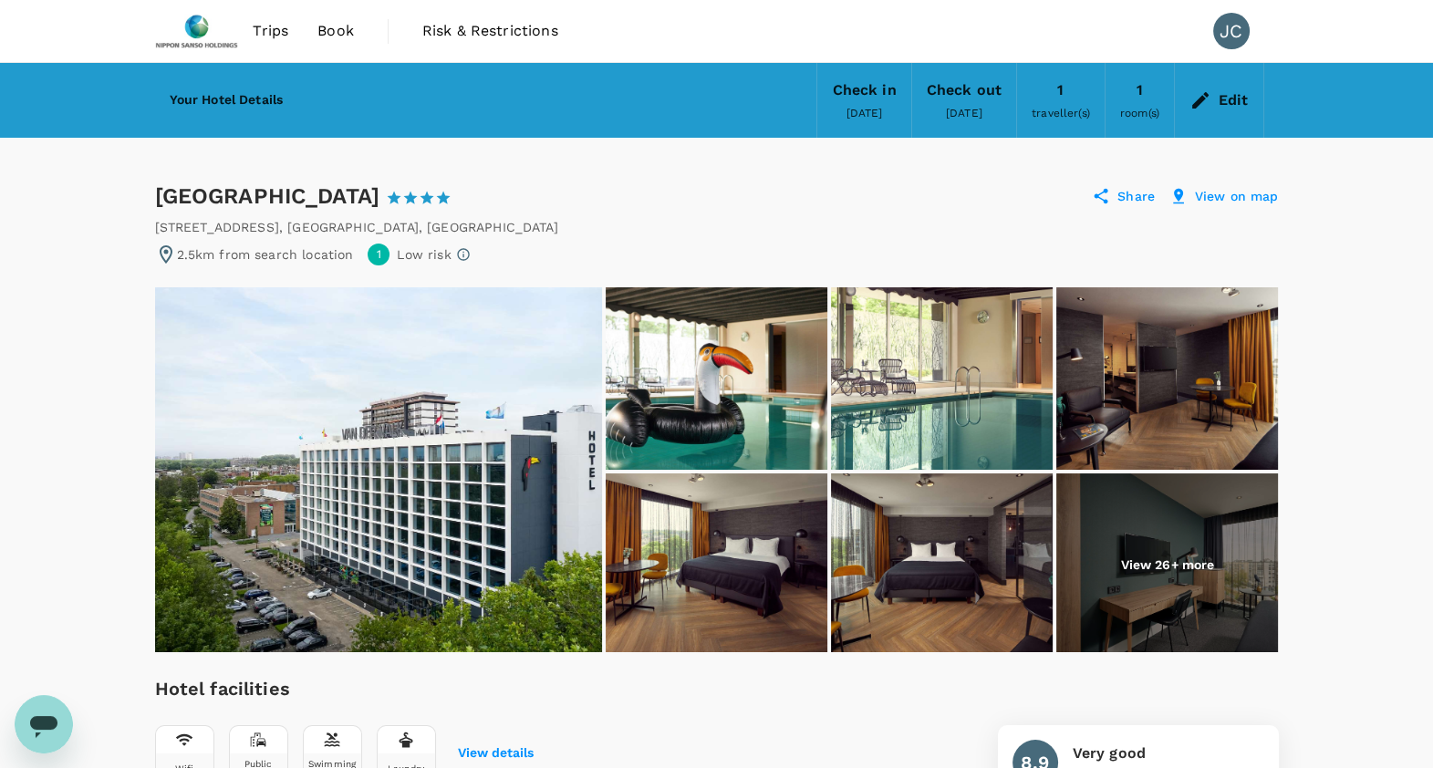
click at [192, 19] on img at bounding box center [197, 31] width 84 height 40
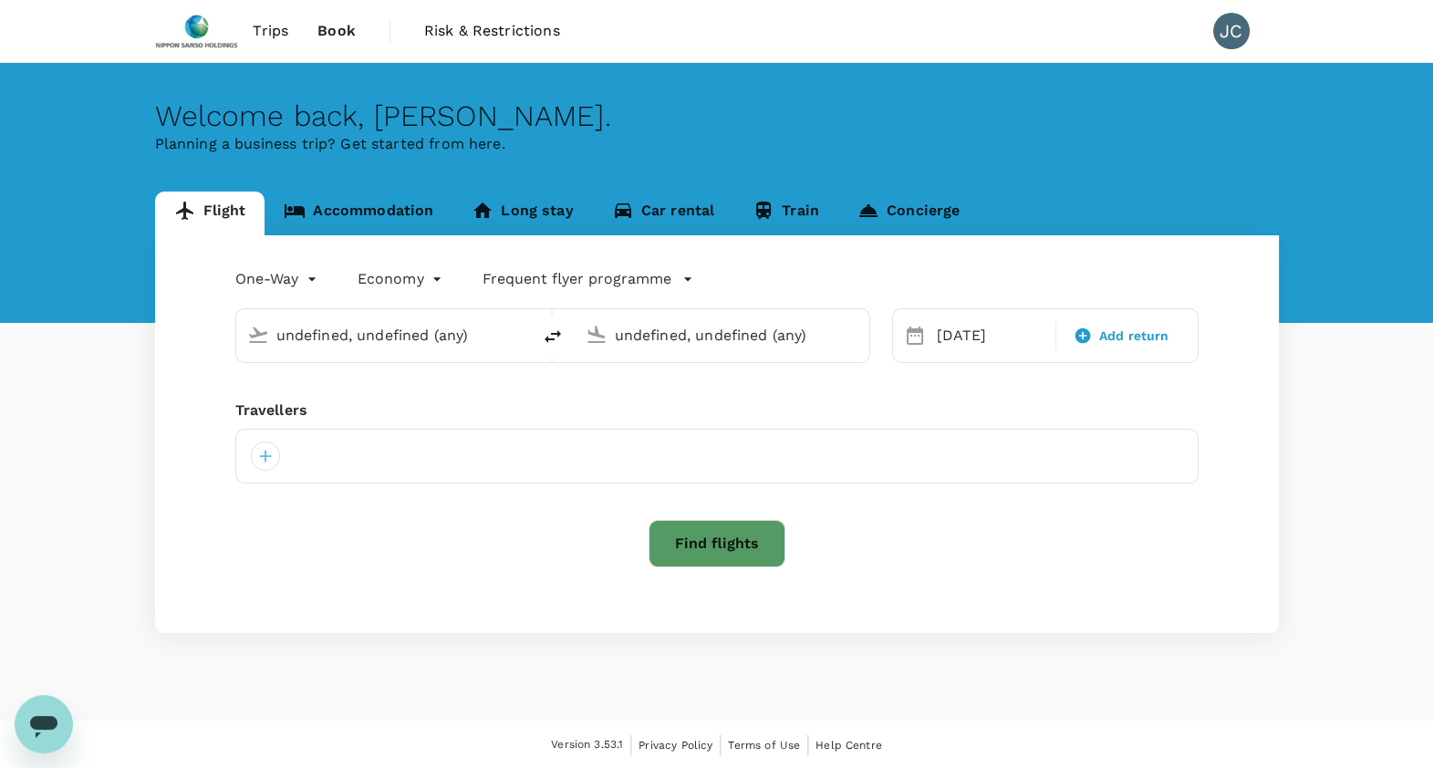
type input "Madrid–Barajas (MAD)"
type input "Singapore Changi (SIN)"
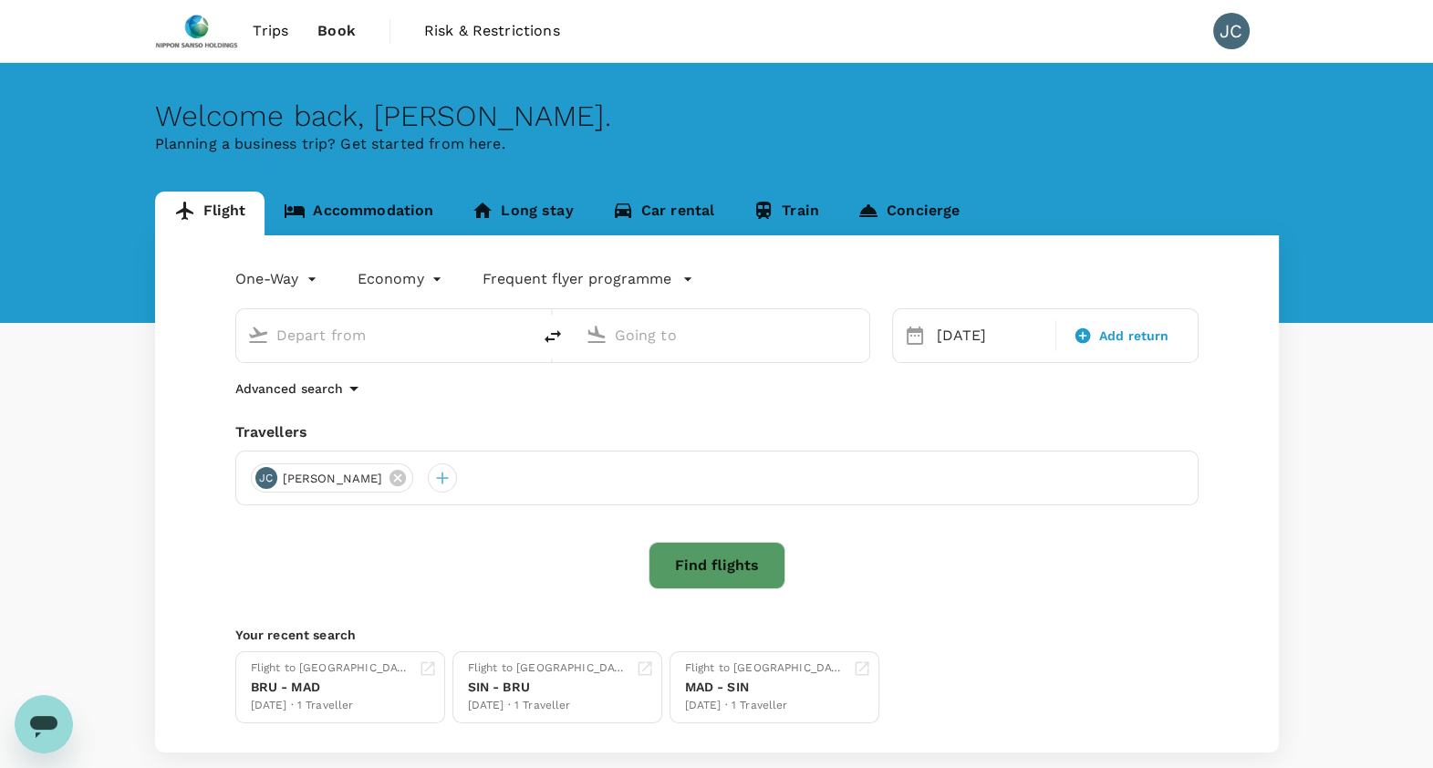
type input "Madrid–Barajas (MAD)"
type input "Singapore Changi (SIN)"
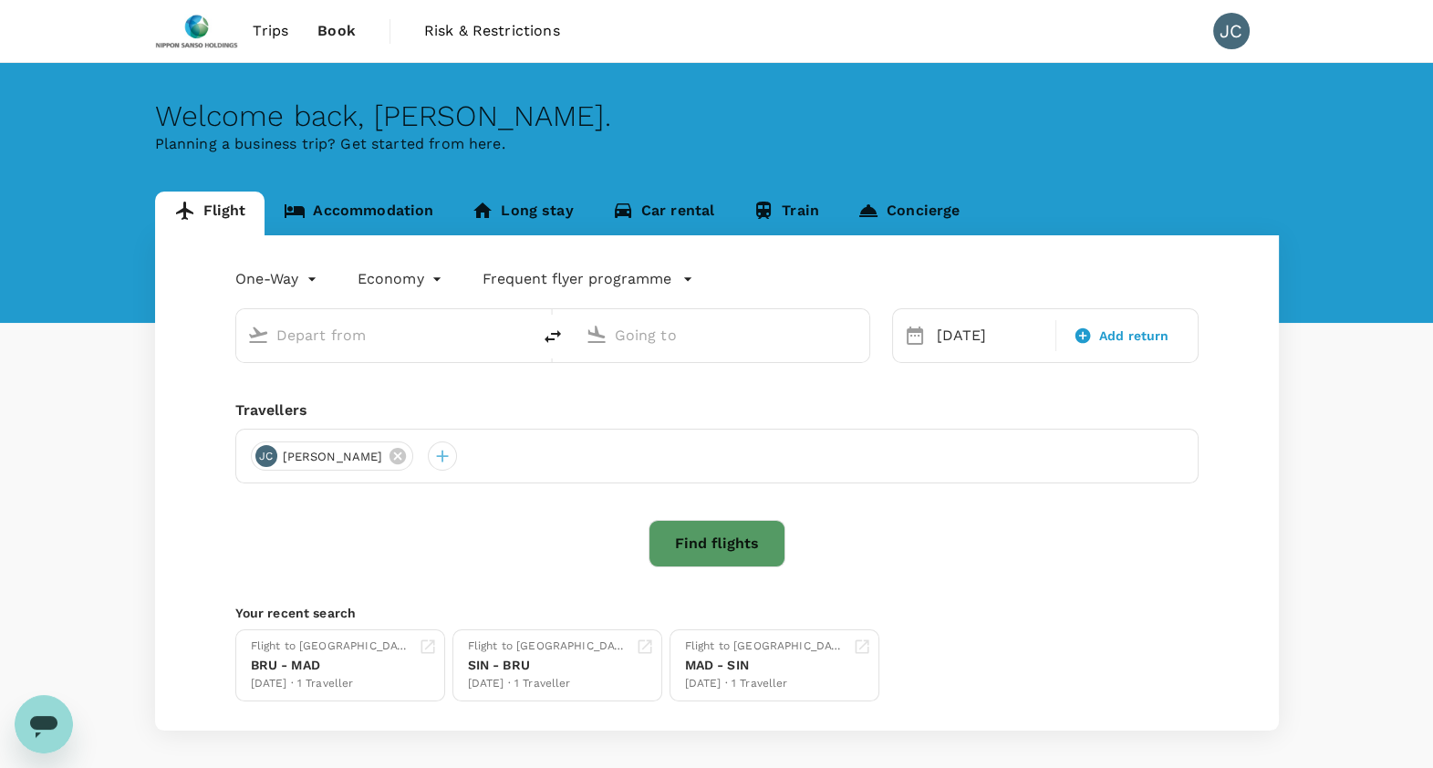
type input "Madrid–Barajas (MAD)"
type input "Singapore Changi (SIN)"
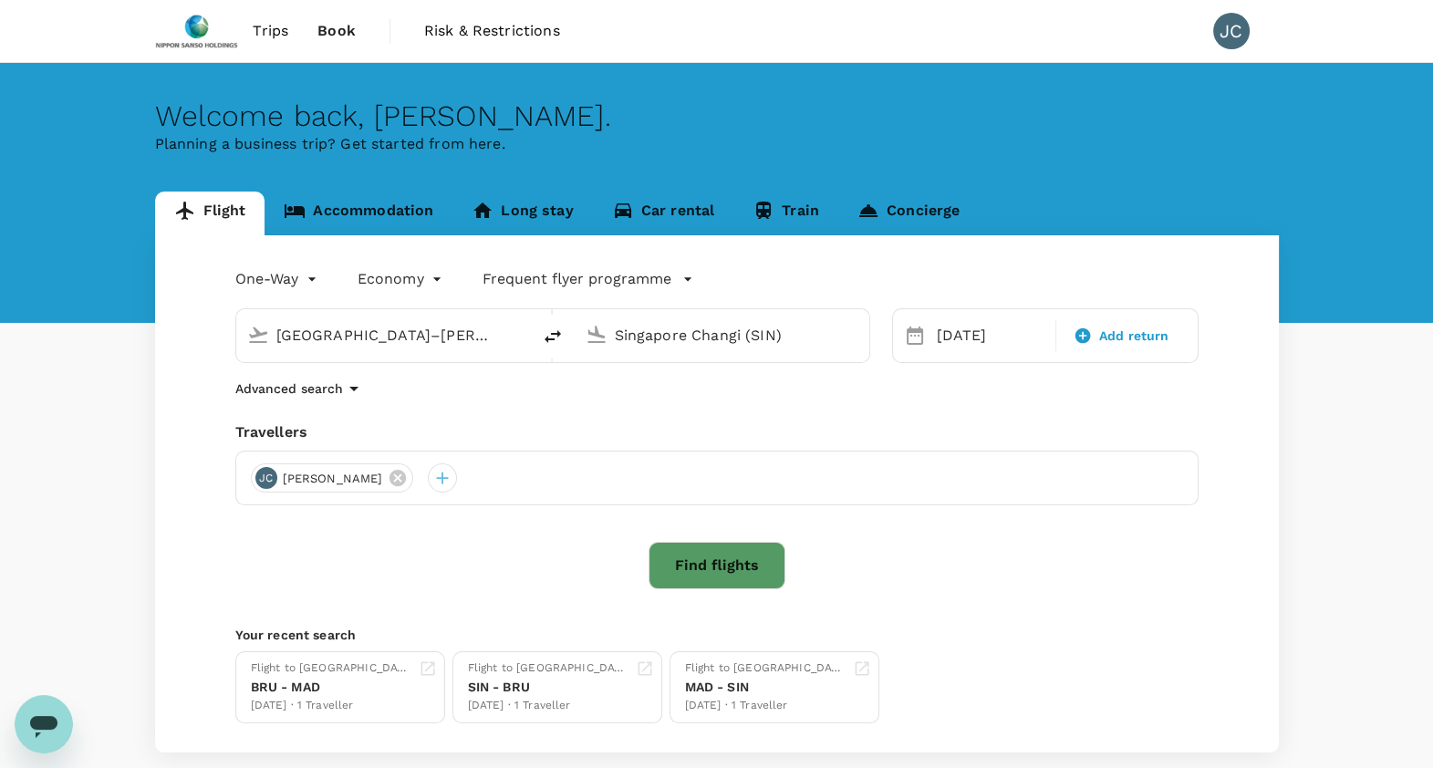
click at [378, 216] on link "Accommodation" at bounding box center [359, 214] width 188 height 44
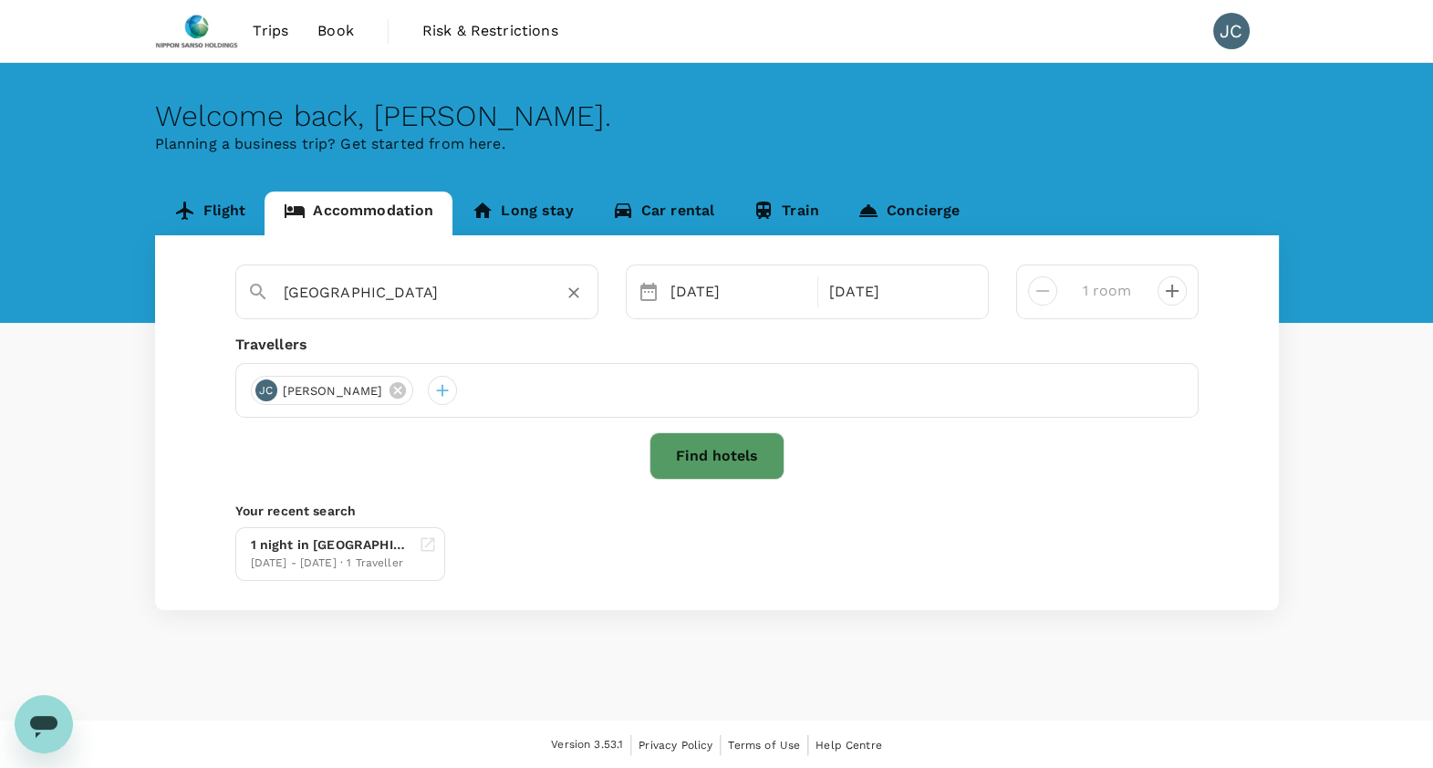
click at [388, 287] on input "Antwerp" at bounding box center [410, 292] width 252 height 28
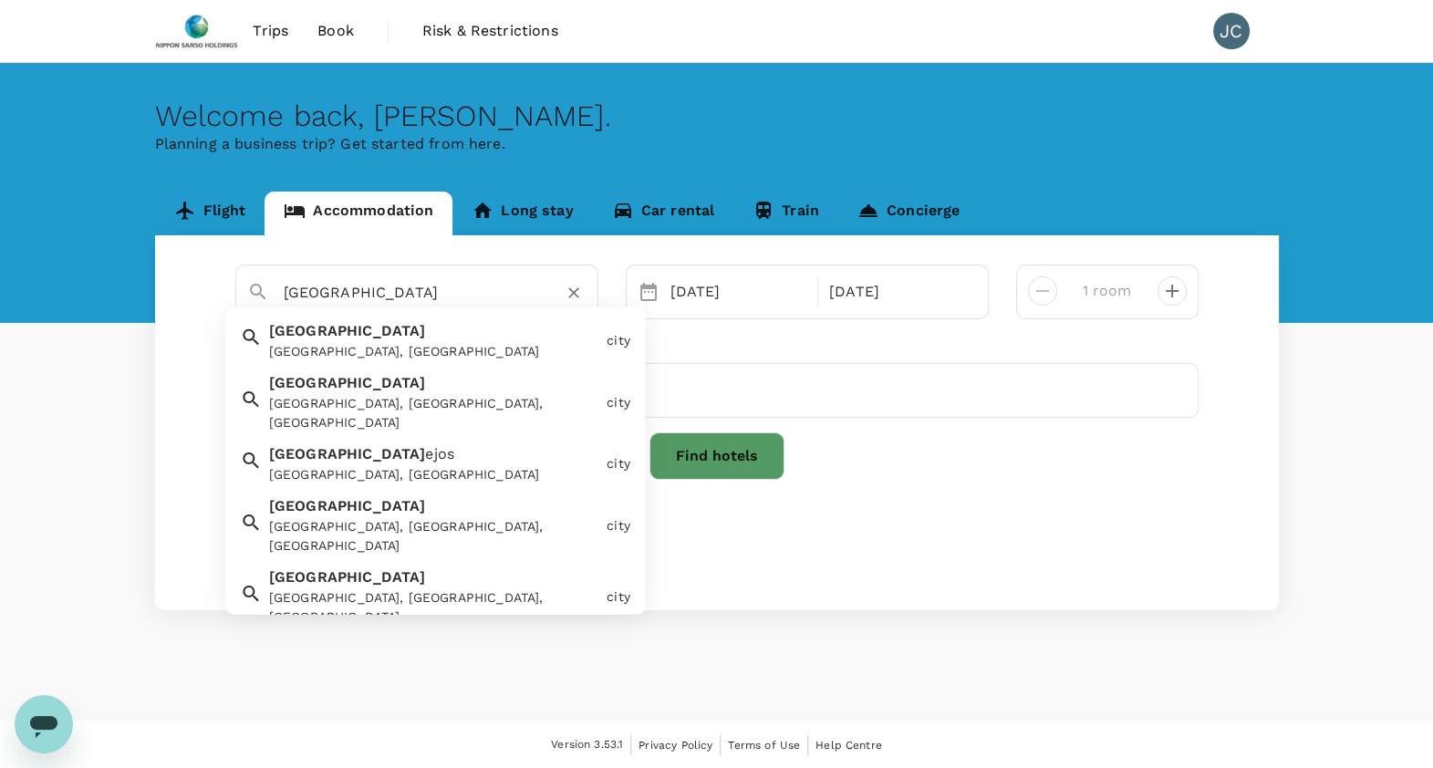
click at [447, 334] on div "Madrid Madrid, Spain" at bounding box center [431, 337] width 338 height 48
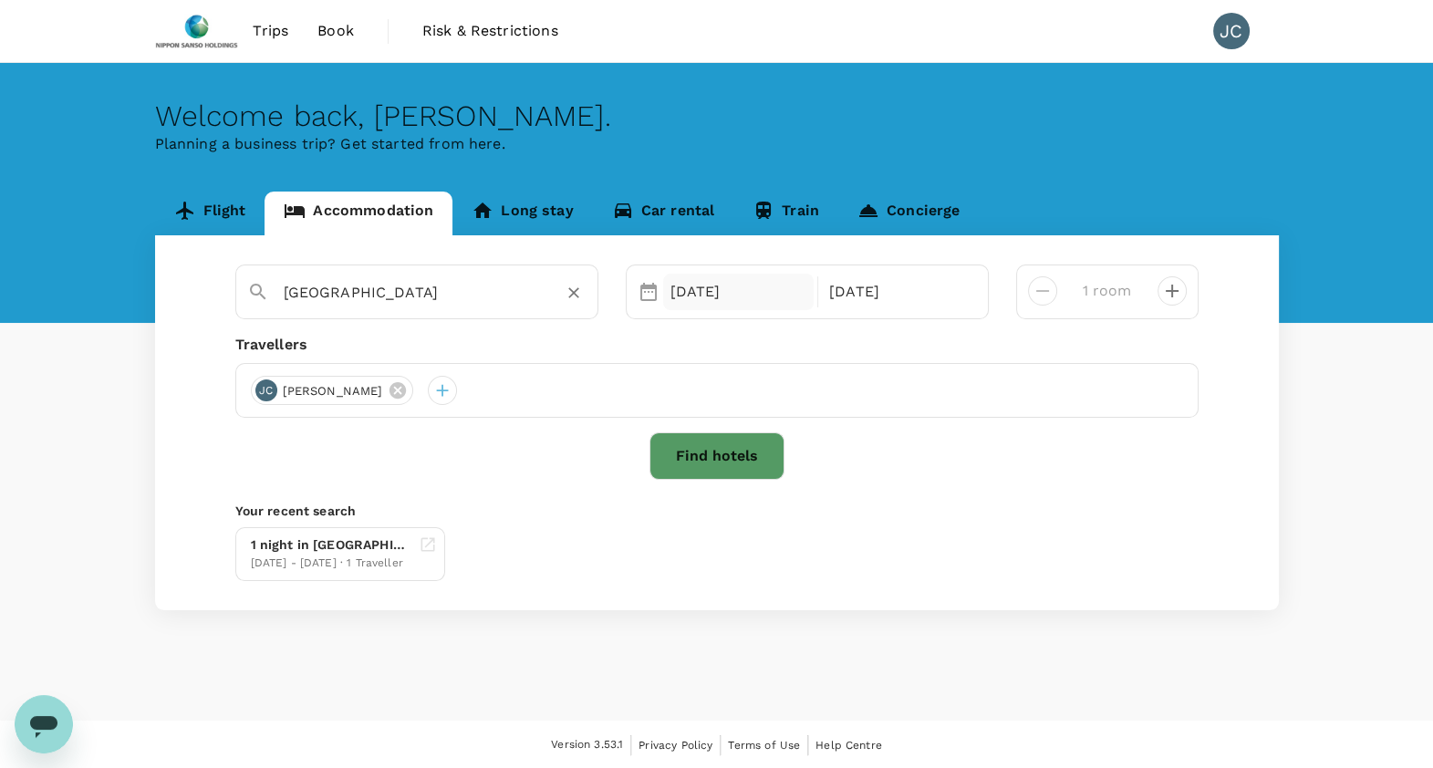
type input "[GEOGRAPHIC_DATA]"
click at [716, 290] on div "11 Oct" at bounding box center [738, 292] width 151 height 36
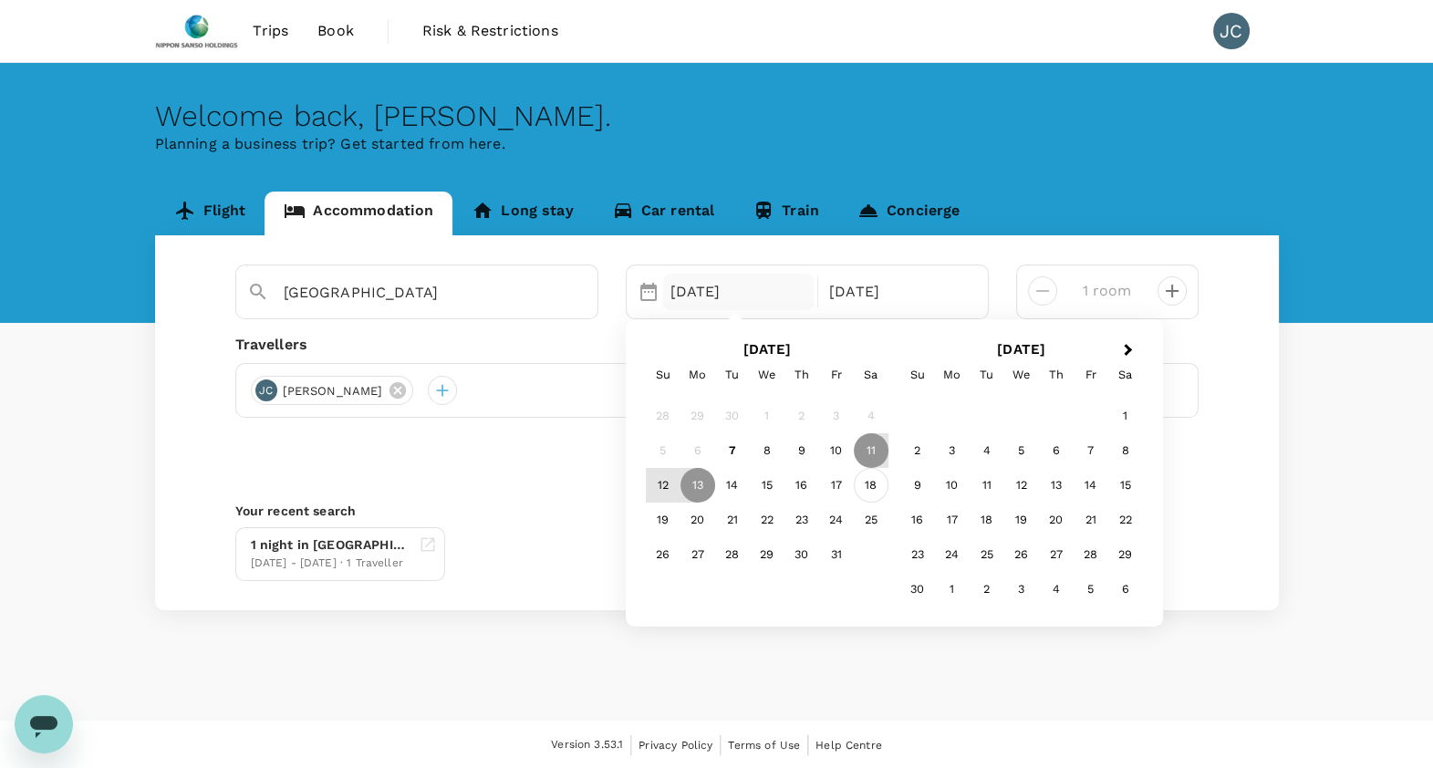
click at [880, 486] on div "18" at bounding box center [871, 485] width 35 height 35
click at [731, 516] on div "21" at bounding box center [732, 520] width 35 height 35
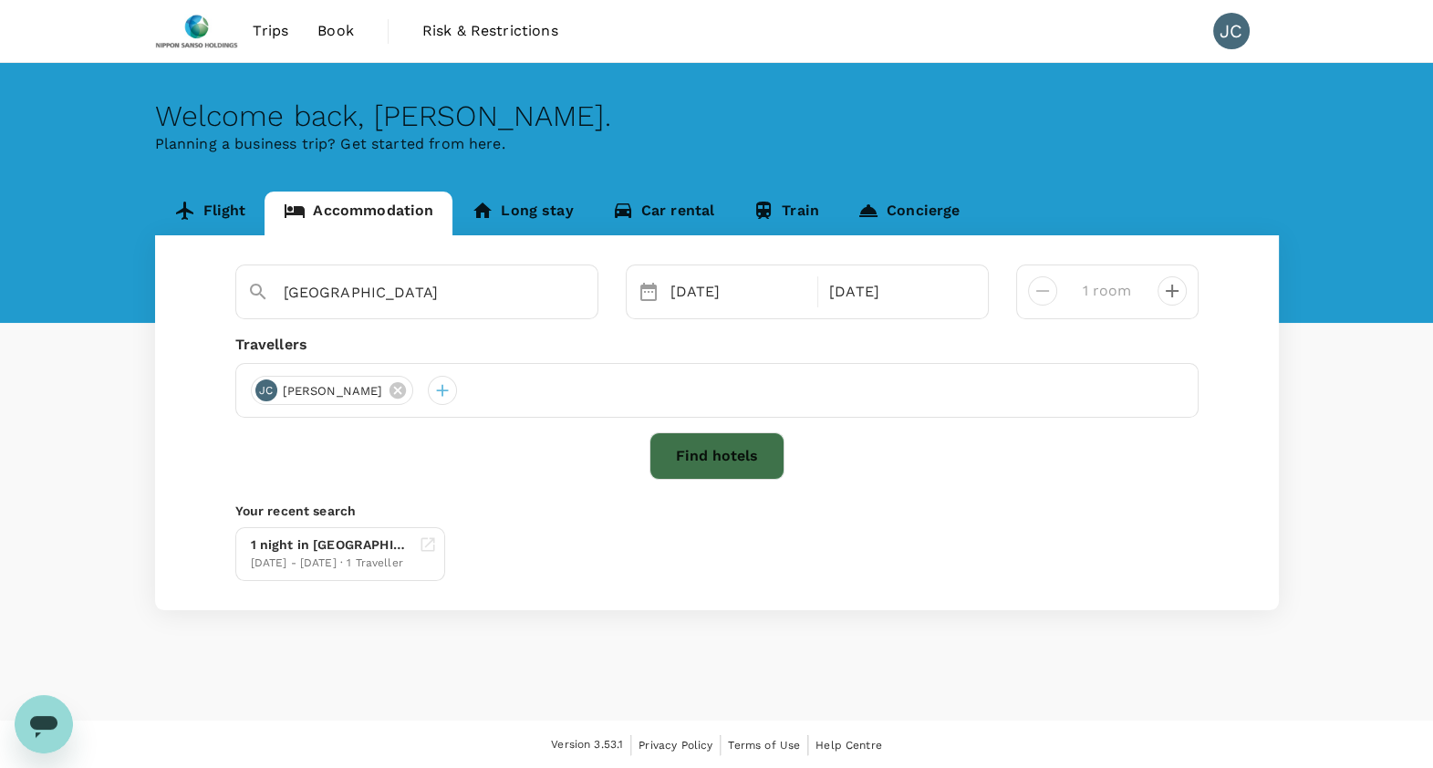
click at [738, 456] on button "Find hotels" at bounding box center [717, 455] width 135 height 47
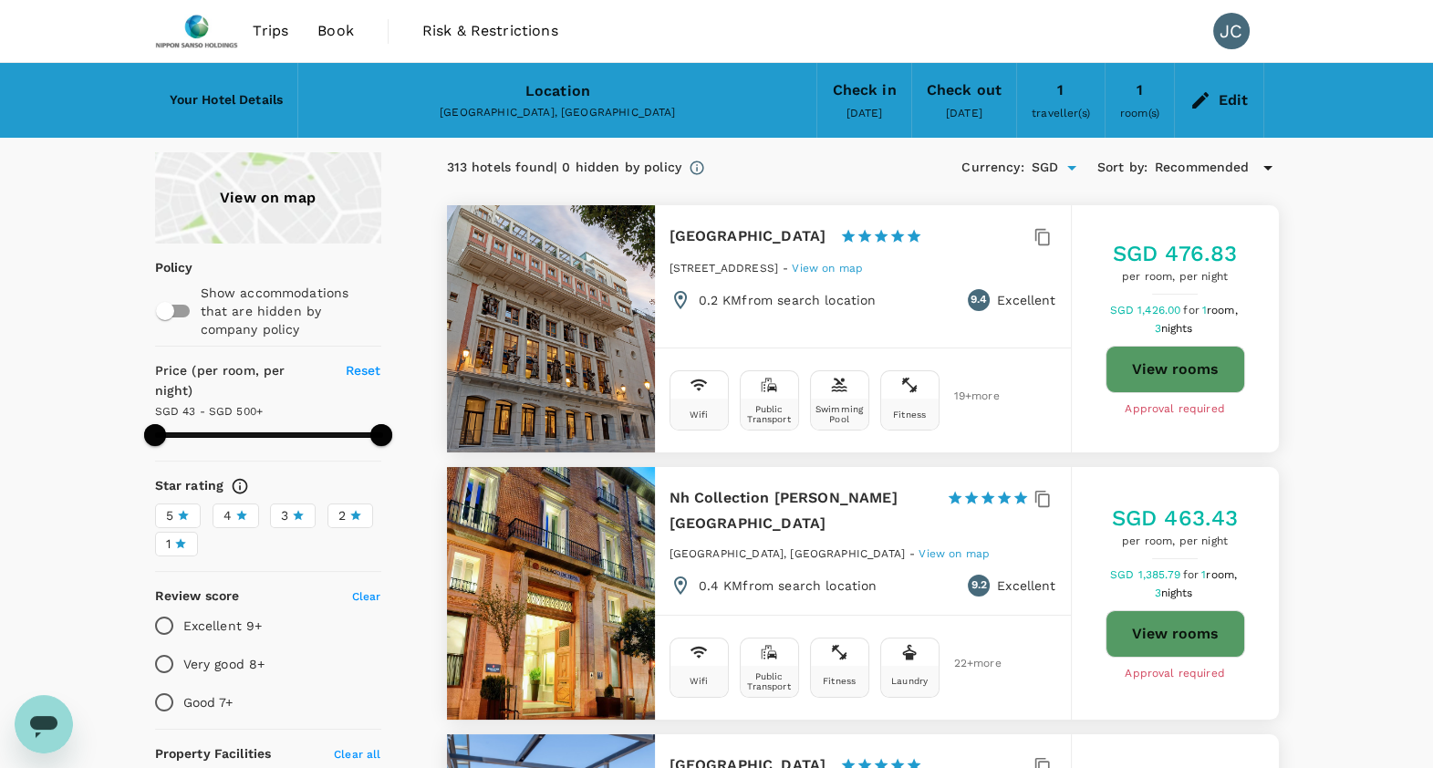
type input "42.85"
click at [234, 181] on div "View on map" at bounding box center [268, 197] width 226 height 91
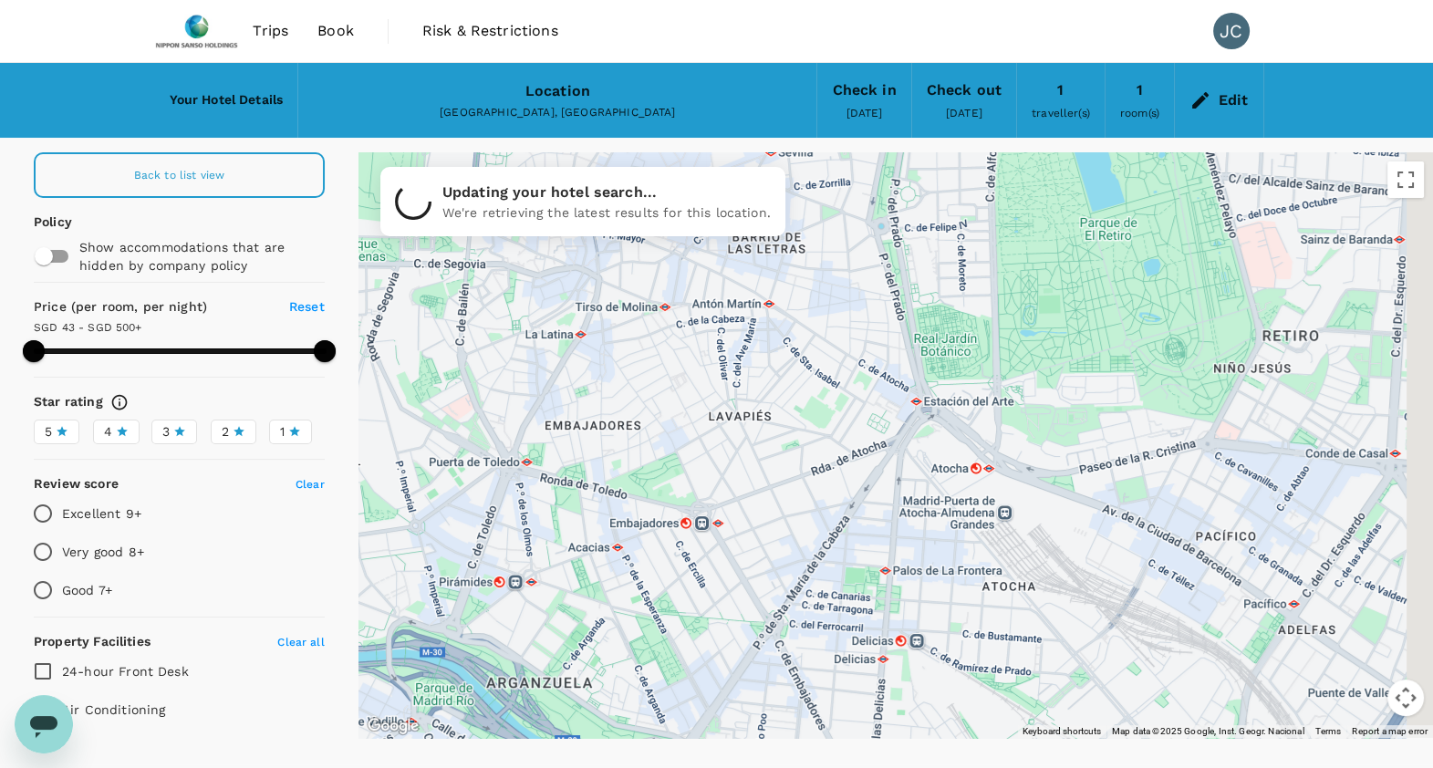
drag, startPoint x: 1119, startPoint y: 384, endPoint x: 941, endPoint y: 151, distance: 293.4
click at [941, 152] on div at bounding box center [896, 445] width 1075 height 586
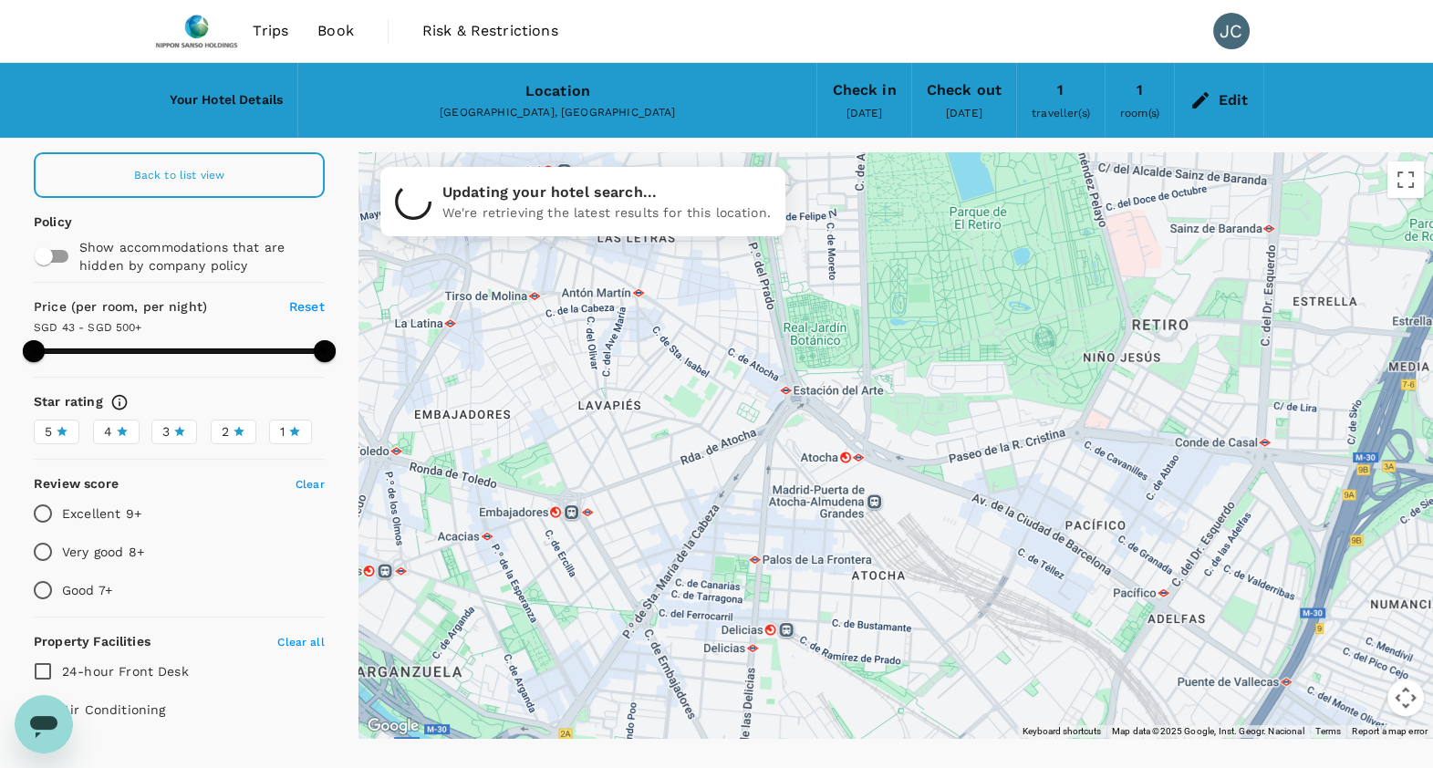
drag, startPoint x: 974, startPoint y: 282, endPoint x: 858, endPoint y: 270, distance: 117.4
click at [856, 270] on div at bounding box center [896, 445] width 1075 height 586
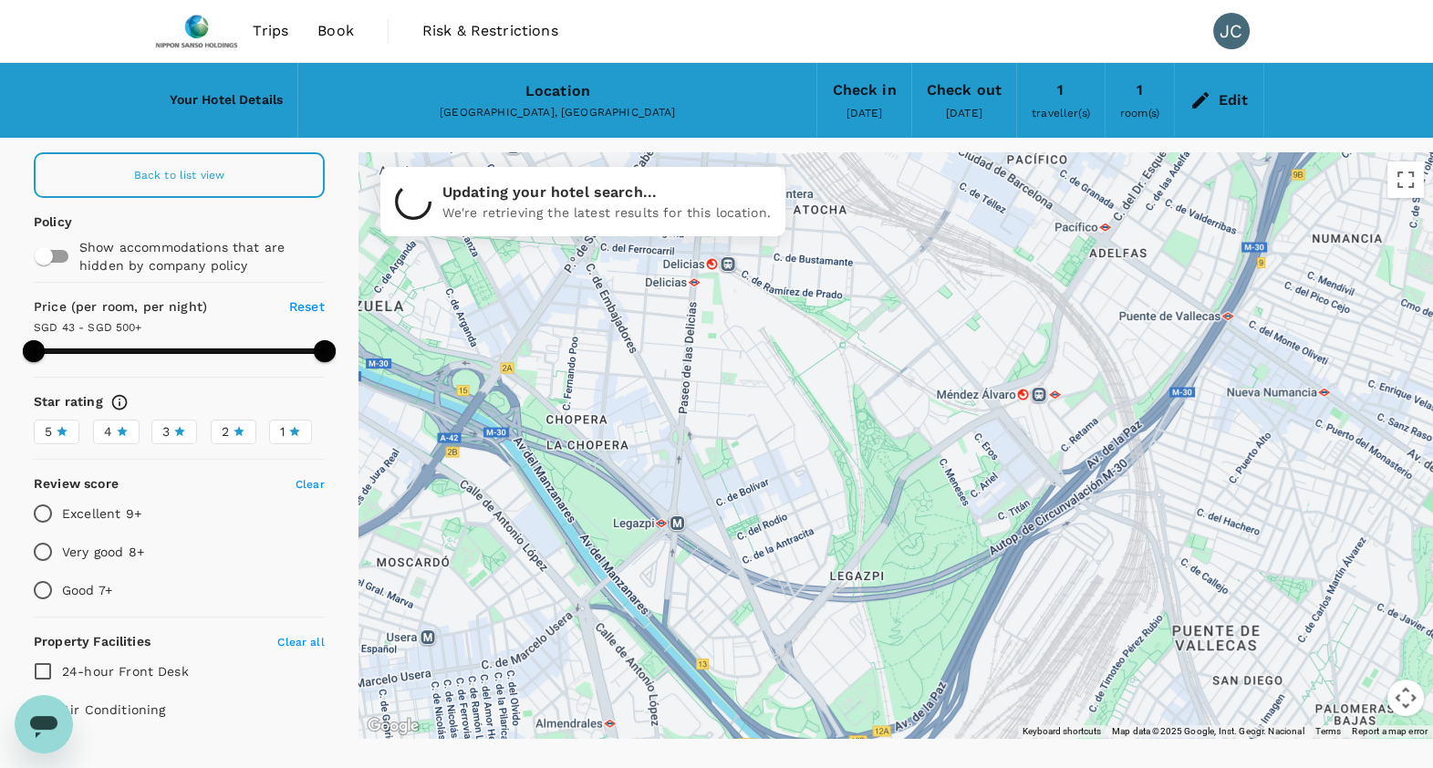
drag, startPoint x: 958, startPoint y: 572, endPoint x: 976, endPoint y: 260, distance: 312.5
click at [906, 188] on div at bounding box center [1423, 447] width 1168 height 730
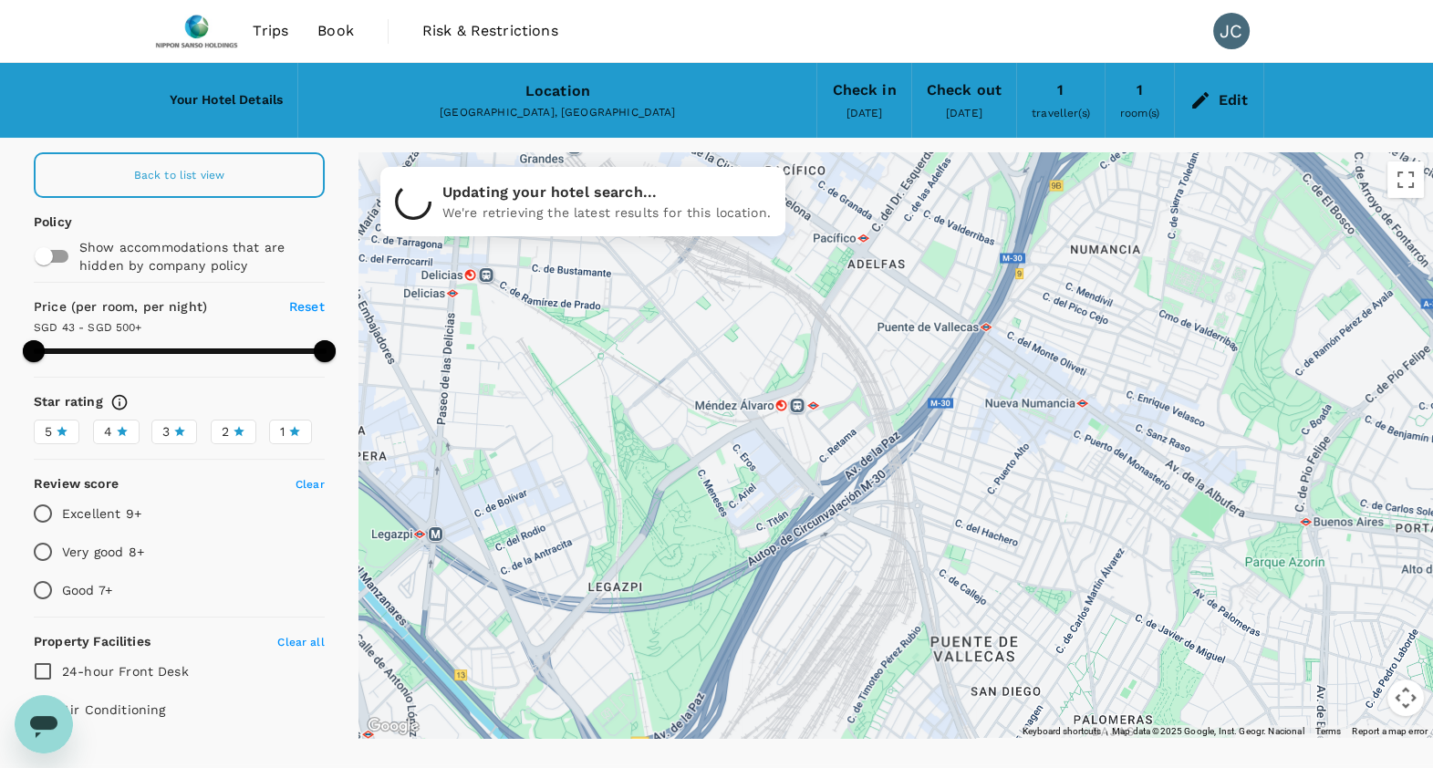
drag, startPoint x: 994, startPoint y: 305, endPoint x: 787, endPoint y: 306, distance: 207.1
click at [787, 306] on div at bounding box center [896, 445] width 1075 height 586
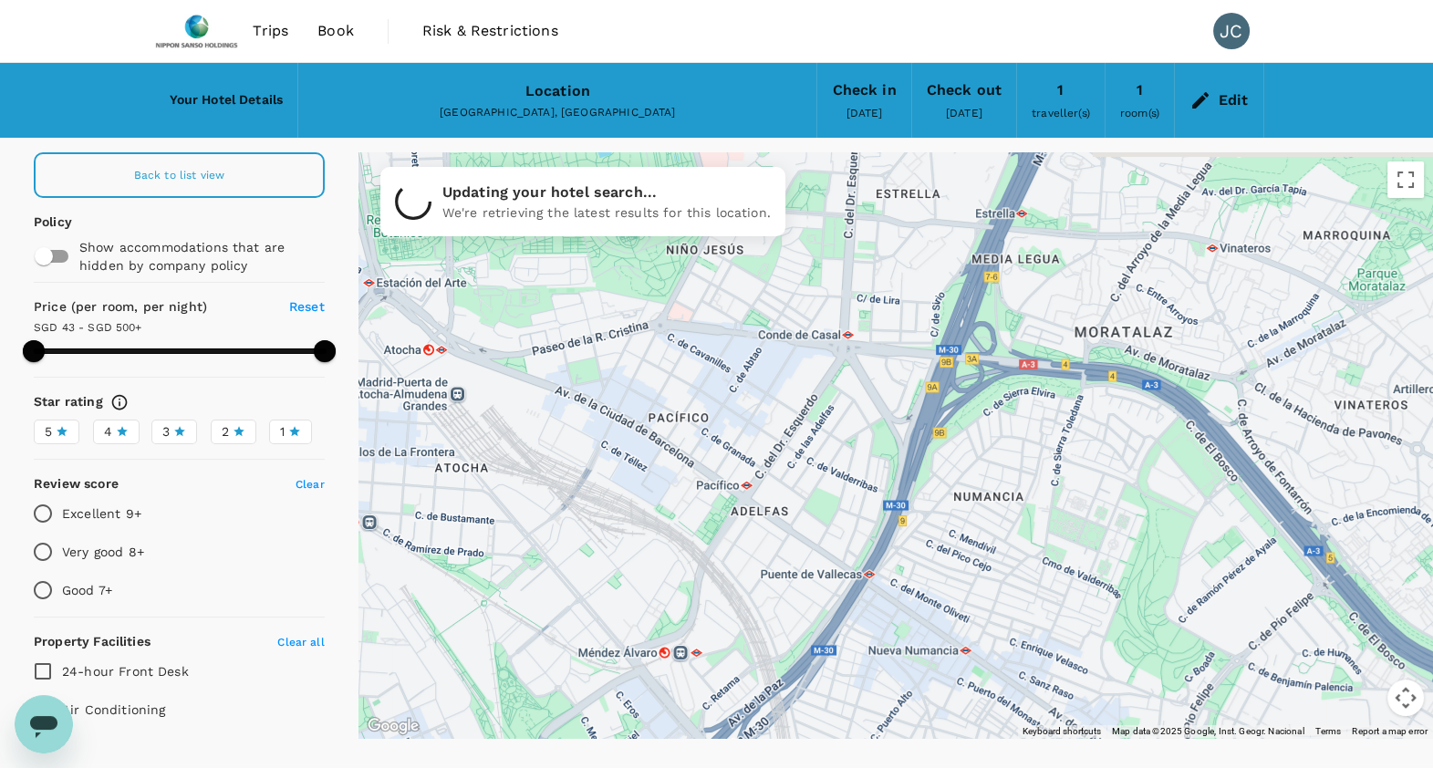
drag, startPoint x: 819, startPoint y: 444, endPoint x: 746, endPoint y: 635, distance: 204.1
click at [746, 635] on div at bounding box center [896, 445] width 1075 height 586
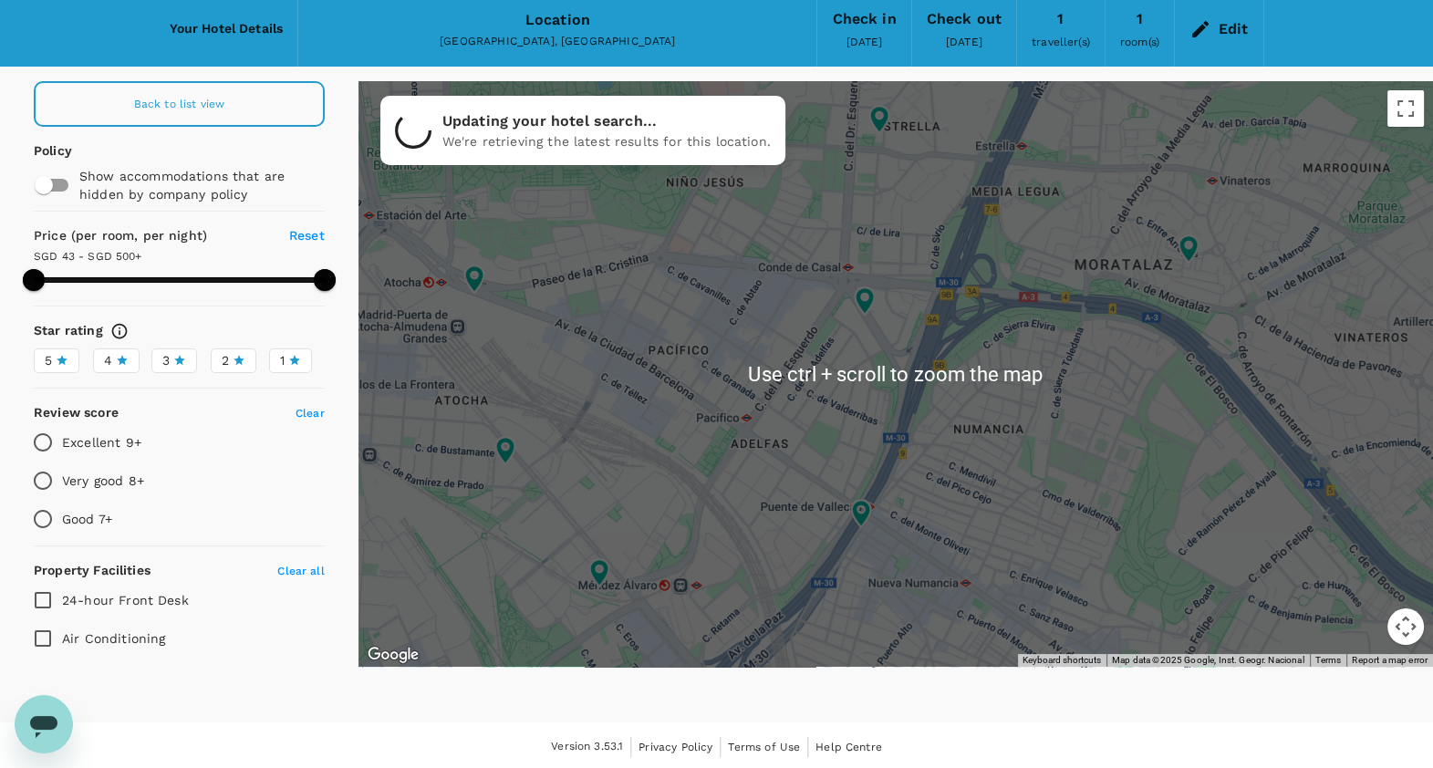
scroll to position [74, 0]
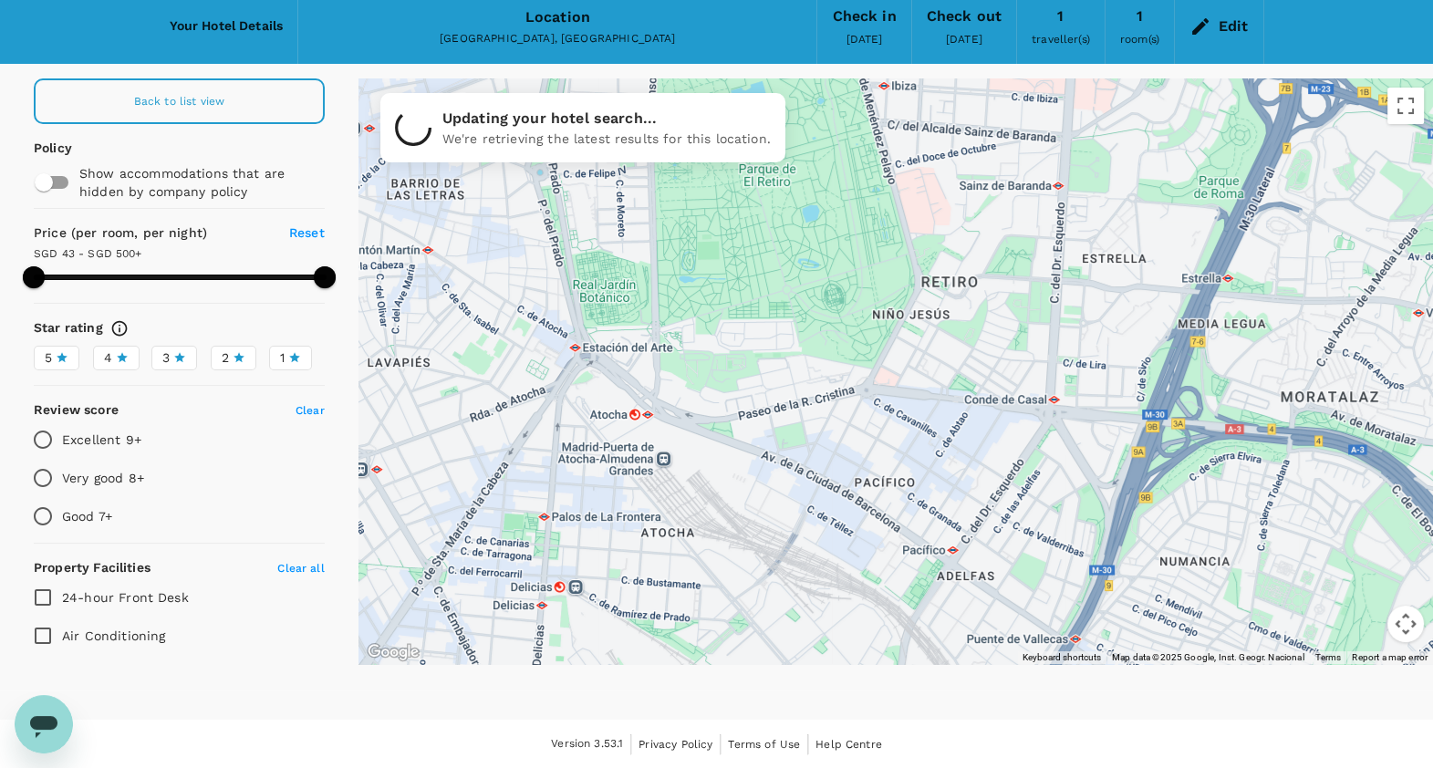
drag, startPoint x: 772, startPoint y: 315, endPoint x: 1194, endPoint y: 500, distance: 461.2
click at [1192, 500] on div at bounding box center [896, 371] width 1075 height 586
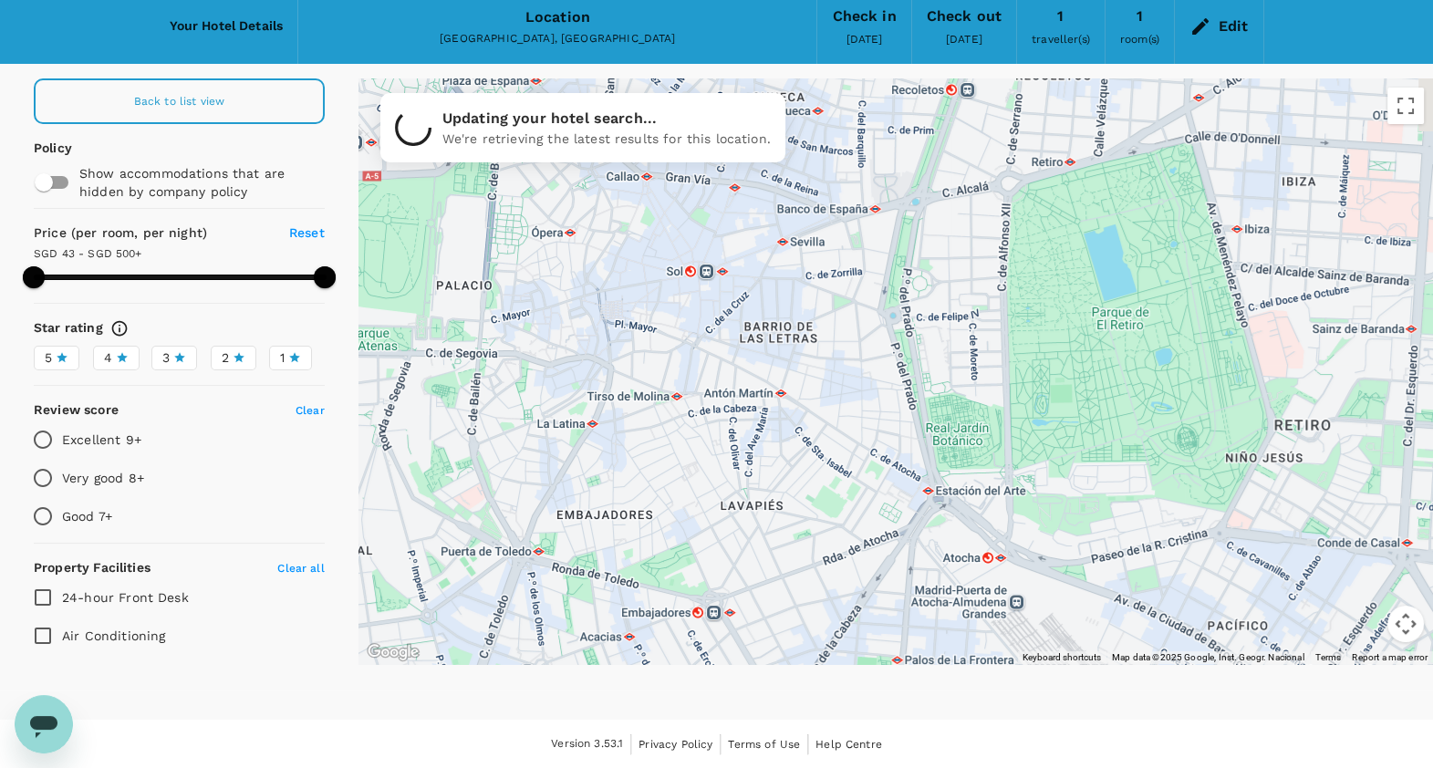
drag, startPoint x: 894, startPoint y: 368, endPoint x: 880, endPoint y: 452, distance: 85.0
click at [880, 452] on div at bounding box center [896, 371] width 1075 height 586
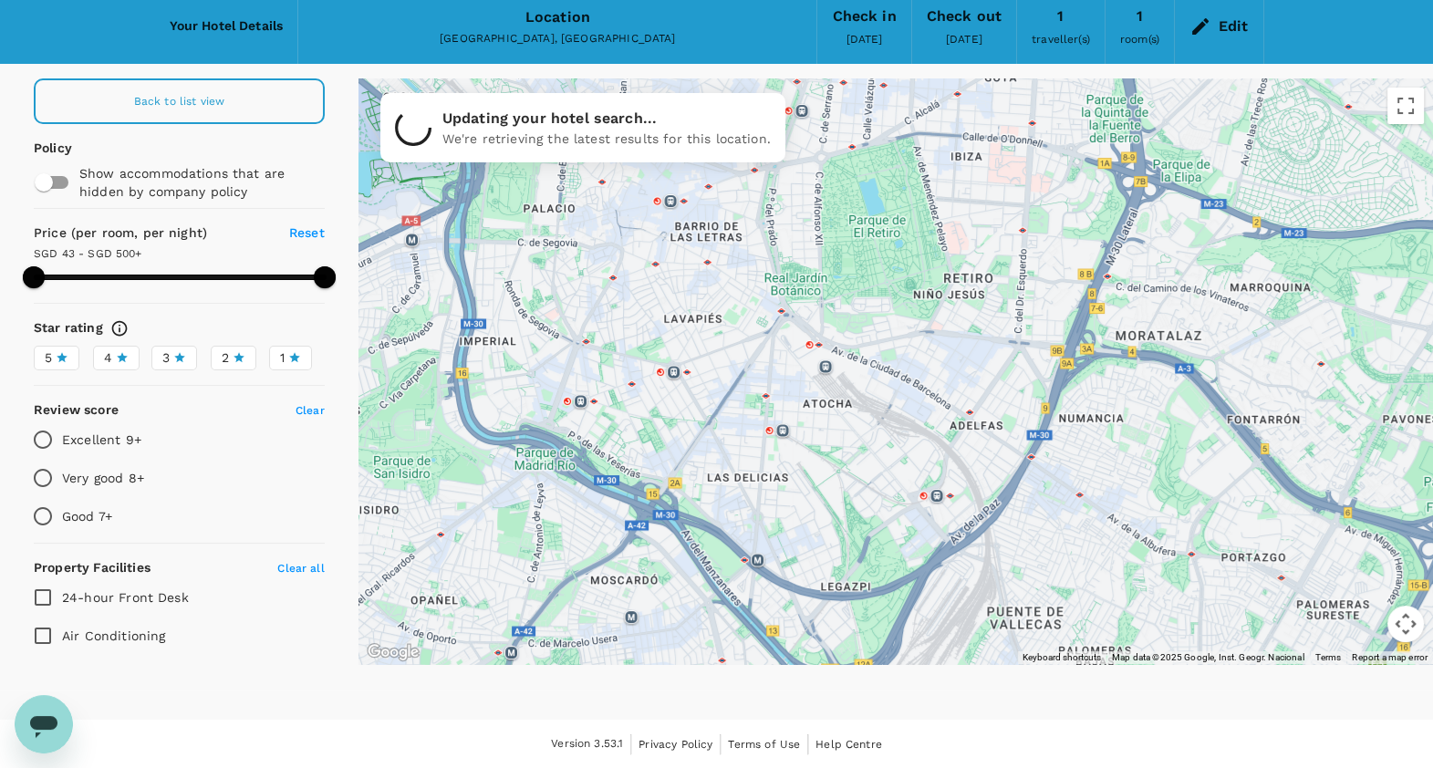
drag, startPoint x: 1030, startPoint y: 384, endPoint x: 885, endPoint y: 269, distance: 185.1
click at [885, 269] on div at bounding box center [1337, 622] width 1168 height 730
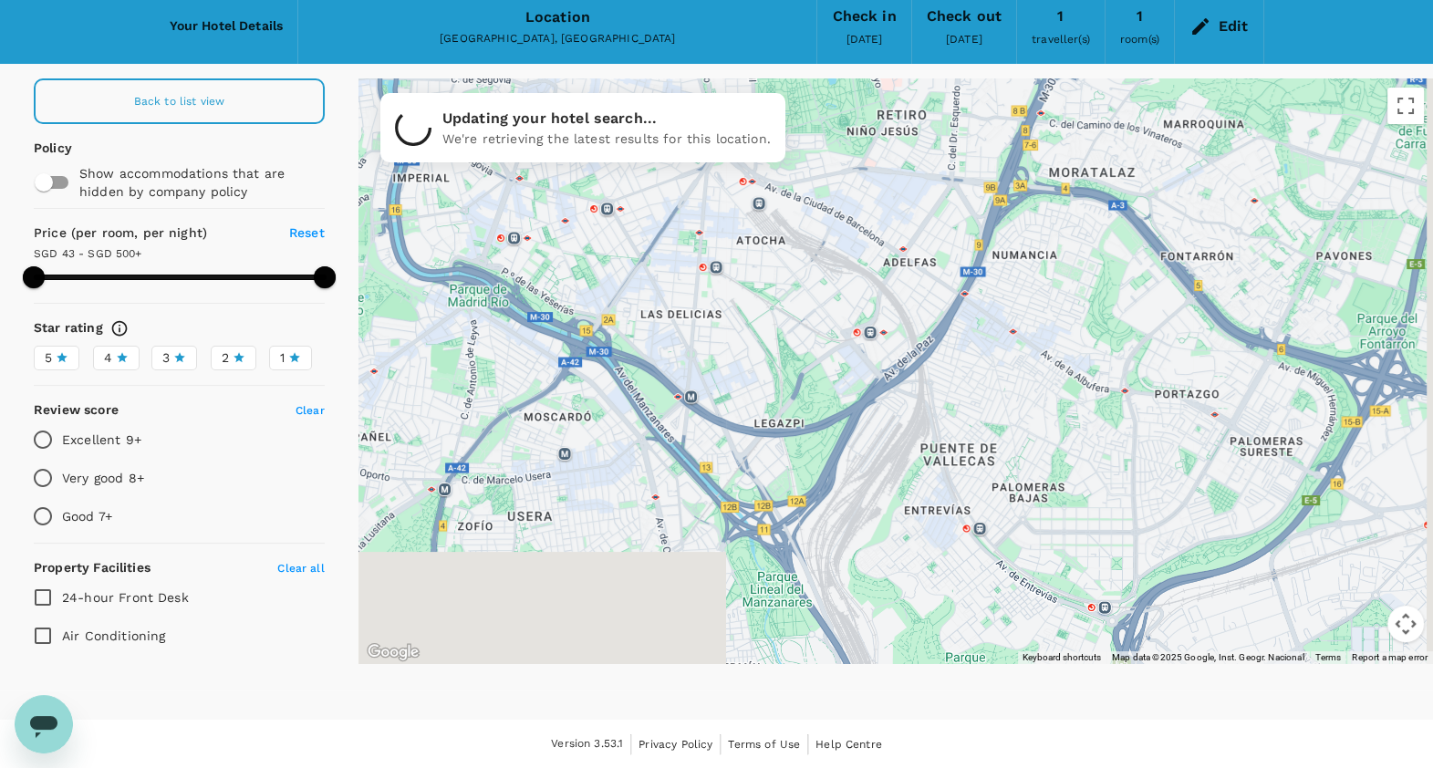
drag, startPoint x: 988, startPoint y: 394, endPoint x: 923, endPoint y: 227, distance: 179.1
click at [923, 227] on div at bounding box center [1417, 574] width 1168 height 730
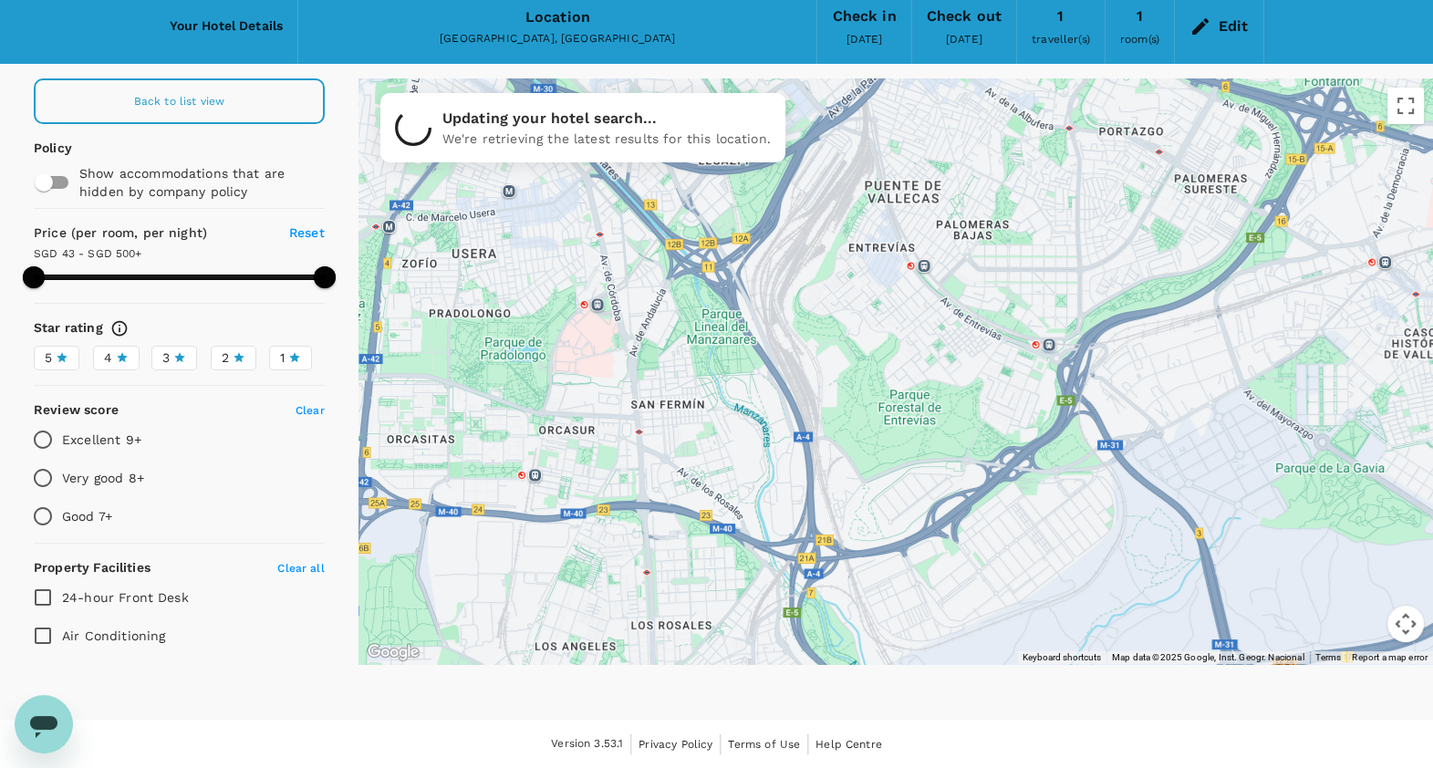
drag, startPoint x: 1065, startPoint y: 390, endPoint x: 1013, endPoint y: 132, distance: 262.3
click at [1013, 132] on div at bounding box center [1426, 481] width 1168 height 730
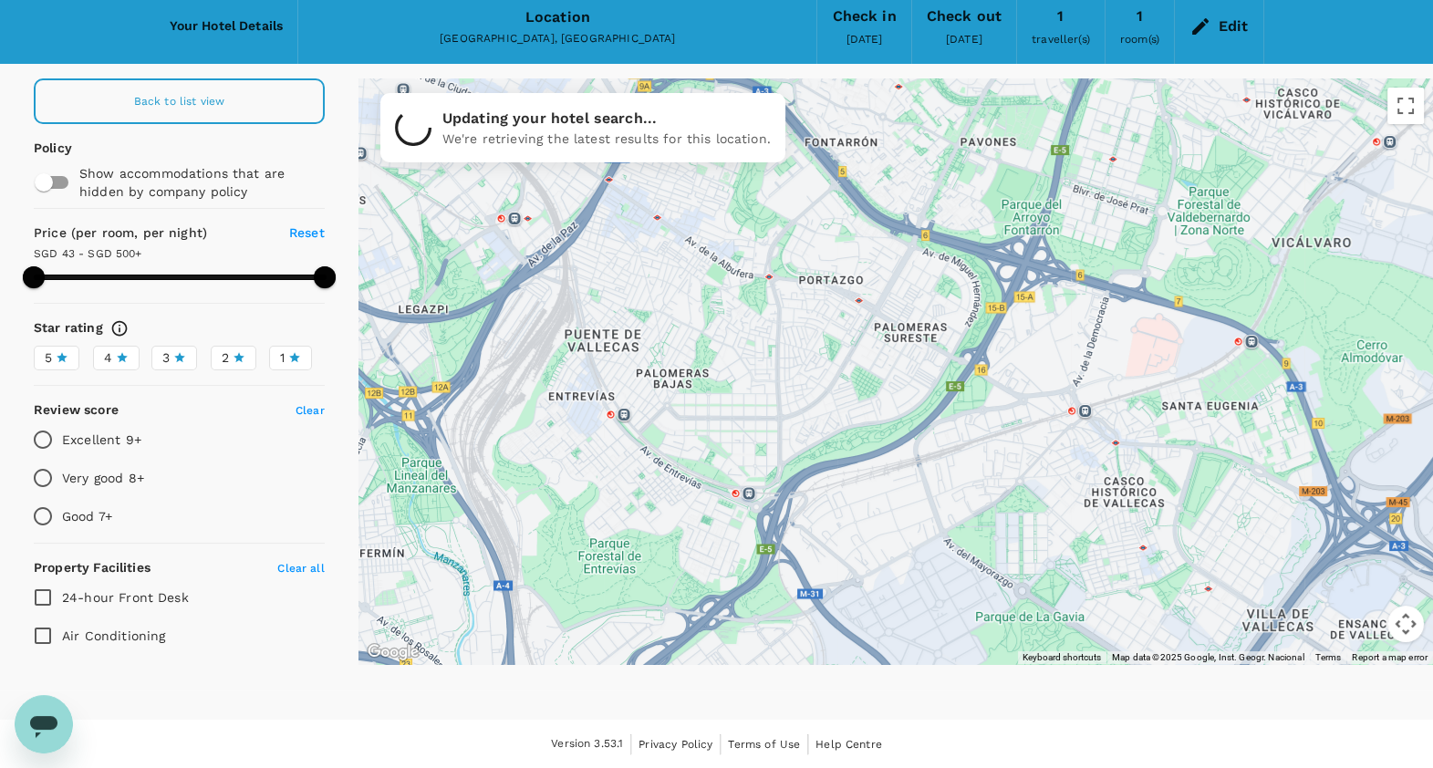
drag, startPoint x: 1007, startPoint y: 275, endPoint x: 722, endPoint y: 404, distance: 313.2
click at [722, 404] on div at bounding box center [896, 371] width 1075 height 586
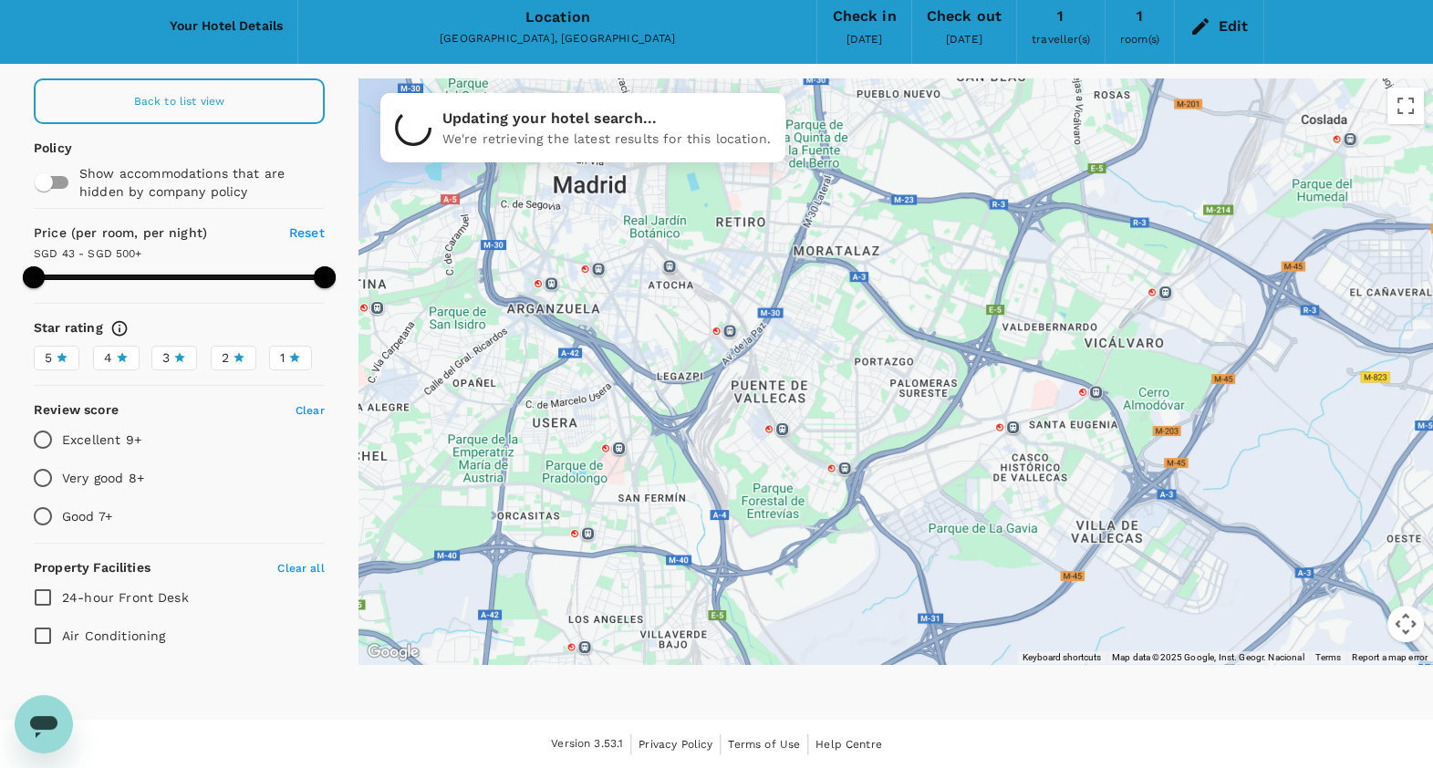
drag, startPoint x: 785, startPoint y: 391, endPoint x: 905, endPoint y: 372, distance: 121.0
click at [904, 374] on div at bounding box center [896, 371] width 1075 height 586
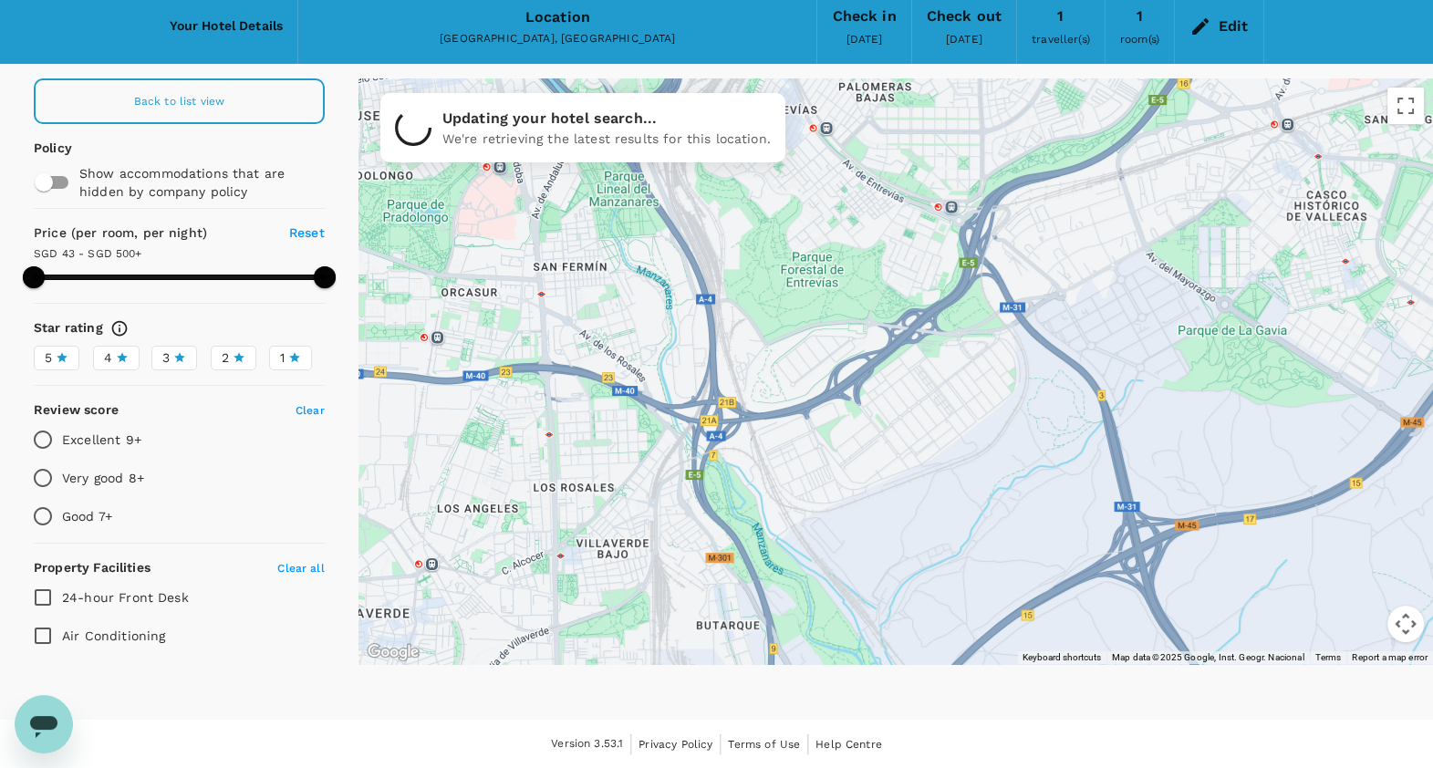
drag, startPoint x: 897, startPoint y: 493, endPoint x: 936, endPoint y: 374, distance: 124.9
click at [936, 374] on div at bounding box center [896, 371] width 1075 height 586
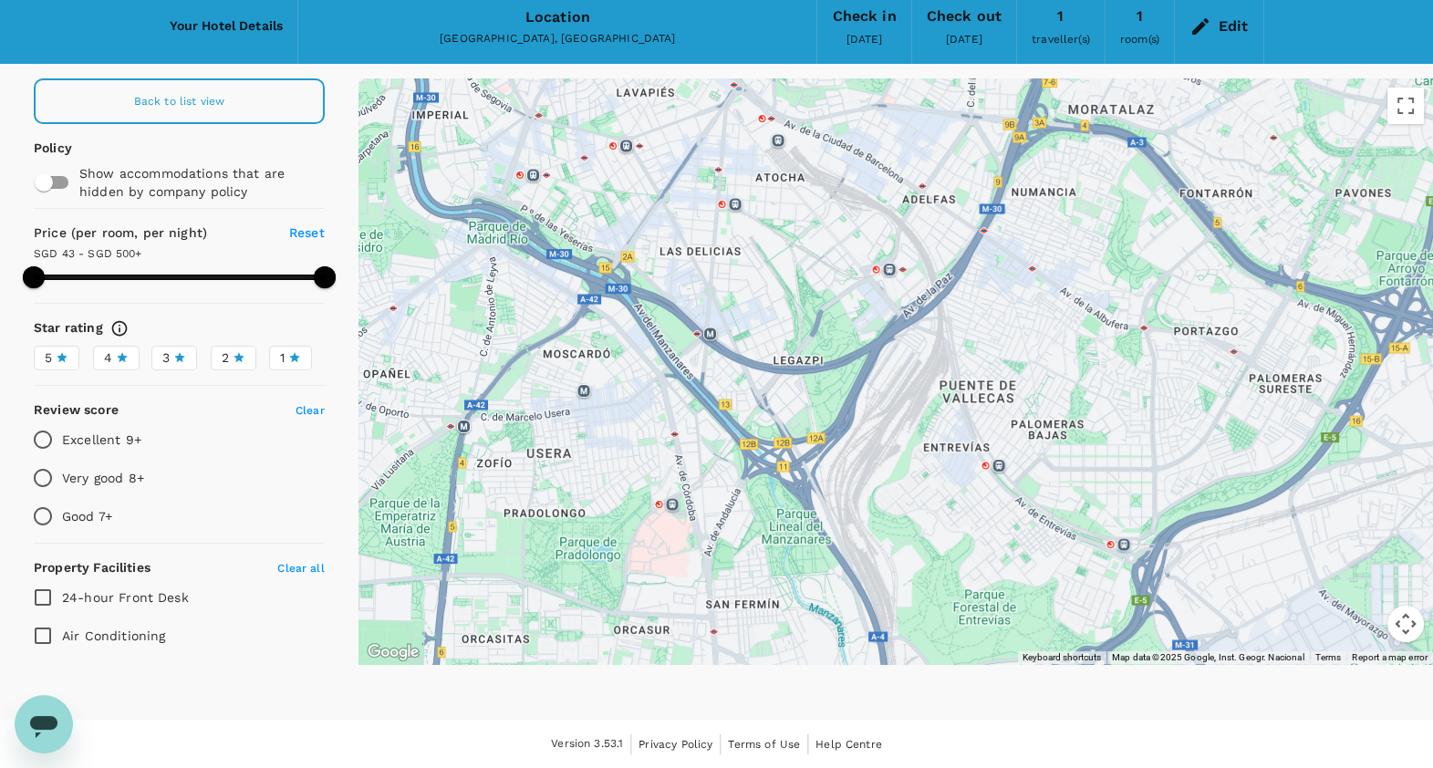
drag, startPoint x: 890, startPoint y: 210, endPoint x: 1127, endPoint y: 577, distance: 437.0
click at [1127, 577] on div at bounding box center [896, 371] width 1075 height 586
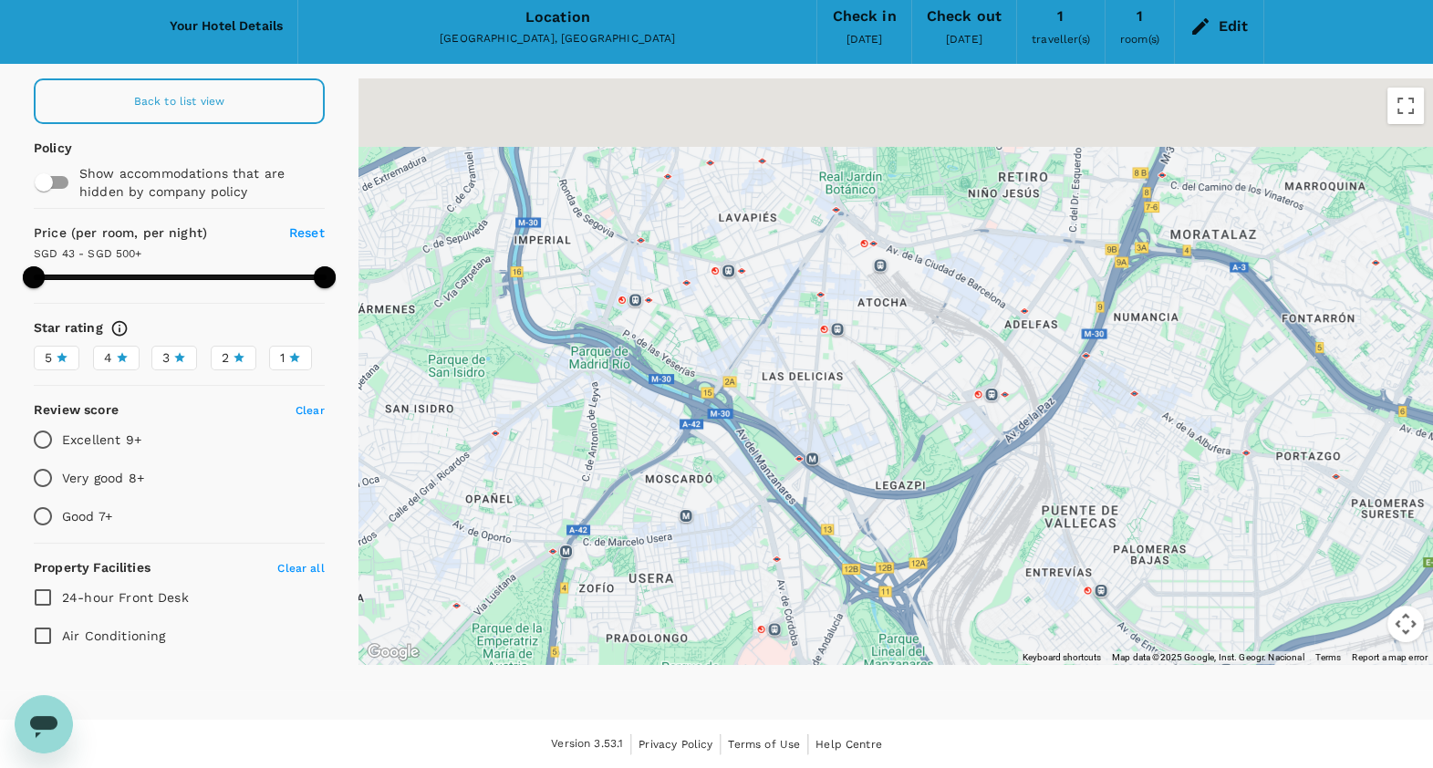
drag, startPoint x: 991, startPoint y: 298, endPoint x: 935, endPoint y: 582, distance: 289.1
click at [987, 671] on div "Your Hotel Details Location Madrid, Spain Check in 18 Oct 2025 Check out 21 Oct…" at bounding box center [716, 340] width 1433 height 702
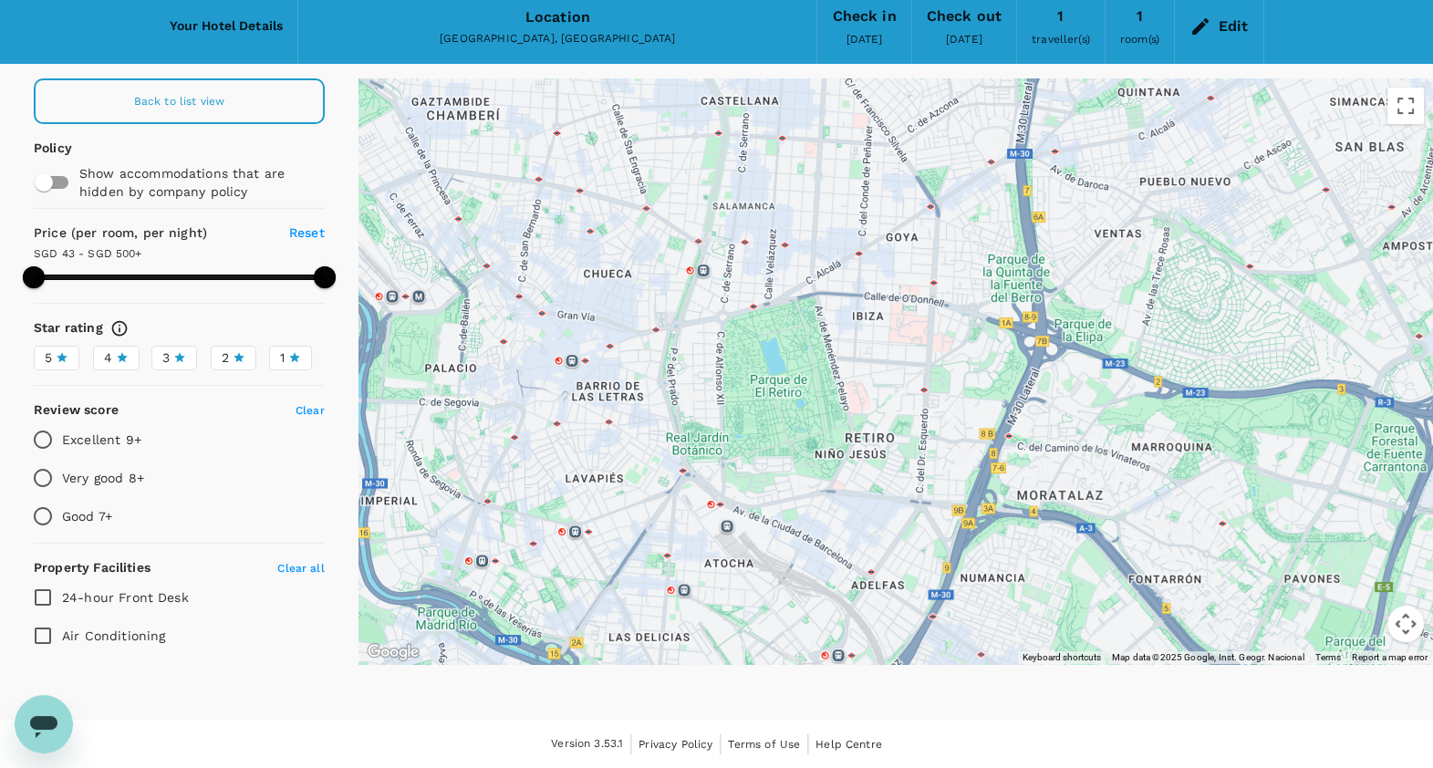
drag, startPoint x: 987, startPoint y: 444, endPoint x: 855, endPoint y: 378, distance: 148.1
click at [855, 378] on div at bounding box center [1338, 651] width 1168 height 730
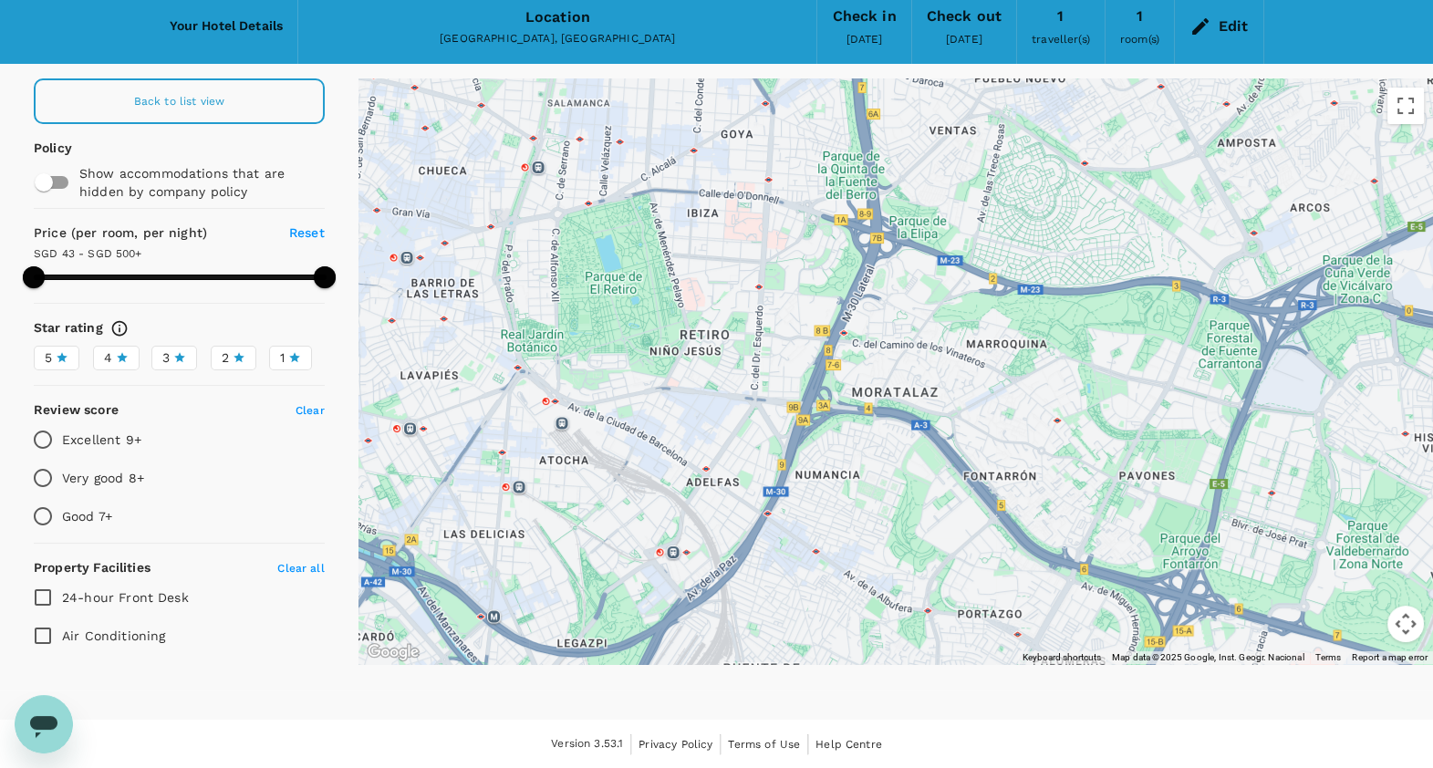
drag, startPoint x: 834, startPoint y: 391, endPoint x: 654, endPoint y: 258, distance: 223.7
click at [654, 258] on div at bounding box center [896, 371] width 1075 height 586
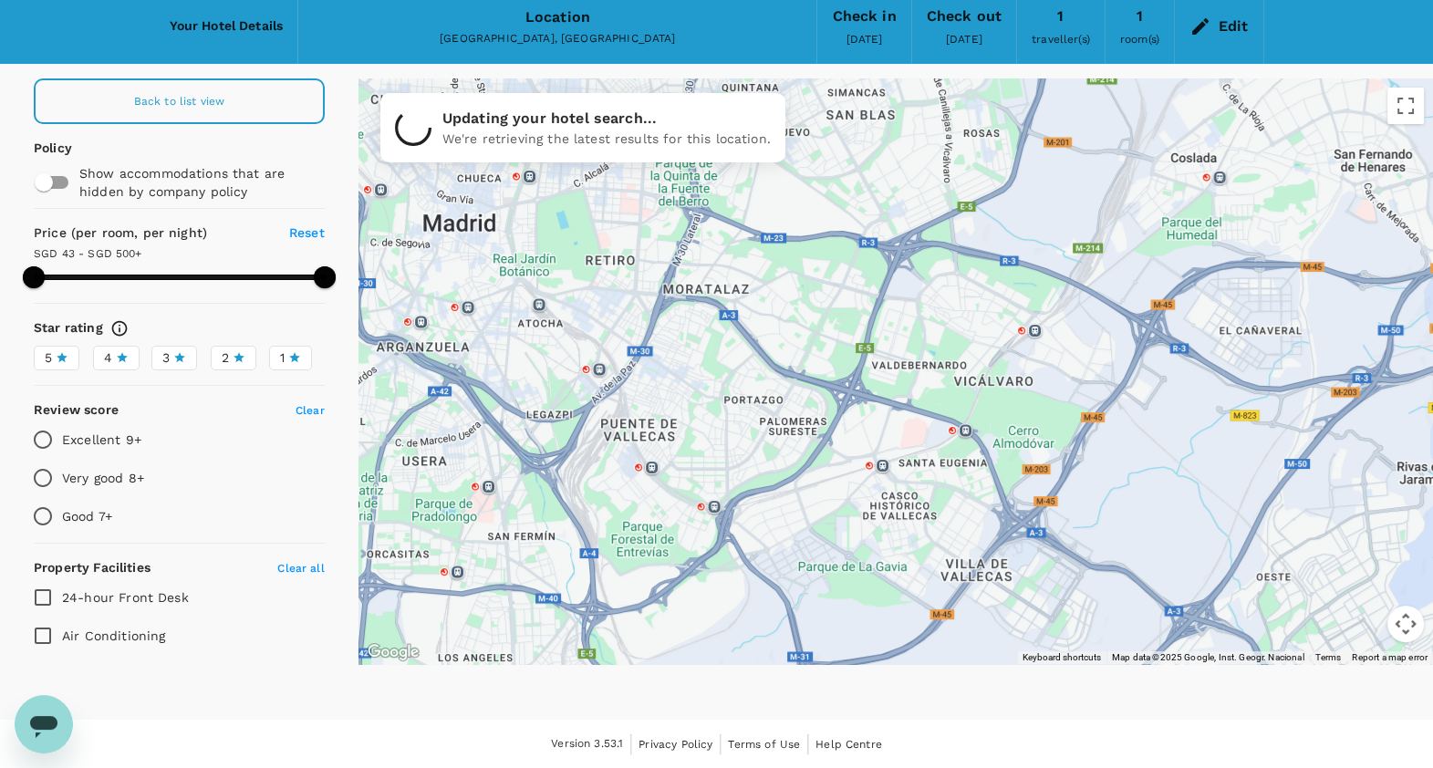
drag, startPoint x: 1031, startPoint y: 379, endPoint x: 874, endPoint y: 328, distance: 164.7
click at [876, 329] on div at bounding box center [1331, 692] width 1168 height 730
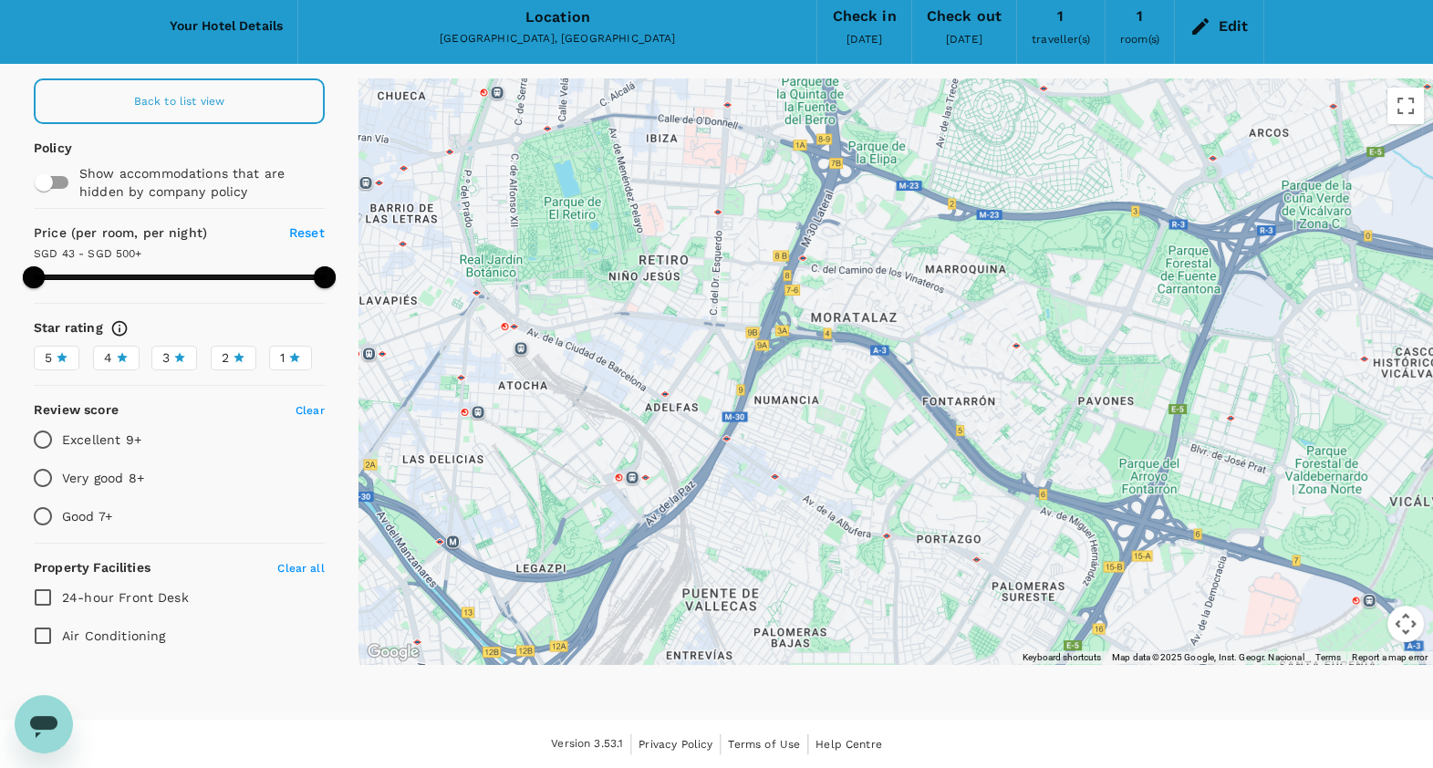
drag, startPoint x: 682, startPoint y: 278, endPoint x: 999, endPoint y: 351, distance: 324.9
click at [999, 351] on div at bounding box center [896, 371] width 1075 height 586
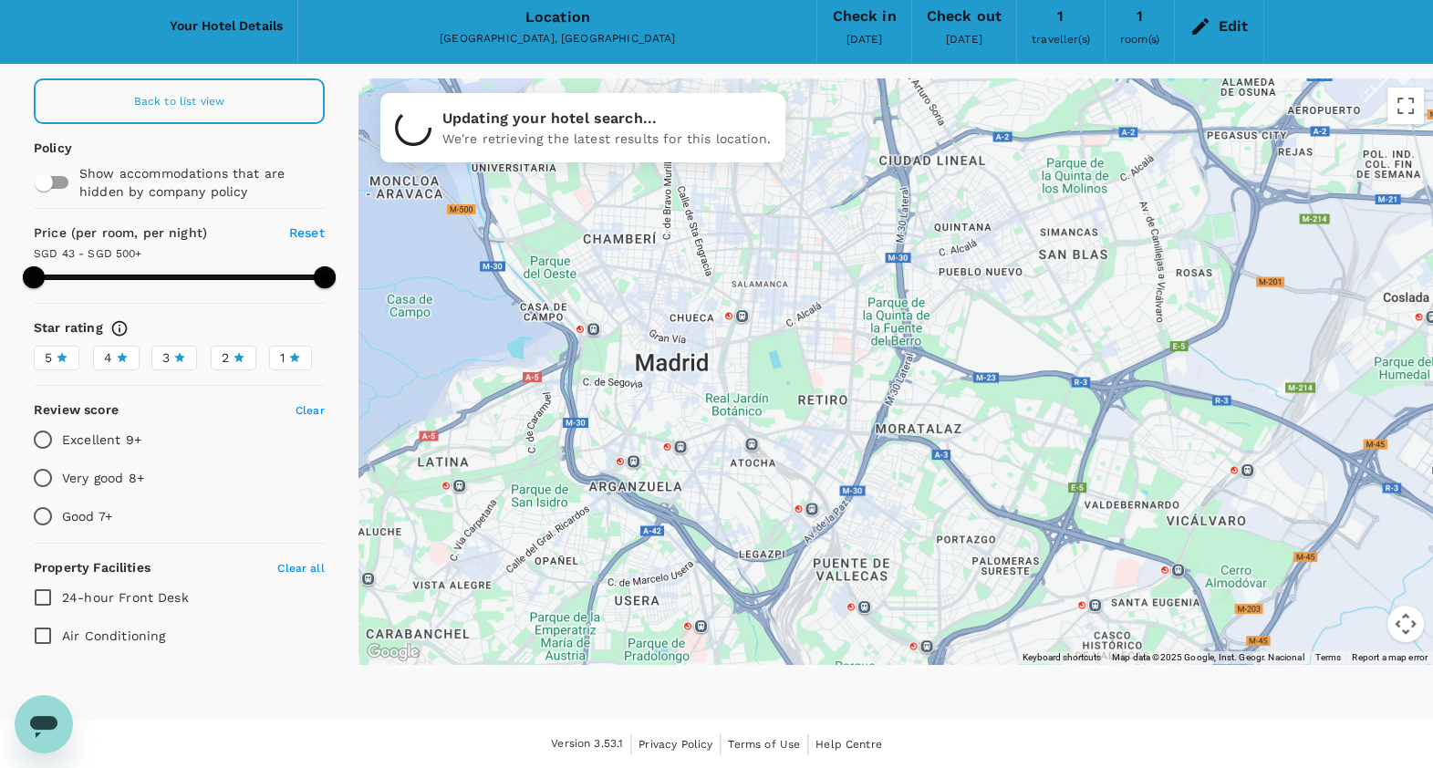
drag, startPoint x: 987, startPoint y: 347, endPoint x: 994, endPoint y: 447, distance: 100.6
click at [994, 447] on div at bounding box center [896, 371] width 1075 height 586
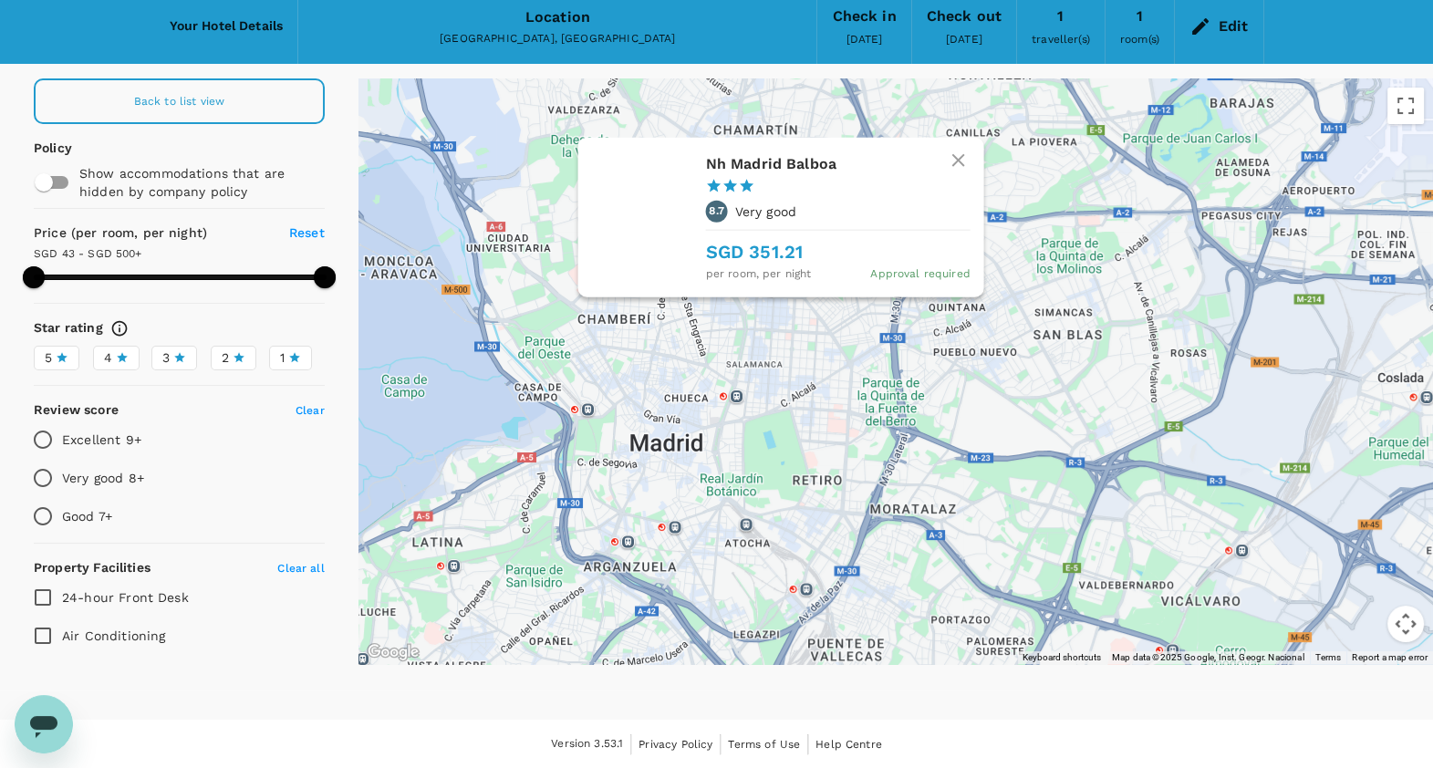
drag, startPoint x: 816, startPoint y: 248, endPoint x: 811, endPoint y: 330, distance: 82.3
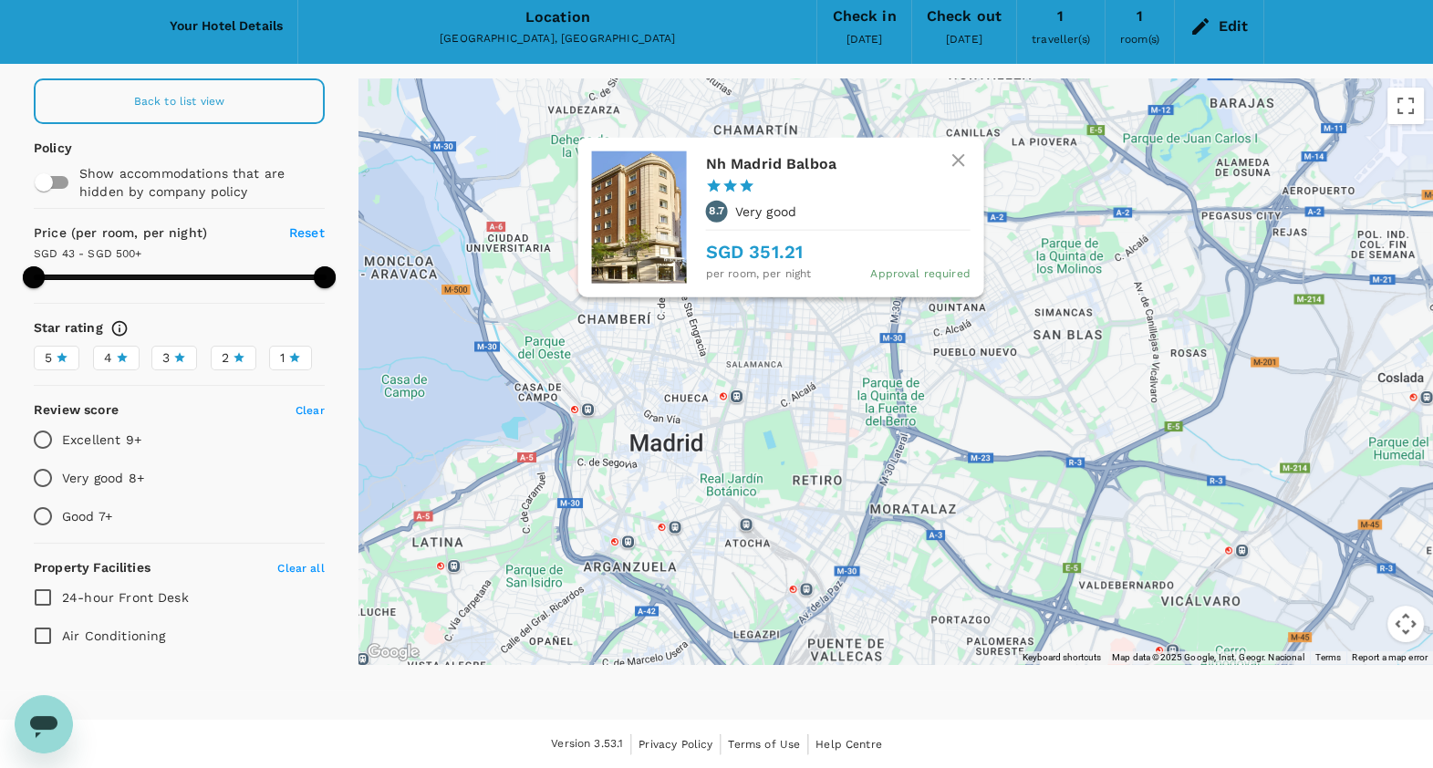
click at [811, 330] on icon at bounding box center [797, 325] width 33 height 33
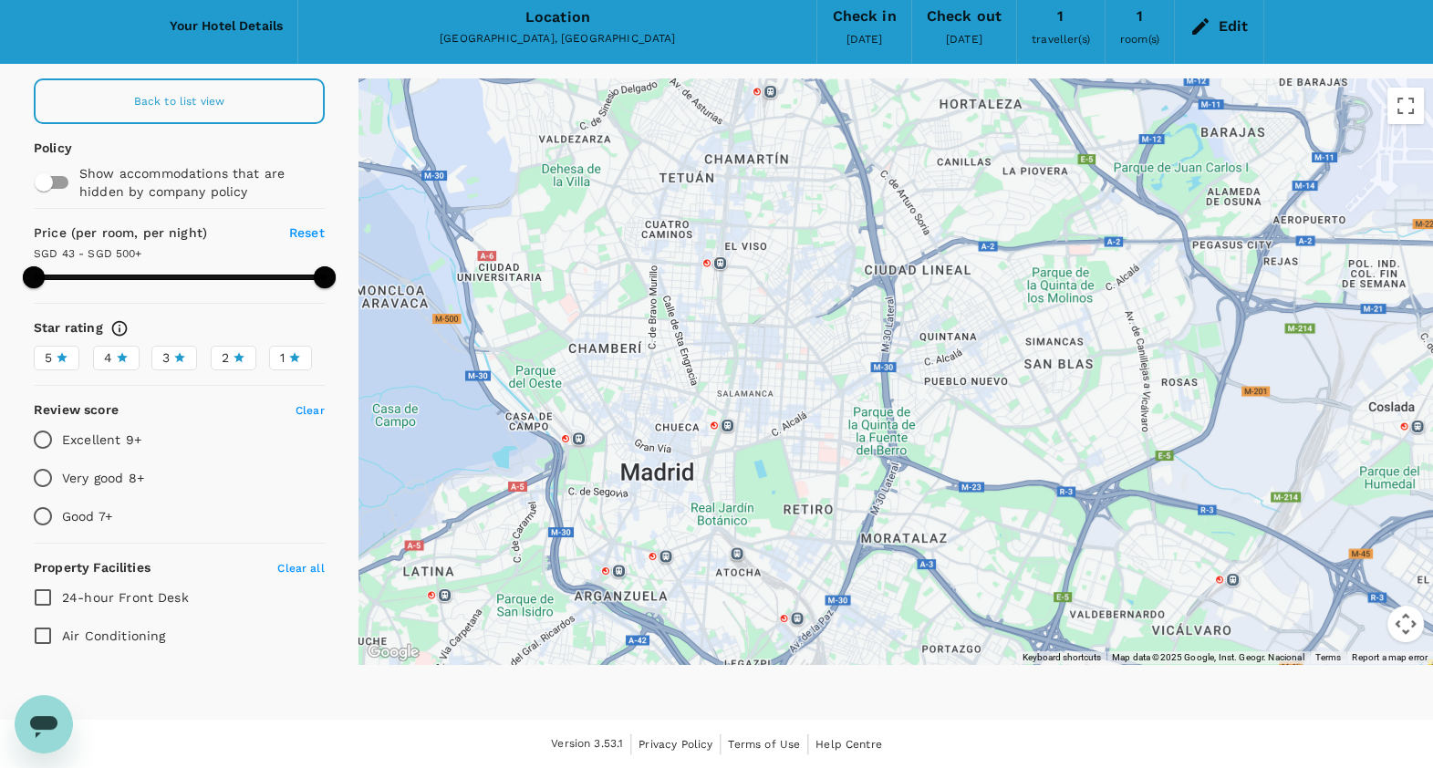
drag, startPoint x: 713, startPoint y: 268, endPoint x: 698, endPoint y: 327, distance: 60.4
click at [698, 327] on div at bounding box center [896, 371] width 1075 height 586
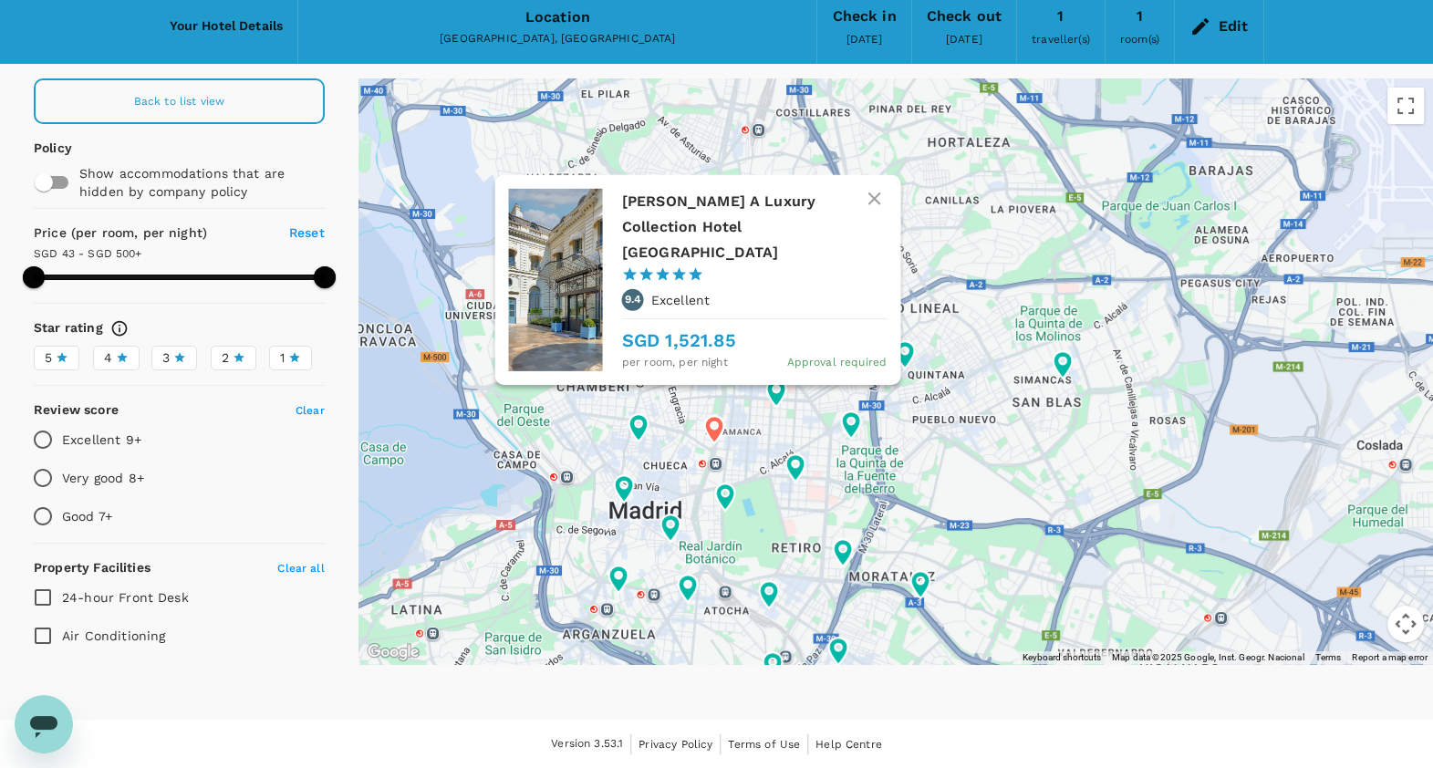
click at [880, 210] on icon "button" at bounding box center [874, 199] width 22 height 22
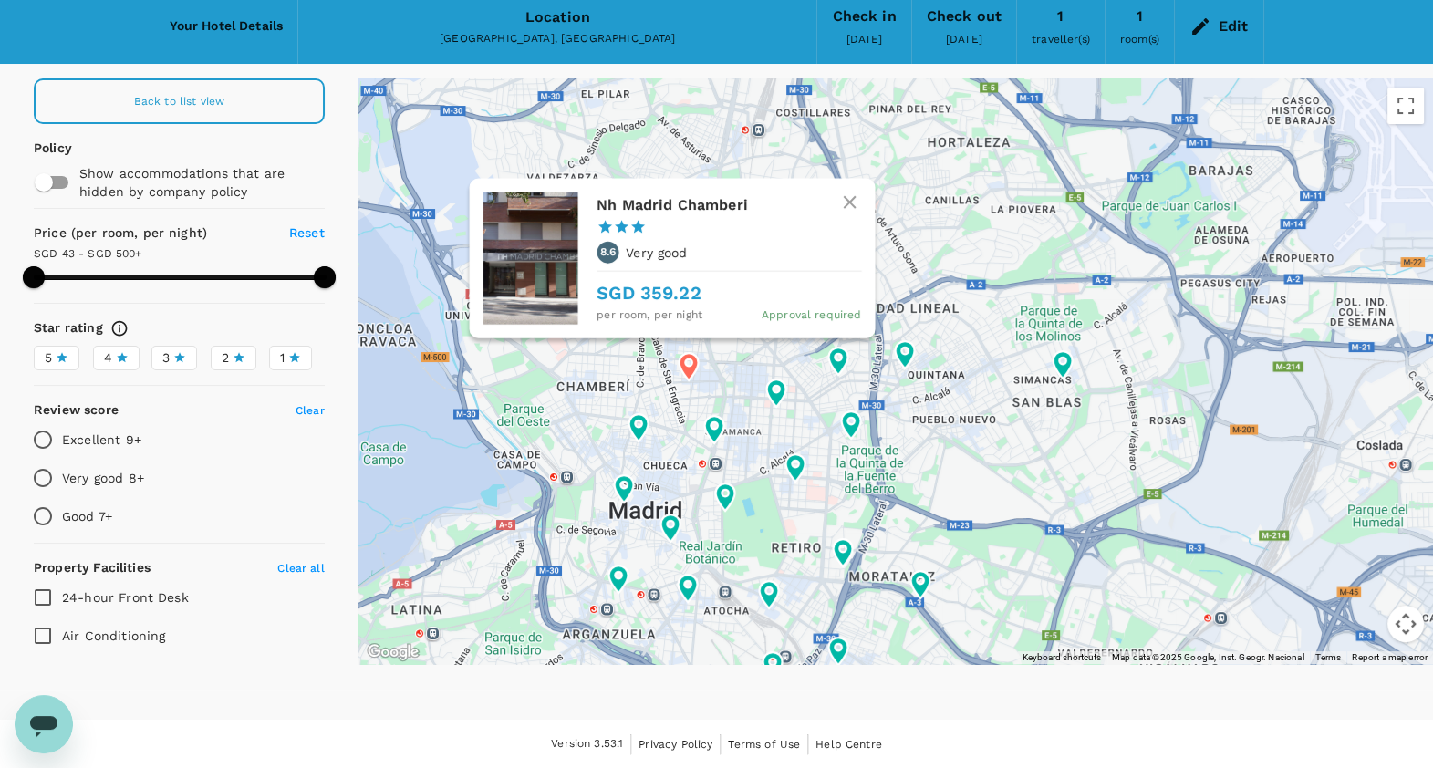
click at [855, 208] on icon "button" at bounding box center [849, 202] width 22 height 22
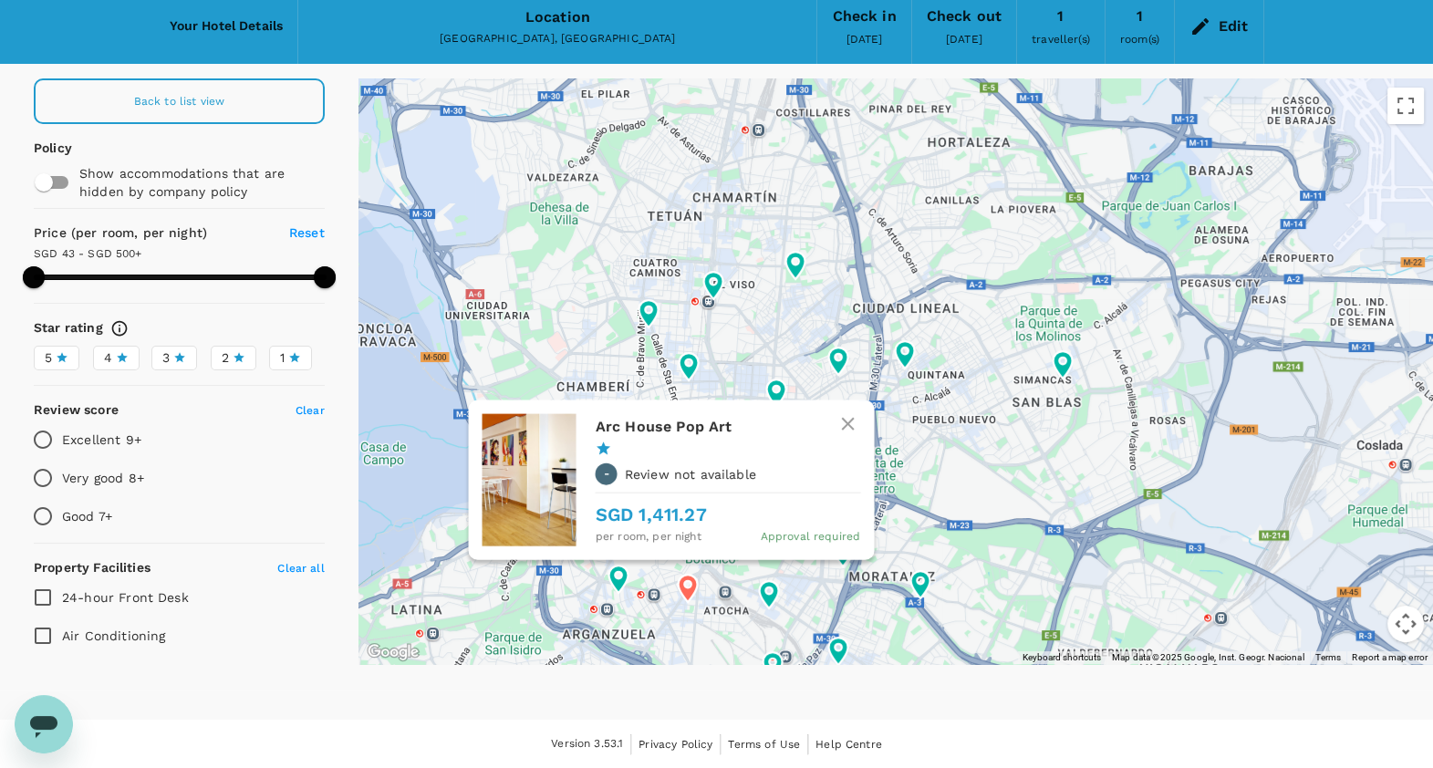
click at [832, 433] on button "button" at bounding box center [848, 423] width 44 height 44
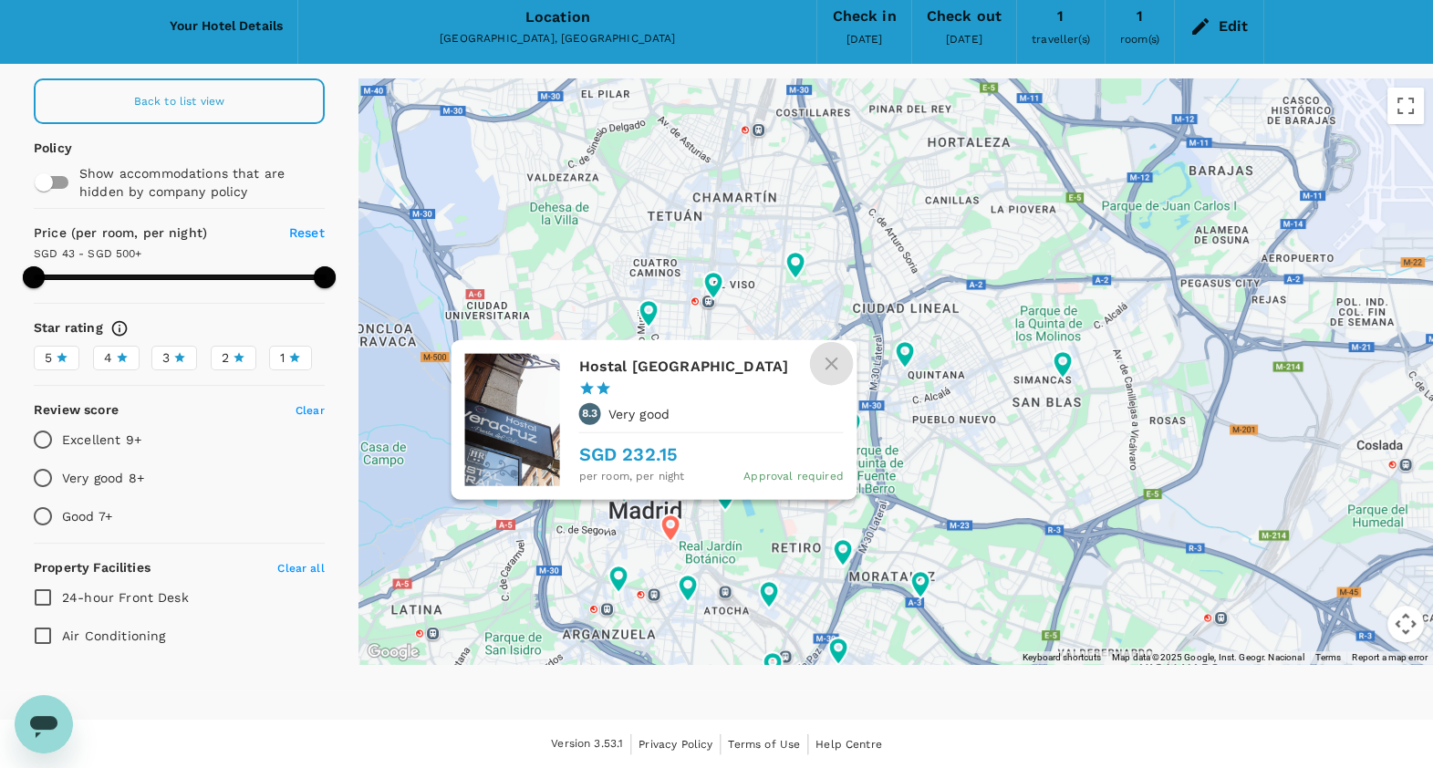
click at [830, 364] on icon "button" at bounding box center [831, 363] width 22 height 22
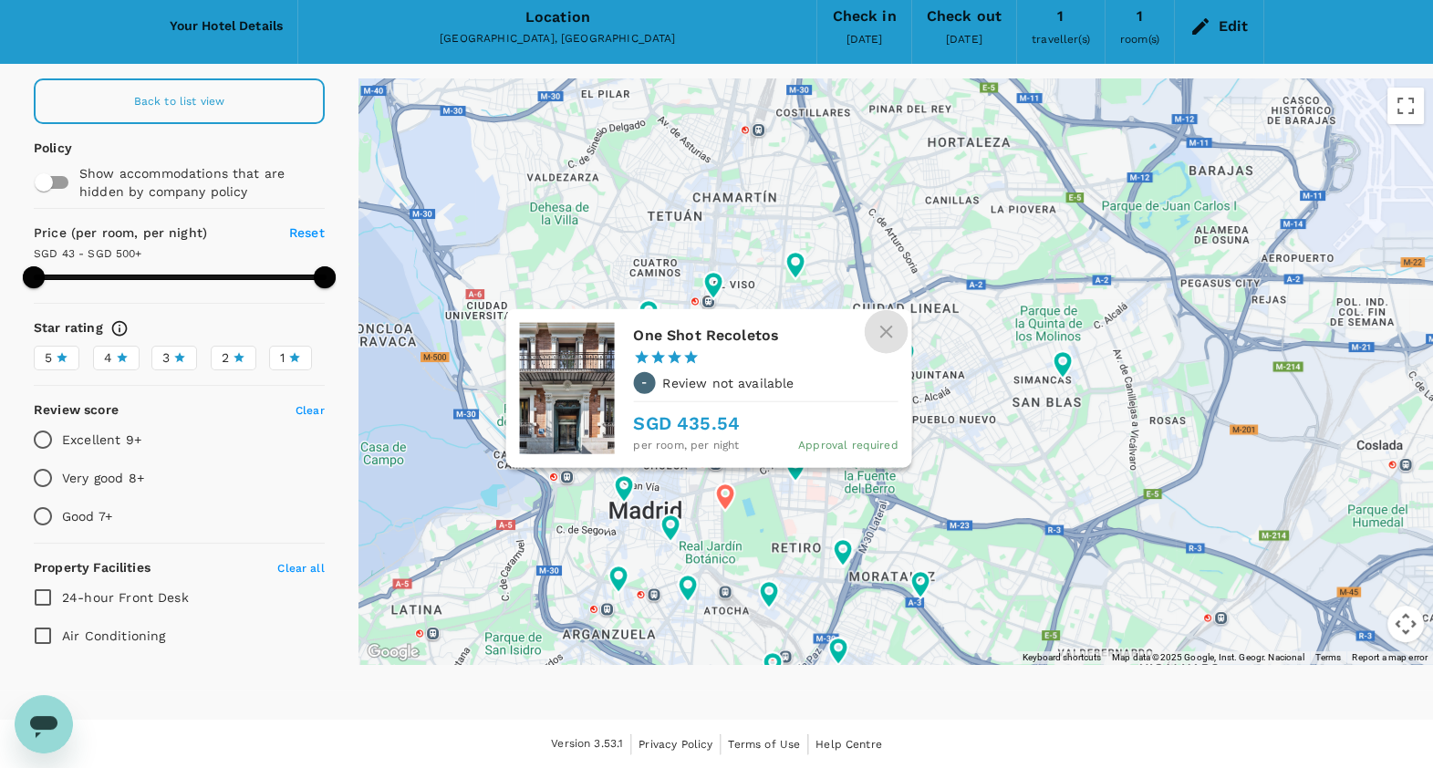
click at [880, 339] on icon "button" at bounding box center [886, 332] width 22 height 22
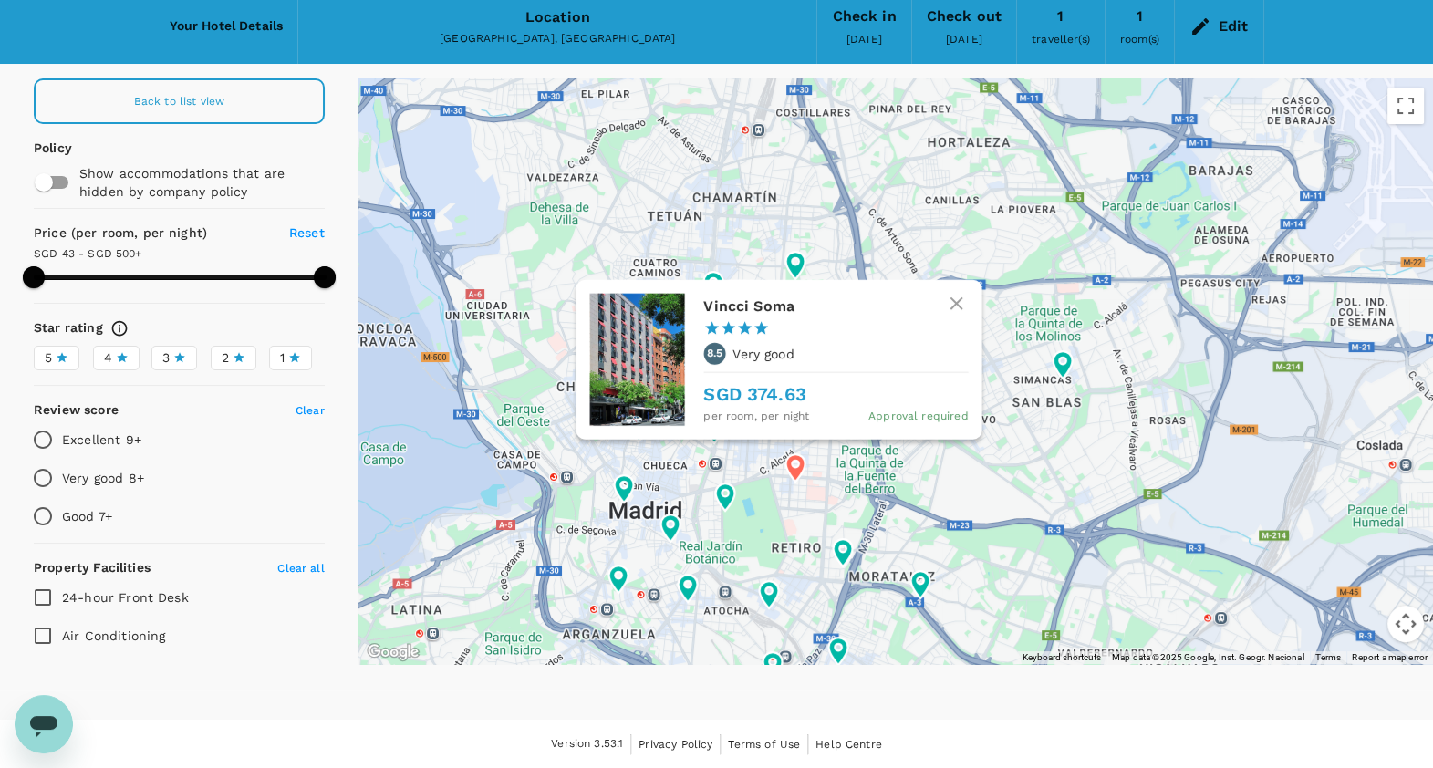
click at [943, 304] on button "button" at bounding box center [956, 304] width 44 height 44
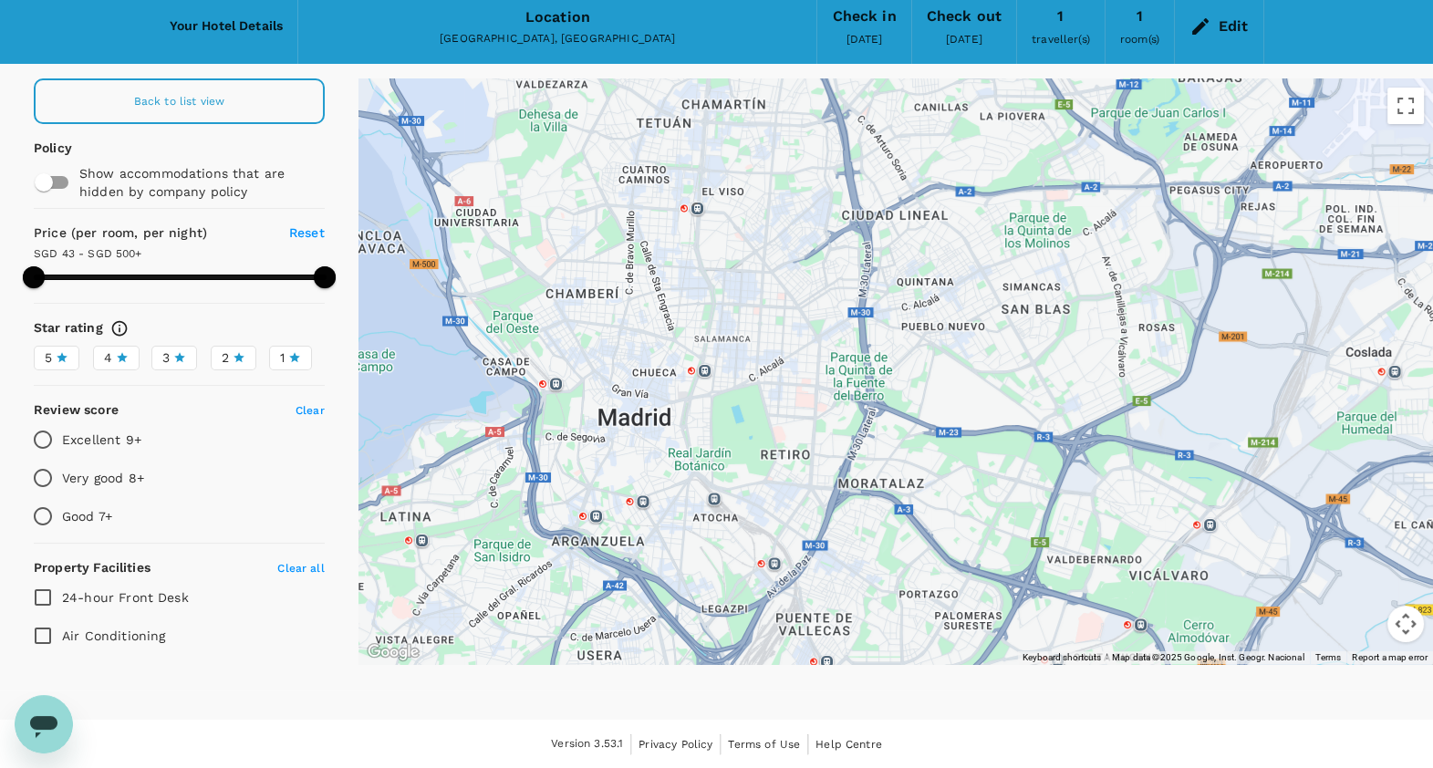
drag, startPoint x: 837, startPoint y: 482, endPoint x: 826, endPoint y: 377, distance: 105.5
click at [826, 377] on div at bounding box center [896, 371] width 1075 height 586
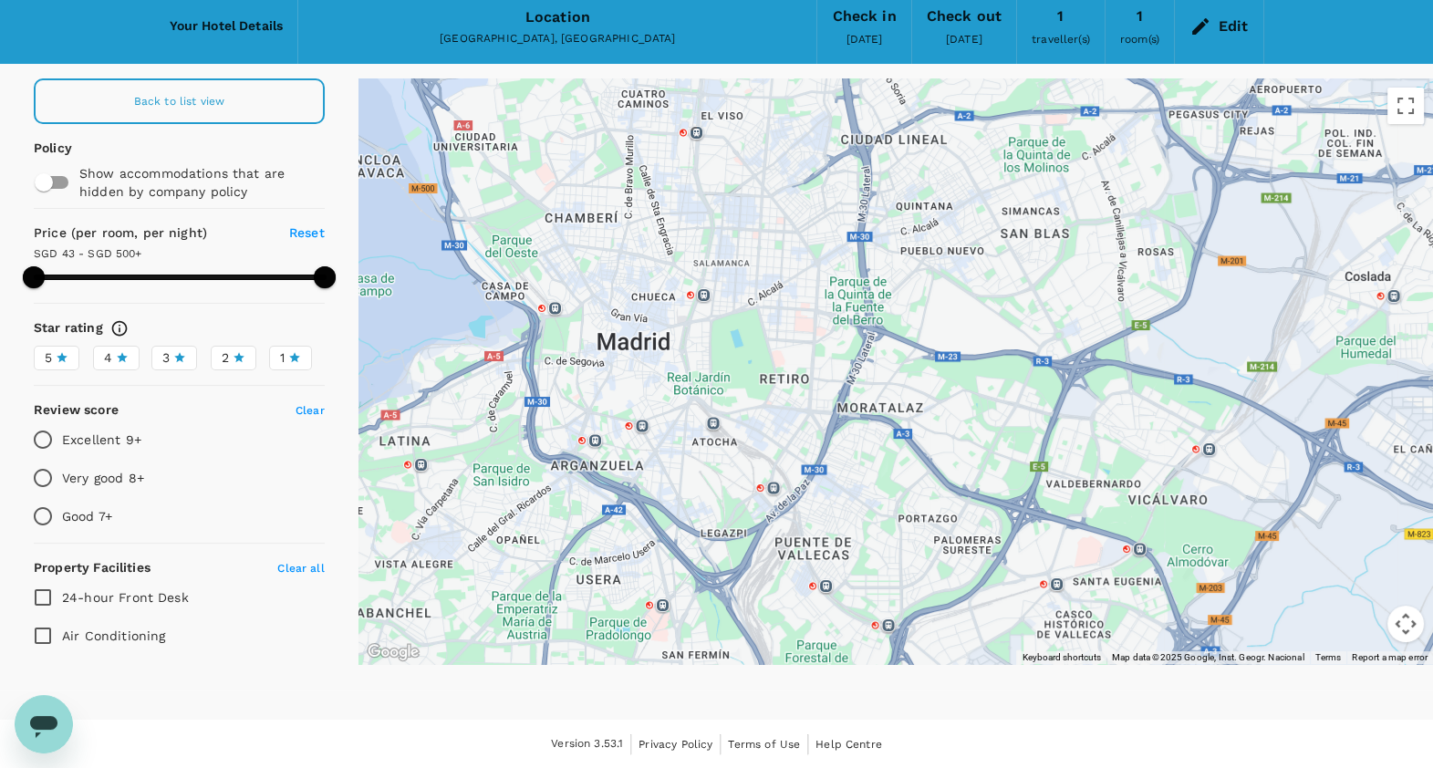
drag, startPoint x: 697, startPoint y: 545, endPoint x: 697, endPoint y: 459, distance: 85.8
click at [697, 459] on div at bounding box center [896, 371] width 1075 height 586
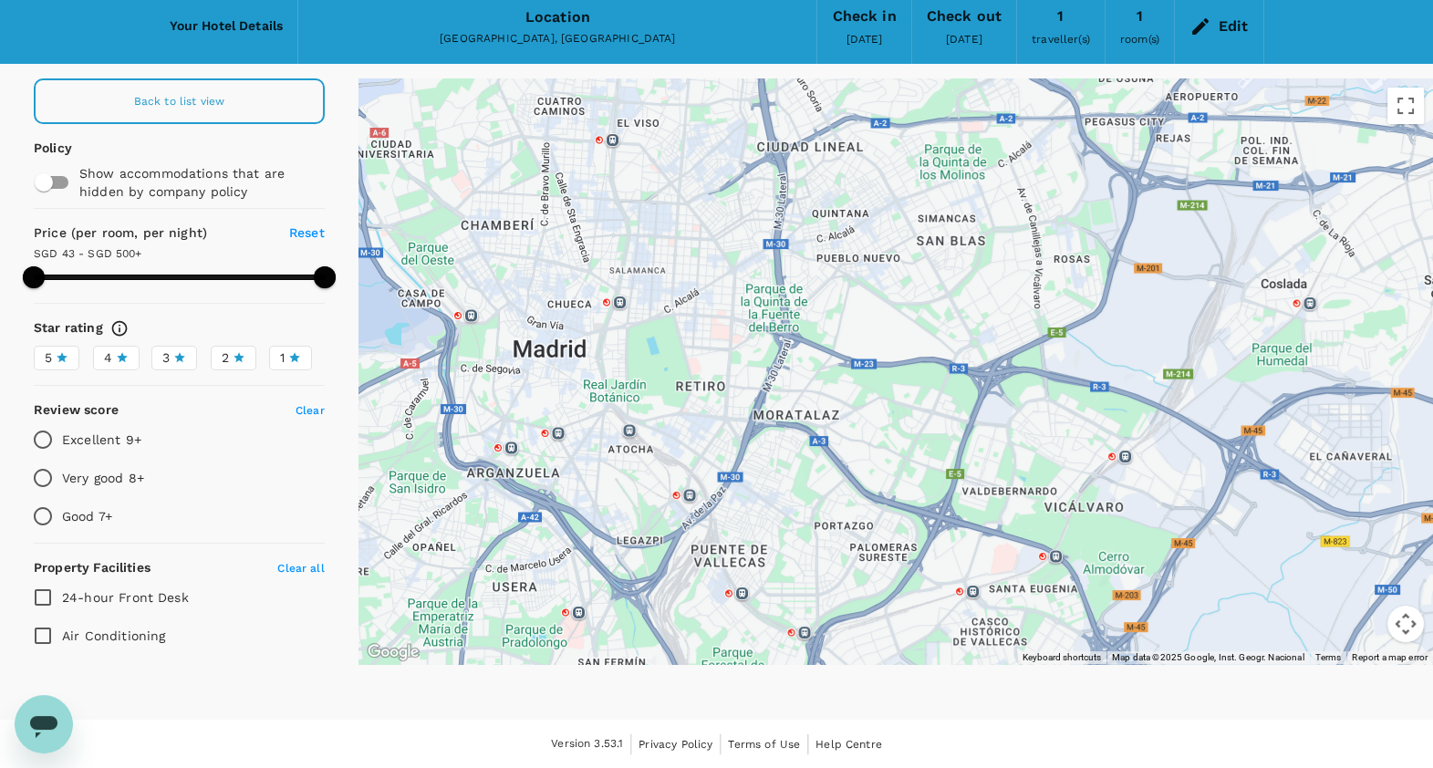
drag, startPoint x: 701, startPoint y: 535, endPoint x: 617, endPoint y: 597, distance: 103.8
click at [617, 597] on div at bounding box center [896, 371] width 1075 height 586
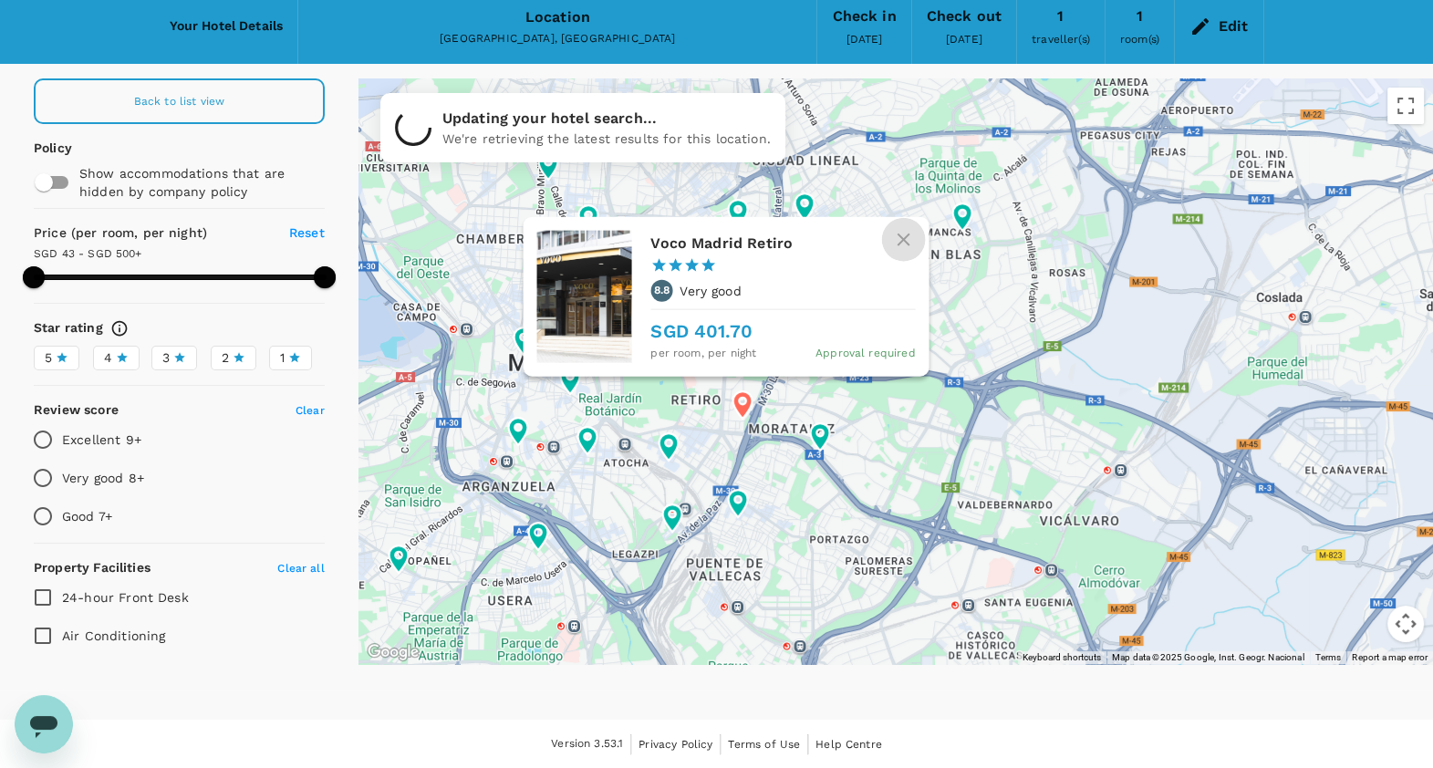
click at [901, 239] on icon "button" at bounding box center [903, 240] width 13 height 13
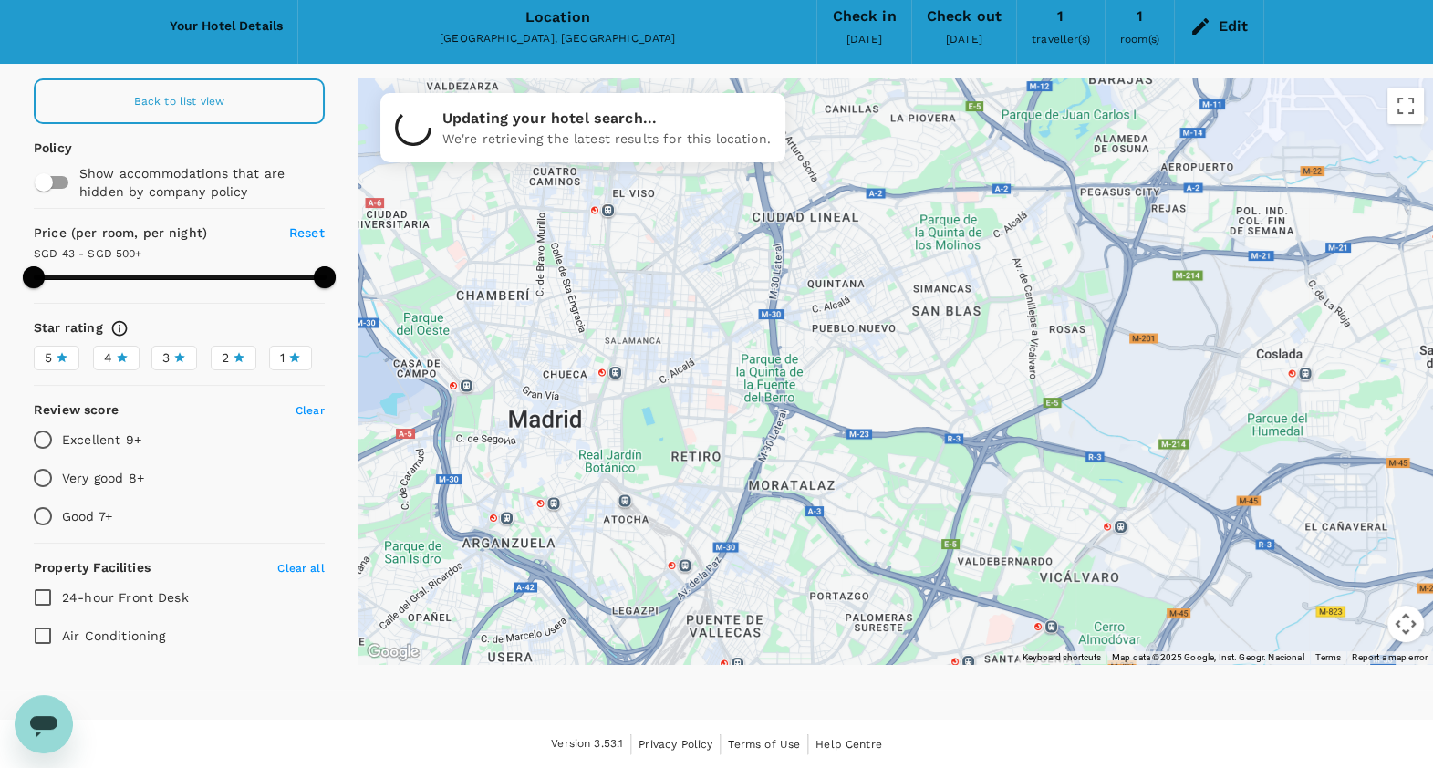
drag, startPoint x: 780, startPoint y: 244, endPoint x: 784, endPoint y: 332, distance: 88.6
click at [784, 332] on div at bounding box center [896, 371] width 1075 height 586
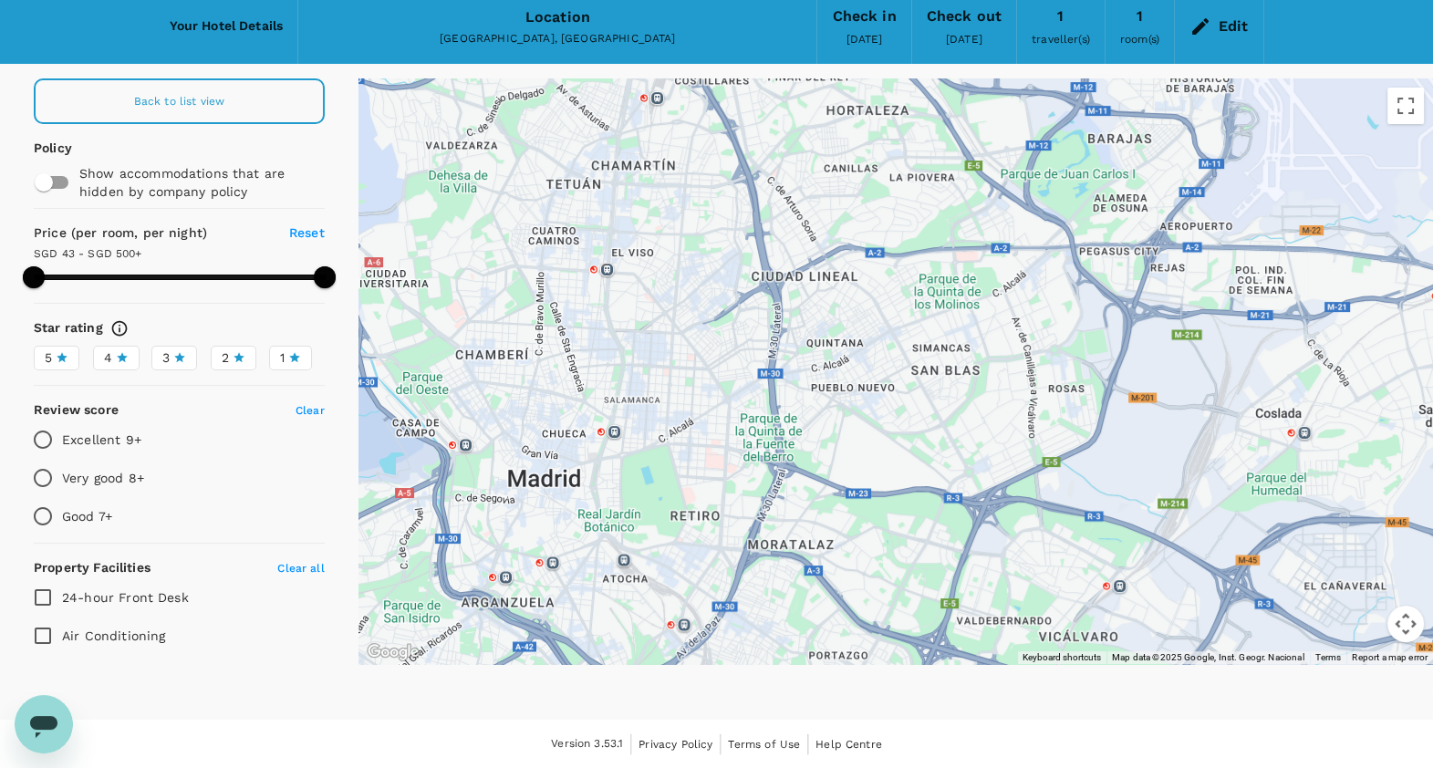
drag, startPoint x: 691, startPoint y: 270, endPoint x: 690, endPoint y: 318, distance: 48.4
click at [690, 318] on div at bounding box center [896, 371] width 1075 height 586
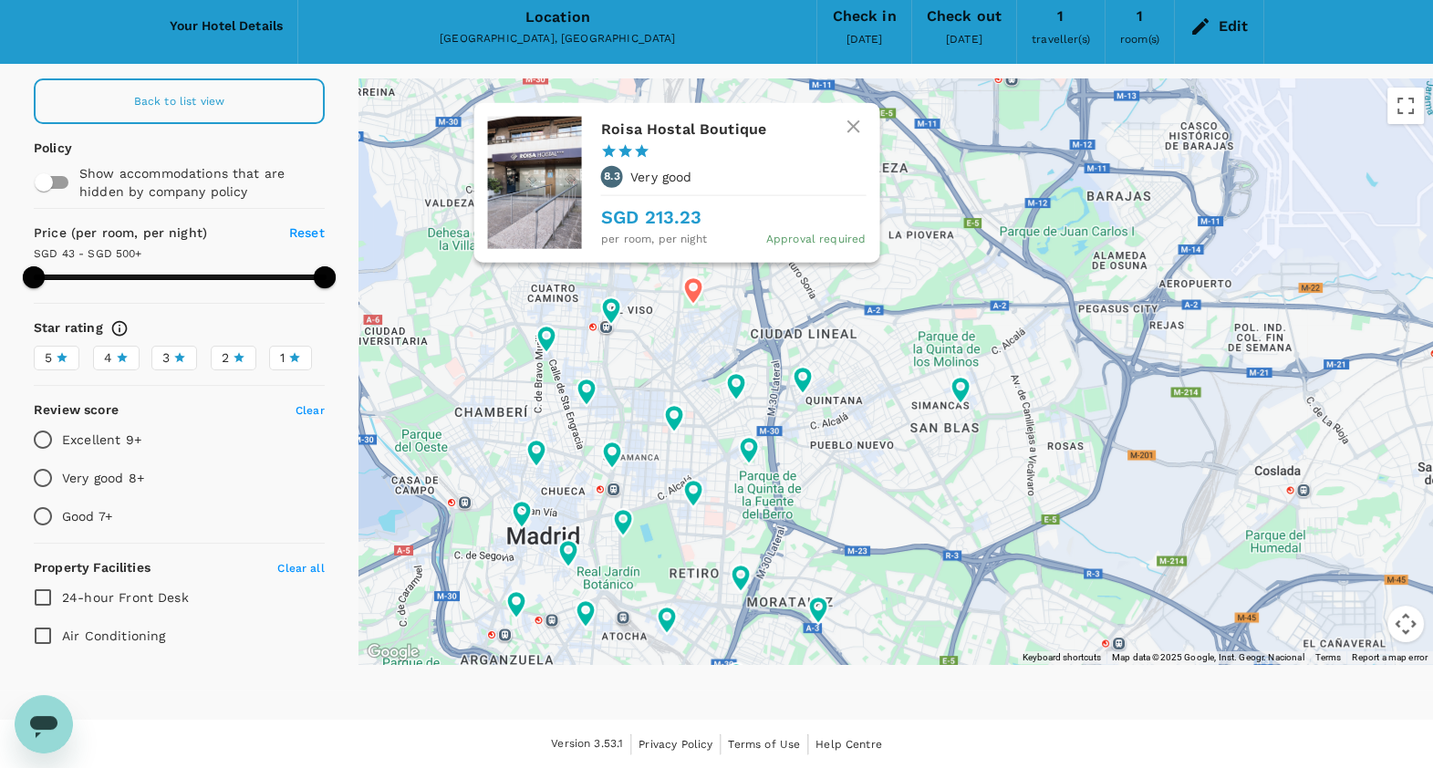
click at [693, 287] on icon at bounding box center [693, 291] width 33 height 33
click at [716, 135] on h6 "Roisa Hostal Boutique" at bounding box center [726, 130] width 250 height 26
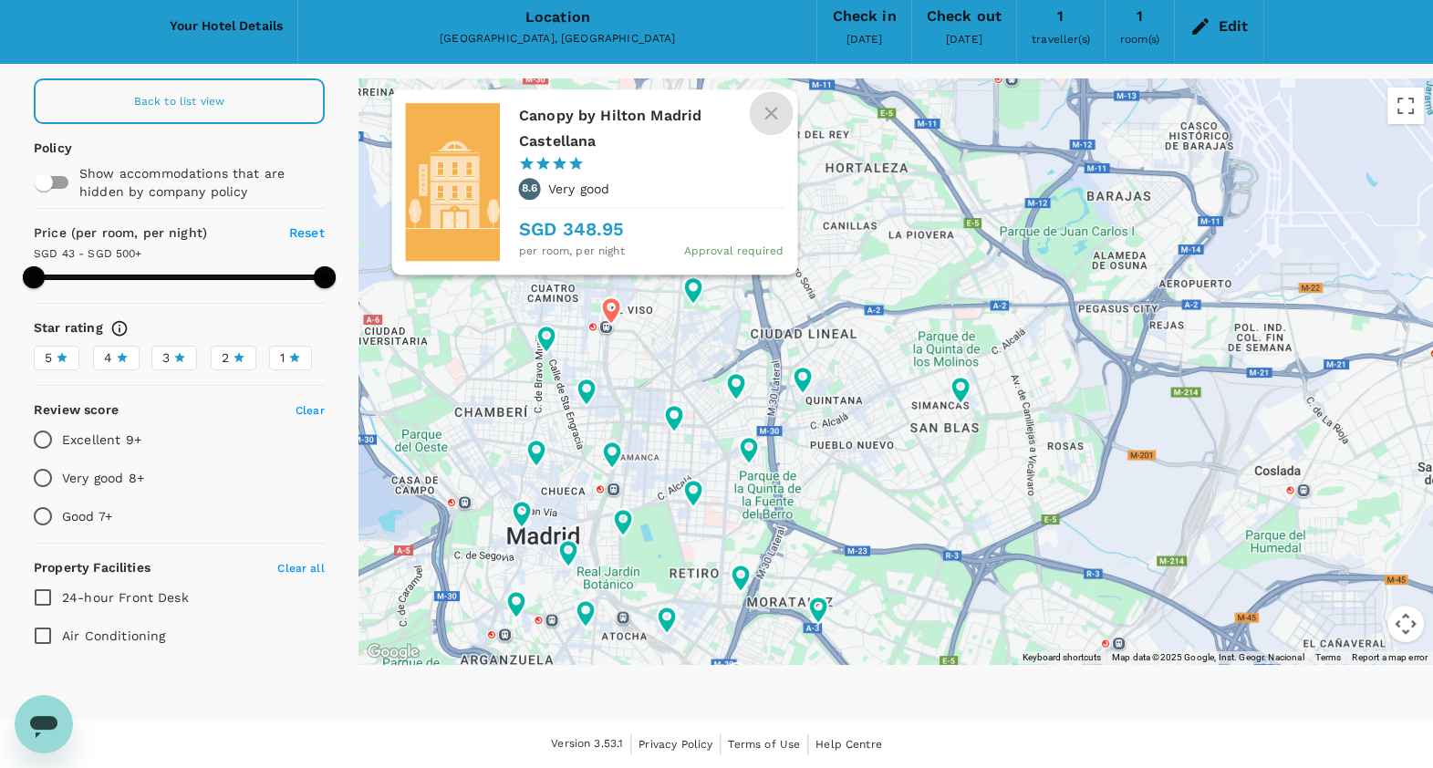
click at [764, 112] on icon "button" at bounding box center [772, 113] width 22 height 22
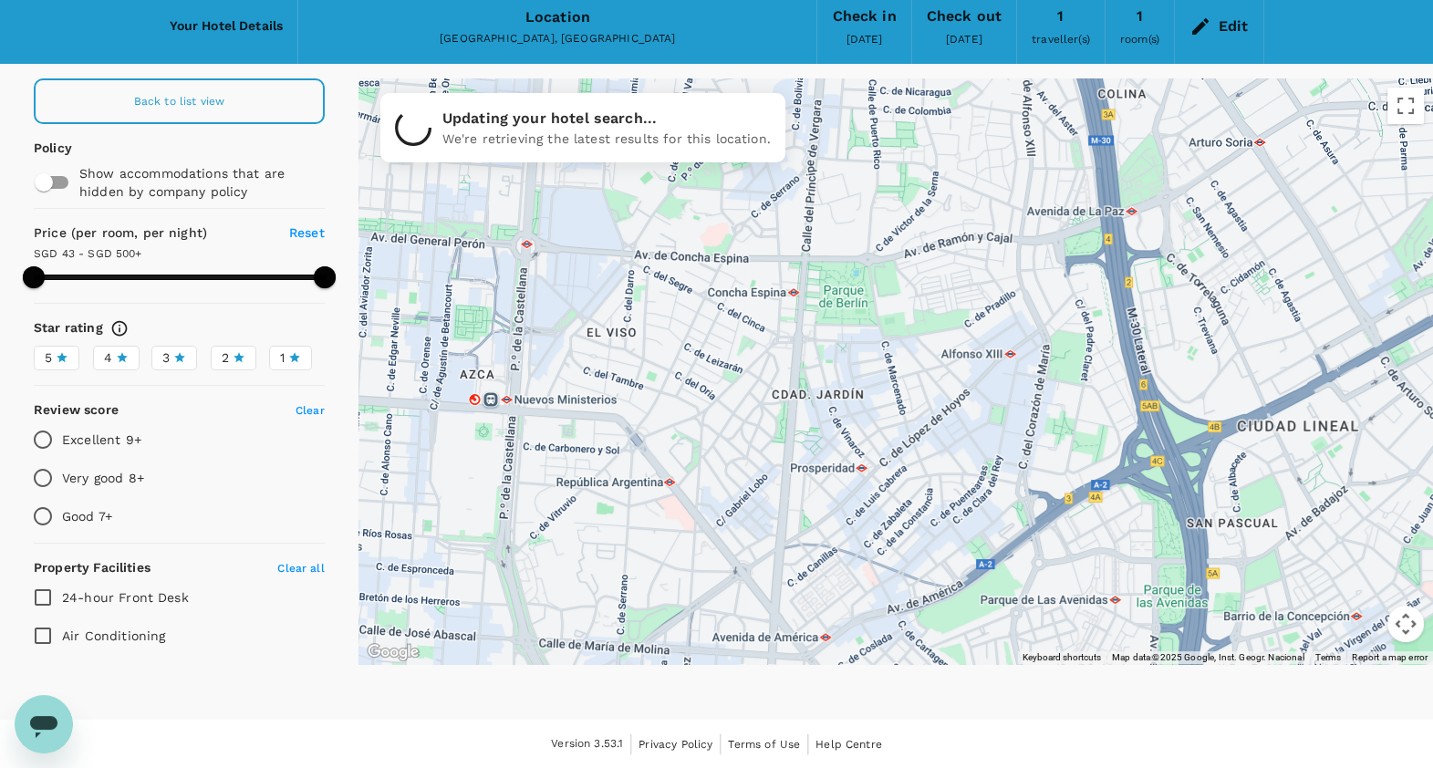
drag, startPoint x: 600, startPoint y: 317, endPoint x: 717, endPoint y: 420, distance: 155.2
click at [713, 419] on div at bounding box center [896, 371] width 1075 height 586
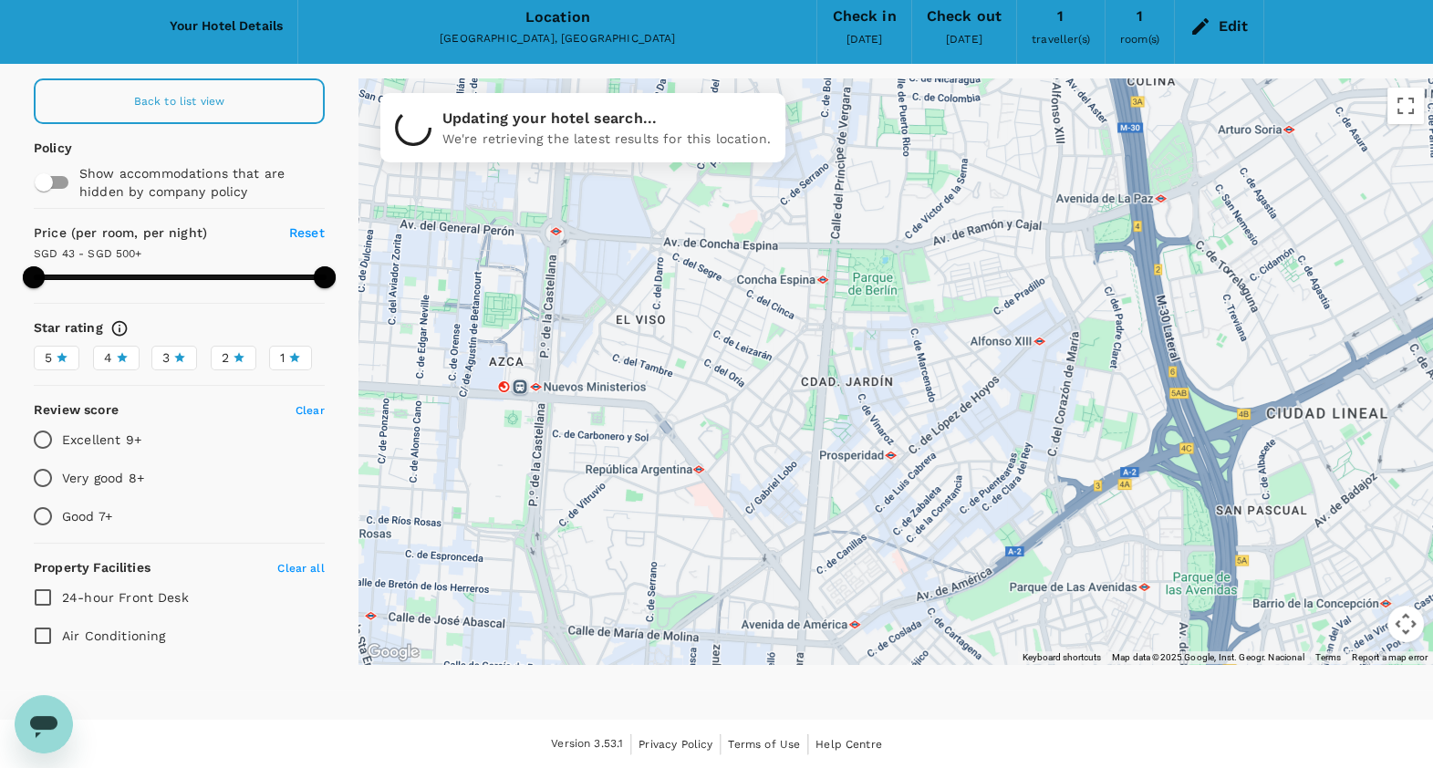
drag, startPoint x: 483, startPoint y: 538, endPoint x: 539, endPoint y: 493, distance: 72.0
click at [539, 493] on div at bounding box center [896, 371] width 1075 height 586
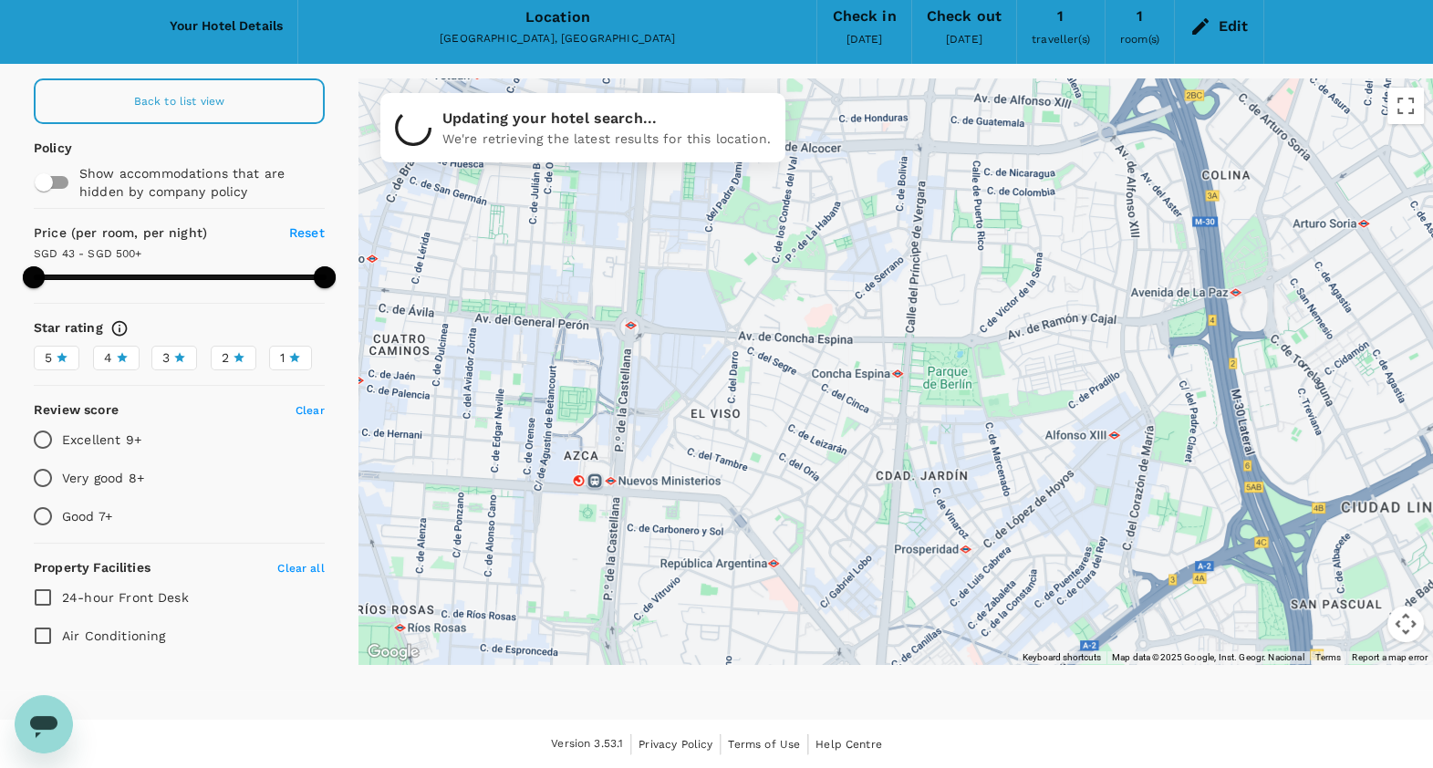
drag, startPoint x: 662, startPoint y: 463, endPoint x: 710, endPoint y: 585, distance: 130.3
click at [710, 585] on div at bounding box center [896, 371] width 1075 height 586
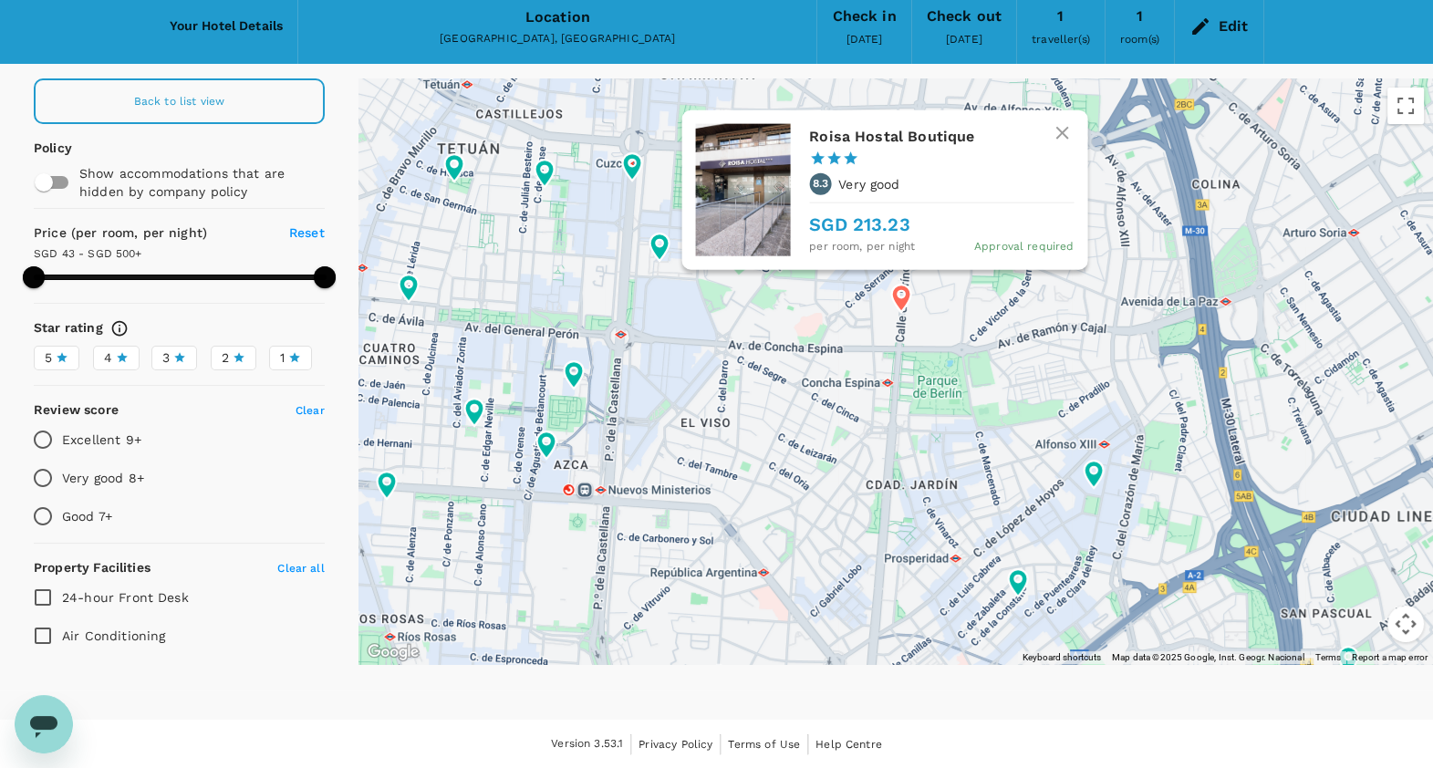
click at [901, 307] on icon at bounding box center [900, 298] width 19 height 27
click at [870, 141] on h6 "Roisa Hostal Boutique" at bounding box center [934, 136] width 250 height 26
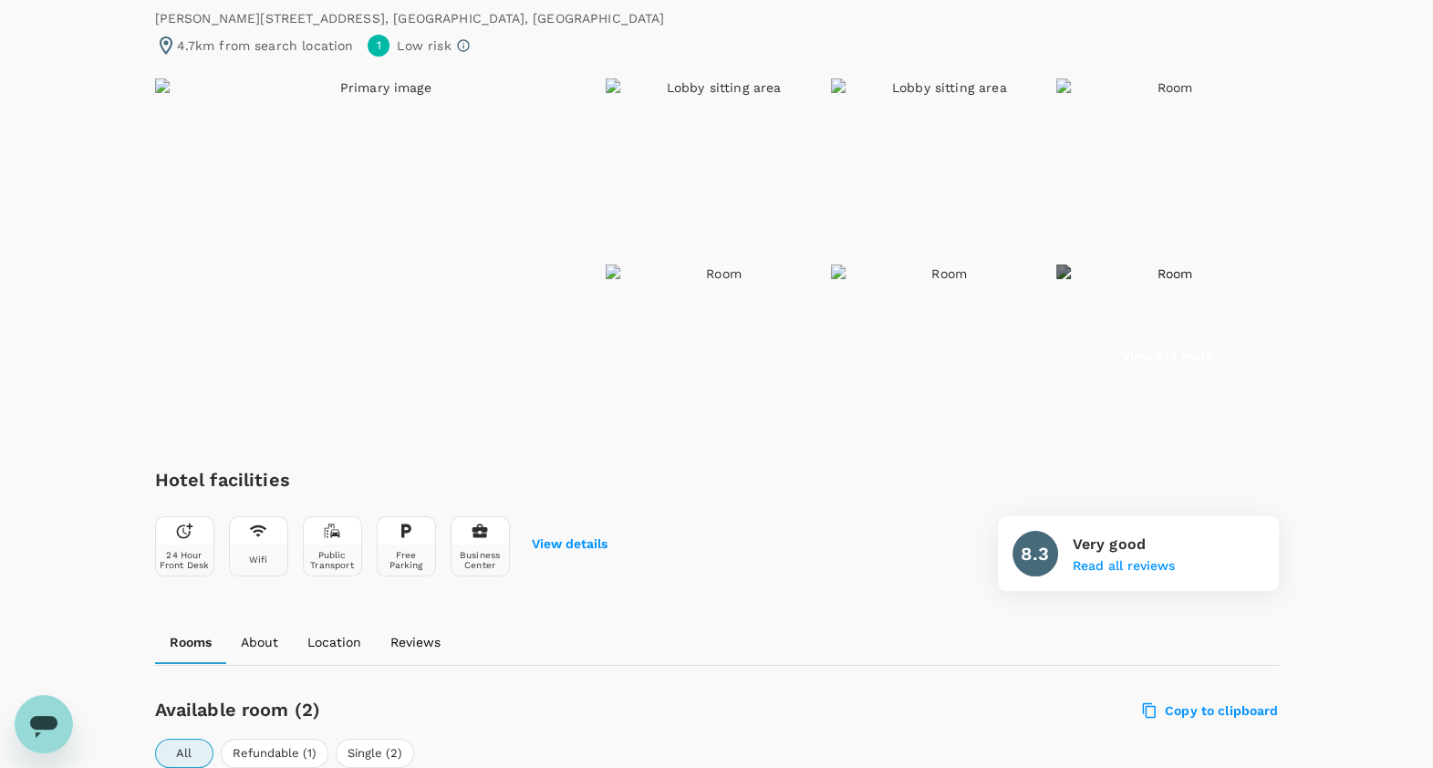
scroll to position [455, 0]
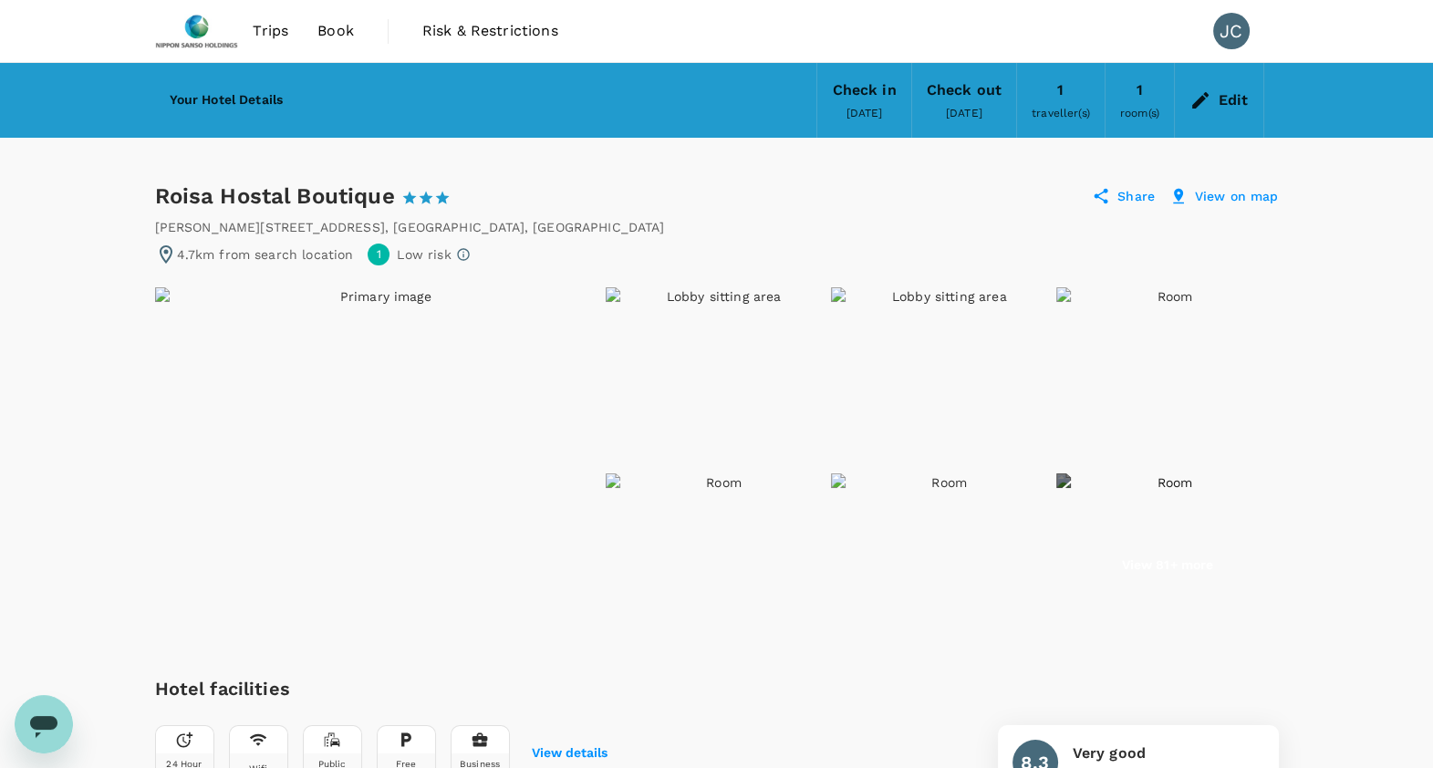
click at [613, 295] on img at bounding box center [717, 378] width 222 height 182
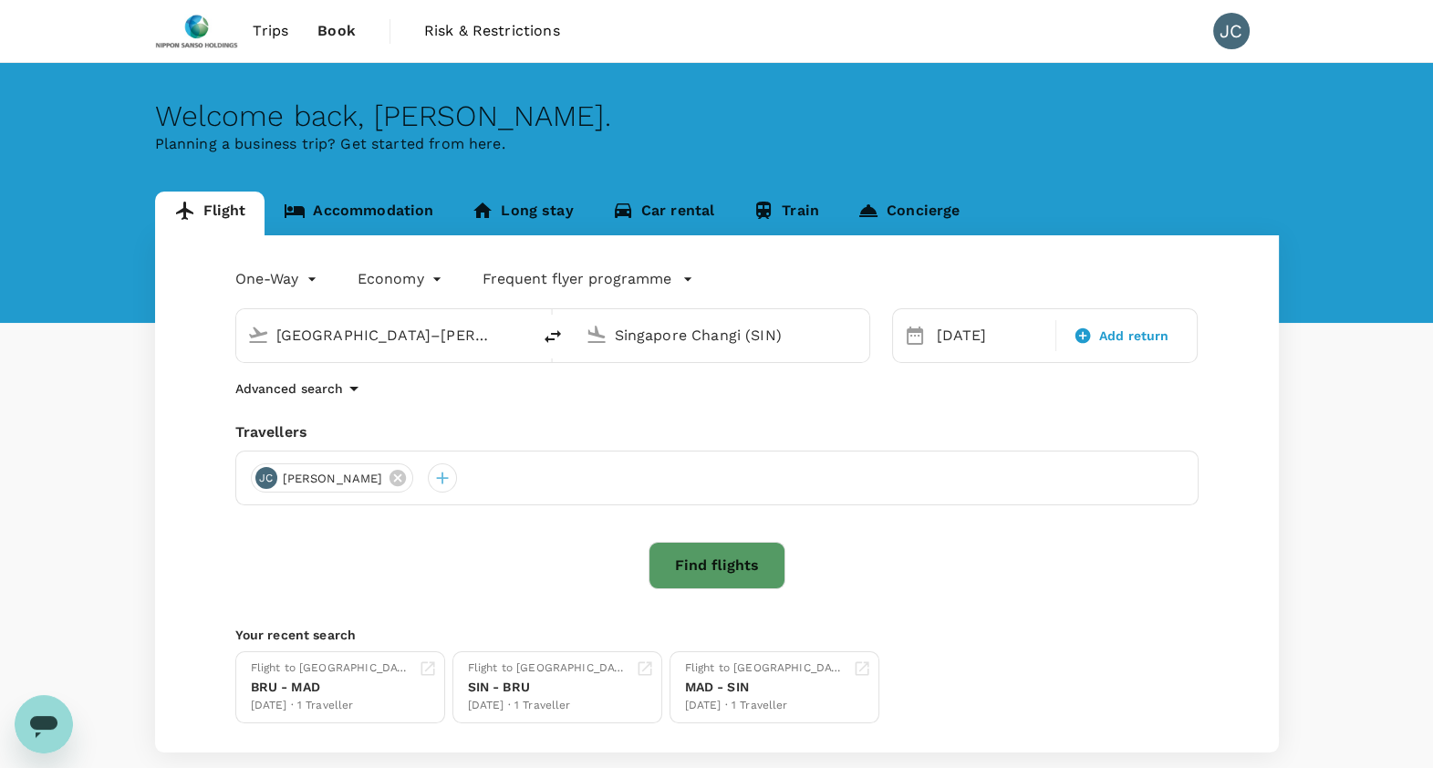
click at [392, 217] on link "Accommodation" at bounding box center [359, 214] width 188 height 44
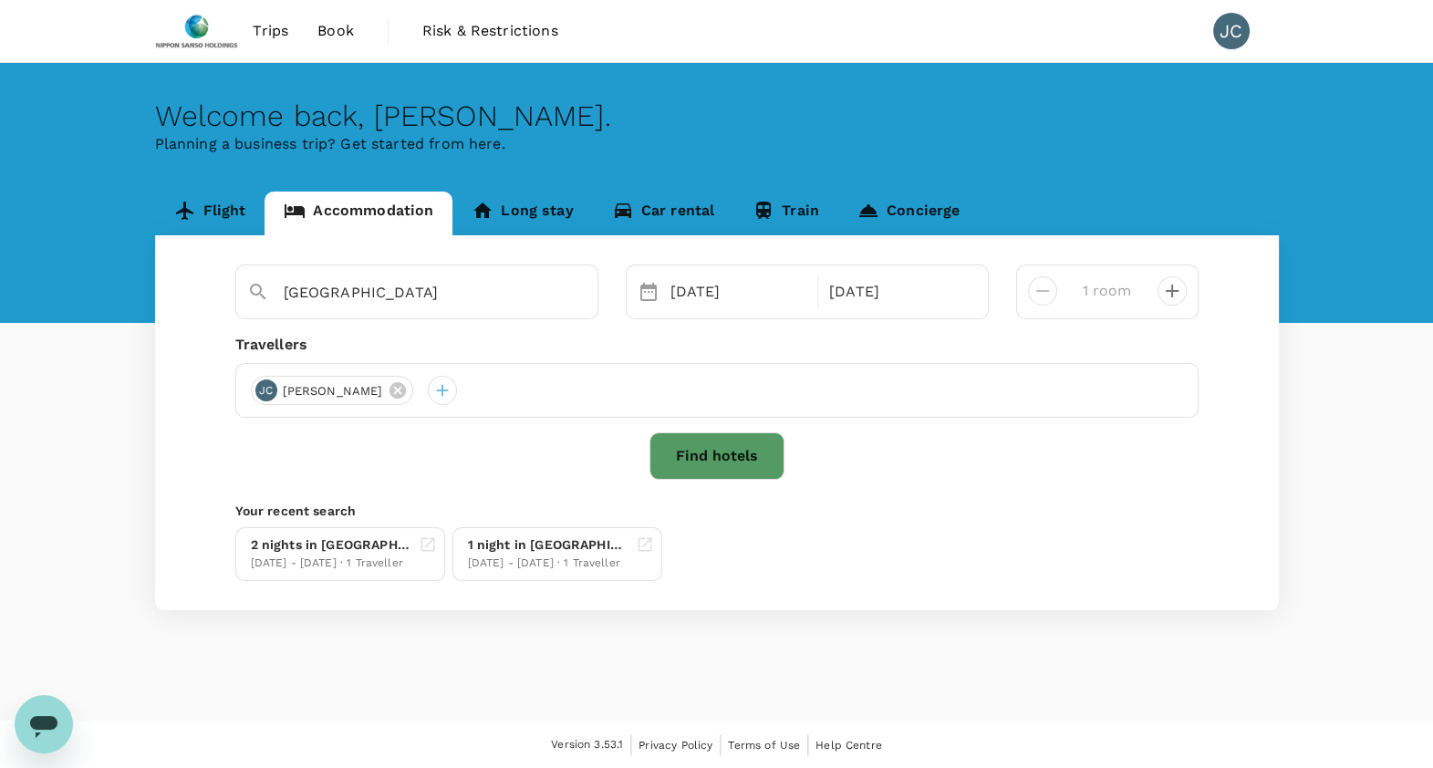
click at [680, 448] on button "Find hotels" at bounding box center [717, 455] width 135 height 47
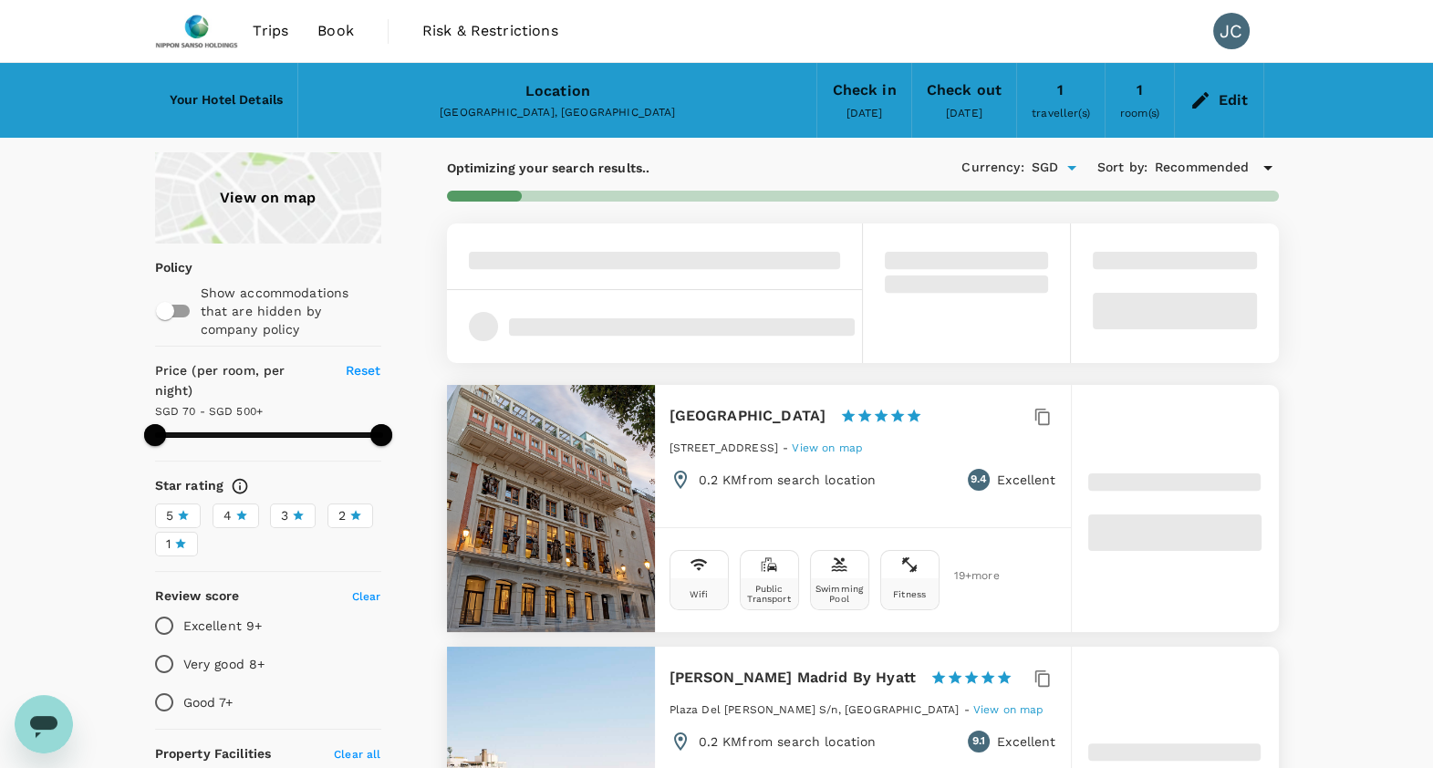
click at [342, 182] on div "View on map" at bounding box center [268, 197] width 226 height 91
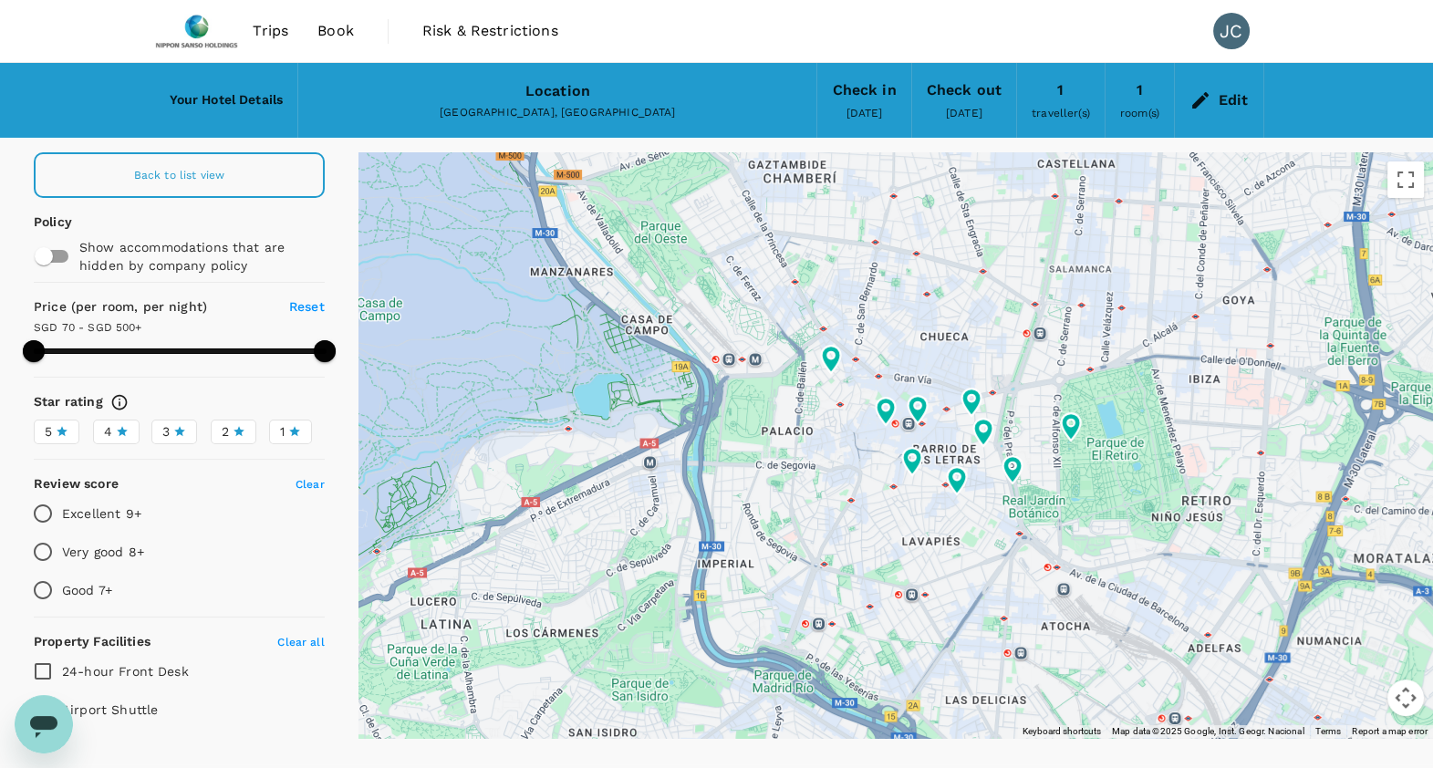
type input "499.85"
type input "42.85"
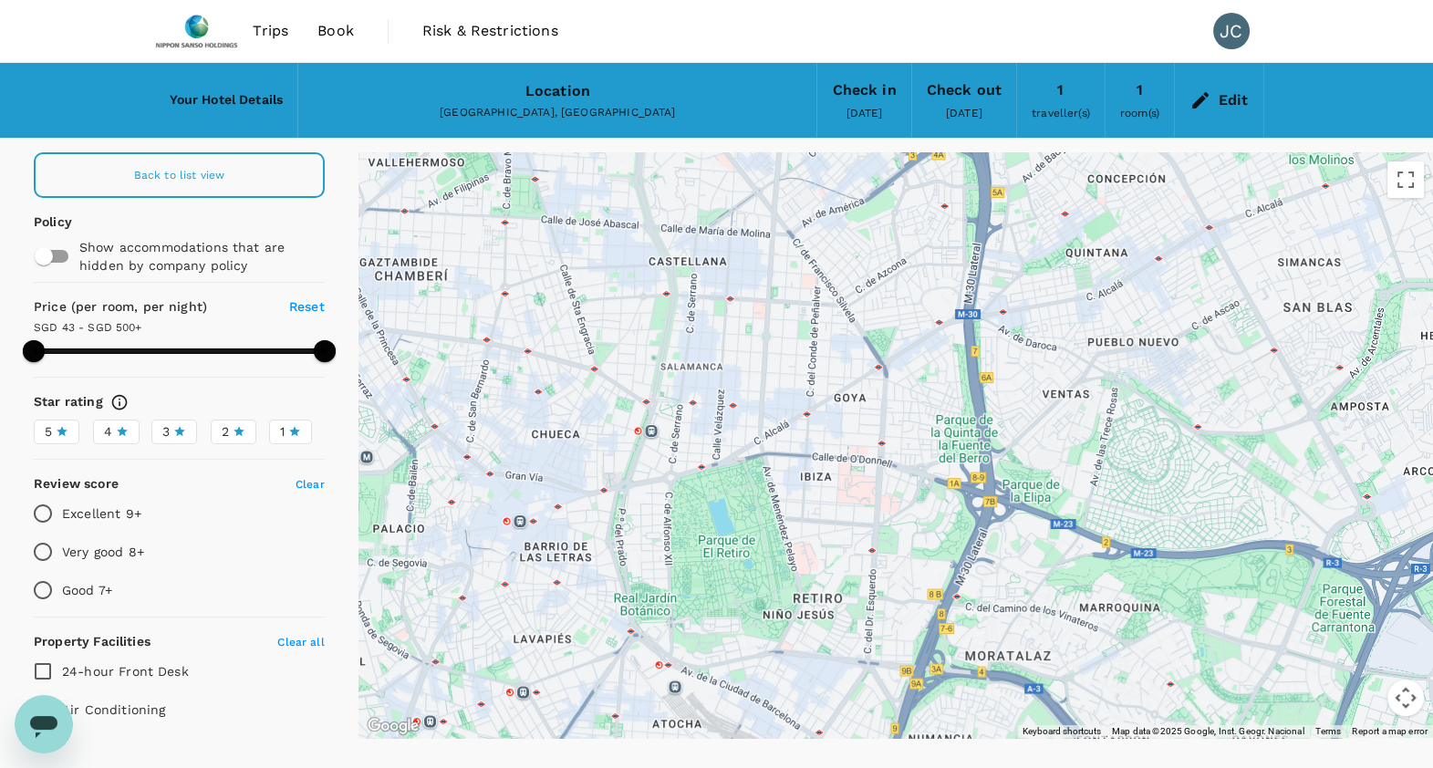
drag, startPoint x: 1178, startPoint y: 288, endPoint x: 761, endPoint y: 393, distance: 429.9
click at [762, 393] on div at bounding box center [896, 445] width 1075 height 586
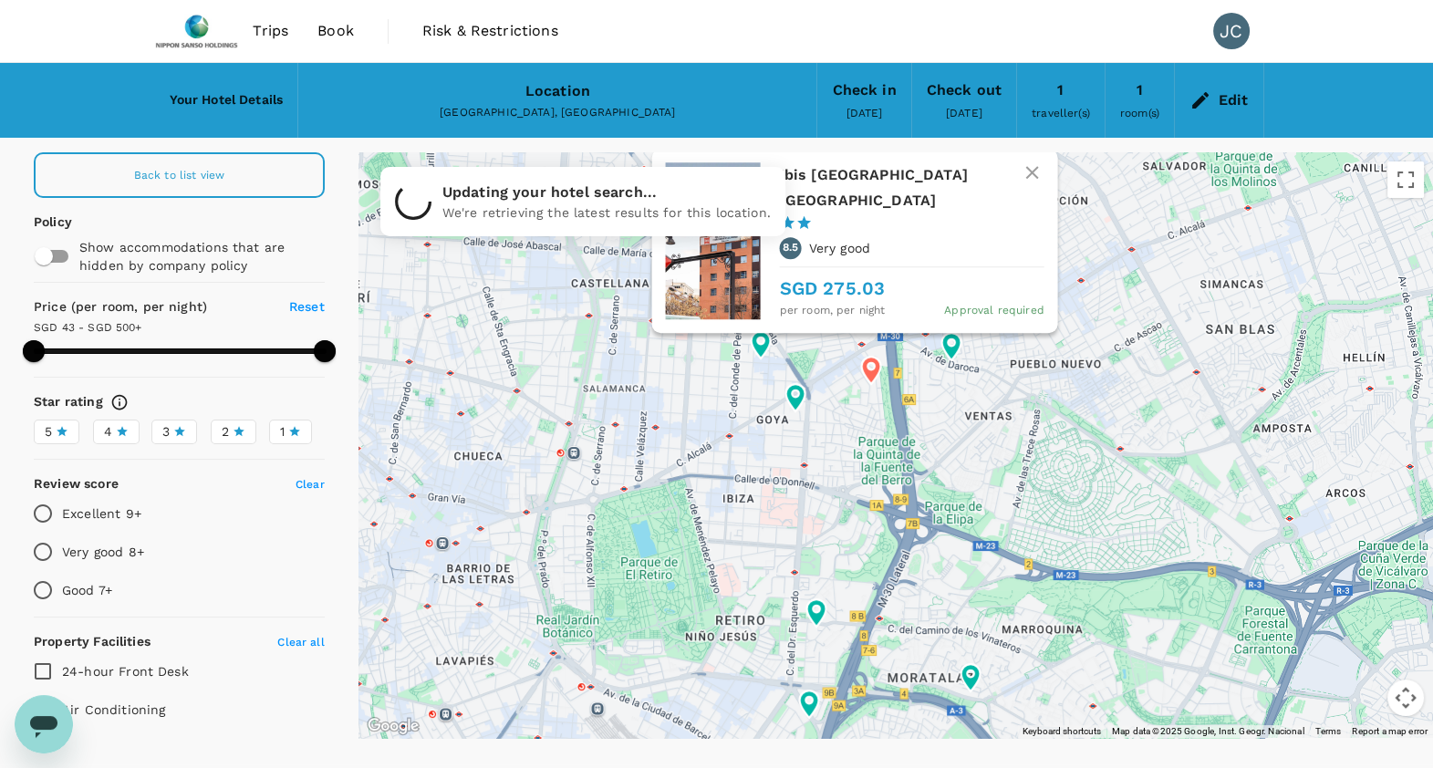
click at [1029, 183] on icon "button" at bounding box center [1032, 172] width 22 height 22
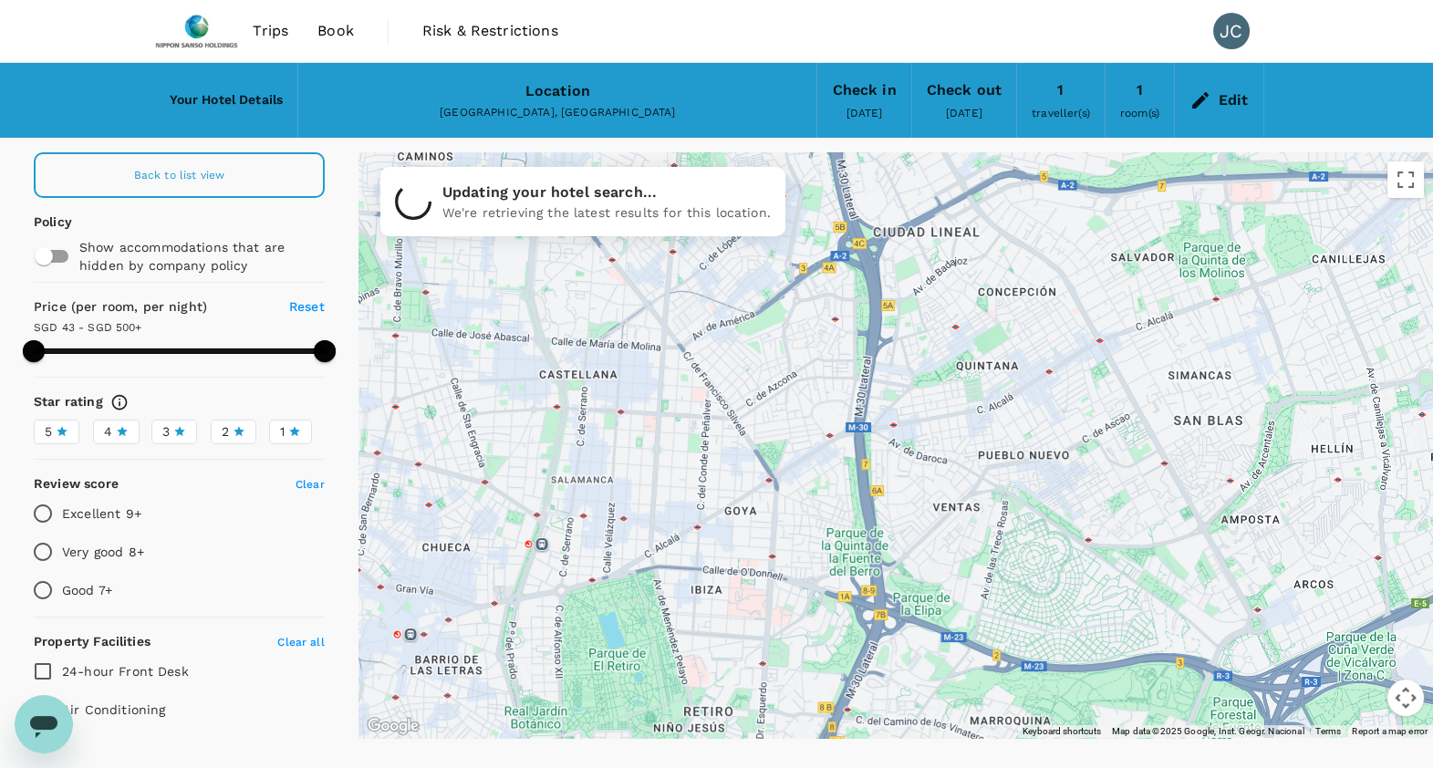
drag, startPoint x: 836, startPoint y: 238, endPoint x: 805, endPoint y: 335, distance: 101.5
click at [805, 335] on div at bounding box center [896, 445] width 1075 height 586
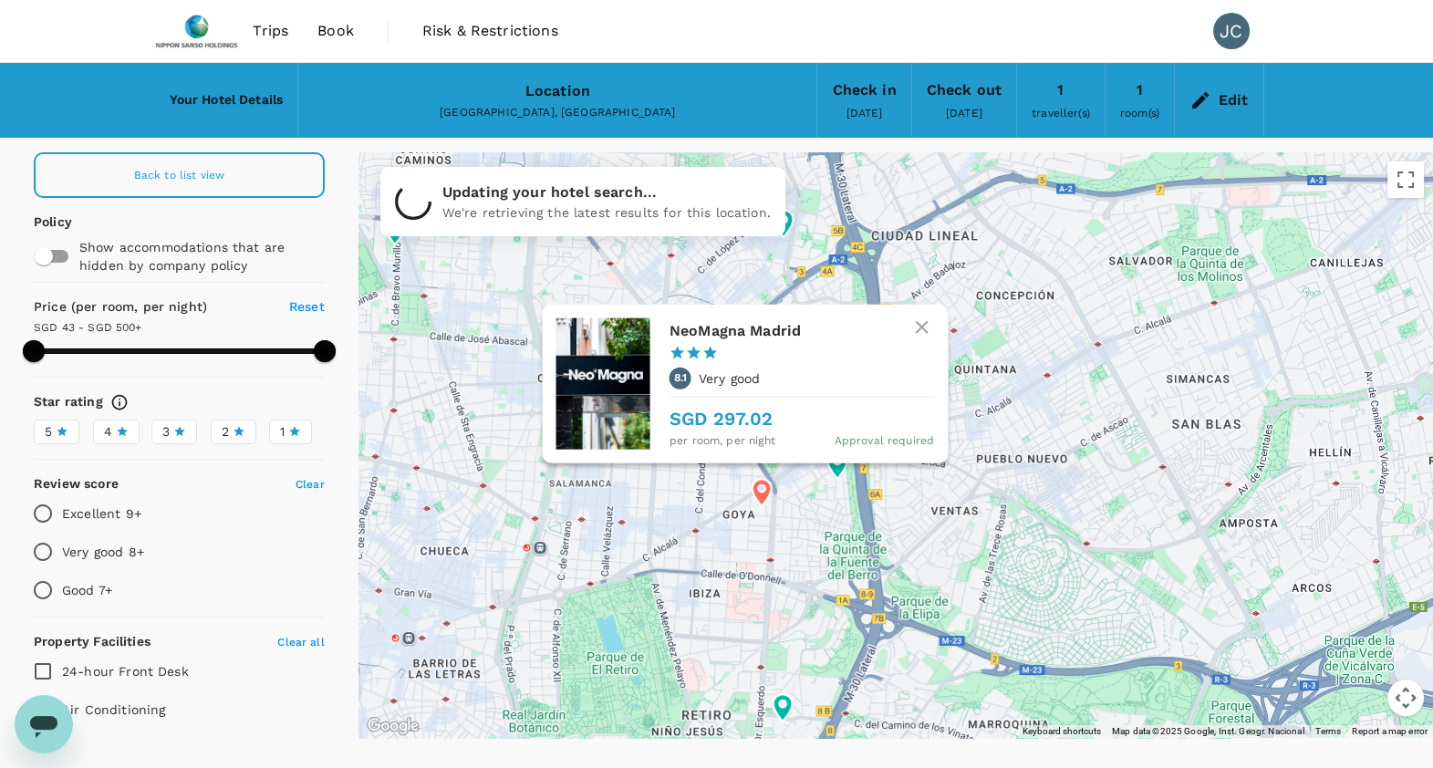
click at [921, 326] on icon "button" at bounding box center [922, 327] width 13 height 13
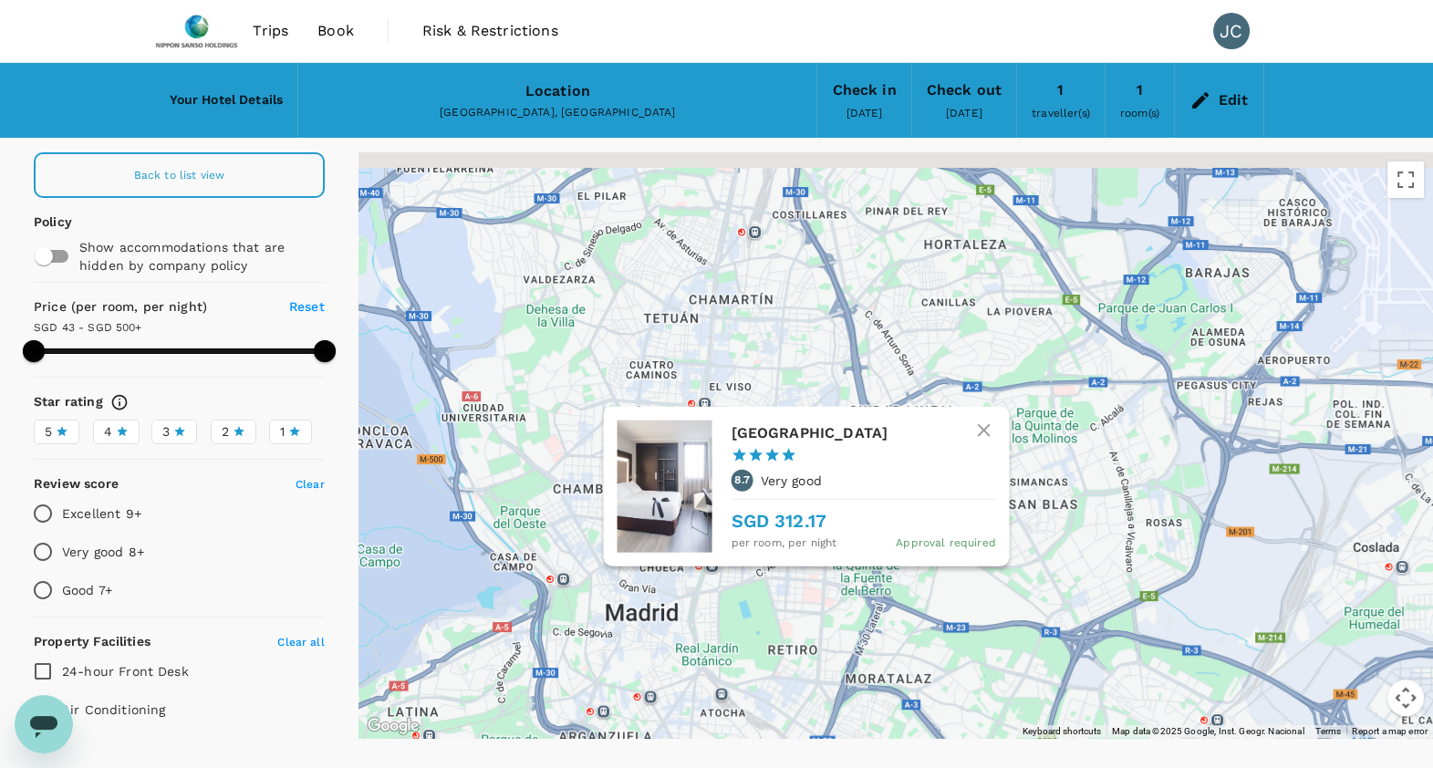
drag, startPoint x: 889, startPoint y: 569, endPoint x: 837, endPoint y: 621, distance: 73.5
click at [837, 621] on div "Novotel Madrid Center 1 Star 2 Stars 3 Stars 4 Stars 5 Stars 8.7 Very good SGD …" at bounding box center [896, 445] width 1075 height 586
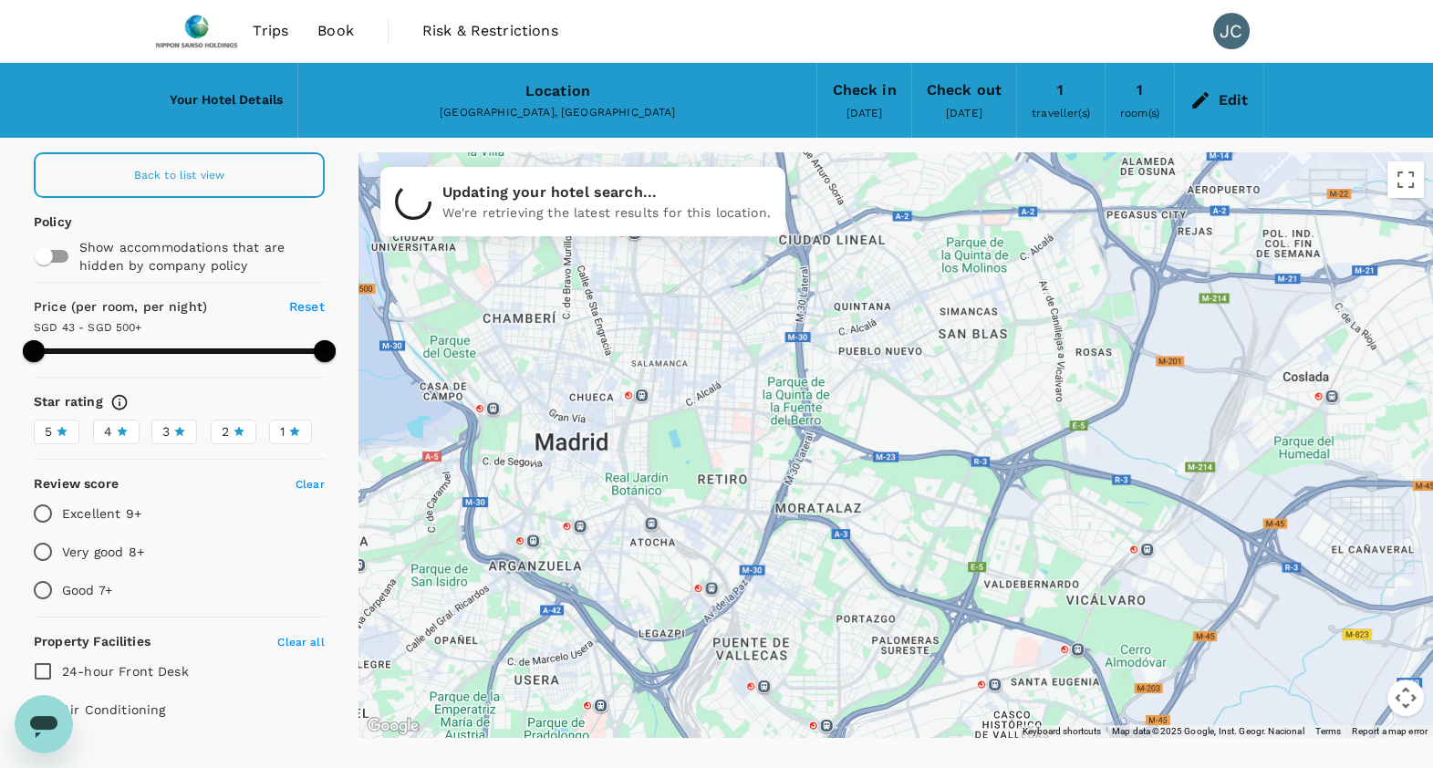
drag, startPoint x: 950, startPoint y: 347, endPoint x: 885, endPoint y: 162, distance: 195.3
click at [885, 162] on div at bounding box center [896, 445] width 1075 height 586
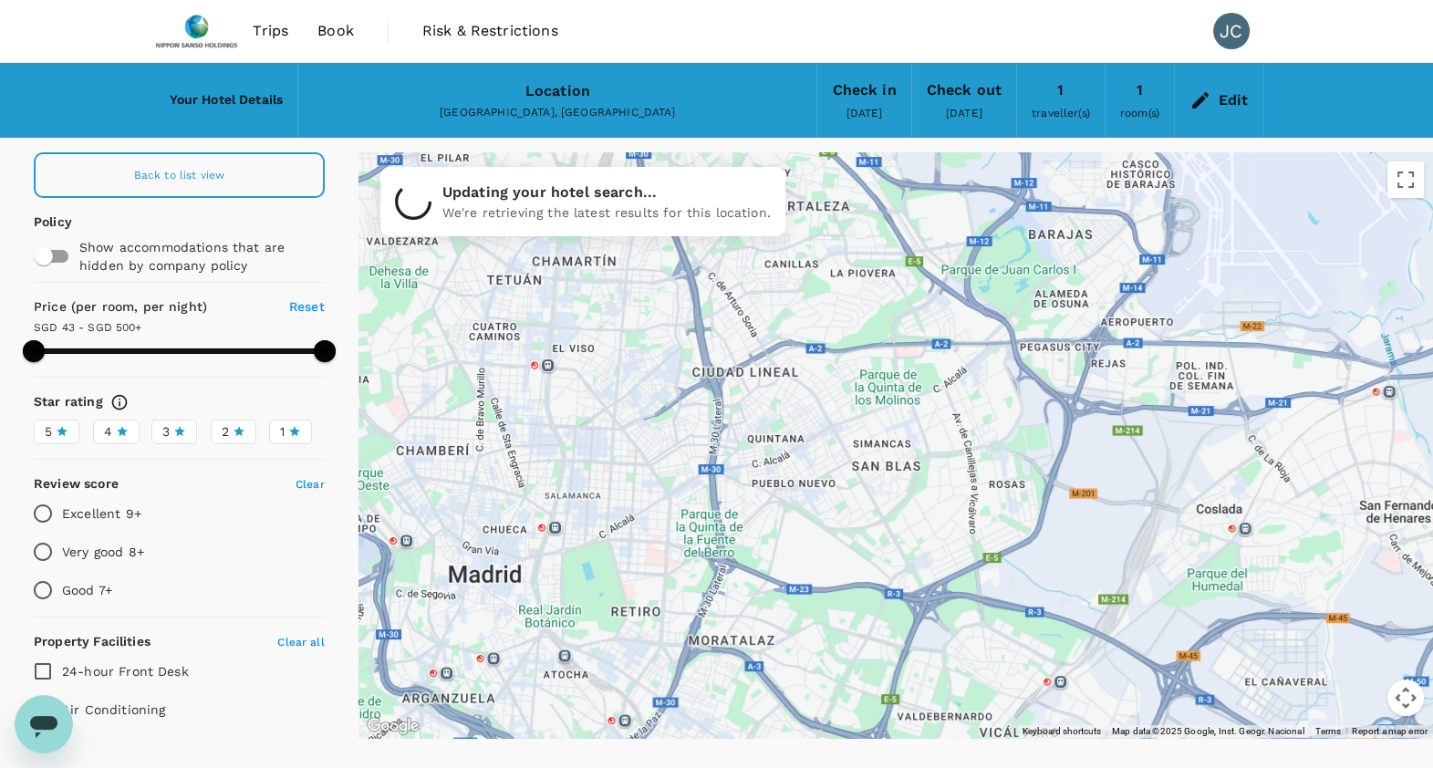
drag, startPoint x: 950, startPoint y: 362, endPoint x: 876, endPoint y: 473, distance: 133.6
click at [876, 473] on div at bounding box center [896, 445] width 1075 height 586
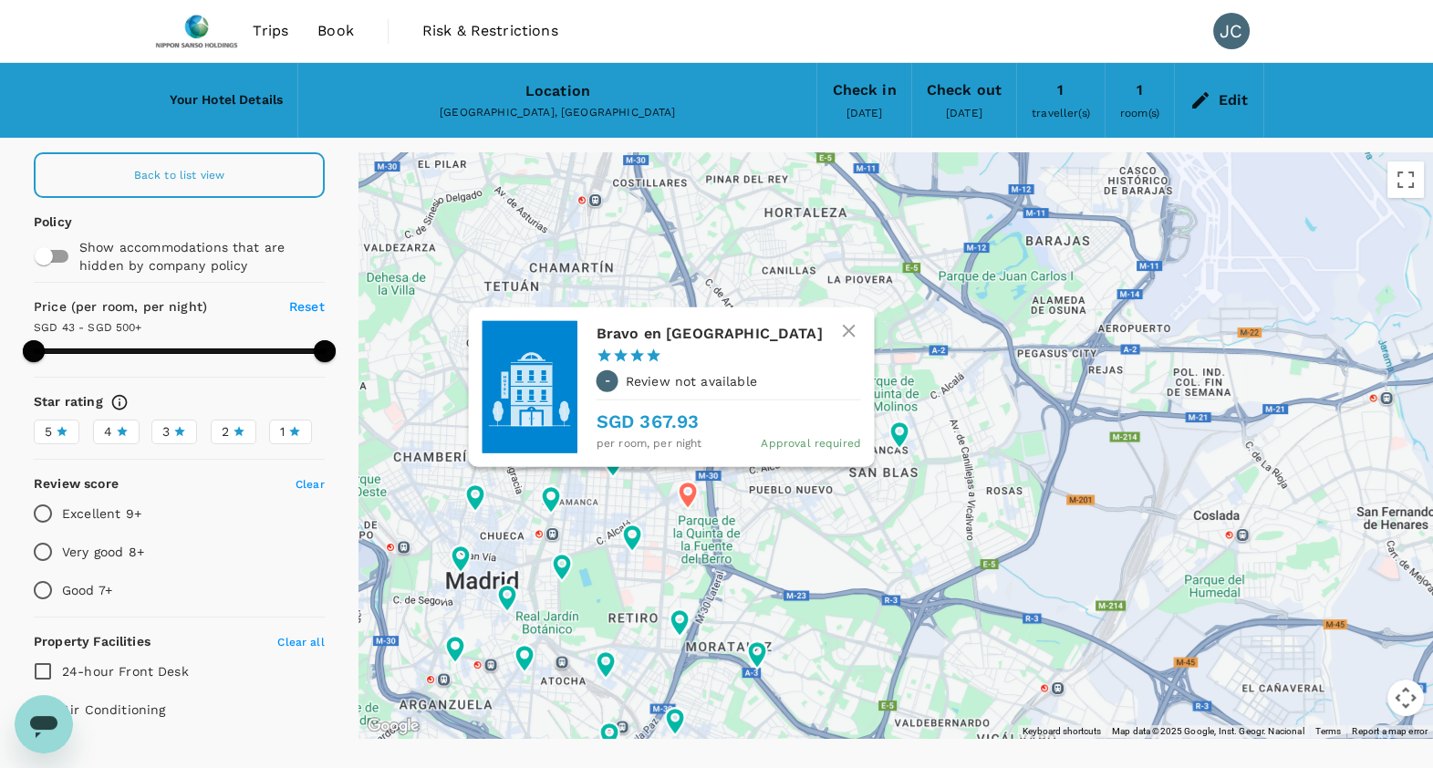
click at [848, 329] on icon "button" at bounding box center [848, 330] width 13 height 13
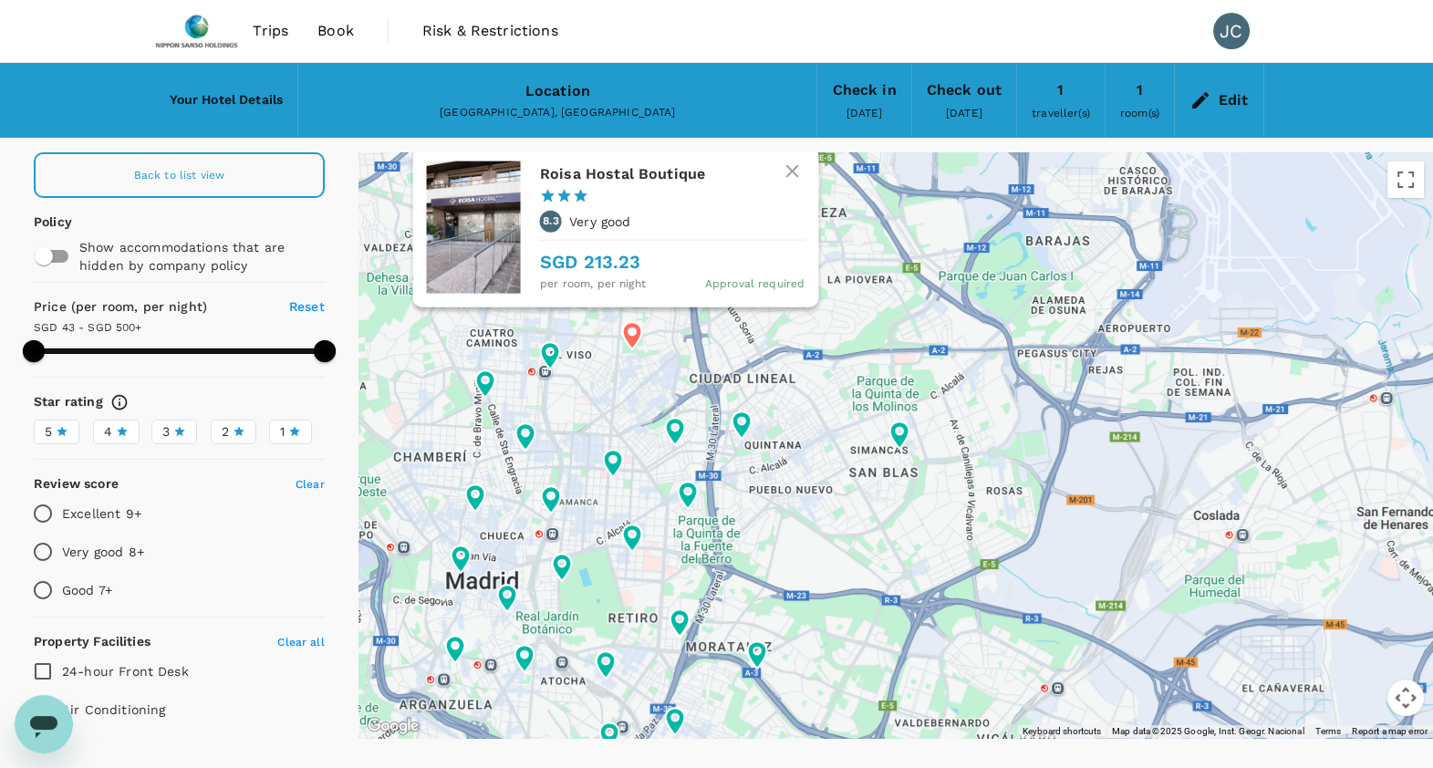
click at [637, 346] on icon at bounding box center [632, 335] width 33 height 33
click at [629, 181] on h6 "Roisa Hostal Boutique" at bounding box center [665, 174] width 250 height 26
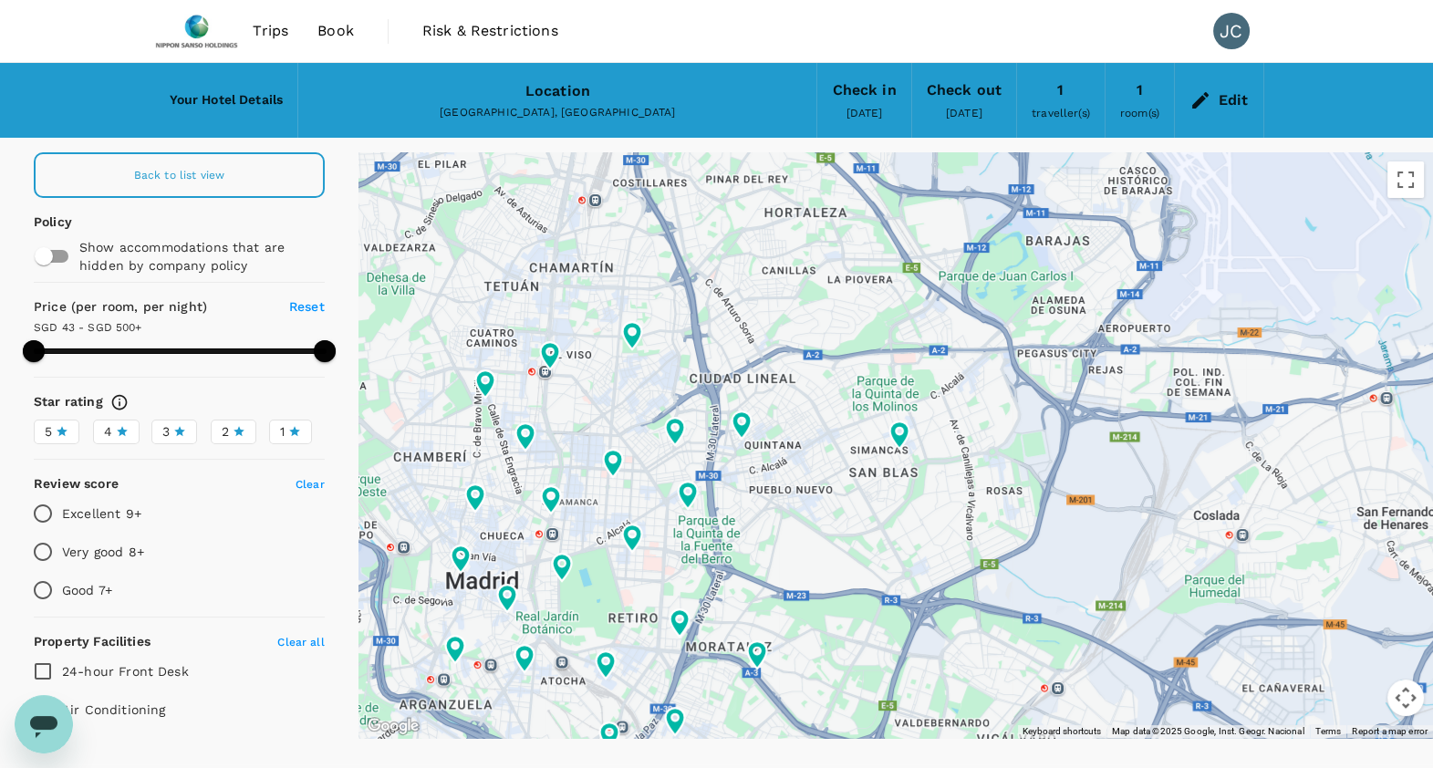
type input "499.85"
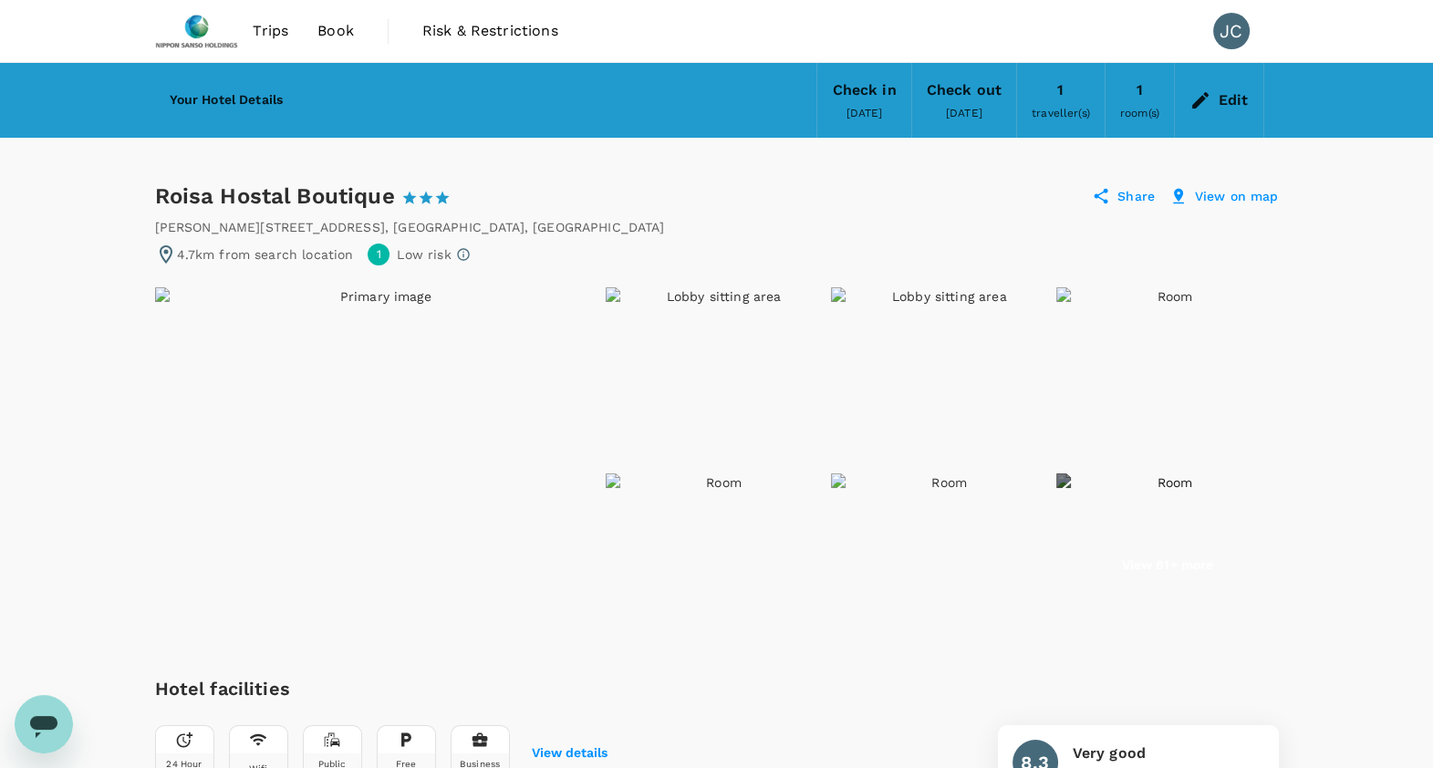
click at [317, 295] on img at bounding box center [378, 469] width 447 height 365
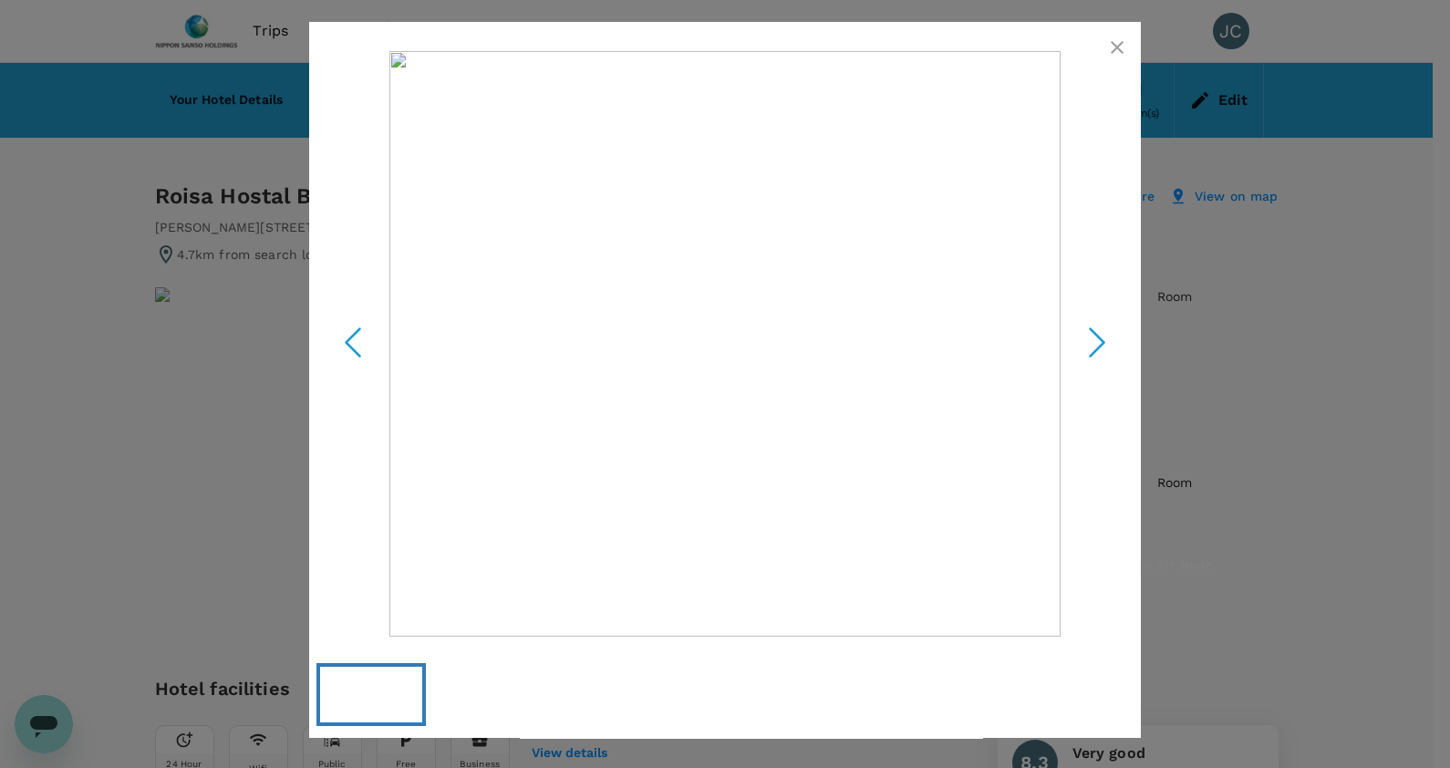
click at [1072, 344] on icon "Next Slide" at bounding box center [1097, 343] width 55 height 55
click at [1088, 344] on icon "Next Slide" at bounding box center [1097, 343] width 55 height 55
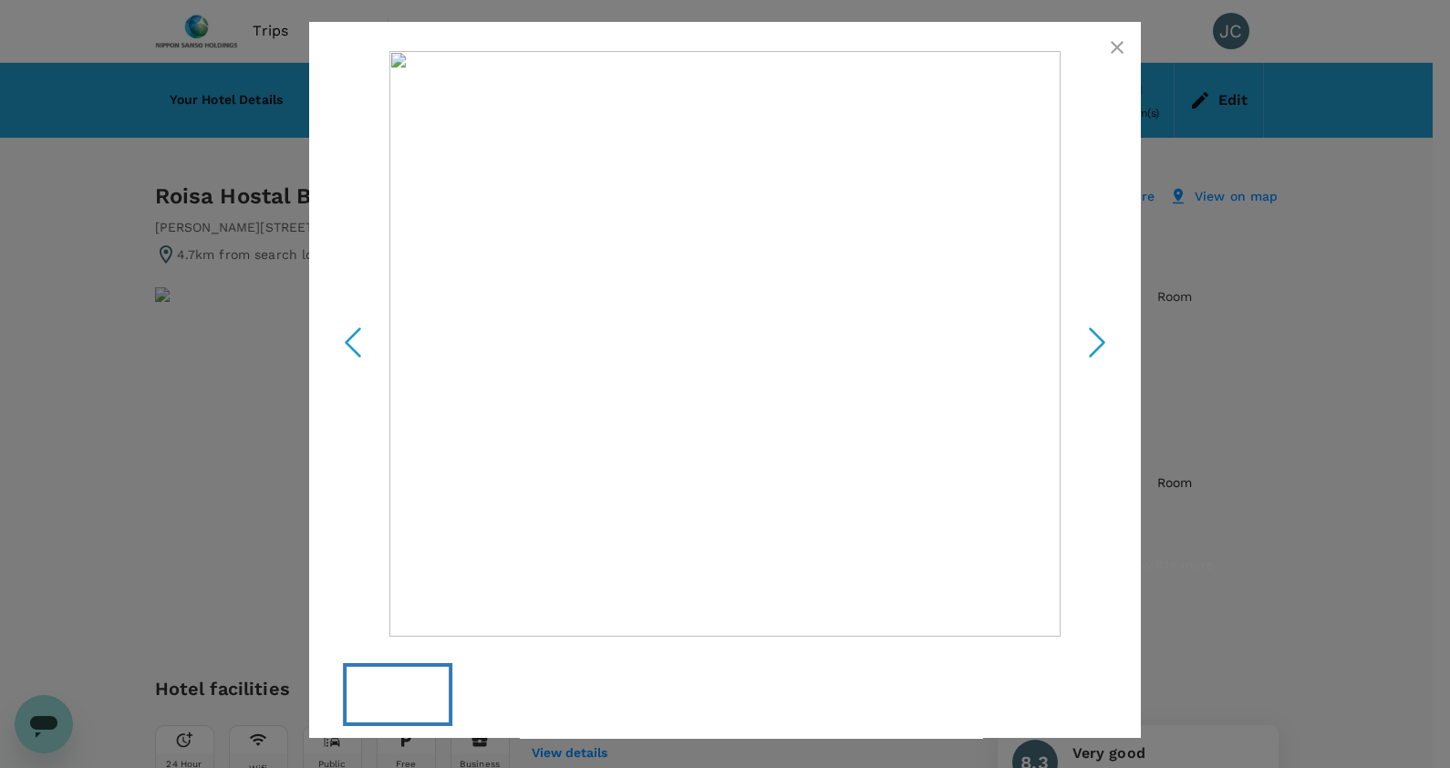
click at [1112, 47] on icon "button" at bounding box center [1118, 47] width 22 height 22
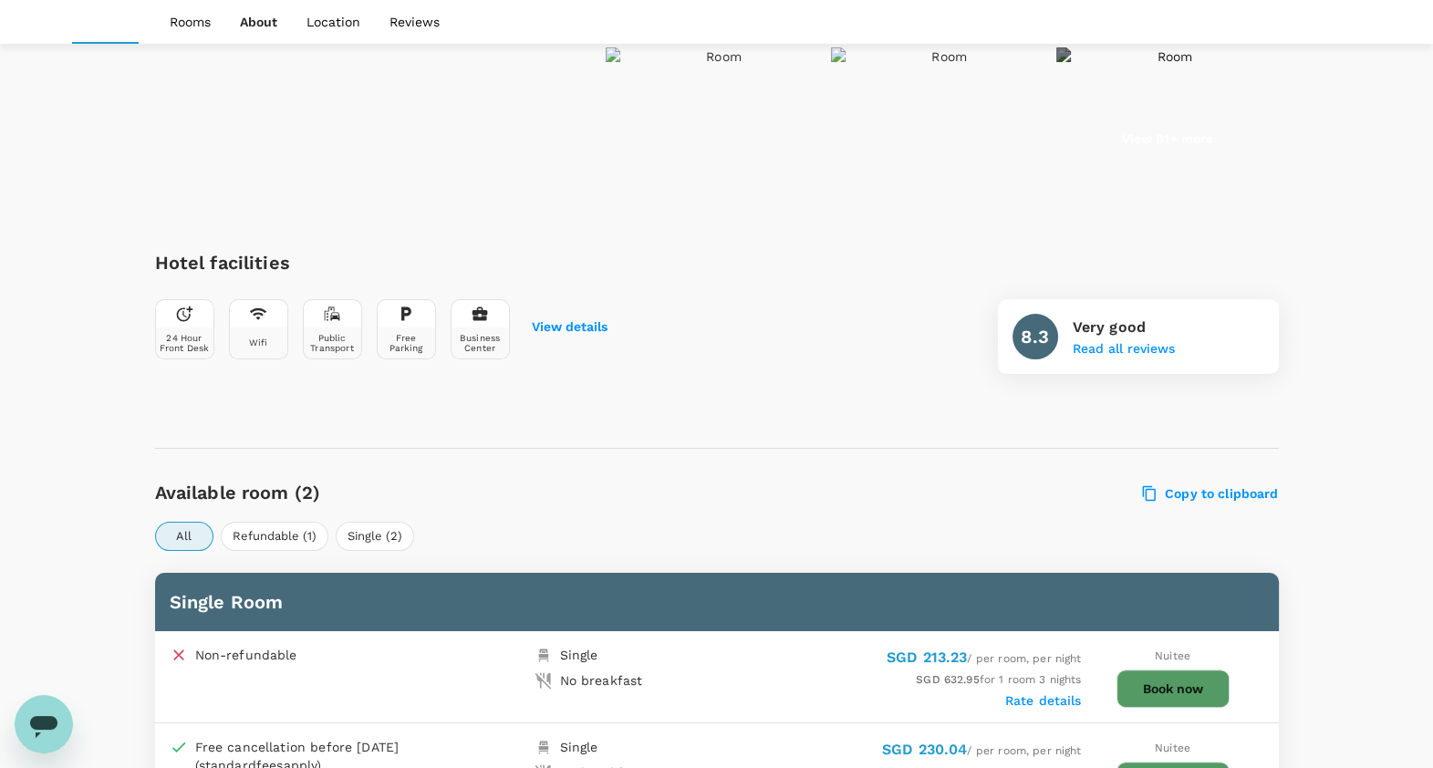
scroll to position [837, 0]
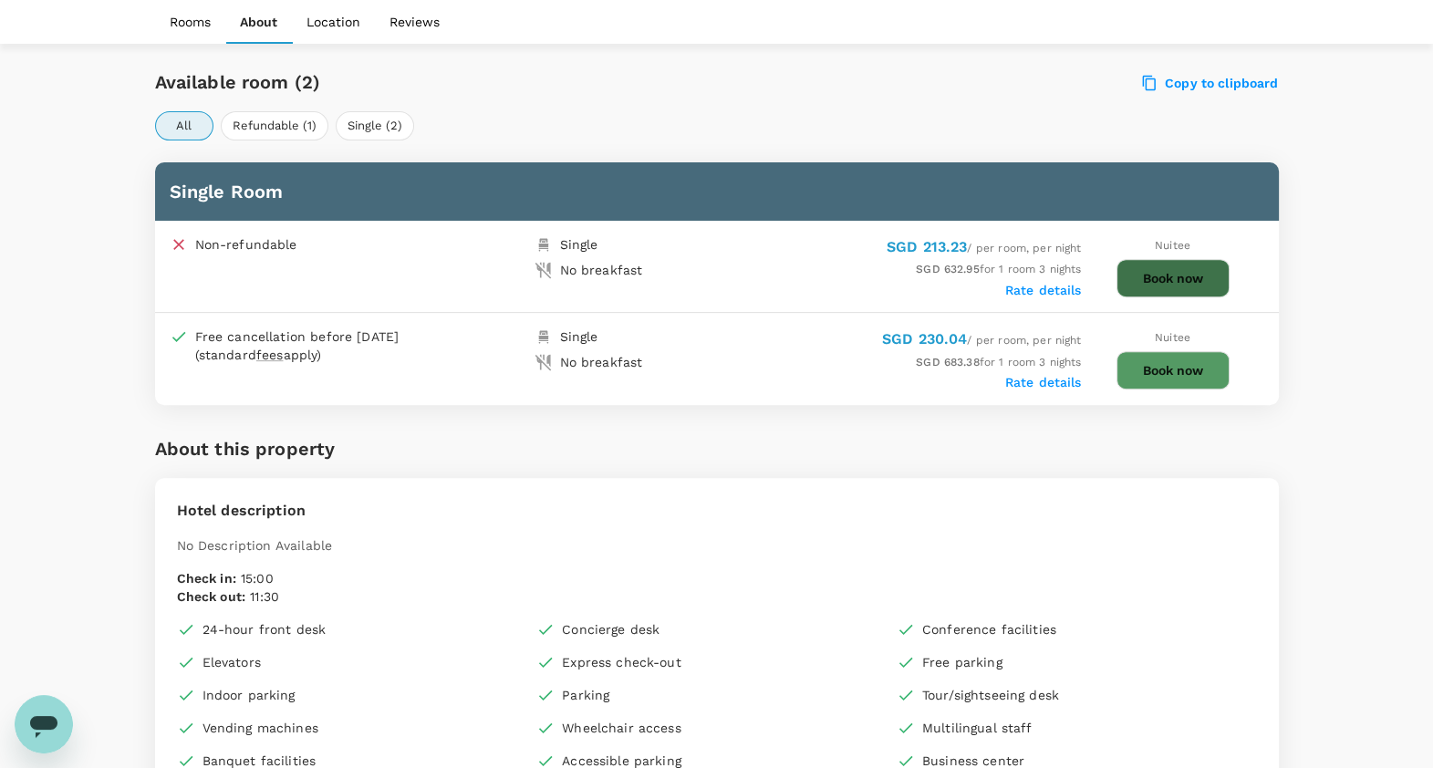
click at [1189, 270] on button "Book now" at bounding box center [1173, 278] width 113 height 38
